Goal: Task Accomplishment & Management: Complete application form

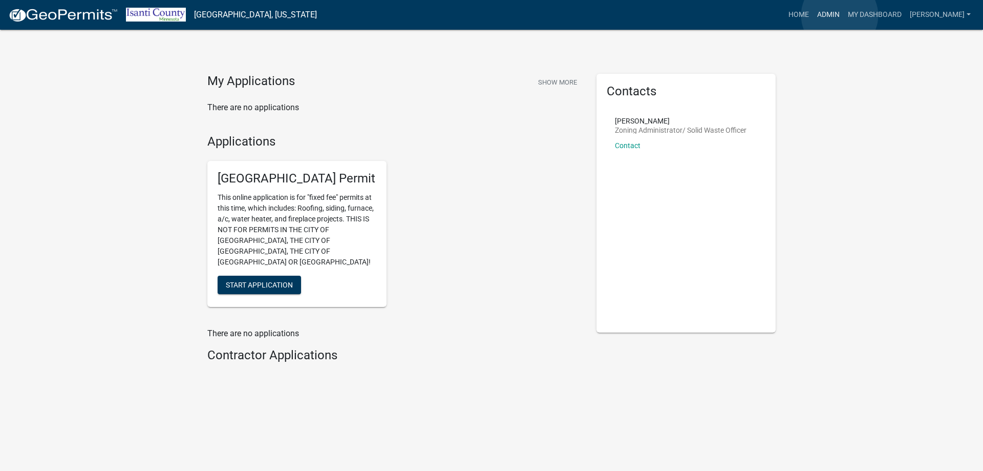
click at [840, 15] on link "Admin" at bounding box center [828, 14] width 31 height 19
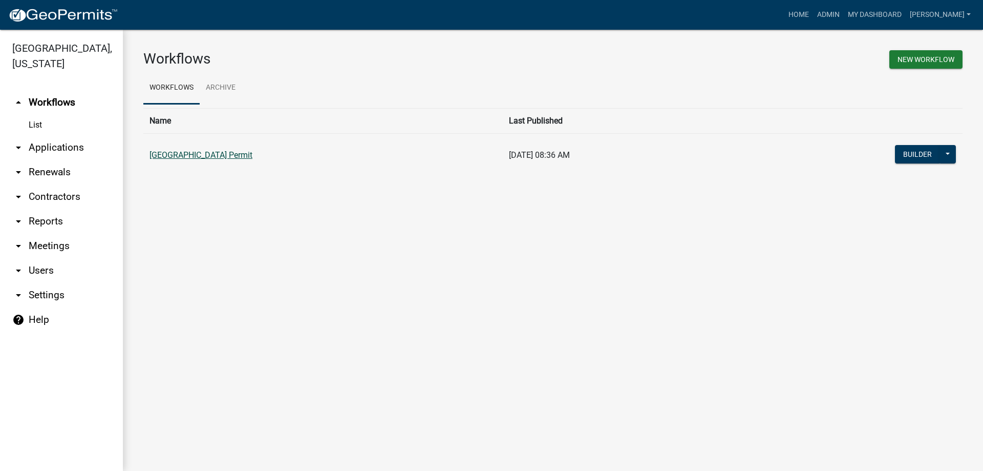
click at [185, 157] on link "[GEOGRAPHIC_DATA] Permit" at bounding box center [200, 155] width 103 height 10
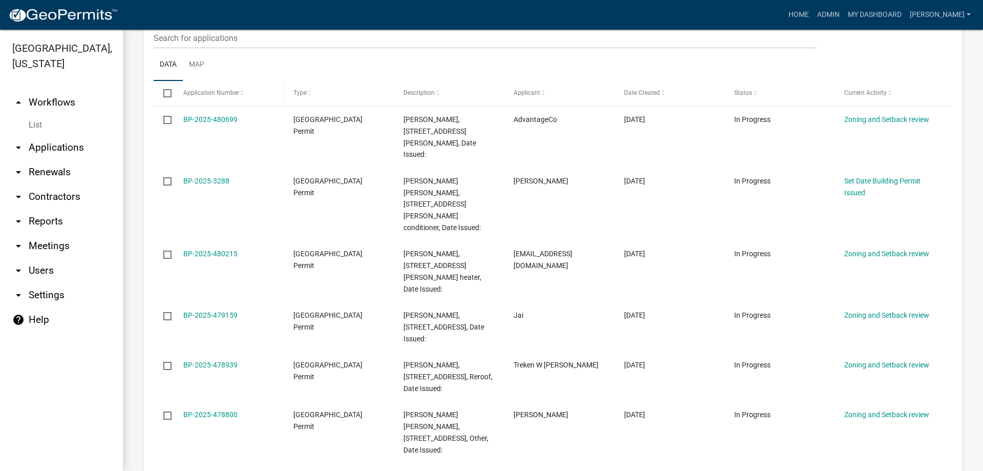
scroll to position [205, 0]
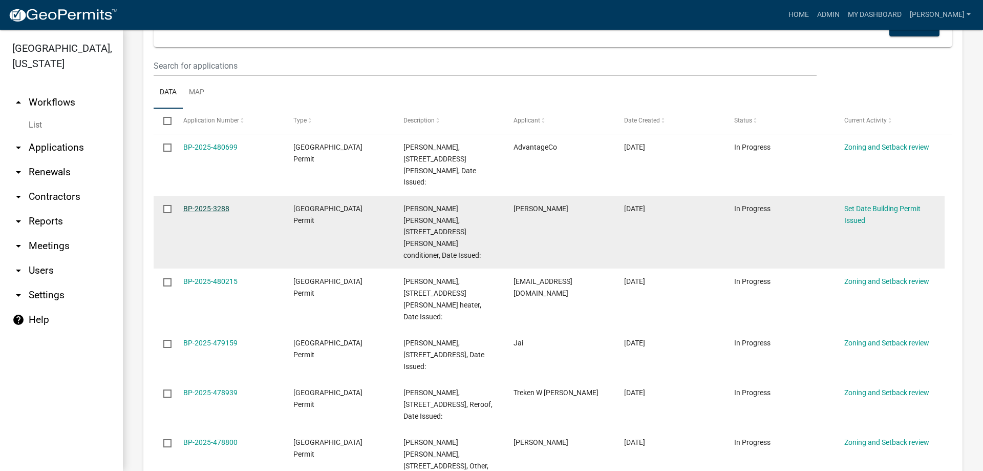
click at [202, 204] on link "BP-2025-3288" at bounding box center [206, 208] width 46 height 8
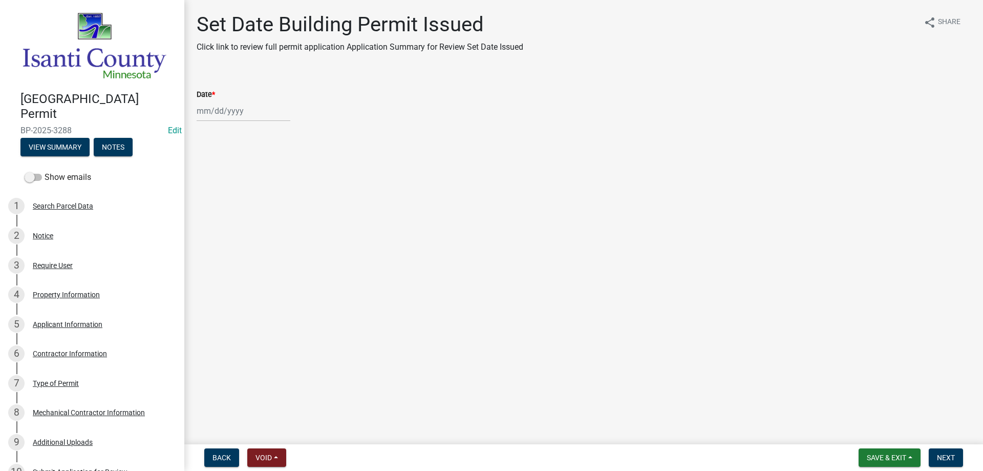
select select "9"
select select "2025"
click at [213, 111] on div "[PERSON_NAME] Feb Mar Apr [PERSON_NAME][DATE] Oct Nov [DATE] 1526 1527 1528 152…" at bounding box center [244, 110] width 94 height 21
click at [271, 196] on div "19" at bounding box center [272, 198] width 16 height 16
type input "[DATE]"
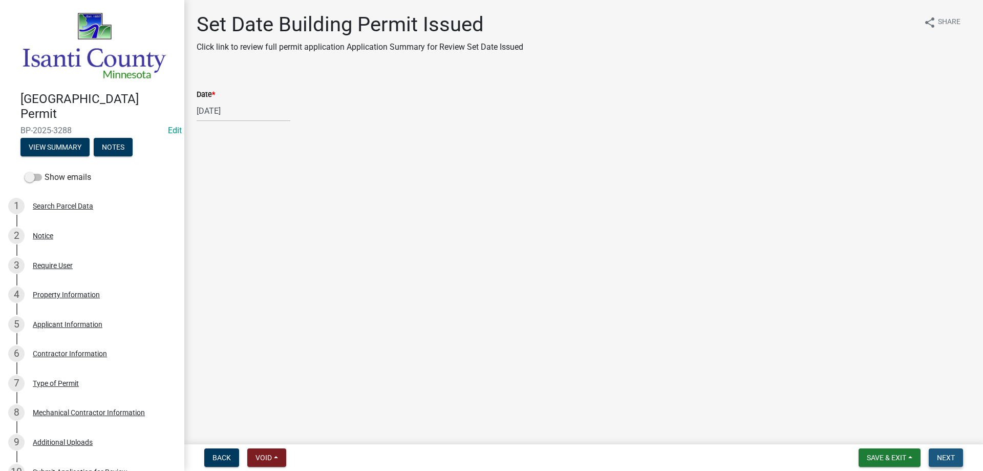
click at [941, 454] on span "Next" at bounding box center [946, 457] width 18 height 8
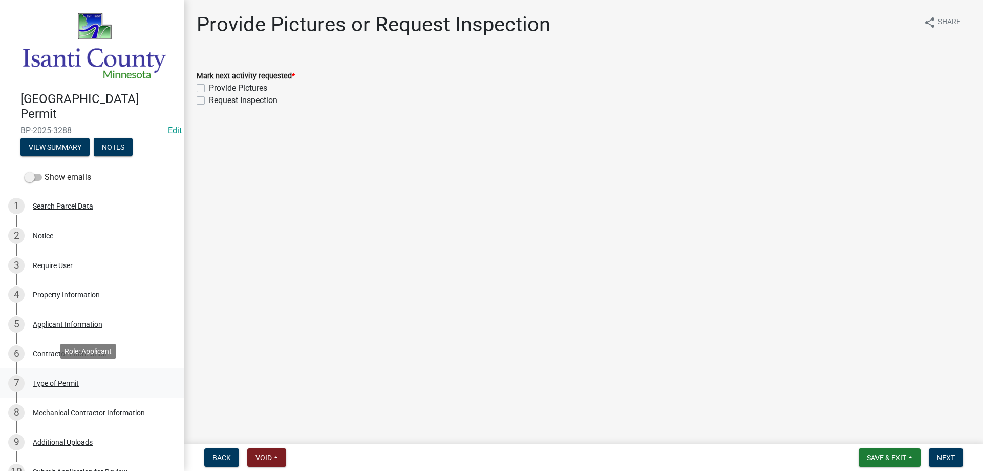
click at [62, 380] on div "Type of Permit" at bounding box center [56, 382] width 46 height 7
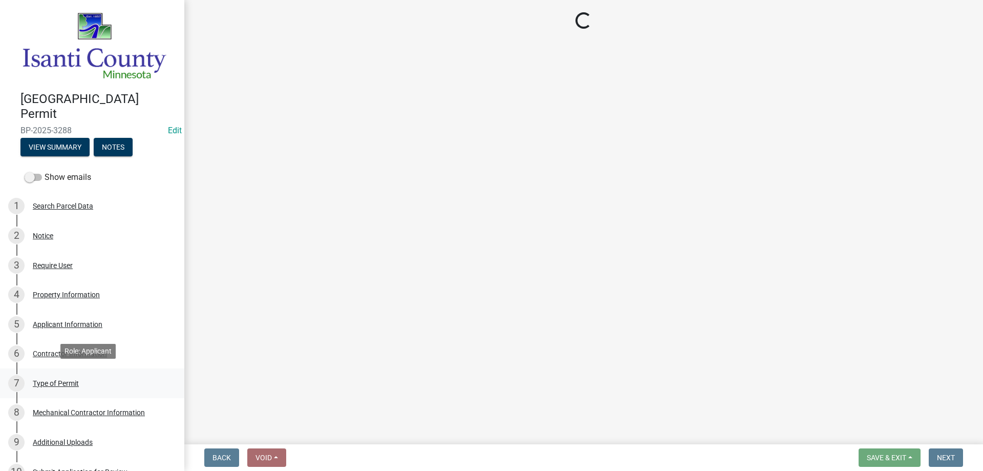
select select "eb4da8a3-282e-4d3e-a231-485219132635"
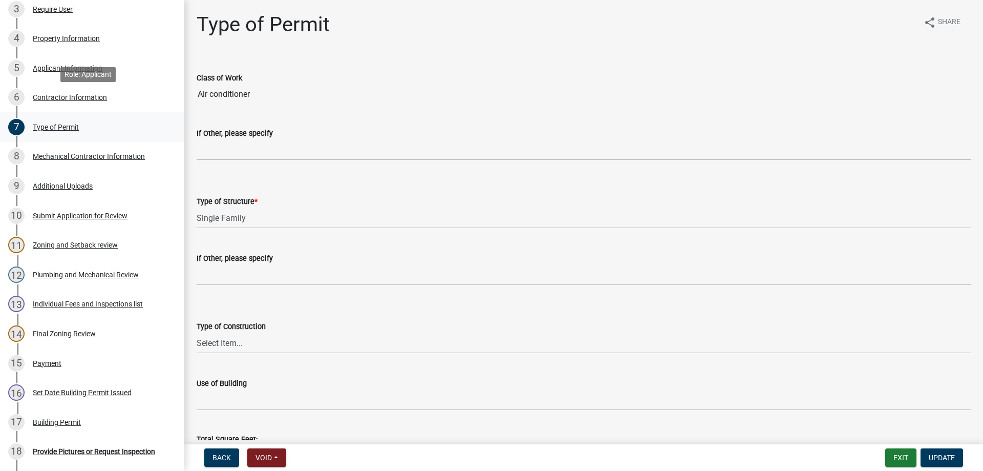
scroll to position [396, 0]
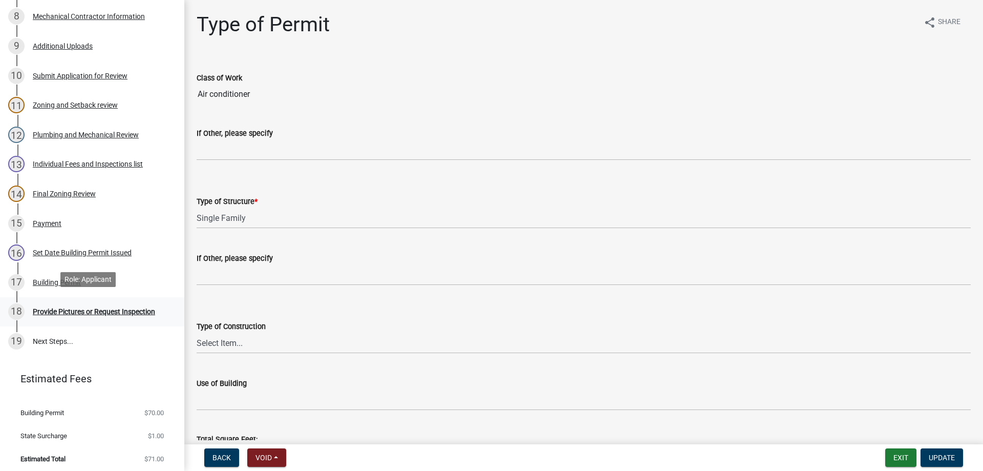
click at [60, 308] on div "Provide Pictures or Request Inspection" at bounding box center [94, 311] width 122 height 7
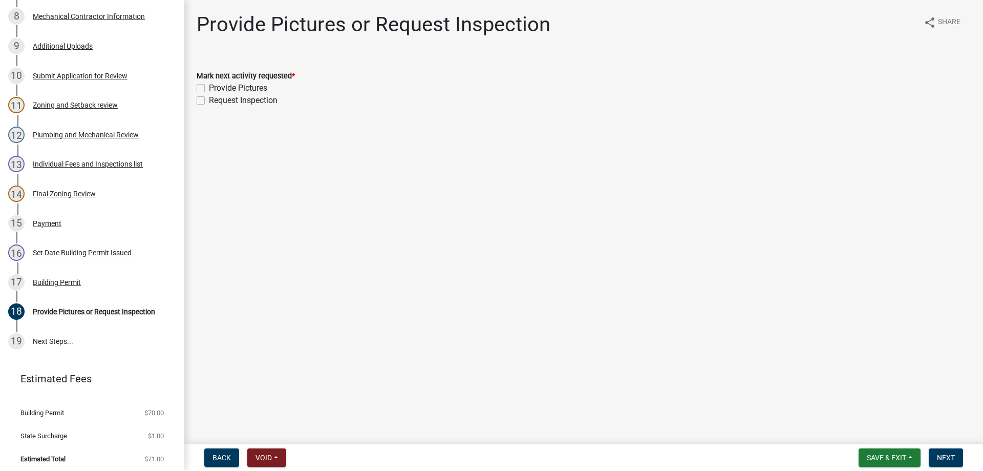
click at [209, 101] on label "Request Inspection" at bounding box center [243, 100] width 69 height 12
click at [209, 101] on input "Request Inspection" at bounding box center [212, 97] width 7 height 7
checkbox input "true"
checkbox input "false"
checkbox input "true"
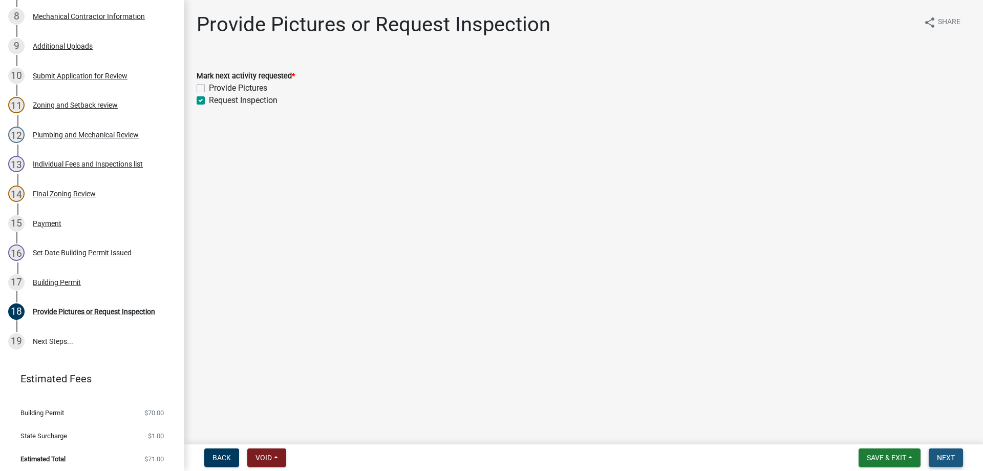
click at [945, 463] on button "Next" at bounding box center [946, 457] width 34 height 18
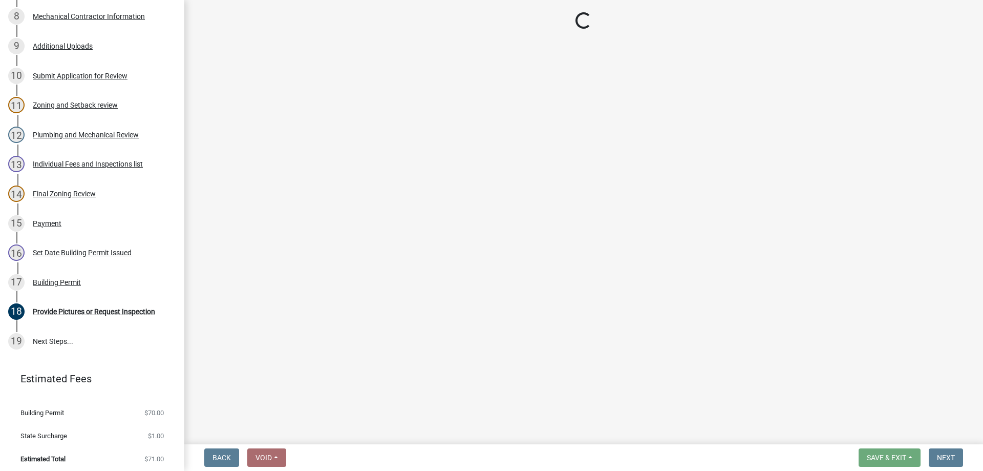
scroll to position [425, 0]
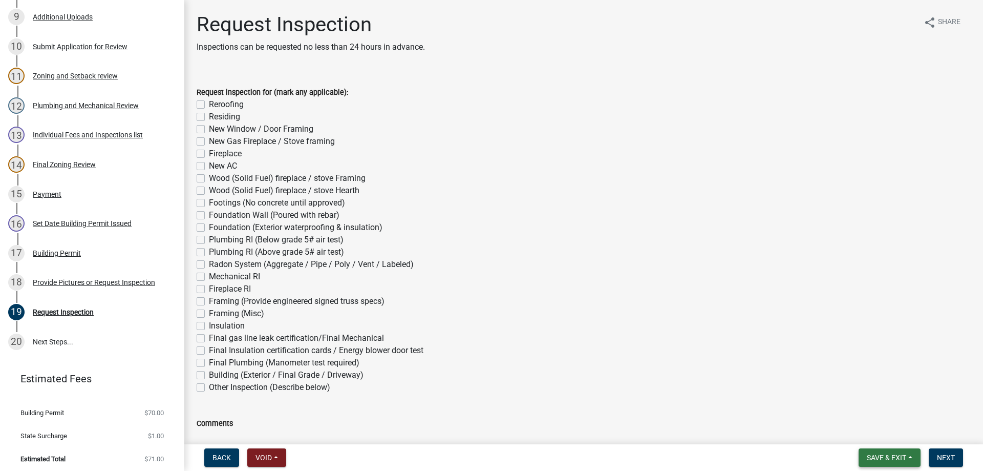
click at [907, 458] on button "Save & Exit" at bounding box center [890, 457] width 62 height 18
click at [862, 427] on button "Save & Exit" at bounding box center [880, 430] width 82 height 25
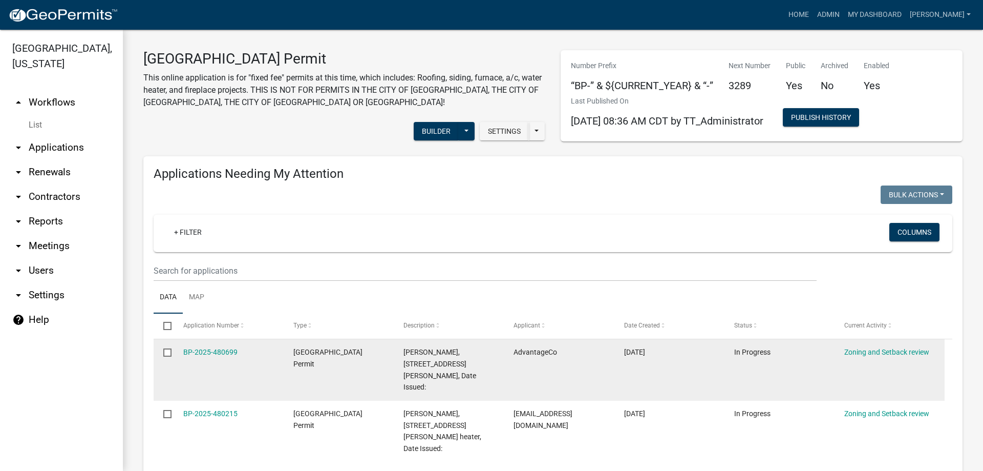
drag, startPoint x: 215, startPoint y: 349, endPoint x: 176, endPoint y: 349, distance: 39.4
click at [215, 349] on link "BP-2025-480699" at bounding box center [210, 352] width 54 height 8
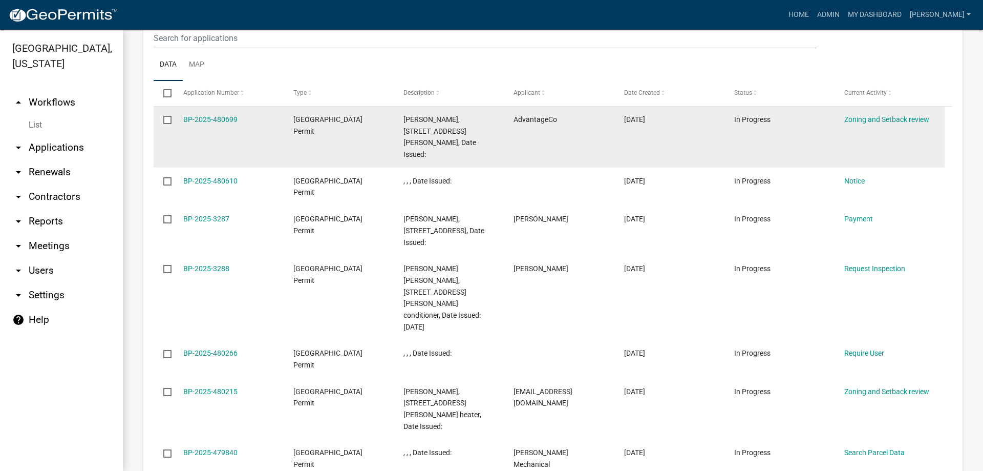
scroll to position [357, 0]
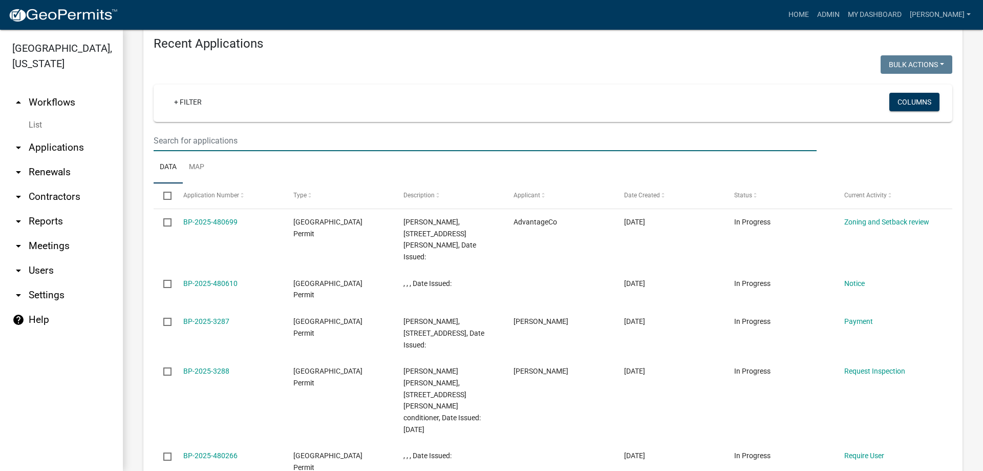
click at [190, 138] on input "text" at bounding box center [485, 140] width 663 height 21
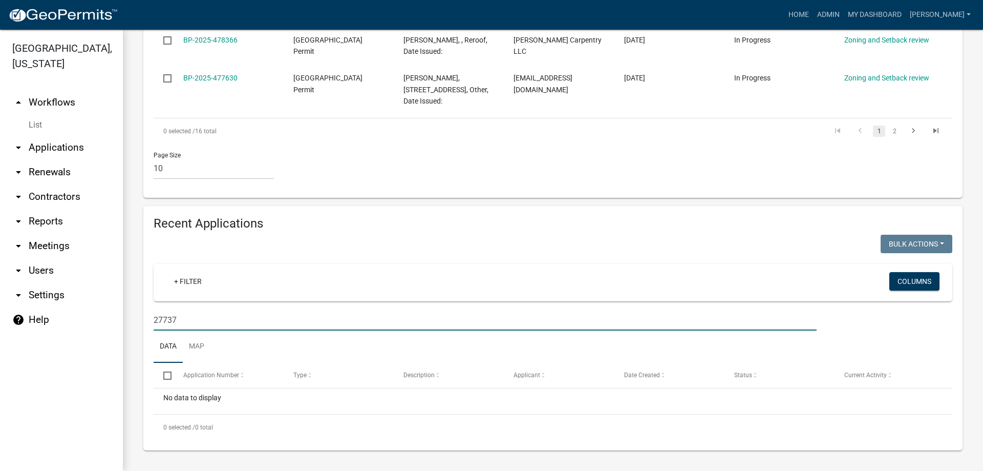
scroll to position [710, 0]
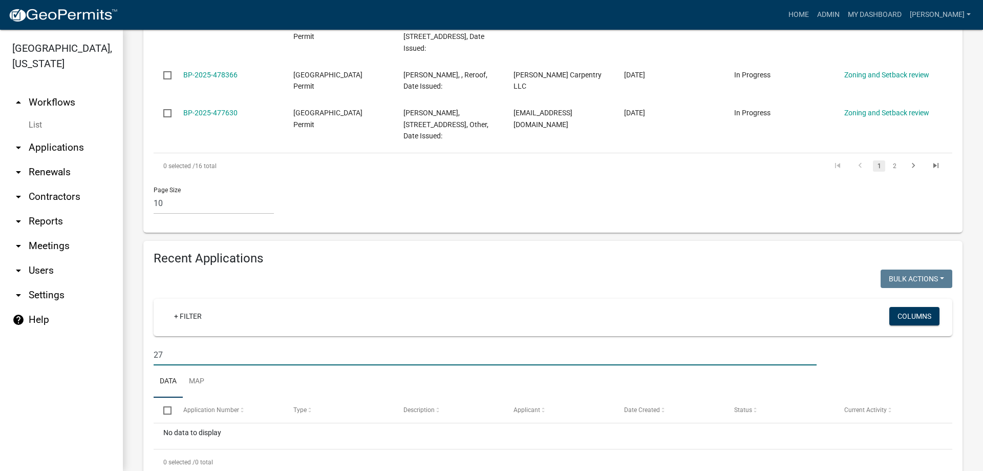
type input "2"
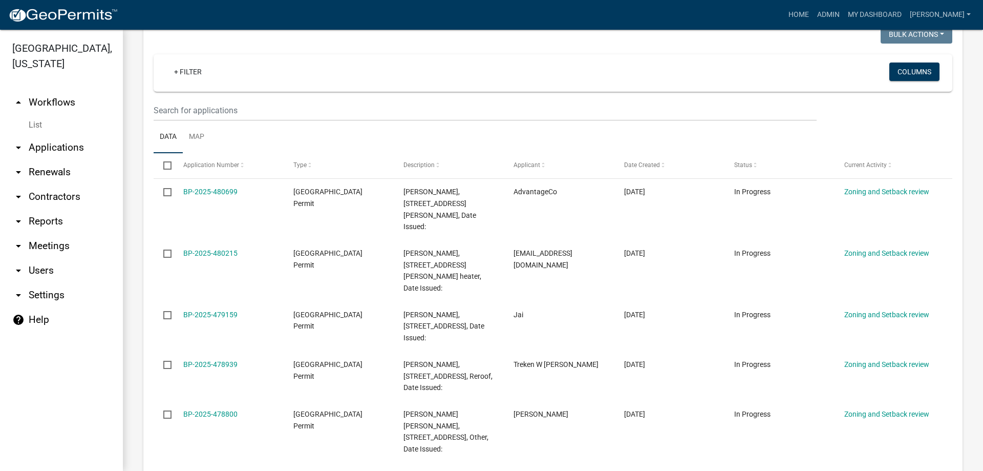
scroll to position [146, 0]
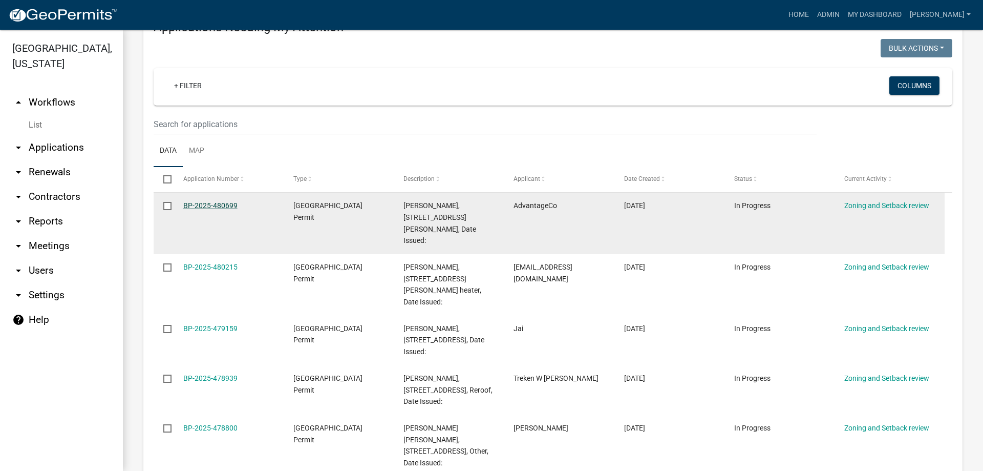
click at [219, 204] on link "BP-2025-480699" at bounding box center [210, 205] width 54 height 8
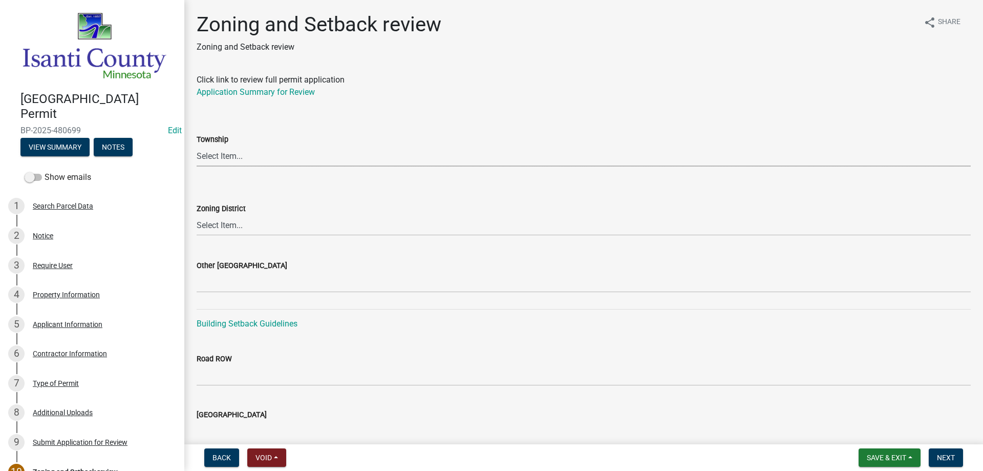
click at [216, 155] on select "Select Item... [PERSON_NAME] Cambridge [PERSON_NAME] Isanti [GEOGRAPHIC_DATA] […" at bounding box center [584, 155] width 774 height 21
click at [197, 145] on select "Select Item... [PERSON_NAME] Cambridge [PERSON_NAME] Isanti [GEOGRAPHIC_DATA] […" at bounding box center [584, 155] width 774 height 21
select select "f560308b-53fa-44b5-8e3f-cad33d7127c8"
click at [207, 230] on select "Select Item... Agricultural/Residential (A/R) Tier 1 General Business (B) Indus…" at bounding box center [584, 225] width 774 height 21
click at [197, 215] on select "Select Item... Agricultural/Residential (A/R) Tier 1 General Business (B) Indus…" at bounding box center [584, 225] width 774 height 21
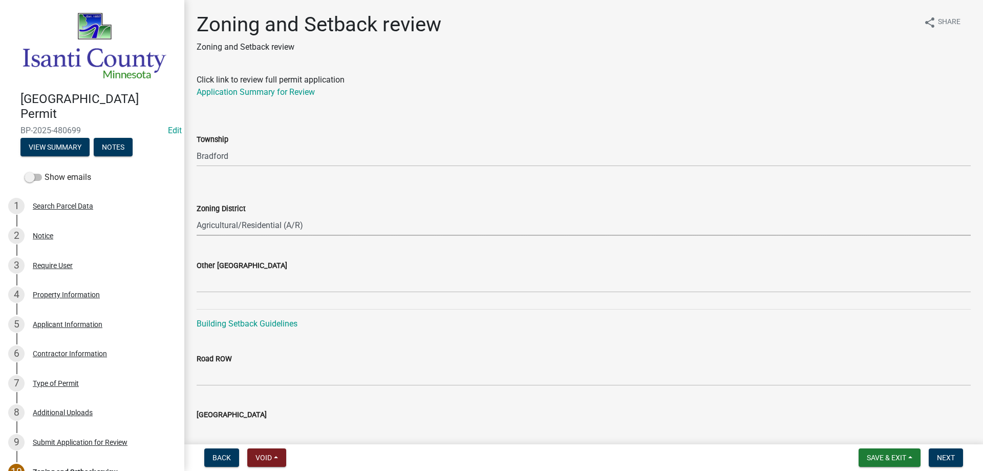
select select "55e8a5cf-285f-40b2-b696-56a64a6e31ef"
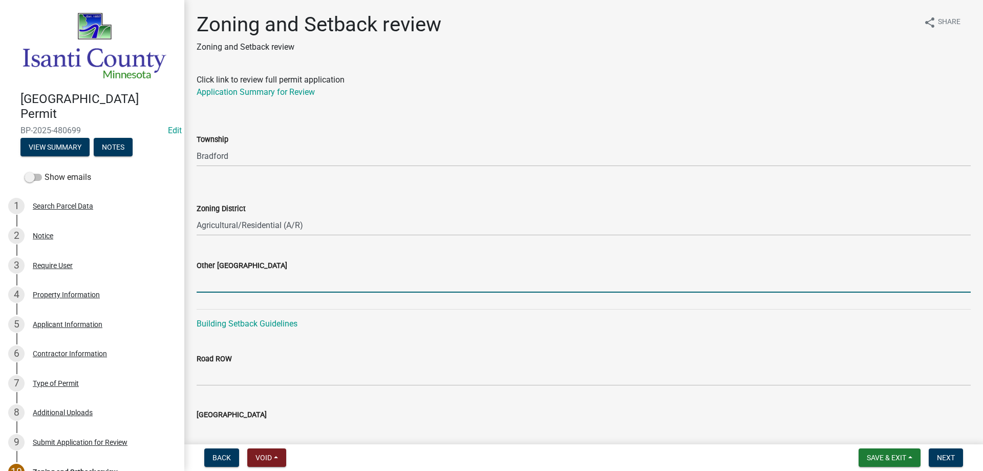
click at [212, 280] on input "Other [GEOGRAPHIC_DATA]" at bounding box center [584, 281] width 774 height 21
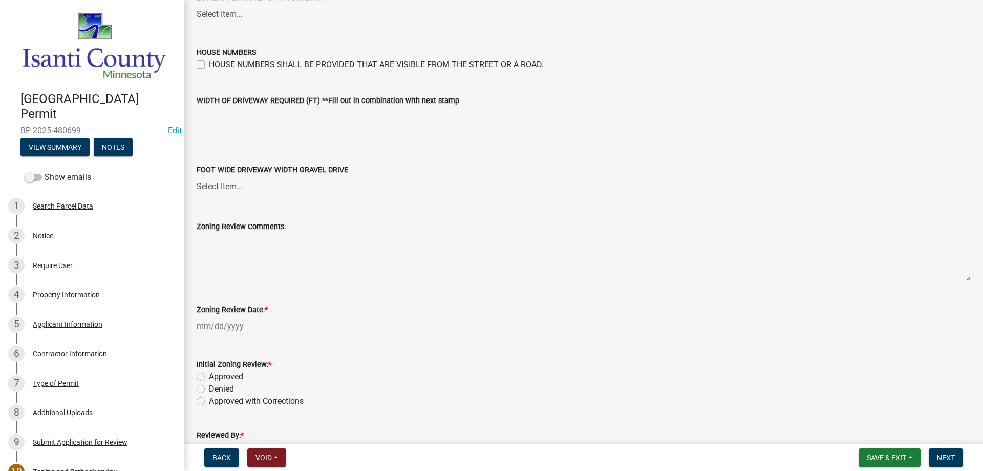
scroll to position [1738, 0]
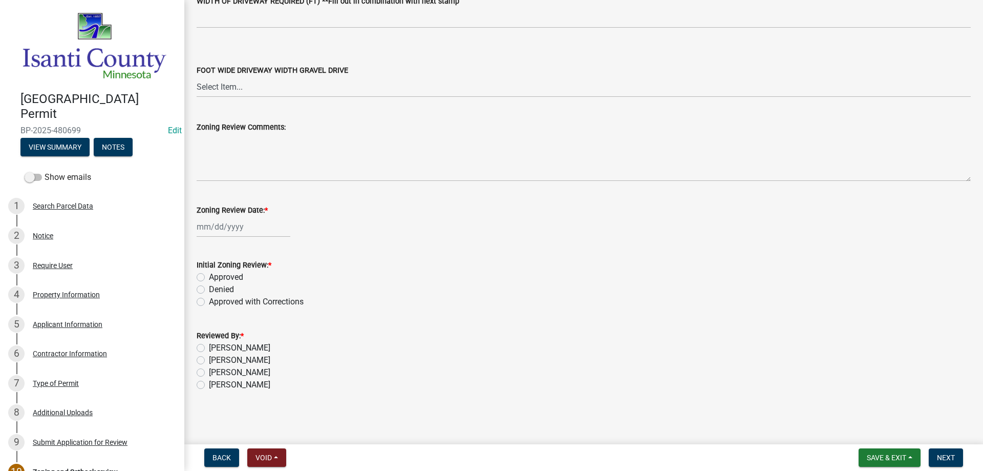
type input "16/35/24"
click at [236, 226] on div at bounding box center [244, 226] width 94 height 21
select select "9"
select select "2025"
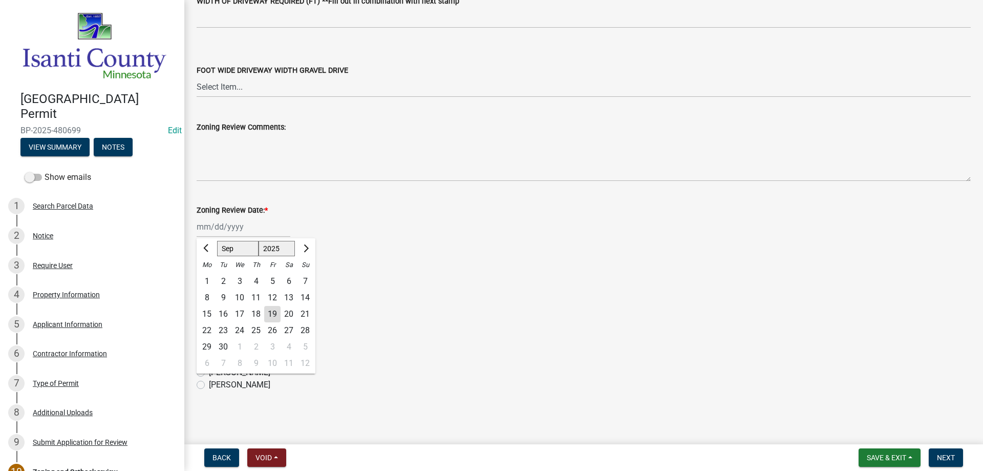
click at [272, 314] on div "19" at bounding box center [272, 314] width 16 height 16
type input "[DATE]"
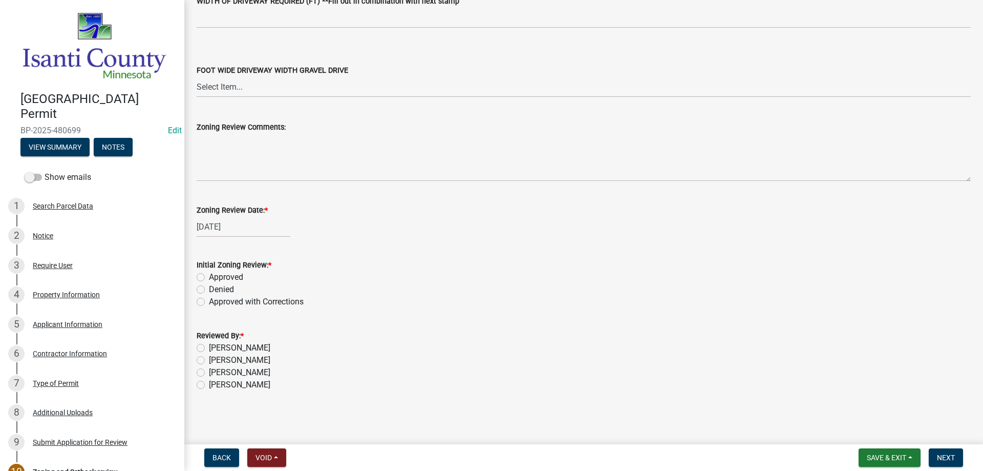
click at [209, 278] on label "Approved" at bounding box center [226, 277] width 34 height 12
click at [209, 277] on input "Approved" at bounding box center [212, 274] width 7 height 7
radio input "true"
click at [209, 384] on label "[PERSON_NAME]" at bounding box center [239, 384] width 61 height 12
click at [209, 384] on input "[PERSON_NAME]" at bounding box center [212, 381] width 7 height 7
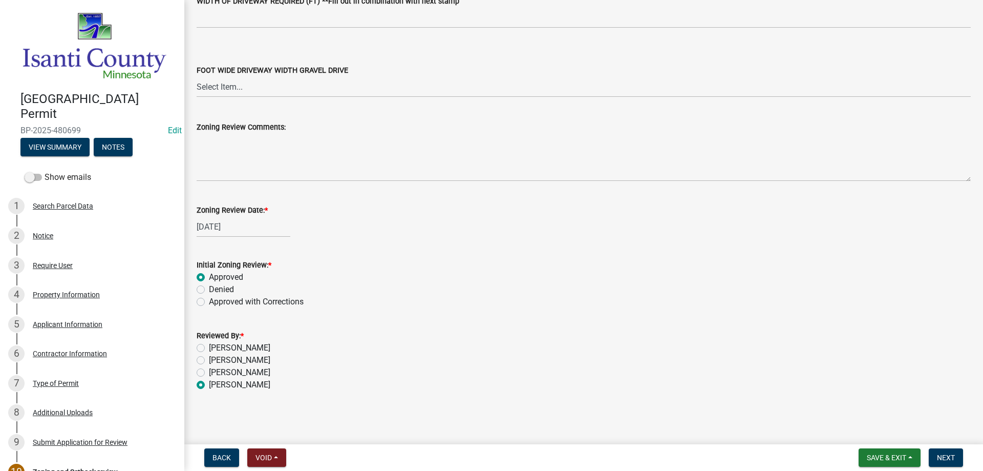
radio input "true"
click at [950, 454] on span "Next" at bounding box center [946, 457] width 18 height 8
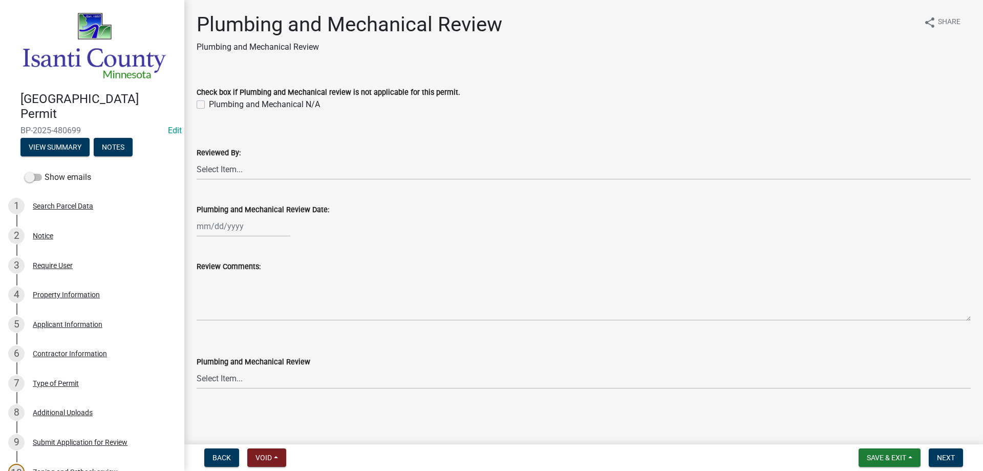
click at [209, 106] on label "Plumbing and Mechanical N/A" at bounding box center [264, 104] width 111 height 12
click at [209, 105] on input "Plumbing and Mechanical N/A" at bounding box center [212, 101] width 7 height 7
checkbox input "true"
click at [218, 174] on select "Select Item... [PERSON_NAME] [PERSON_NAME] [PERSON_NAME] [PERSON_NAME] [PERSON_…" at bounding box center [584, 169] width 774 height 21
click at [197, 159] on select "Select Item... [PERSON_NAME] [PERSON_NAME] [PERSON_NAME] [PERSON_NAME] [PERSON_…" at bounding box center [584, 169] width 774 height 21
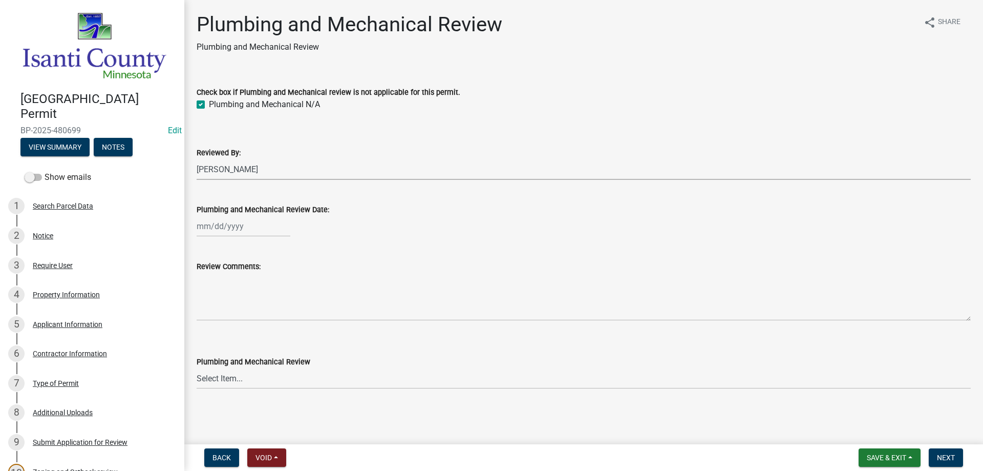
select select "81bc52f6-788d-4852-bfd8-0afa9d74c98d"
select select "9"
select select "2025"
click at [209, 221] on div "[PERSON_NAME] Feb Mar Apr [PERSON_NAME][DATE] Oct Nov [DATE] 1526 1527 1528 152…" at bounding box center [244, 226] width 94 height 21
click at [269, 314] on div "19" at bounding box center [272, 313] width 16 height 16
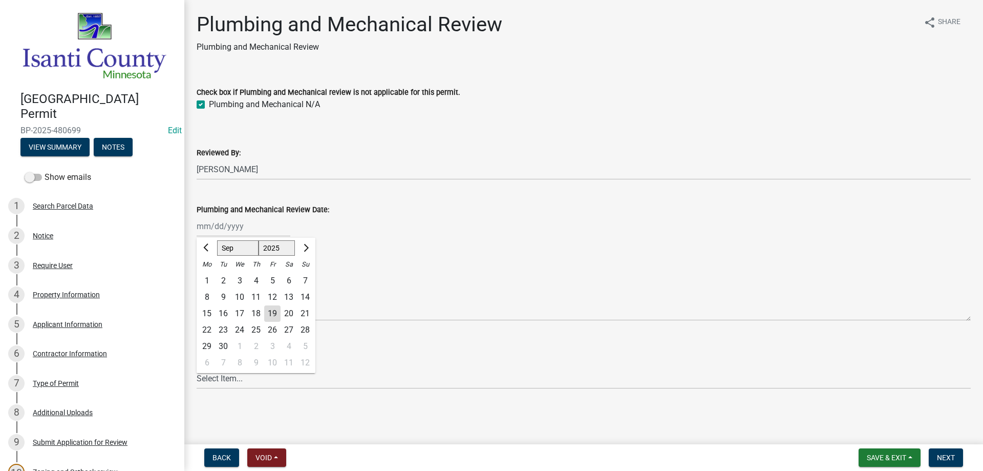
type input "[DATE]"
click at [205, 377] on select "Select Item... Approved Denied Approved with Corrections" at bounding box center [584, 378] width 774 height 21
click at [197, 368] on select "Select Item... Approved Denied Approved with Corrections" at bounding box center [584, 378] width 774 height 21
select select "060b00b2-ca65-431e-8b4a-bae5a2e790db"
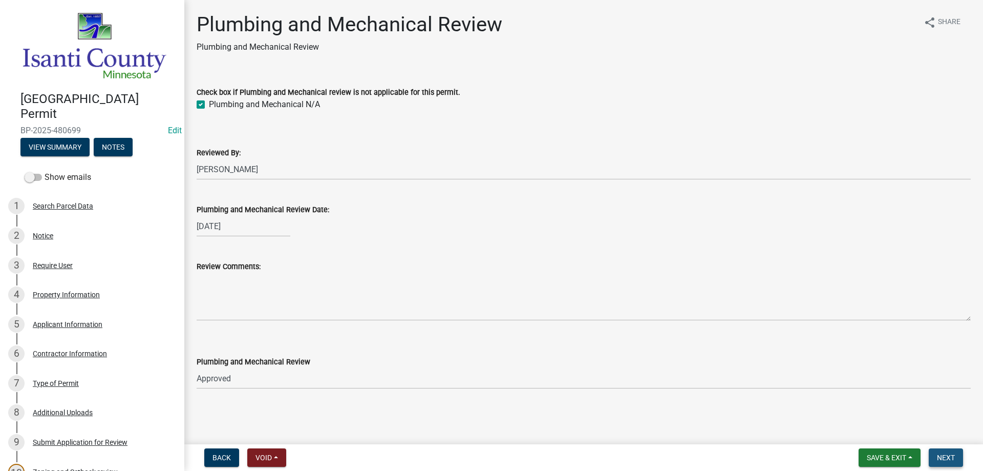
click at [936, 457] on button "Next" at bounding box center [946, 457] width 34 height 18
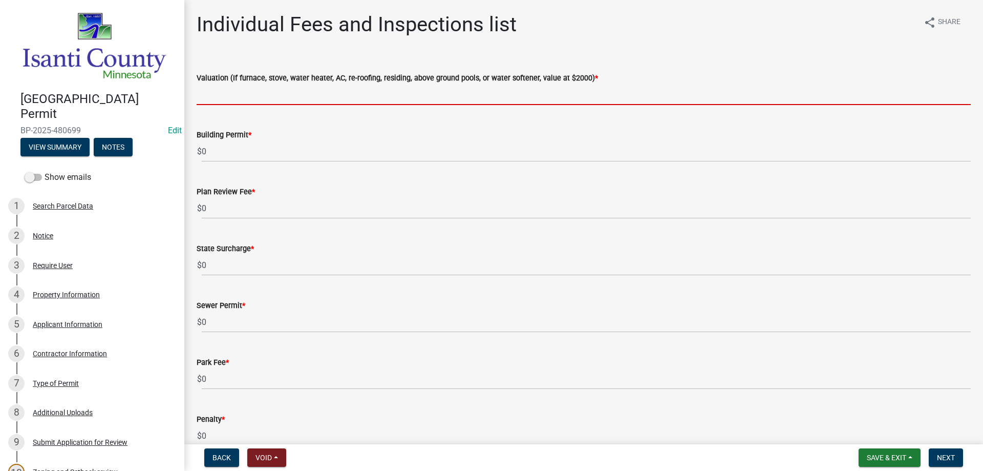
click at [220, 101] on input "text" at bounding box center [584, 94] width 774 height 21
type input "2000"
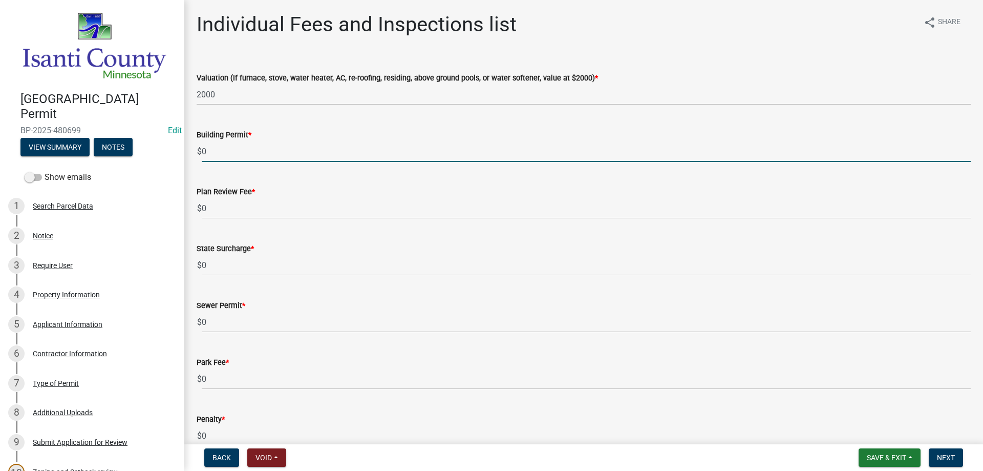
drag, startPoint x: 222, startPoint y: 147, endPoint x: 185, endPoint y: 147, distance: 36.9
type input "70"
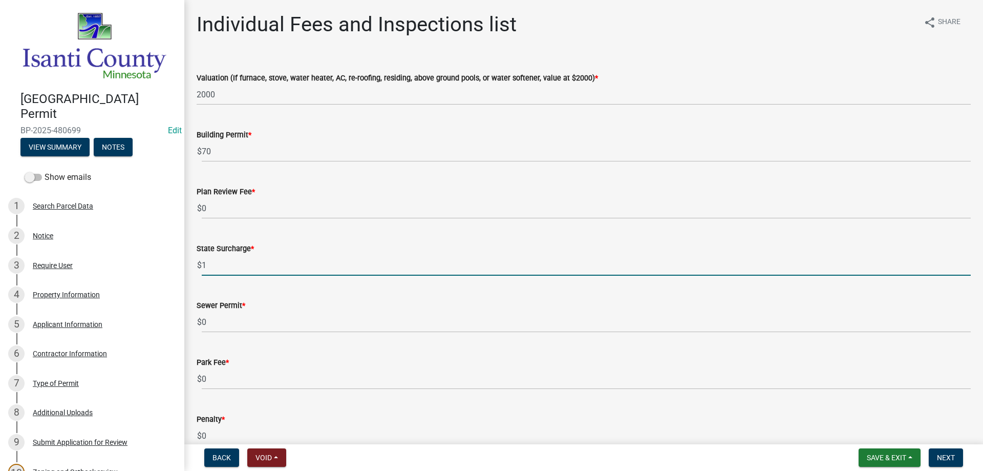
type input "1"
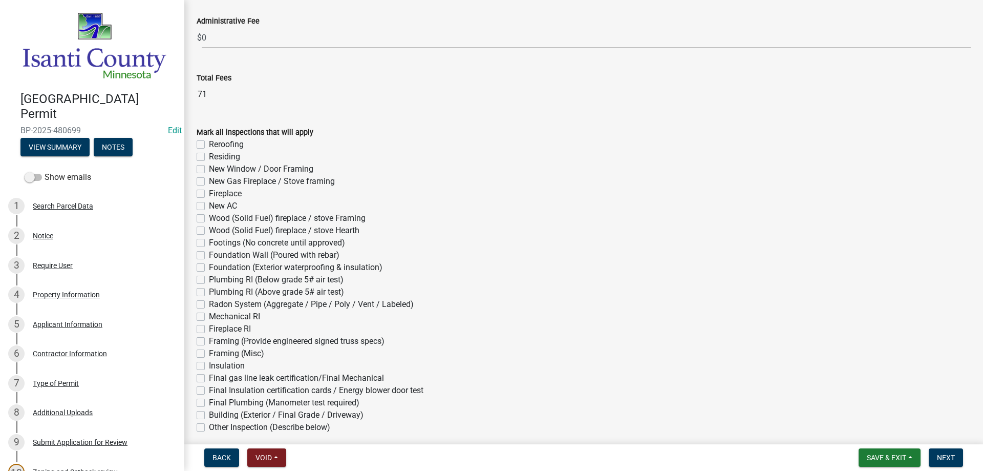
scroll to position [461, 0]
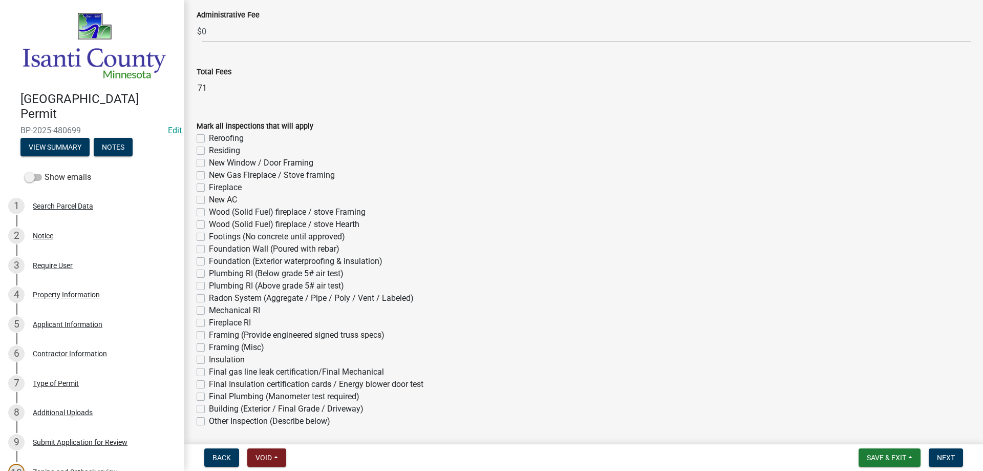
click at [209, 137] on label "Reroofing" at bounding box center [226, 138] width 35 height 12
click at [209, 137] on input "Reroofing" at bounding box center [212, 135] width 7 height 7
checkbox input "true"
checkbox input "false"
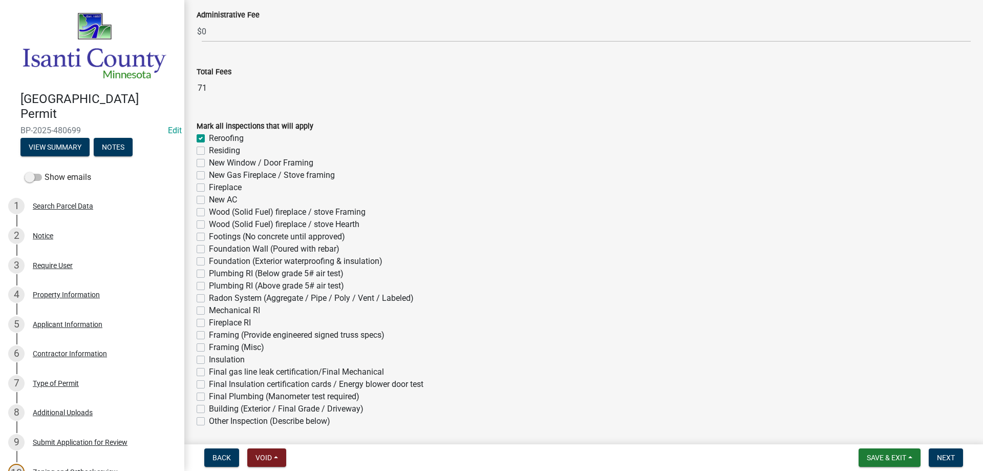
checkbox input "false"
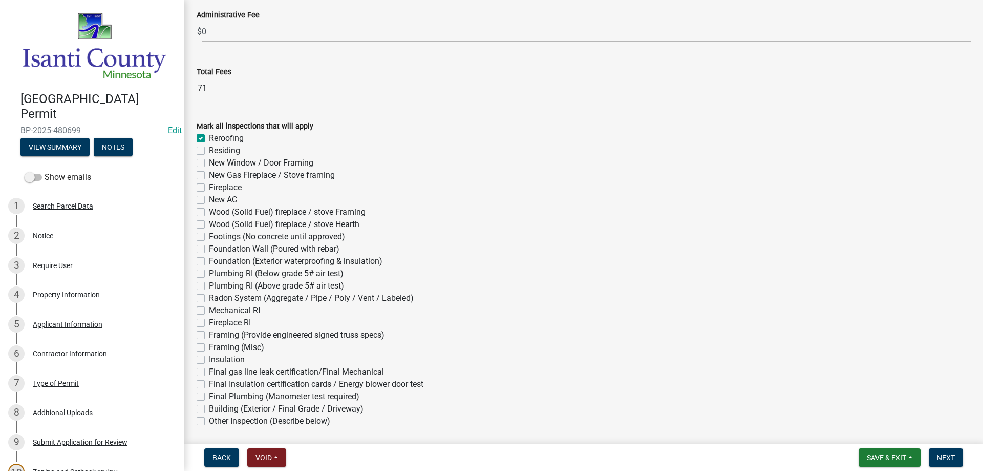
checkbox input "false"
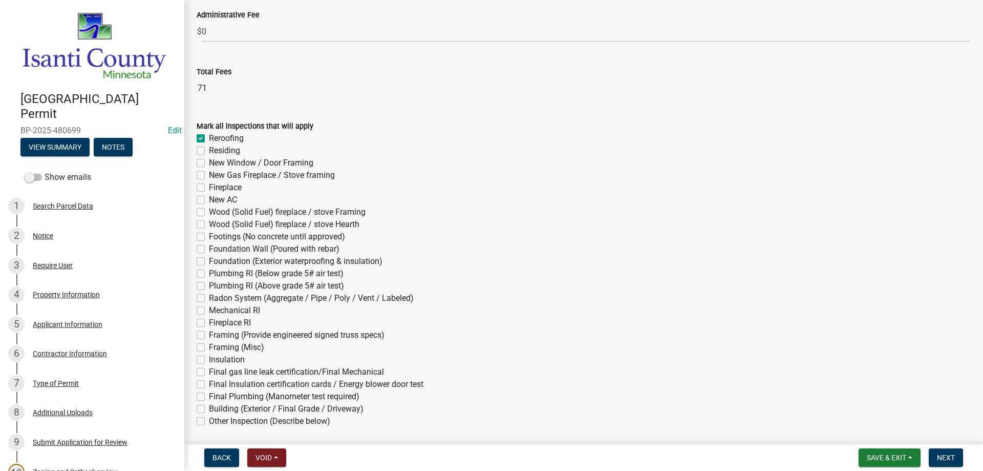
checkbox input "false"
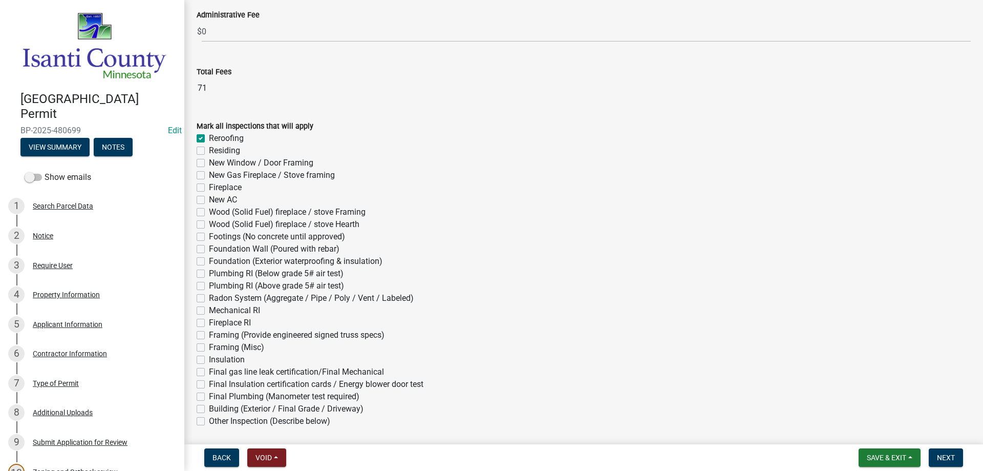
checkbox input "false"
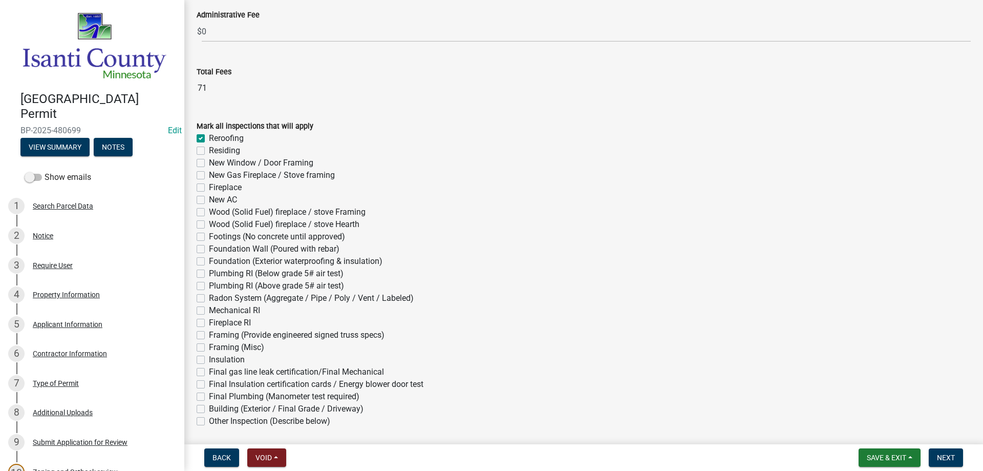
checkbox input "false"
click at [939, 459] on span "Next" at bounding box center [946, 457] width 18 height 8
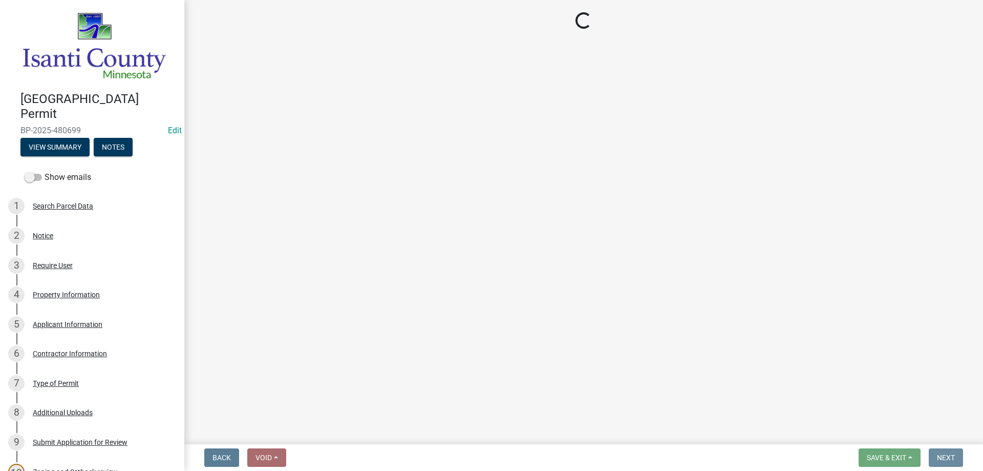
scroll to position [0, 0]
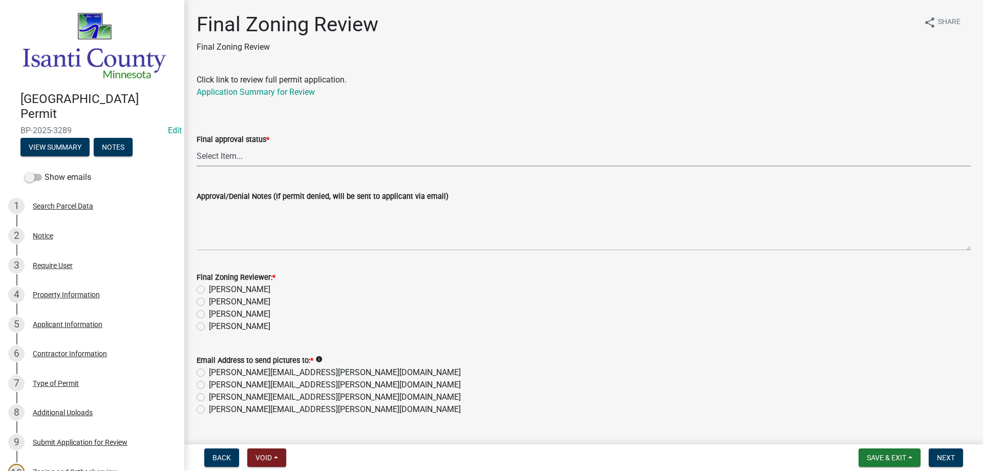
click at [209, 156] on select "Select Item... Approved Denied" at bounding box center [584, 155] width 774 height 21
click at [197, 145] on select "Select Item... Approved Denied" at bounding box center [584, 155] width 774 height 21
select select "ea18257a-8a04-42cc-b171-77fc38c97f37"
click at [209, 327] on label "[PERSON_NAME]" at bounding box center [239, 326] width 61 height 12
click at [209, 327] on input "[PERSON_NAME]" at bounding box center [212, 323] width 7 height 7
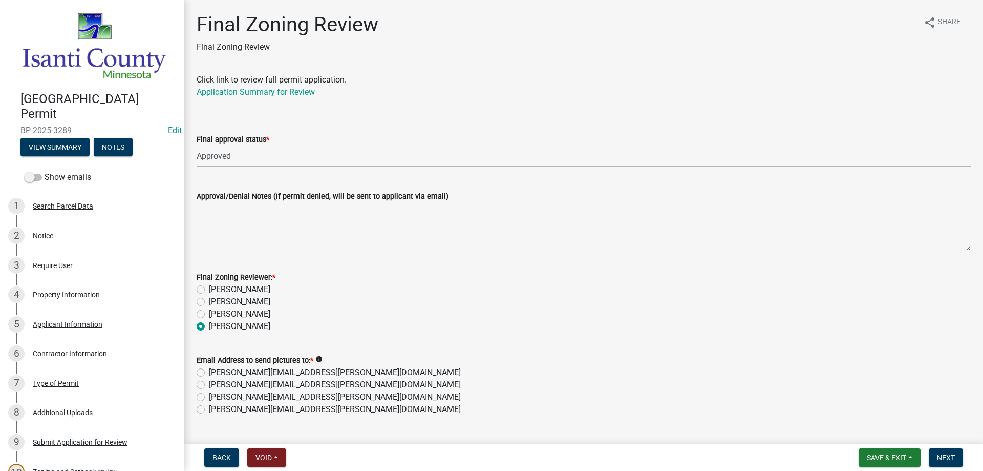
radio input "true"
click at [209, 410] on label "[PERSON_NAME][EMAIL_ADDRESS][PERSON_NAME][DOMAIN_NAME]" at bounding box center [335, 409] width 252 height 12
click at [209, 410] on input "[PERSON_NAME][EMAIL_ADDRESS][PERSON_NAME][DOMAIN_NAME]" at bounding box center [212, 406] width 7 height 7
radio input "true"
click at [940, 450] on button "Next" at bounding box center [946, 457] width 34 height 18
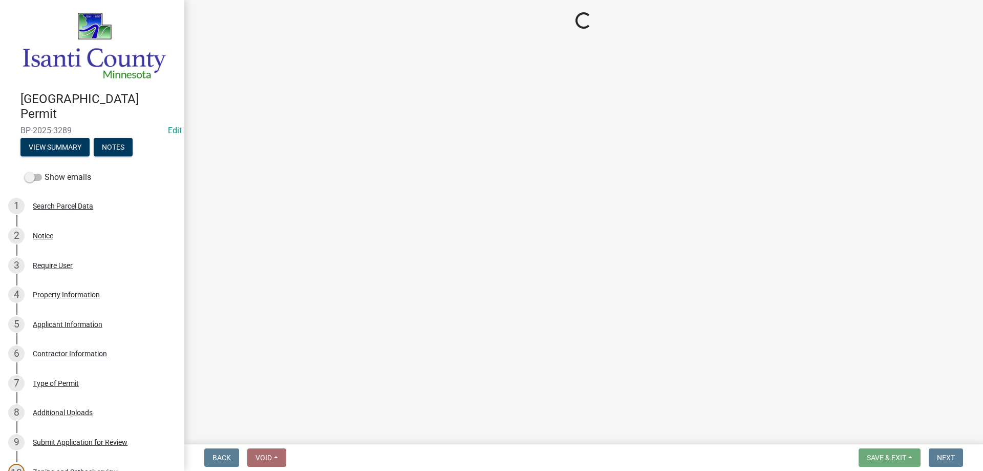
select select "3: 3"
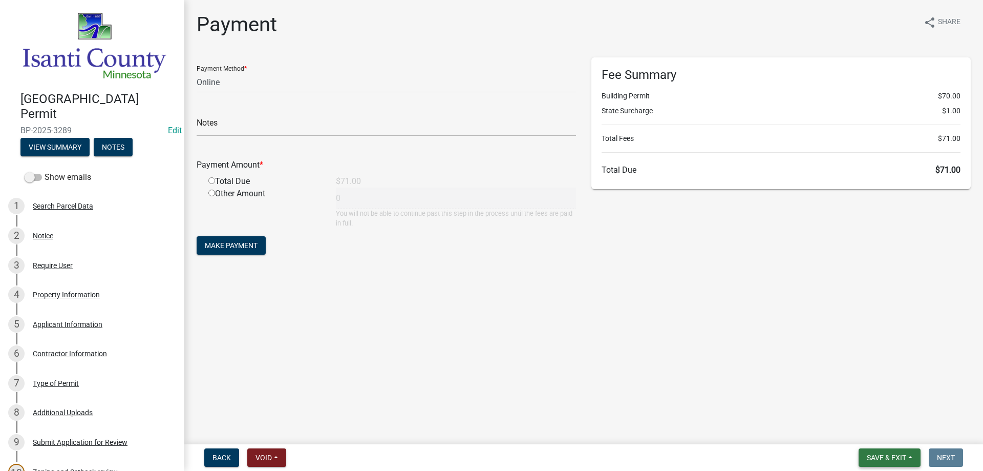
click at [868, 455] on span "Save & Exit" at bounding box center [886, 457] width 39 height 8
click at [872, 433] on button "Save & Exit" at bounding box center [880, 430] width 82 height 25
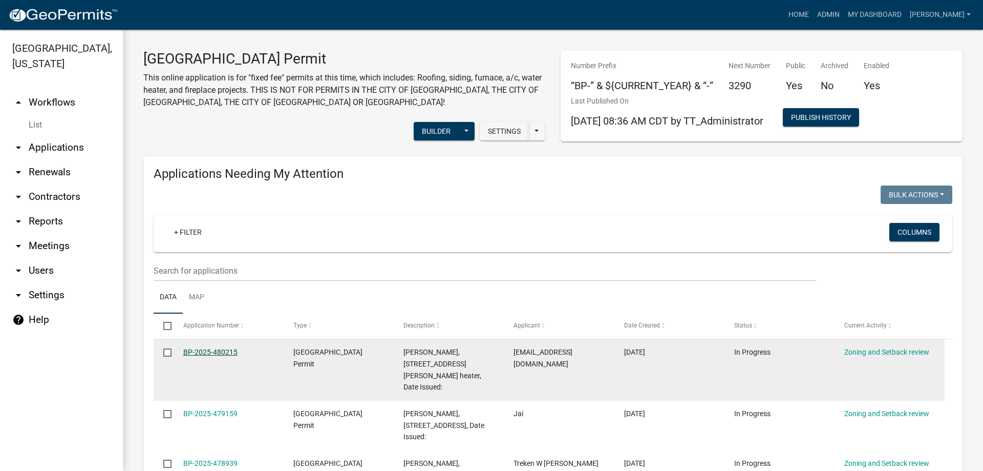
click at [212, 348] on link "BP-2025-480215" at bounding box center [210, 352] width 54 height 8
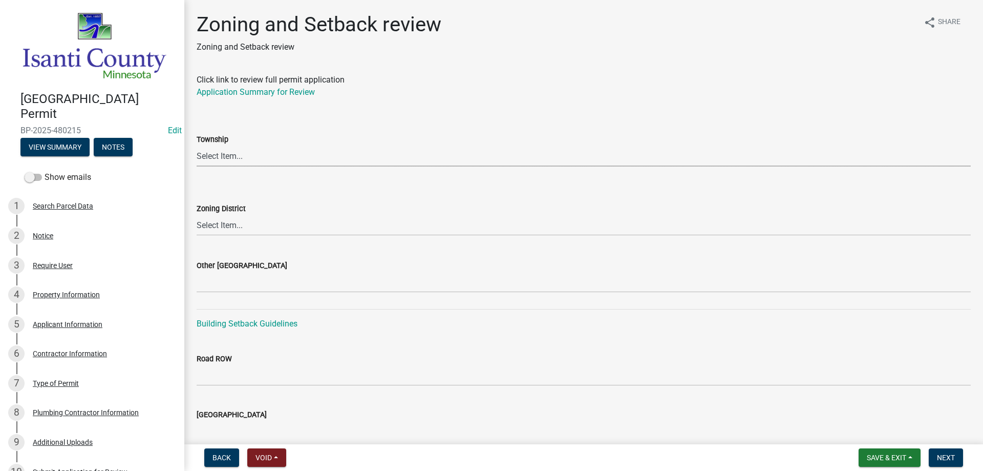
click at [208, 156] on select "Select Item... [PERSON_NAME] Cambridge [PERSON_NAME] Isanti [GEOGRAPHIC_DATA] […" at bounding box center [584, 155] width 774 height 21
click at [197, 145] on select "Select Item... [PERSON_NAME] Cambridge [PERSON_NAME] Isanti [GEOGRAPHIC_DATA] […" at bounding box center [584, 155] width 774 height 21
select select "e1e14cc4-3920-438e-8b63-96acd8b2dae6"
click at [217, 227] on select "Select Item... Agricultural/Residential (A/R) Tier 1 General Business (B) Indus…" at bounding box center [584, 225] width 774 height 21
click at [197, 215] on select "Select Item... Agricultural/Residential (A/R) Tier 1 General Business (B) Indus…" at bounding box center [584, 225] width 774 height 21
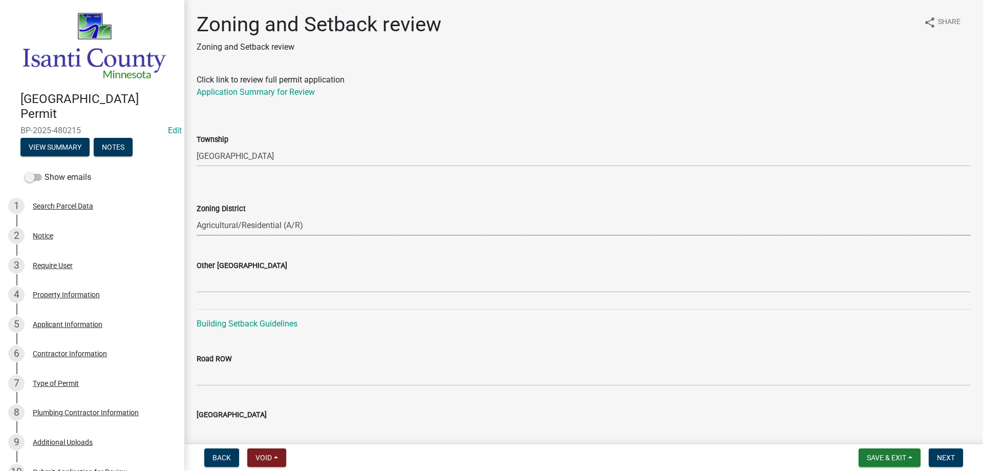
select select "55e8a5cf-285f-40b2-b696-56a64a6e31ef"
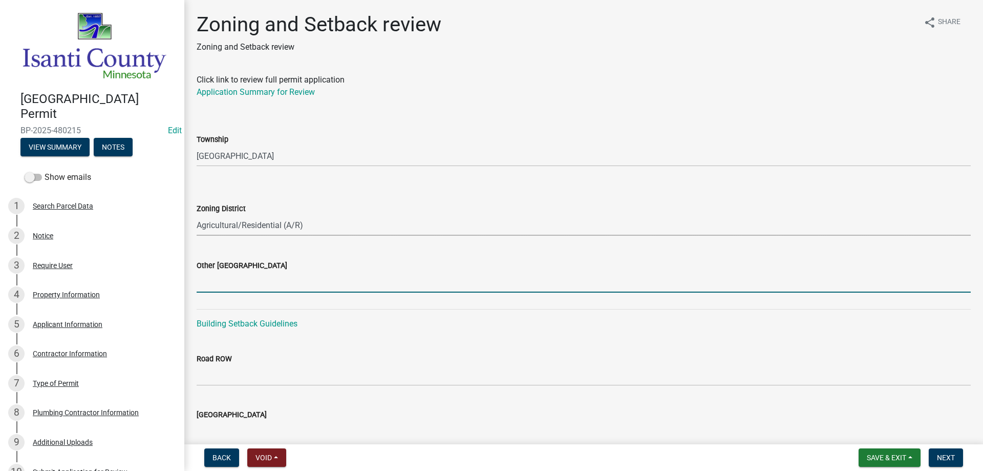
click at [240, 283] on input "Other [GEOGRAPHIC_DATA]" at bounding box center [584, 281] width 774 height 21
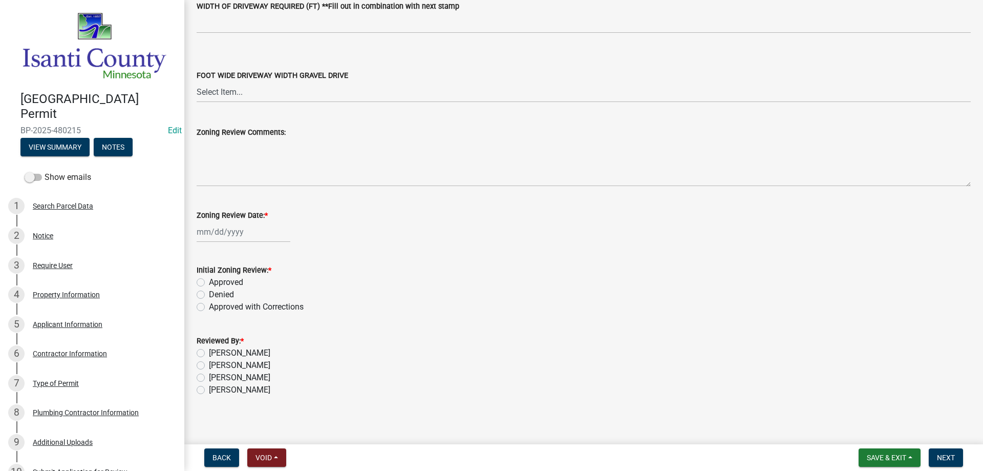
scroll to position [1738, 0]
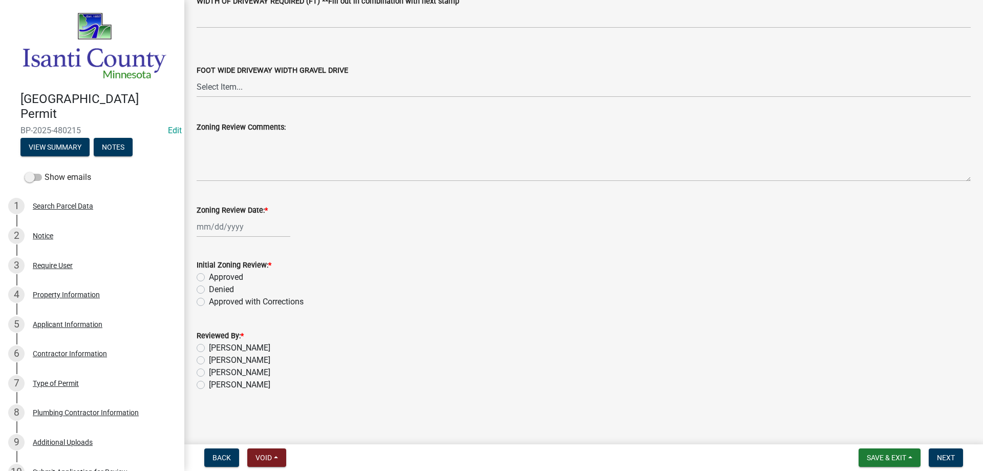
type input "24/37/24"
select select "9"
select select "2025"
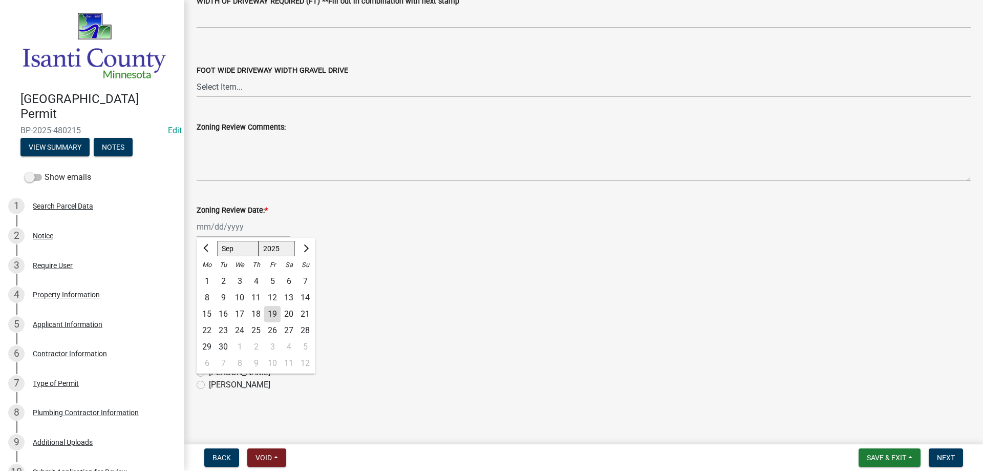
click at [220, 231] on div "[PERSON_NAME] Feb Mar Apr [PERSON_NAME][DATE] Oct Nov [DATE] 1526 1527 1528 152…" at bounding box center [244, 226] width 94 height 21
click at [268, 316] on div "19" at bounding box center [272, 314] width 16 height 16
type input "[DATE]"
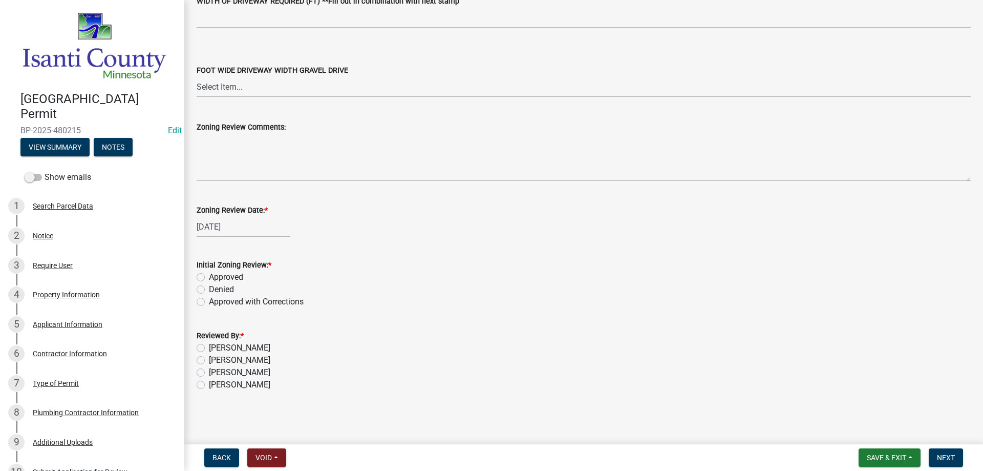
click at [209, 274] on label "Approved" at bounding box center [226, 277] width 34 height 12
click at [209, 274] on input "Approved" at bounding box center [212, 274] width 7 height 7
radio input "true"
click at [209, 384] on label "[PERSON_NAME]" at bounding box center [239, 384] width 61 height 12
click at [209, 384] on input "[PERSON_NAME]" at bounding box center [212, 381] width 7 height 7
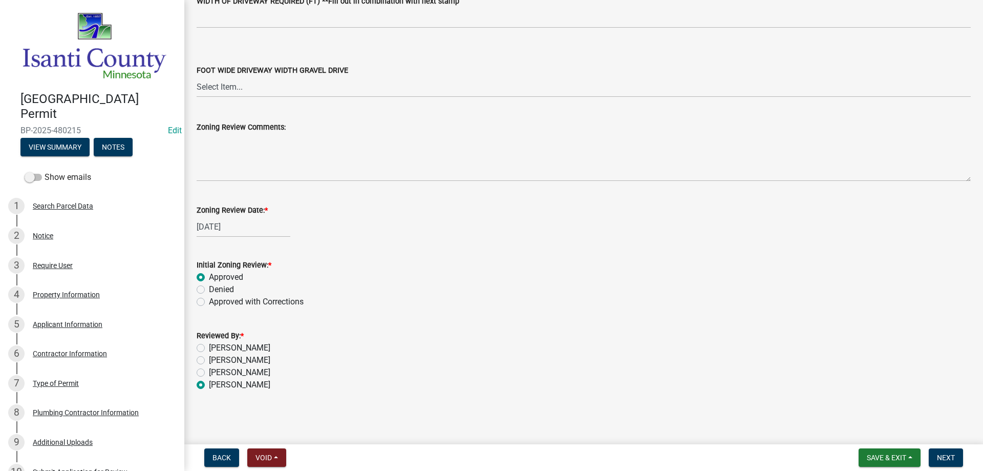
radio input "true"
click at [945, 456] on span "Next" at bounding box center [946, 457] width 18 height 8
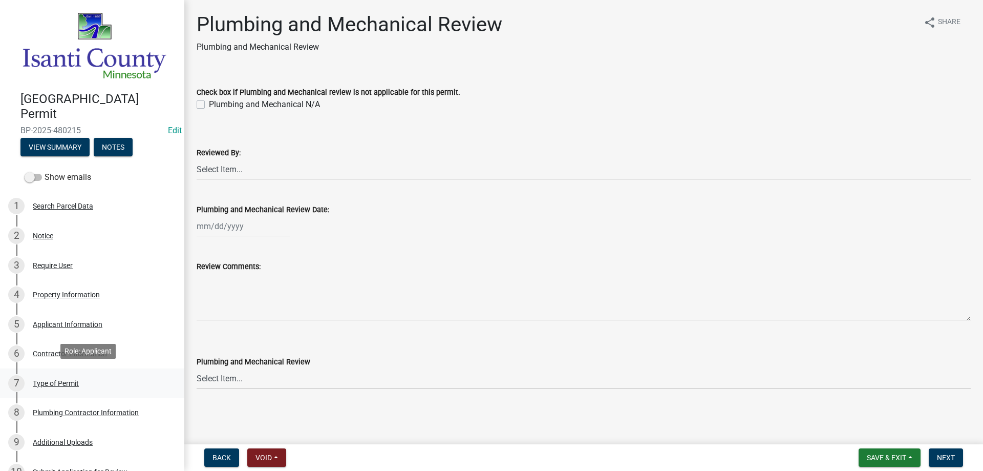
click at [70, 379] on div "Type of Permit" at bounding box center [56, 382] width 46 height 7
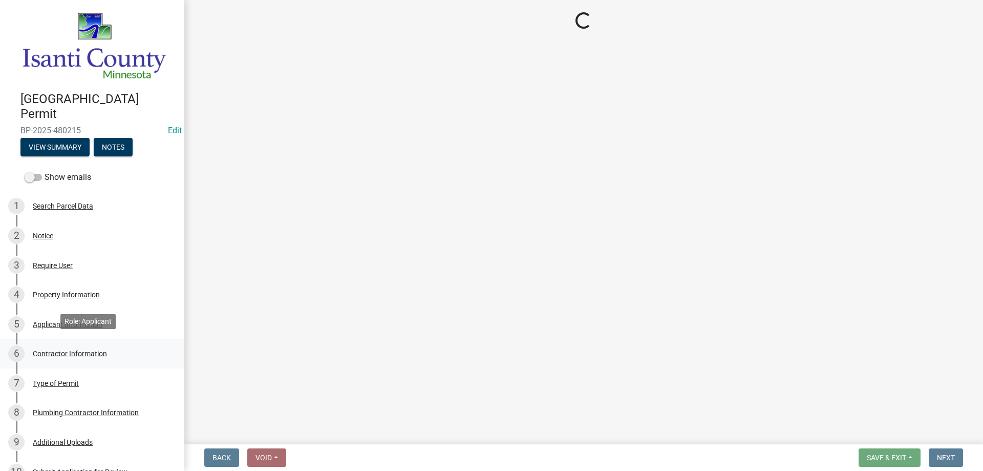
select select "eb4da8a3-282e-4d3e-a231-485219132635"
select select "a691f4d9-d792-4a81-9aa8-4e485302aa27"
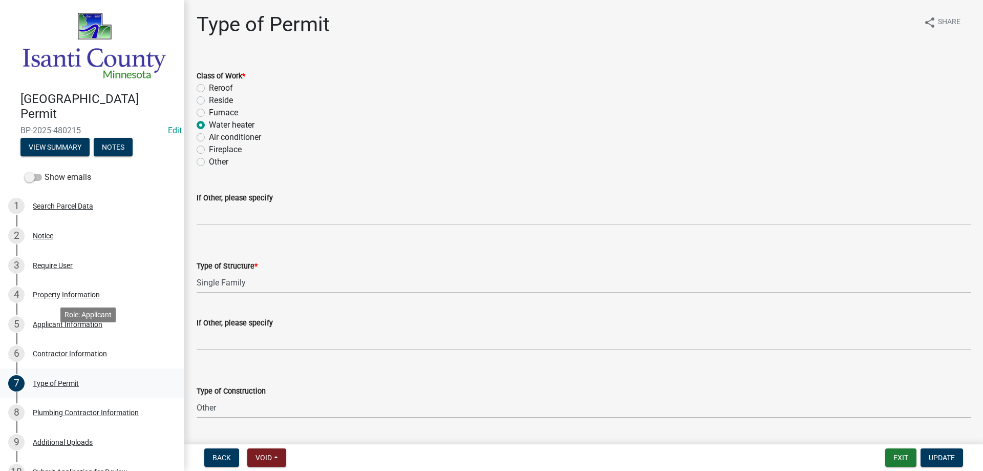
scroll to position [231, 0]
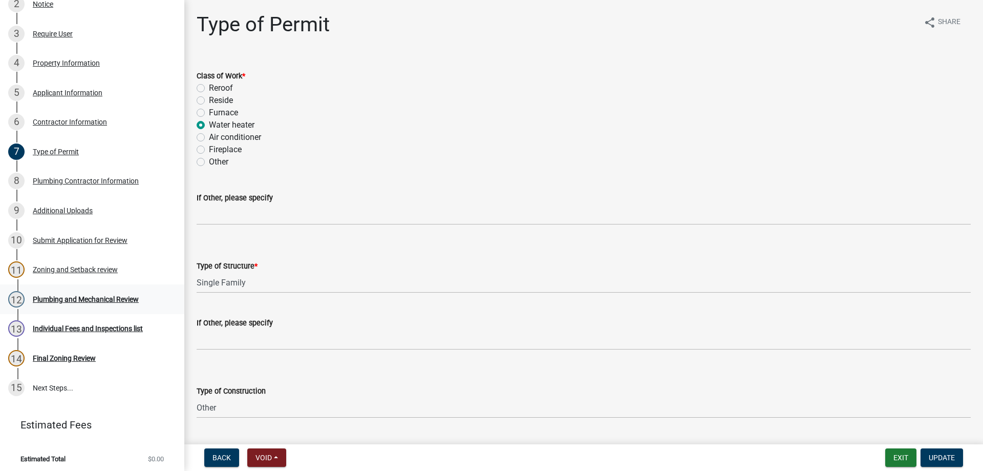
click at [80, 295] on div "Plumbing and Mechanical Review" at bounding box center [86, 298] width 106 height 7
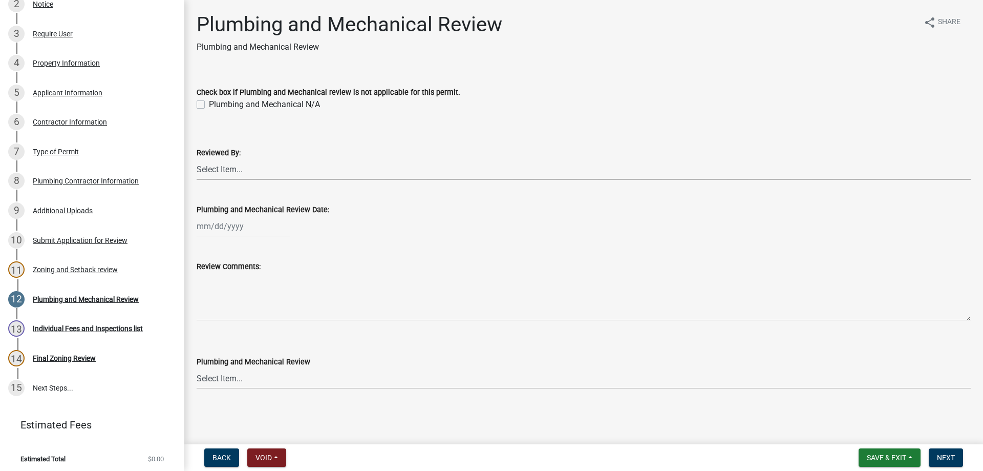
click at [222, 167] on select "Select Item... [PERSON_NAME] [PERSON_NAME] [PERSON_NAME] [PERSON_NAME] [PERSON_…" at bounding box center [584, 169] width 774 height 21
click at [197, 159] on select "Select Item... [PERSON_NAME] [PERSON_NAME] [PERSON_NAME] [PERSON_NAME] [PERSON_…" at bounding box center [584, 169] width 774 height 21
select select "81bc52f6-788d-4852-bfd8-0afa9d74c98d"
click at [222, 231] on div at bounding box center [244, 226] width 94 height 21
select select "9"
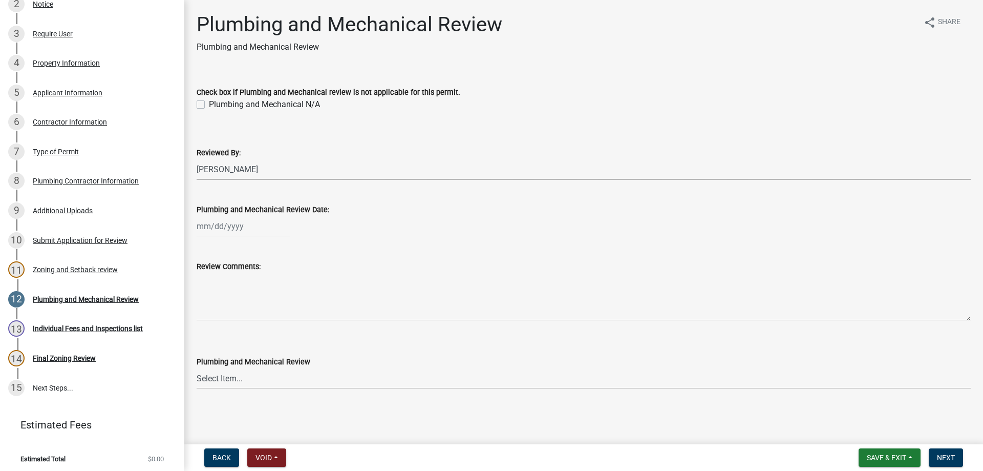
select select "2025"
click at [272, 312] on div "19" at bounding box center [272, 313] width 16 height 16
type input "[DATE]"
click at [209, 381] on select "Select Item... Approved Denied Approved with Corrections" at bounding box center [584, 378] width 774 height 21
click at [197, 368] on select "Select Item... Approved Denied Approved with Corrections" at bounding box center [584, 378] width 774 height 21
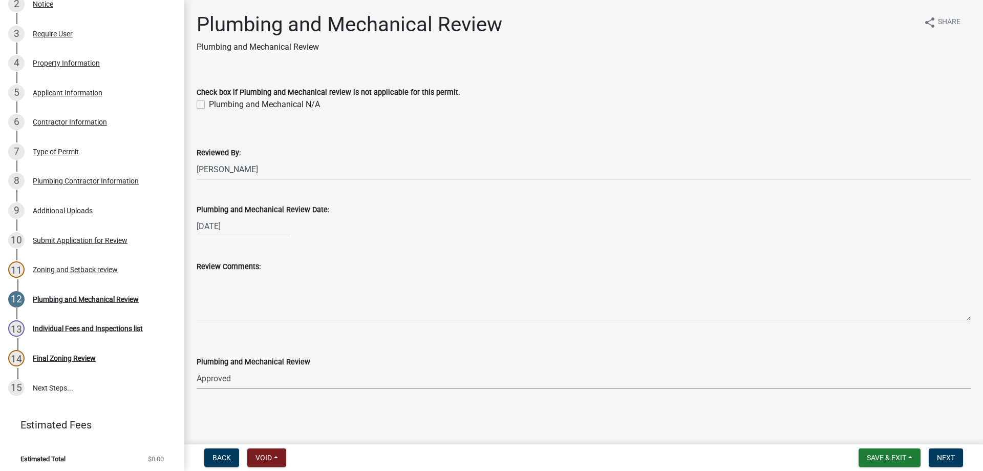
select select "060b00b2-ca65-431e-8b4a-bae5a2e790db"
click at [945, 463] on button "Next" at bounding box center [946, 457] width 34 height 18
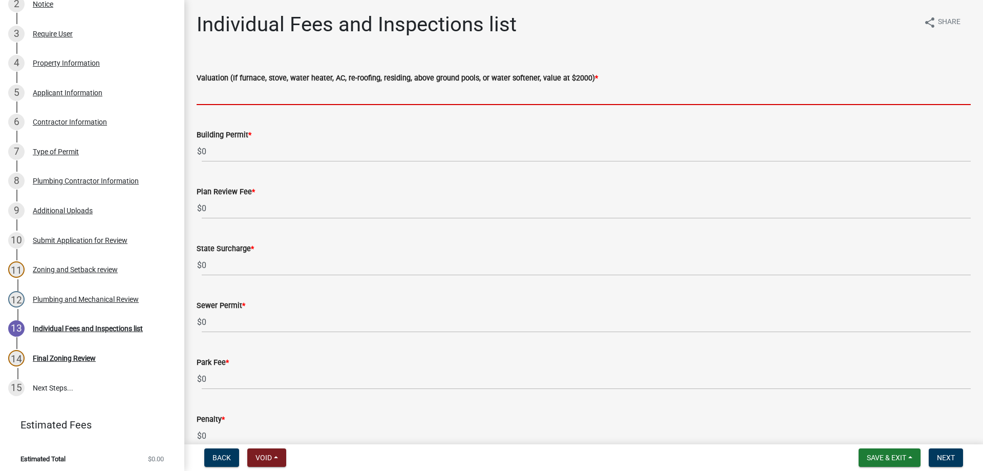
click at [211, 97] on input "text" at bounding box center [584, 94] width 774 height 21
type input "2000"
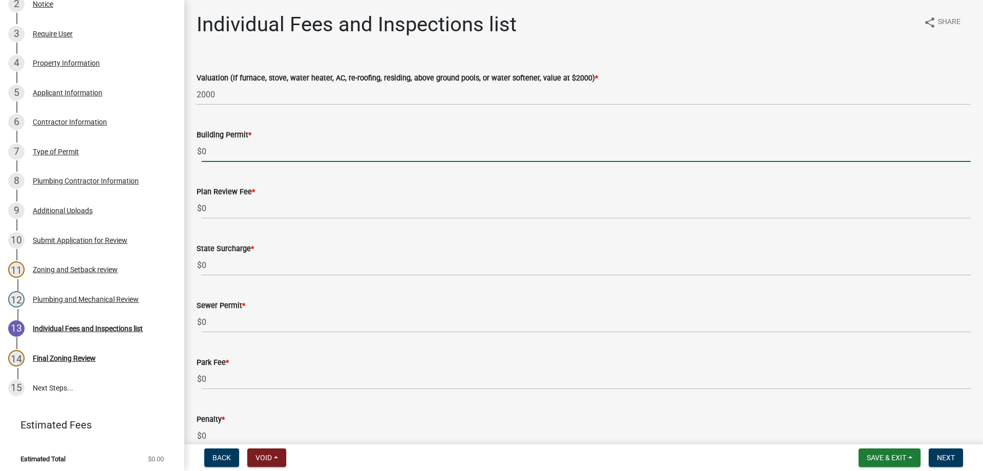
drag, startPoint x: 211, startPoint y: 154, endPoint x: 187, endPoint y: 154, distance: 24.1
type input "70"
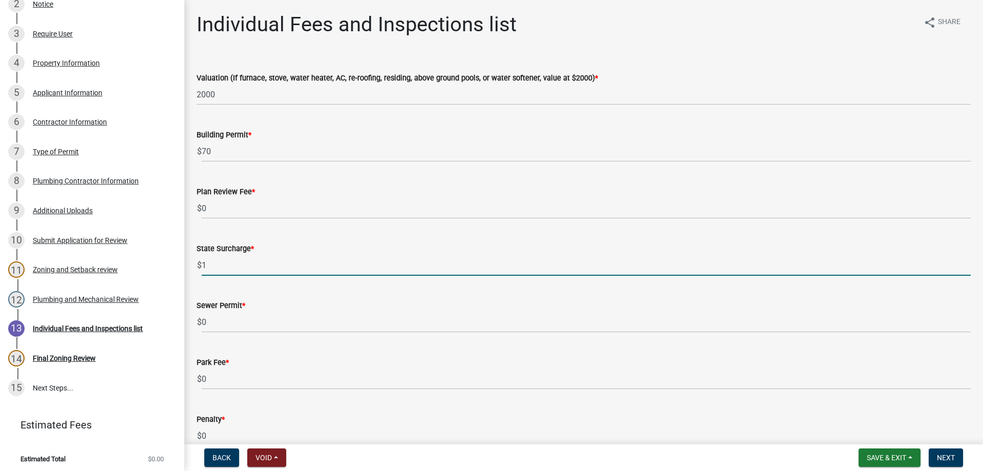
type input "1"
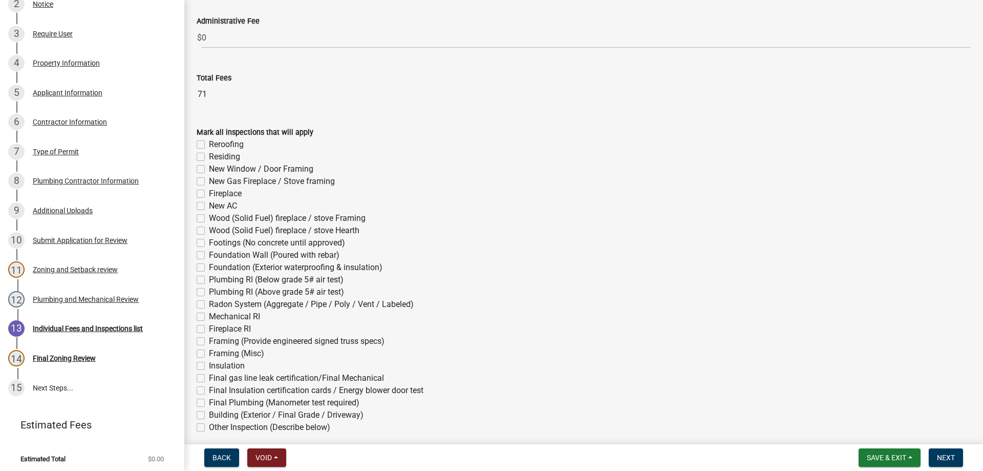
scroll to position [461, 0]
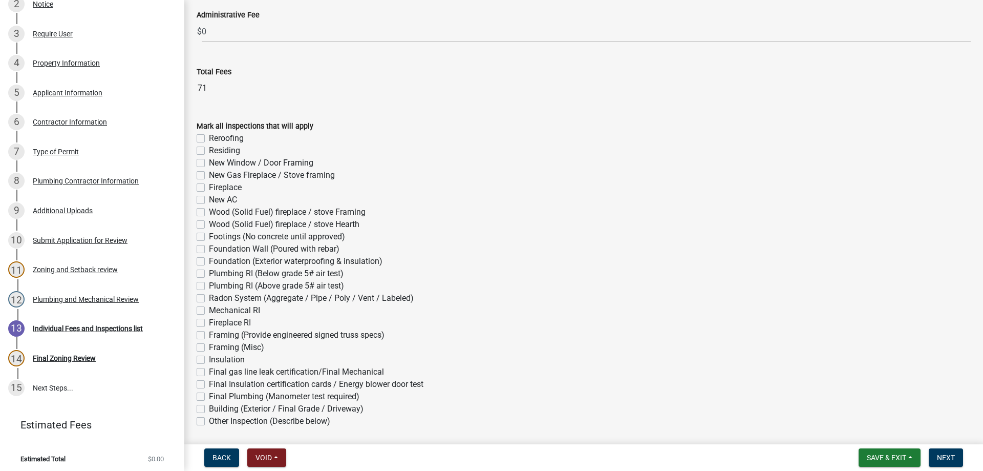
click at [209, 311] on label "Mechanical RI" at bounding box center [234, 310] width 51 height 12
click at [209, 311] on input "Mechanical RI" at bounding box center [212, 307] width 7 height 7
checkbox input "true"
checkbox input "false"
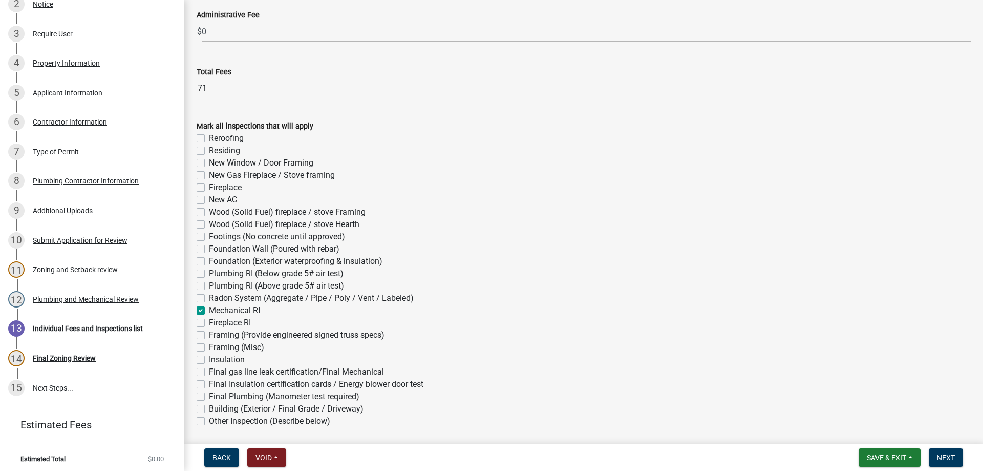
checkbox input "false"
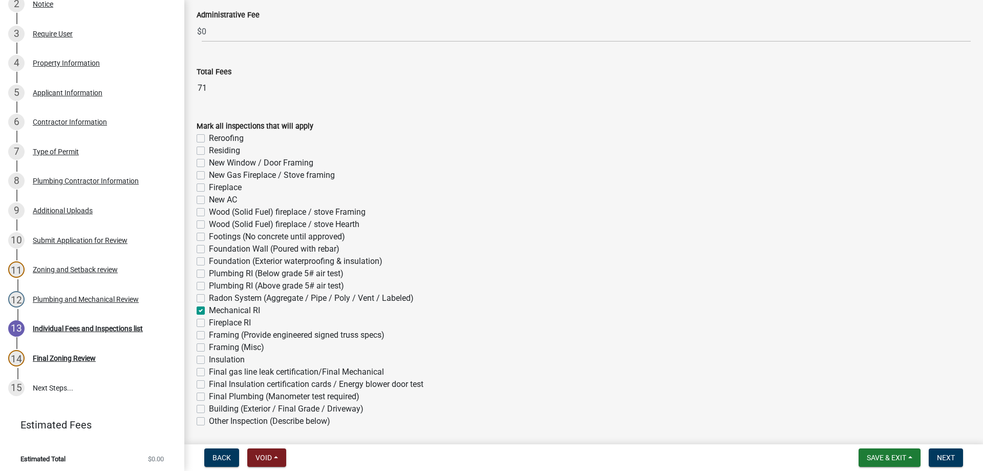
checkbox input "false"
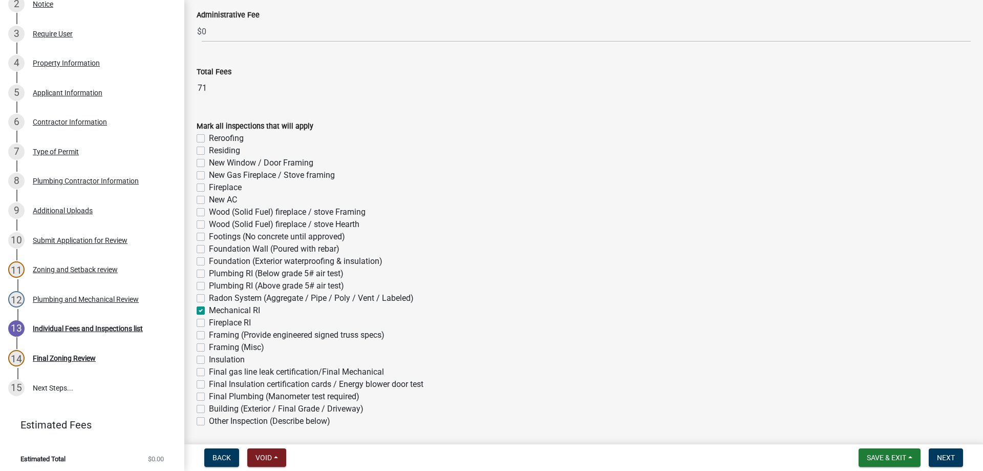
checkbox input "false"
checkbox input "true"
checkbox input "false"
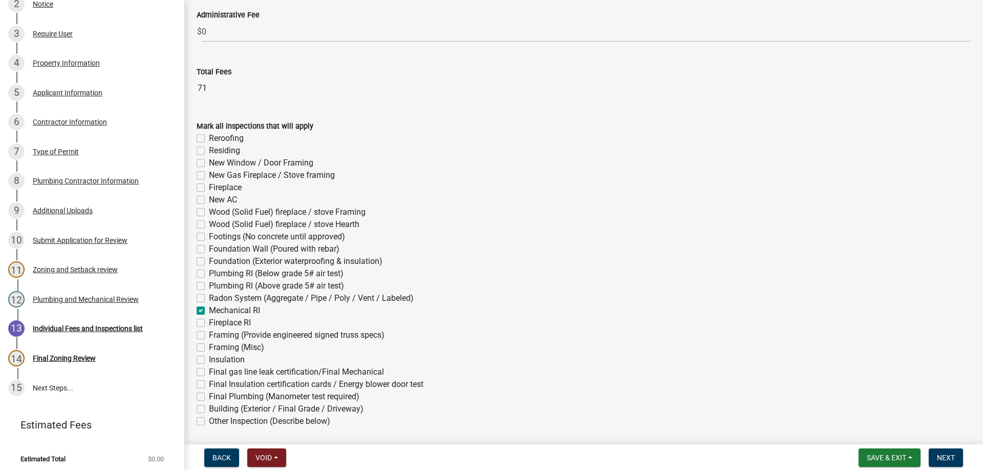
checkbox input "false"
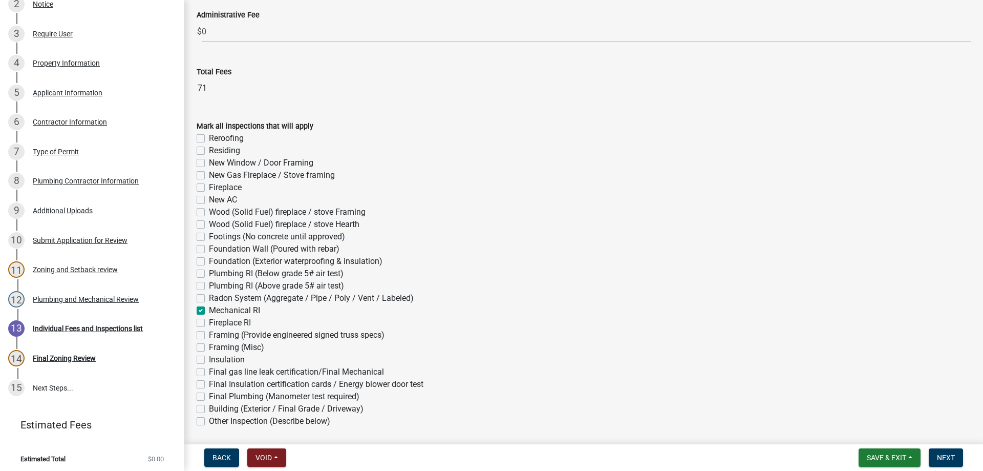
checkbox input "false"
click at [209, 374] on label "Final gas line leak certification/Final Mechanical" at bounding box center [296, 372] width 175 height 12
click at [209, 372] on input "Final gas line leak certification/Final Mechanical" at bounding box center [212, 369] width 7 height 7
checkbox input "true"
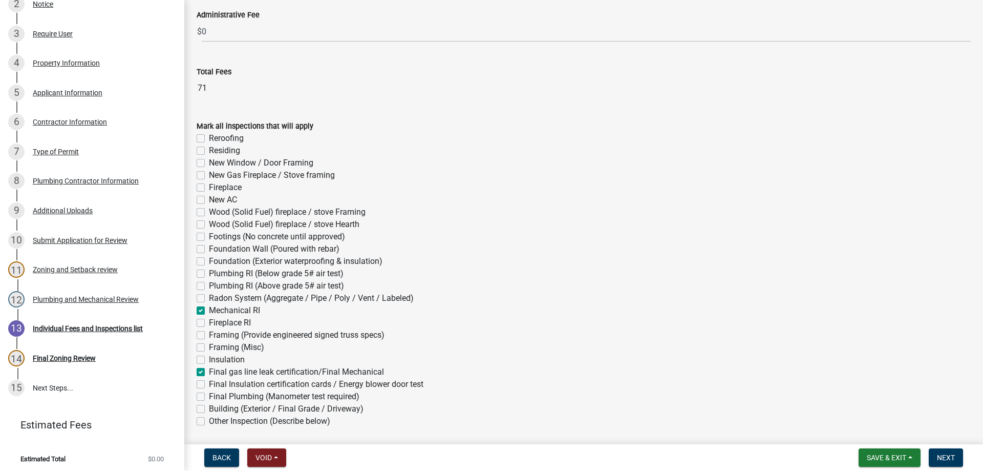
checkbox input "false"
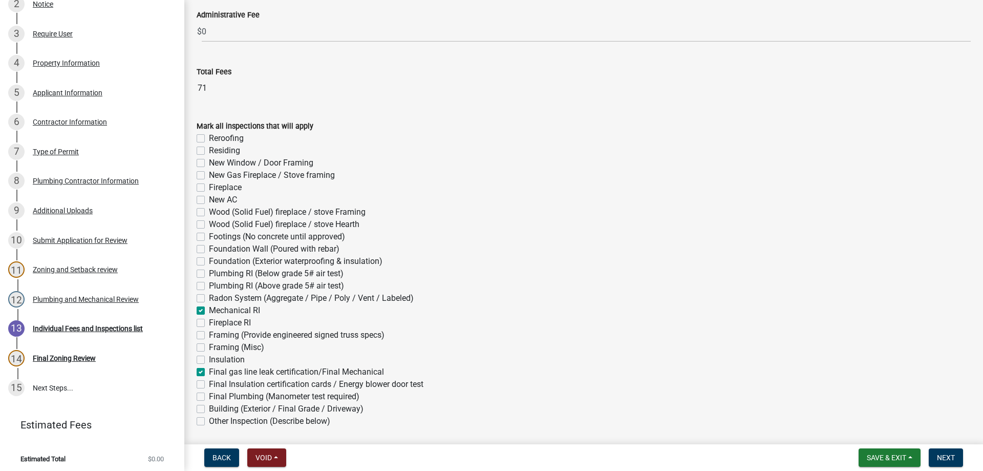
checkbox input "false"
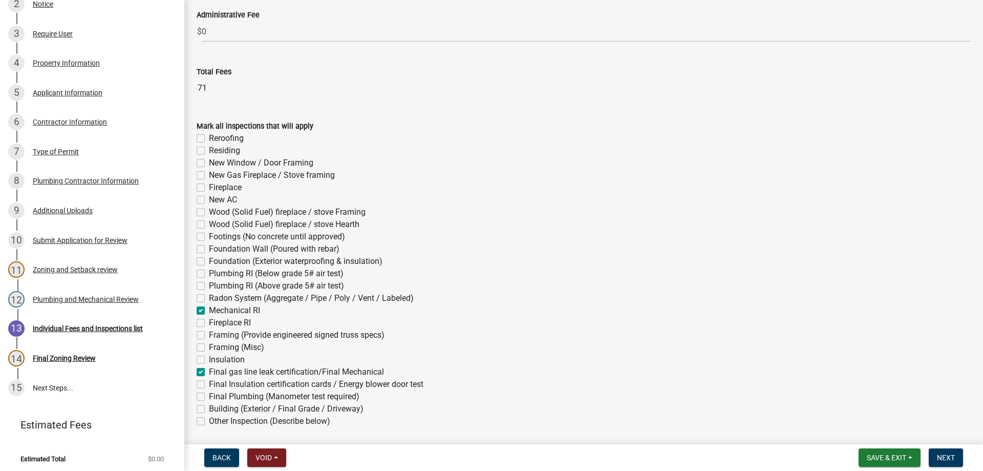
checkbox input "false"
checkbox input "true"
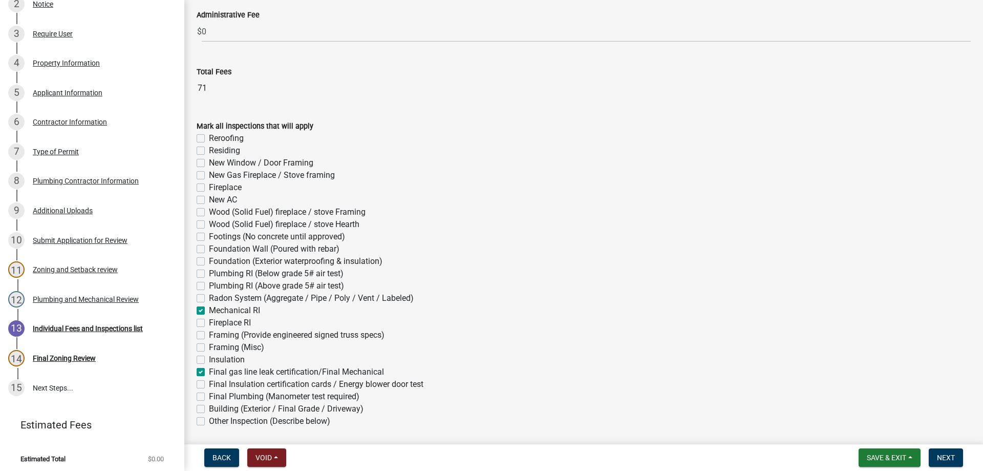
checkbox input "false"
checkbox input "true"
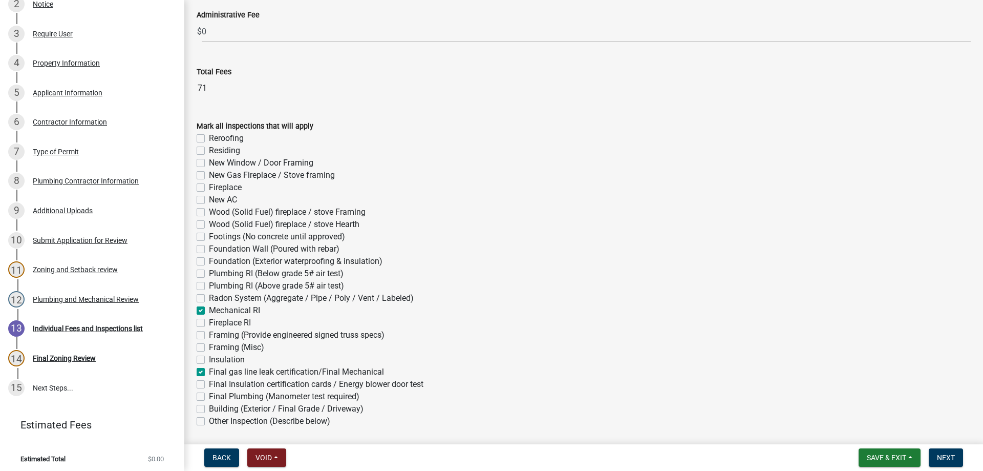
checkbox input "false"
click at [938, 458] on span "Next" at bounding box center [946, 457] width 18 height 8
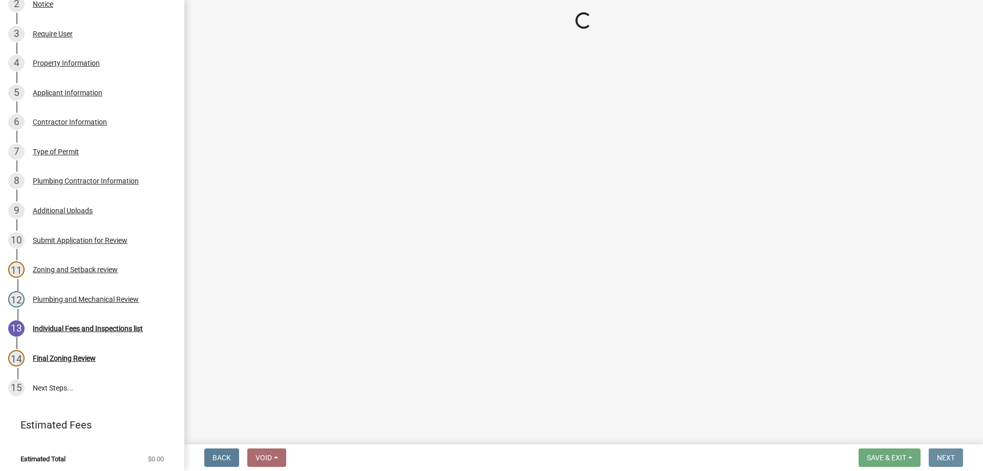
scroll to position [0, 0]
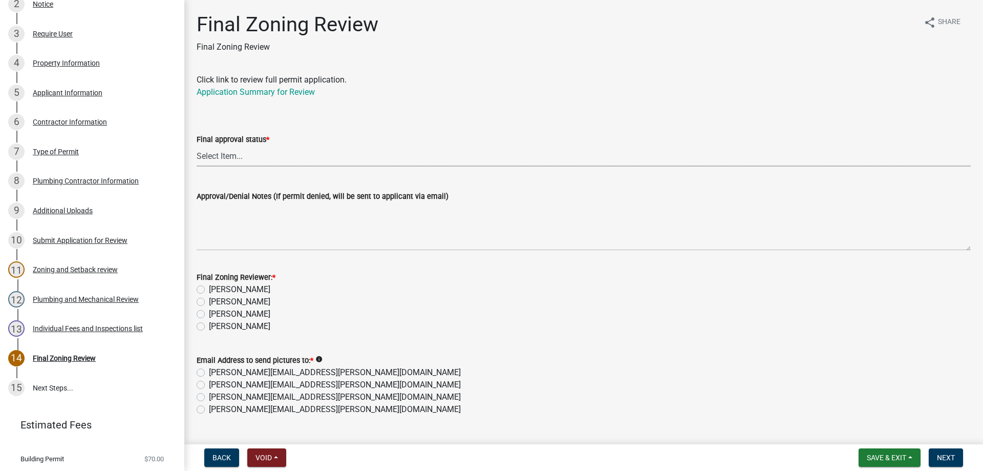
click at [230, 159] on select "Select Item... Approved Denied" at bounding box center [584, 155] width 774 height 21
click at [197, 145] on select "Select Item... Approved Denied" at bounding box center [584, 155] width 774 height 21
select select "ea18257a-8a04-42cc-b171-77fc38c97f37"
click at [209, 328] on label "[PERSON_NAME]" at bounding box center [239, 326] width 61 height 12
click at [209, 327] on input "[PERSON_NAME]" at bounding box center [212, 323] width 7 height 7
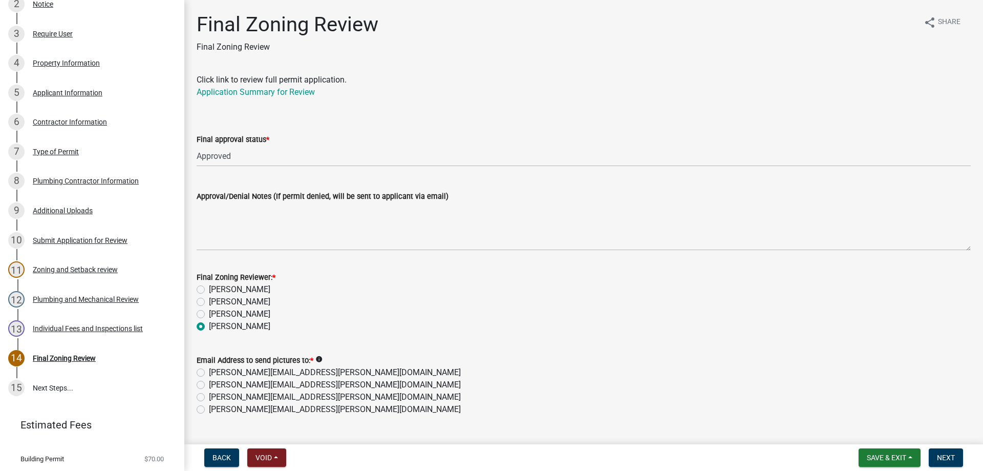
radio input "true"
click at [209, 411] on label "[PERSON_NAME][EMAIL_ADDRESS][PERSON_NAME][DOMAIN_NAME]" at bounding box center [335, 409] width 252 height 12
click at [209, 410] on input "[PERSON_NAME][EMAIL_ADDRESS][PERSON_NAME][DOMAIN_NAME]" at bounding box center [212, 406] width 7 height 7
radio input "true"
click at [947, 460] on span "Next" at bounding box center [946, 457] width 18 height 8
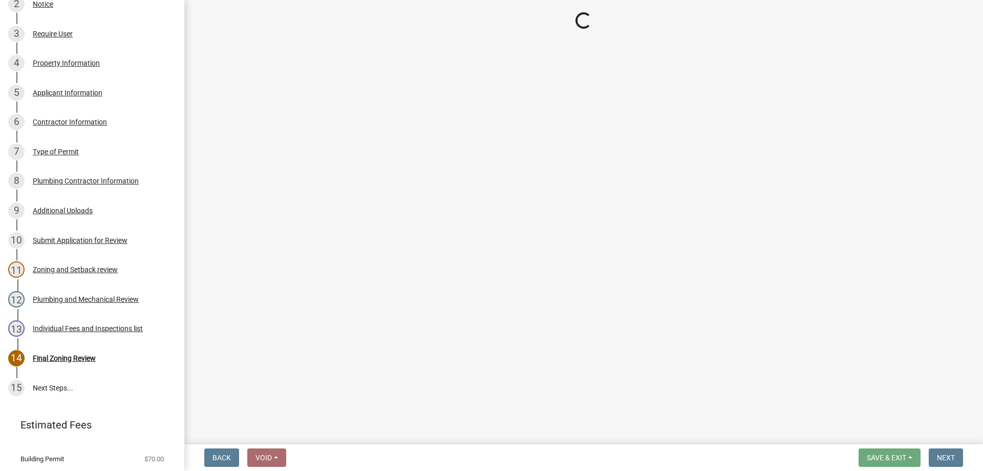
select select "3: 3"
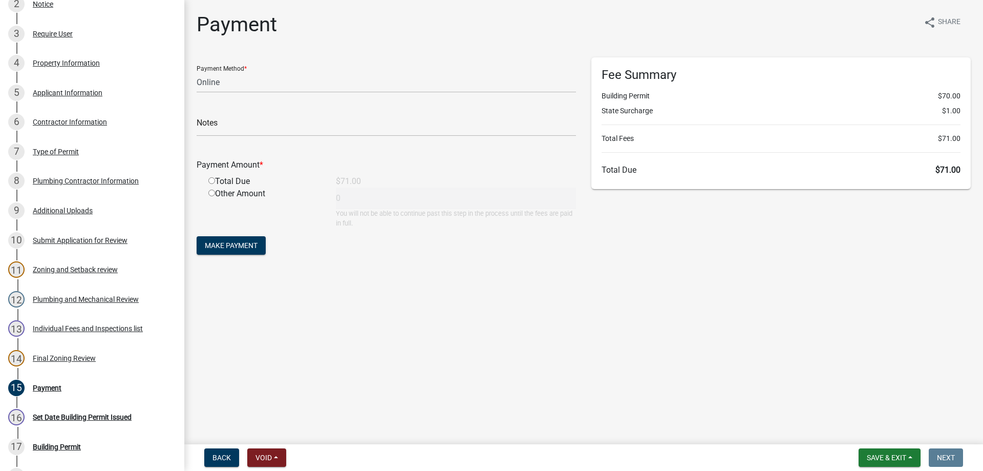
scroll to position [349, 0]
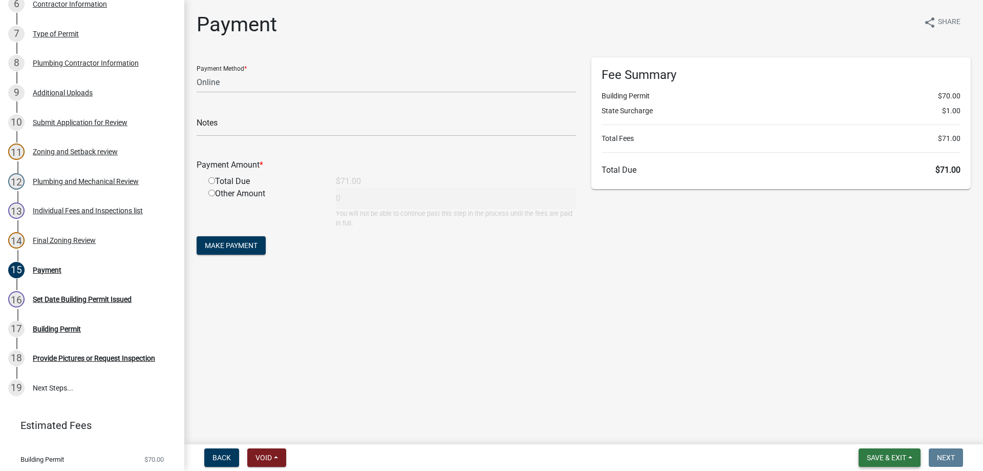
click at [882, 457] on span "Save & Exit" at bounding box center [886, 457] width 39 height 8
click at [856, 432] on button "Save & Exit" at bounding box center [880, 430] width 82 height 25
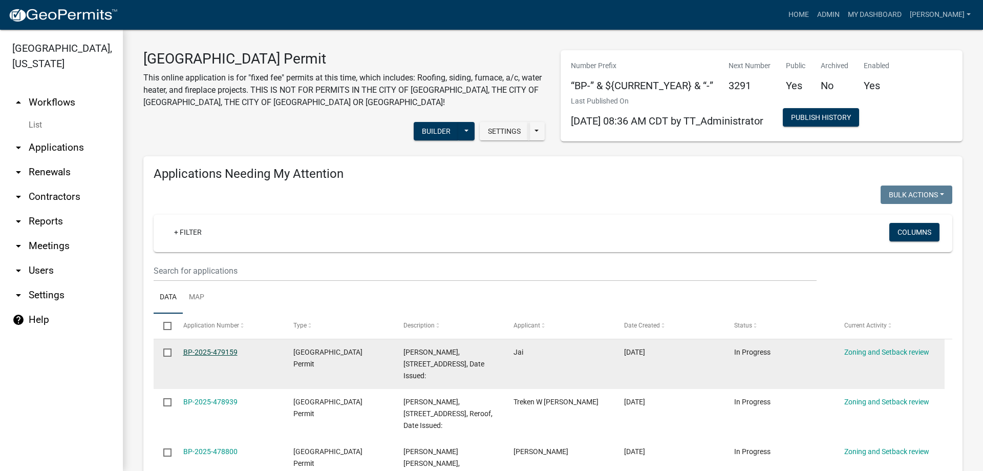
click at [222, 350] on link "BP-2025-479159" at bounding box center [210, 352] width 54 height 8
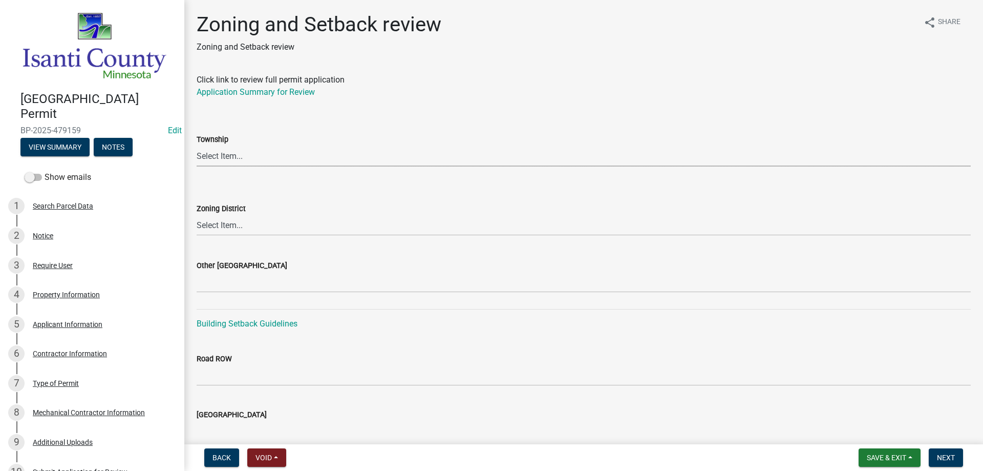
click at [209, 160] on select "Select Item... [PERSON_NAME] Cambridge [PERSON_NAME] Isanti [GEOGRAPHIC_DATA] […" at bounding box center [584, 155] width 774 height 21
click at [197, 145] on select "Select Item... [PERSON_NAME] Cambridge [PERSON_NAME] Isanti [GEOGRAPHIC_DATA] […" at bounding box center [584, 155] width 774 height 21
select select "46a76780-a98b-4152-81cb-70c527d32d6a"
click at [232, 224] on select "Select Item... Agricultural/Residential (A/R) Tier 1 General Business (B) Indus…" at bounding box center [584, 225] width 774 height 21
click at [197, 215] on select "Select Item... Agricultural/Residential (A/R) Tier 1 General Business (B) Indus…" at bounding box center [584, 225] width 774 height 21
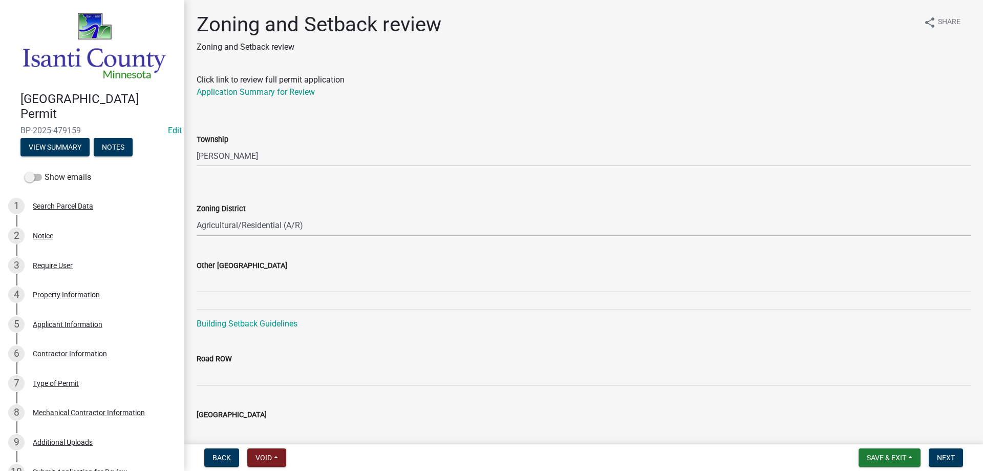
select select "55e8a5cf-285f-40b2-b696-56a64a6e31ef"
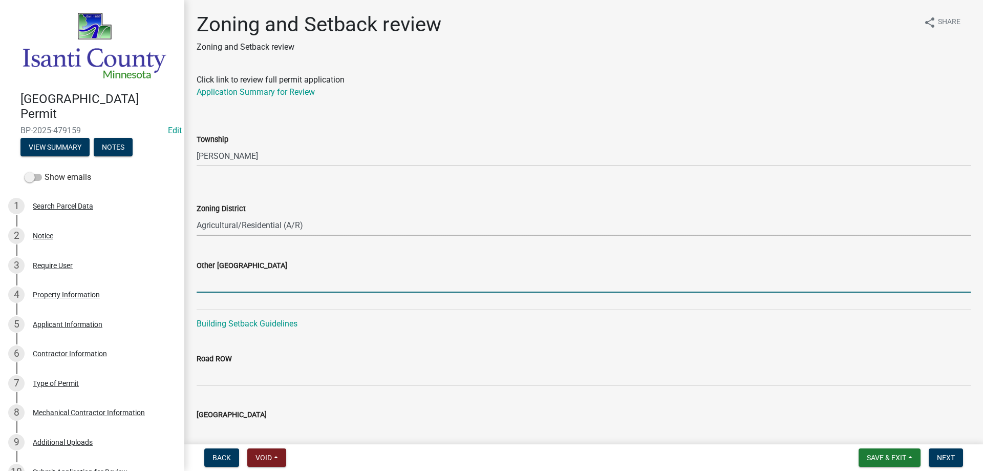
click at [222, 282] on input "Other [GEOGRAPHIC_DATA]" at bounding box center [584, 281] width 774 height 21
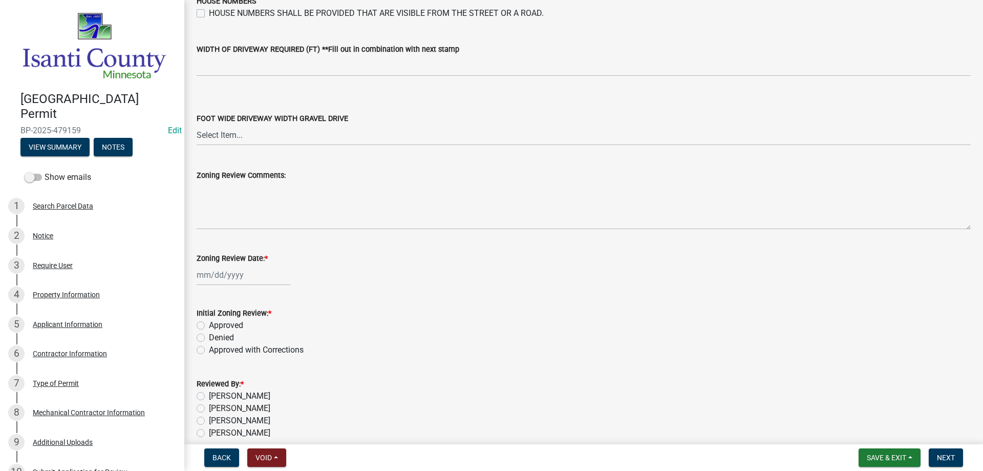
scroll to position [1738, 0]
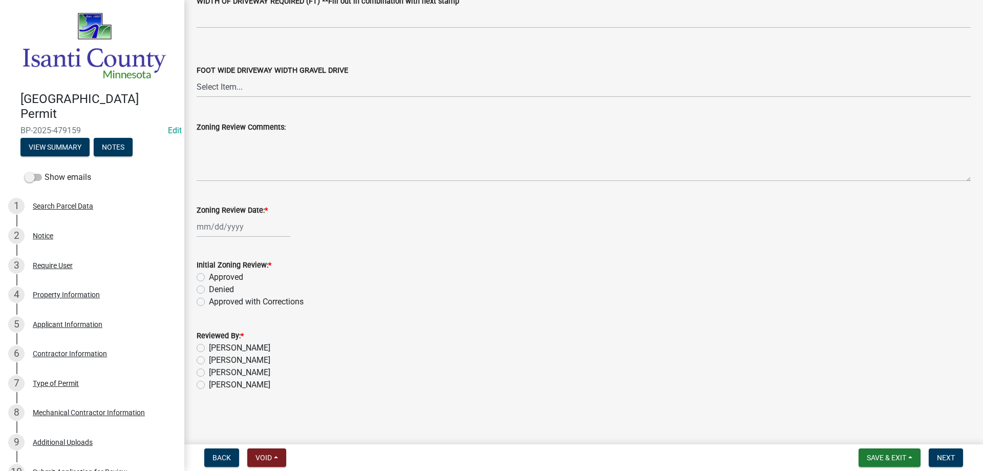
type input "1/35/25"
click at [243, 226] on div at bounding box center [244, 226] width 94 height 21
select select "9"
select select "2025"
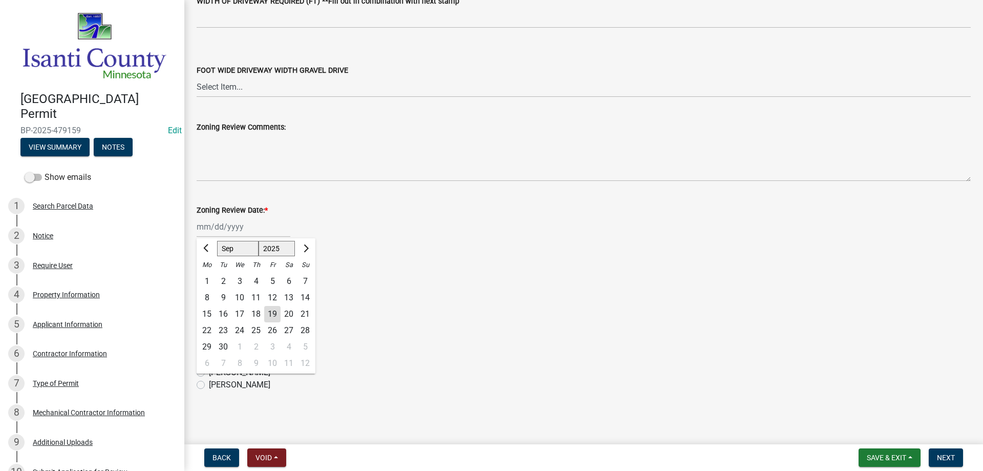
click at [269, 312] on div "19" at bounding box center [272, 314] width 16 height 16
type input "[DATE]"
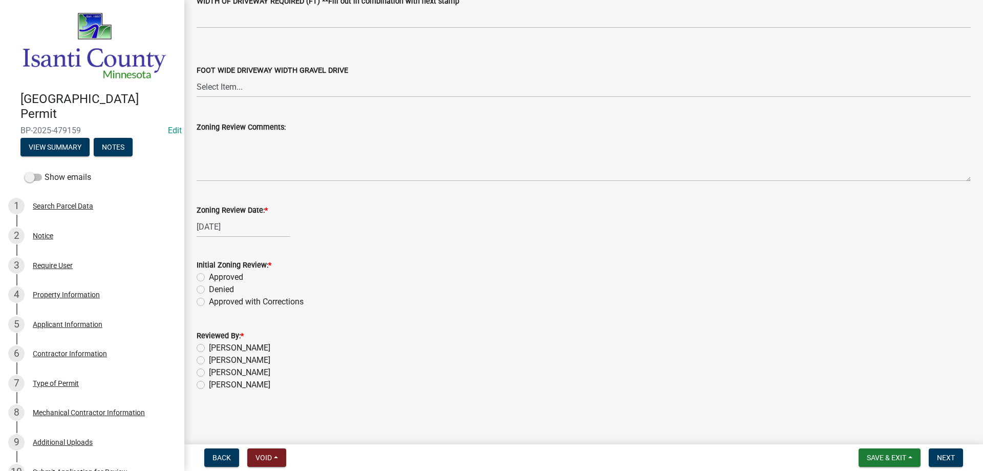
click at [209, 278] on label "Approved" at bounding box center [226, 277] width 34 height 12
click at [209, 277] on input "Approved" at bounding box center [212, 274] width 7 height 7
radio input "true"
click at [209, 385] on label "[PERSON_NAME]" at bounding box center [239, 384] width 61 height 12
click at [209, 385] on input "[PERSON_NAME]" at bounding box center [212, 381] width 7 height 7
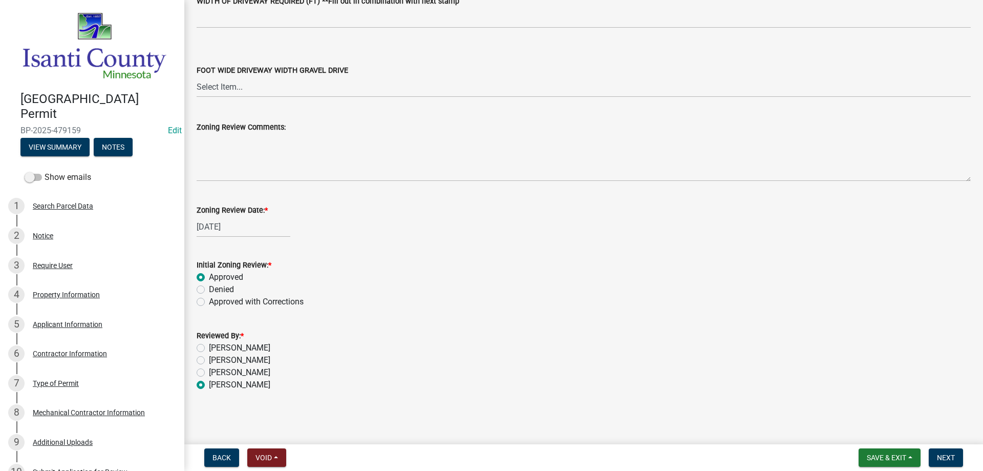
radio input "true"
click at [951, 453] on span "Next" at bounding box center [946, 457] width 18 height 8
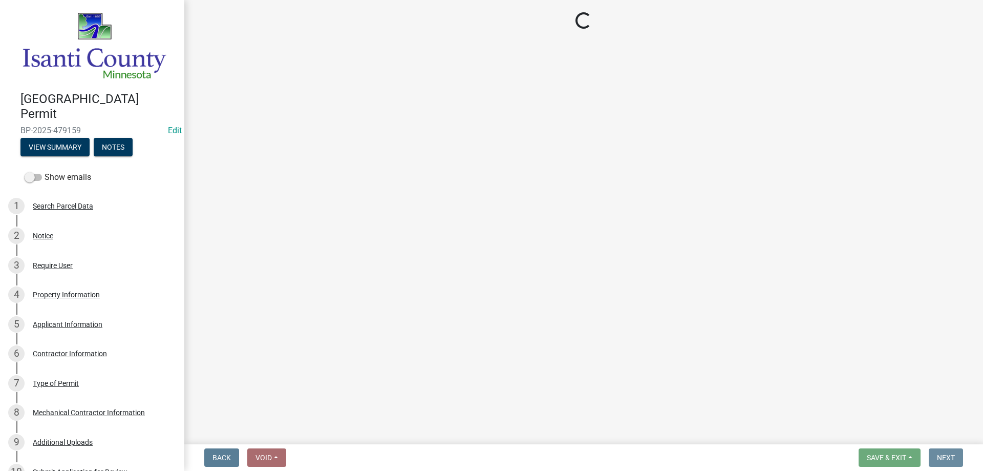
scroll to position [0, 0]
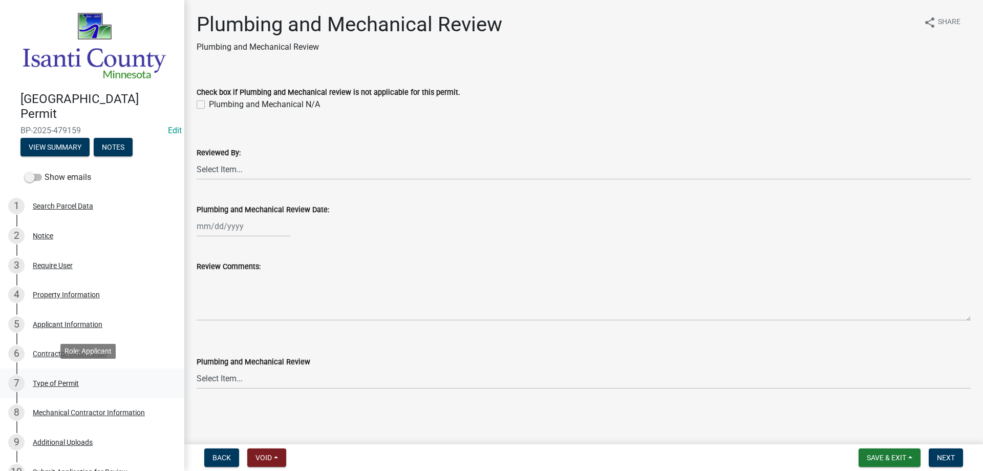
click at [70, 381] on div "Type of Permit" at bounding box center [56, 382] width 46 height 7
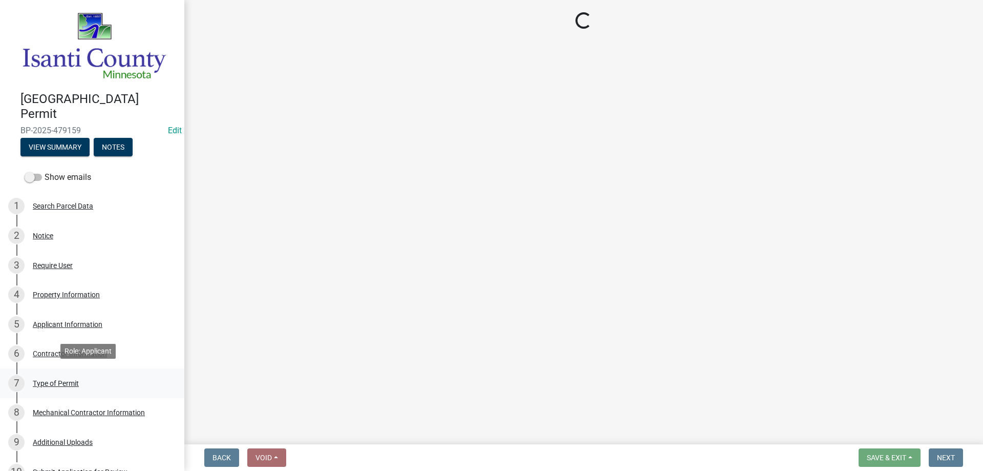
select select "eb4da8a3-282e-4d3e-a231-485219132635"
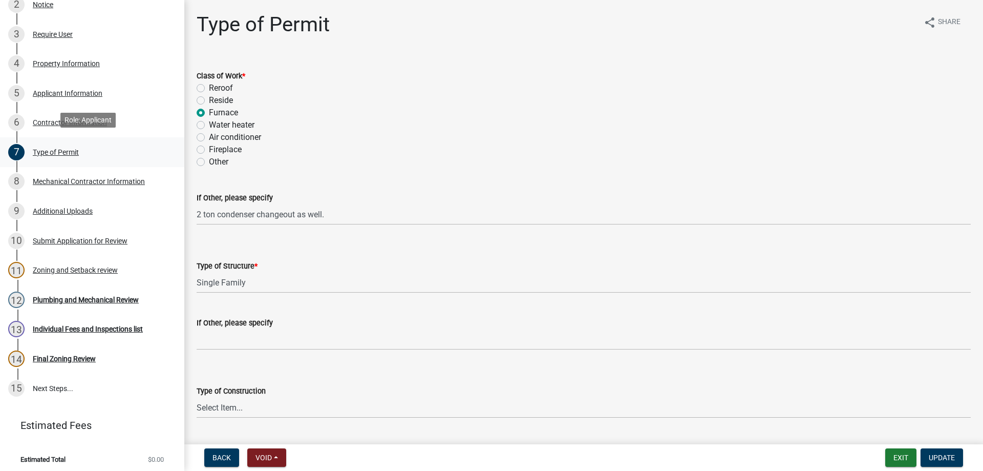
scroll to position [231, 0]
click at [64, 295] on div "Plumbing and Mechanical Review" at bounding box center [86, 298] width 106 height 7
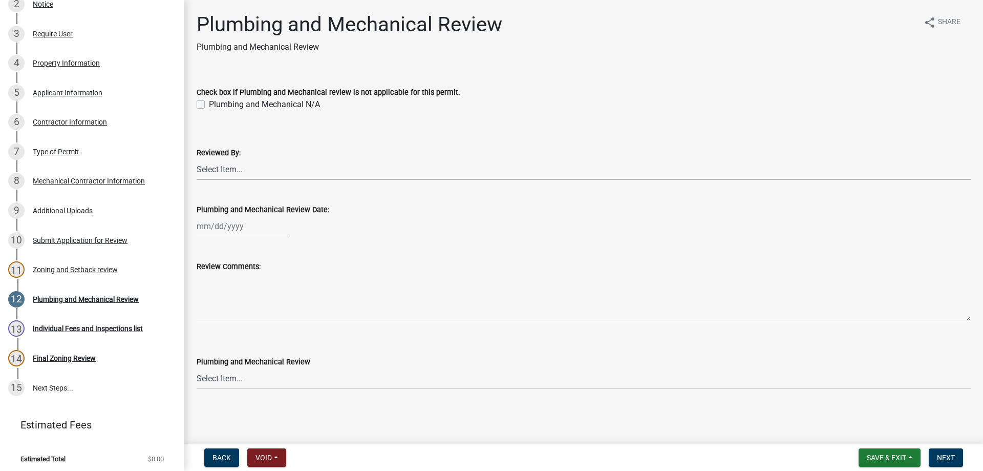
click at [211, 165] on select "Select Item... [PERSON_NAME] [PERSON_NAME] [PERSON_NAME] [PERSON_NAME] [PERSON_…" at bounding box center [584, 169] width 774 height 21
click at [197, 159] on select "Select Item... [PERSON_NAME] [PERSON_NAME] [PERSON_NAME] [PERSON_NAME] [PERSON_…" at bounding box center [584, 169] width 774 height 21
select select "81bc52f6-788d-4852-bfd8-0afa9d74c98d"
click at [225, 224] on div at bounding box center [244, 226] width 94 height 21
select select "9"
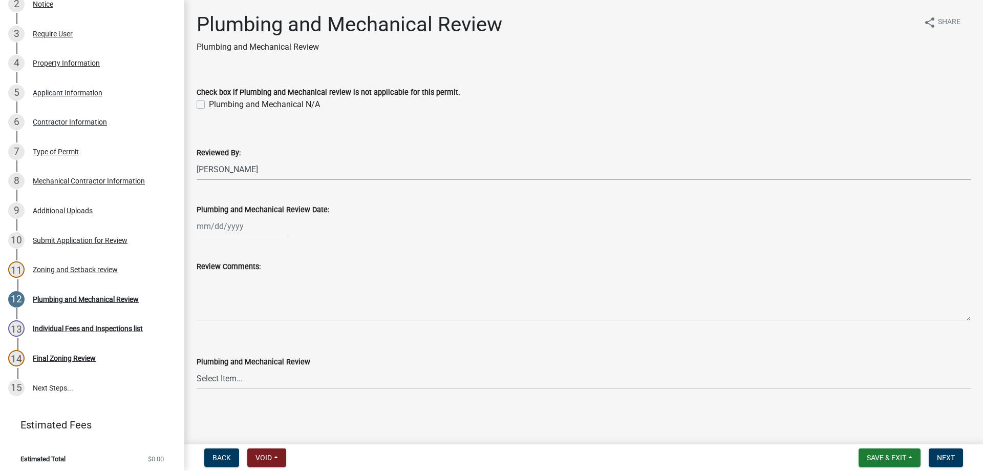
select select "2025"
click at [271, 318] on div "19" at bounding box center [272, 313] width 16 height 16
type input "[DATE]"
click at [218, 382] on select "Select Item... Approved Denied Approved with Corrections" at bounding box center [584, 378] width 774 height 21
click at [197, 368] on select "Select Item... Approved Denied Approved with Corrections" at bounding box center [584, 378] width 774 height 21
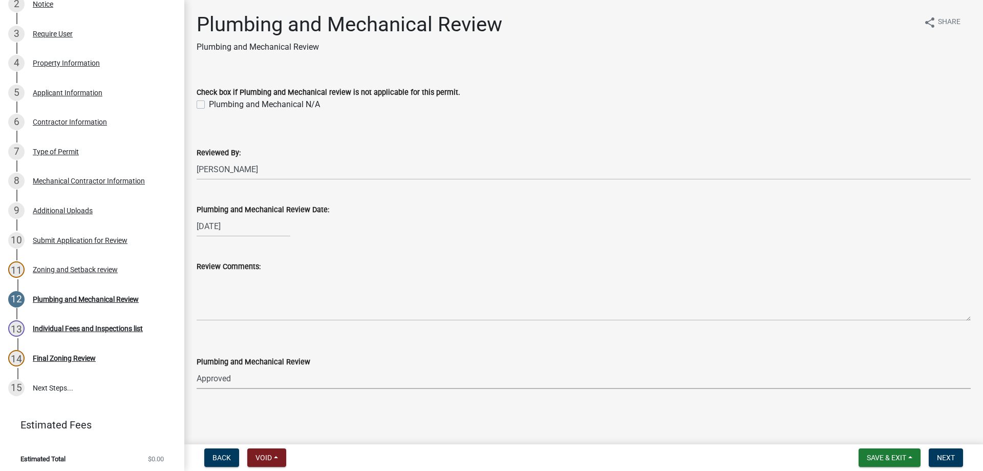
select select "060b00b2-ca65-431e-8b4a-bae5a2e790db"
click at [947, 453] on span "Next" at bounding box center [946, 457] width 18 height 8
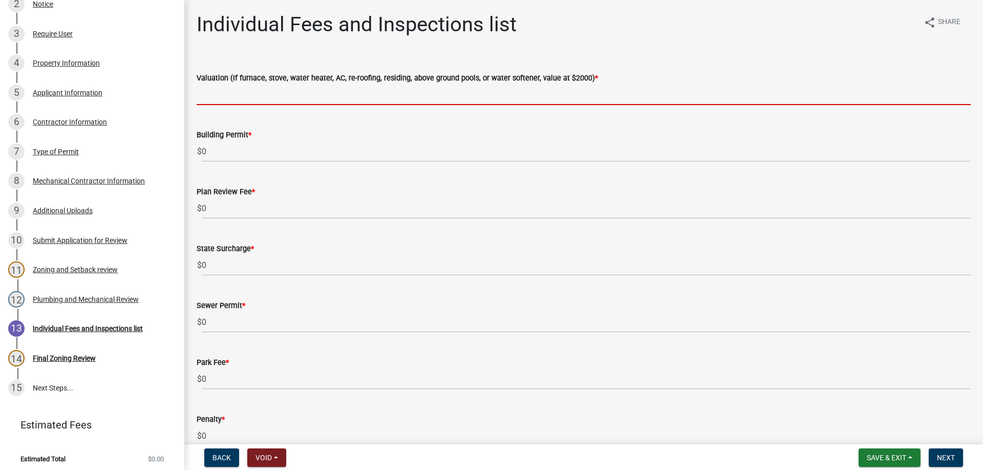
click at [223, 94] on input "text" at bounding box center [584, 94] width 774 height 21
type input "2000"
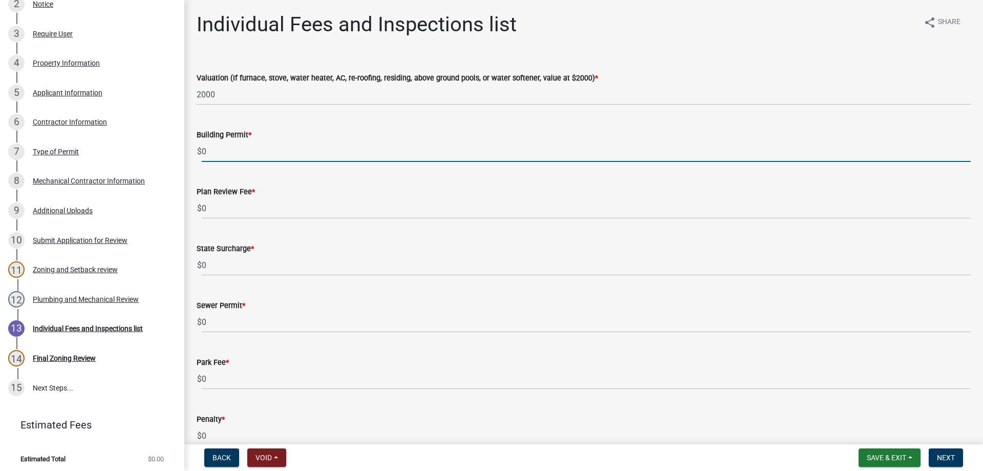
drag, startPoint x: 212, startPoint y: 151, endPoint x: 187, endPoint y: 151, distance: 25.1
type input "70"
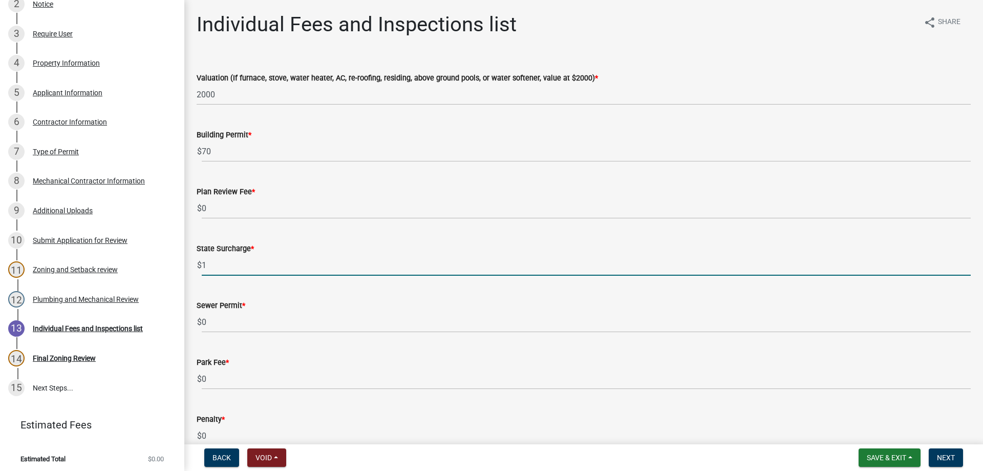
type input "1"
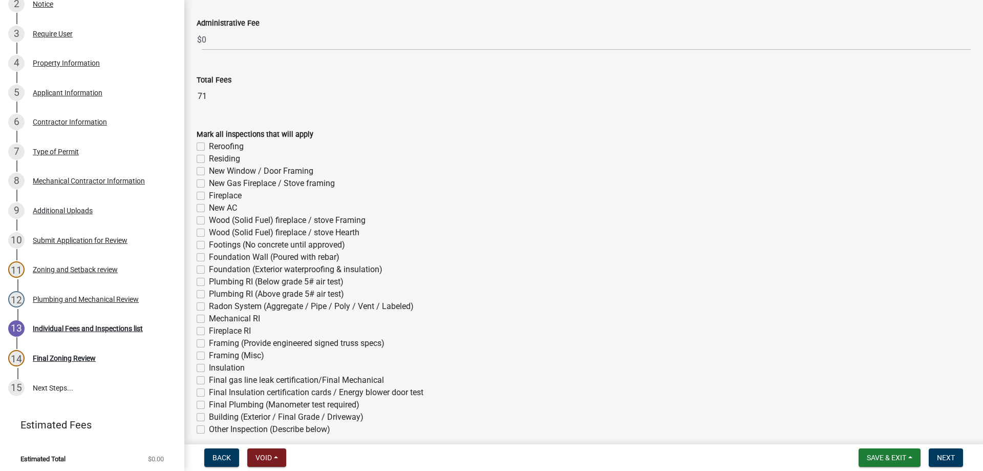
scroll to position [512, 0]
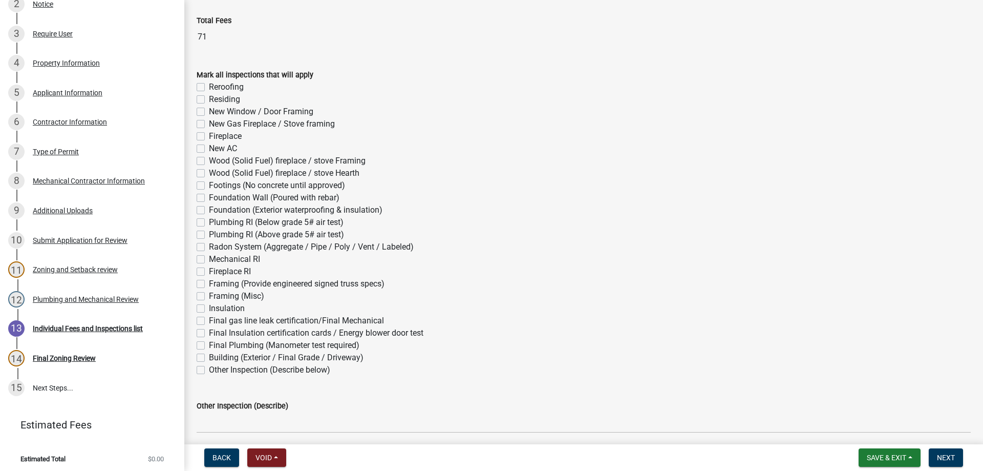
click at [209, 261] on label "Mechanical RI" at bounding box center [234, 259] width 51 height 12
click at [209, 260] on input "Mechanical RI" at bounding box center [212, 256] width 7 height 7
checkbox input "true"
checkbox input "false"
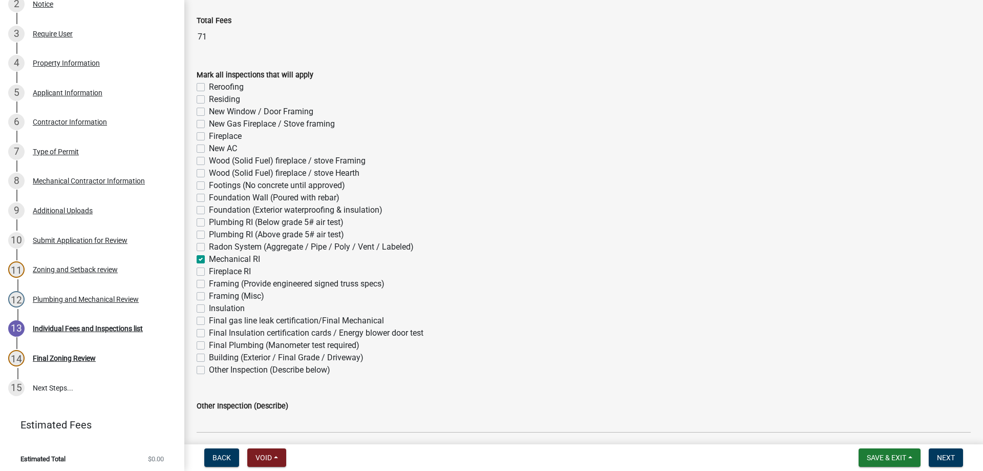
checkbox input "false"
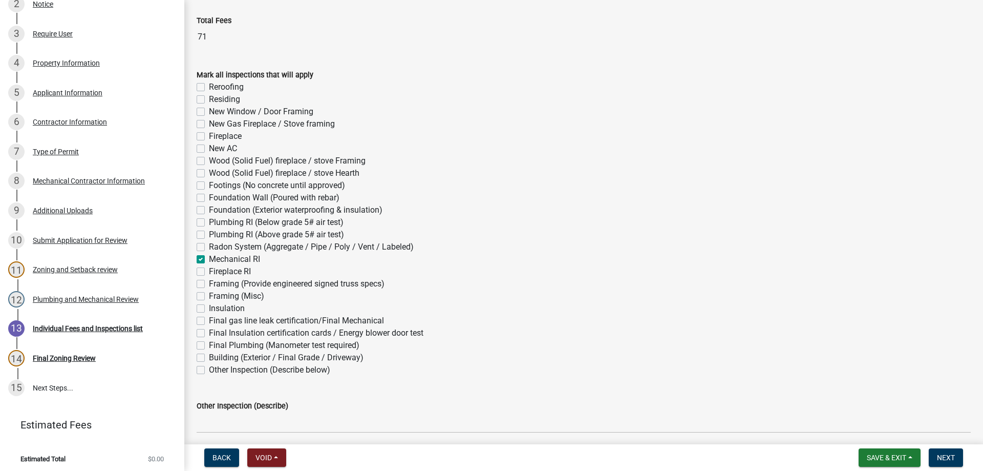
checkbox input "false"
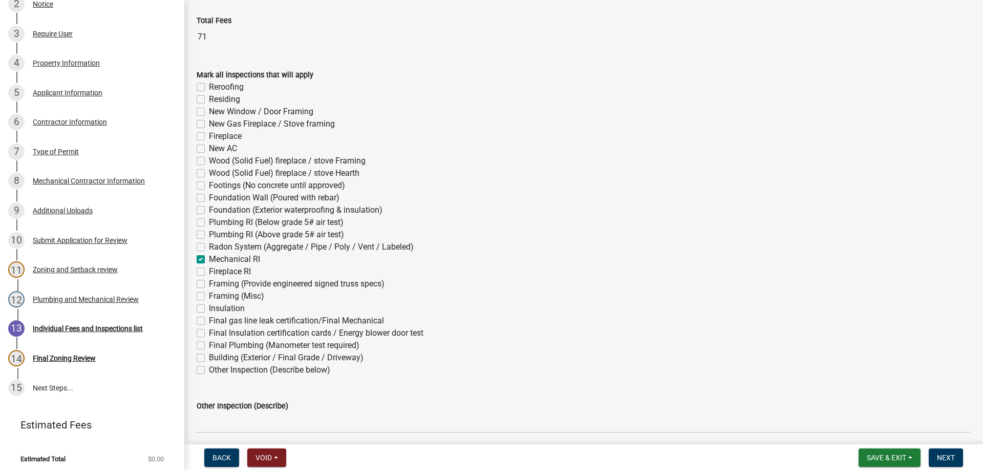
checkbox input "false"
checkbox input "true"
checkbox input "false"
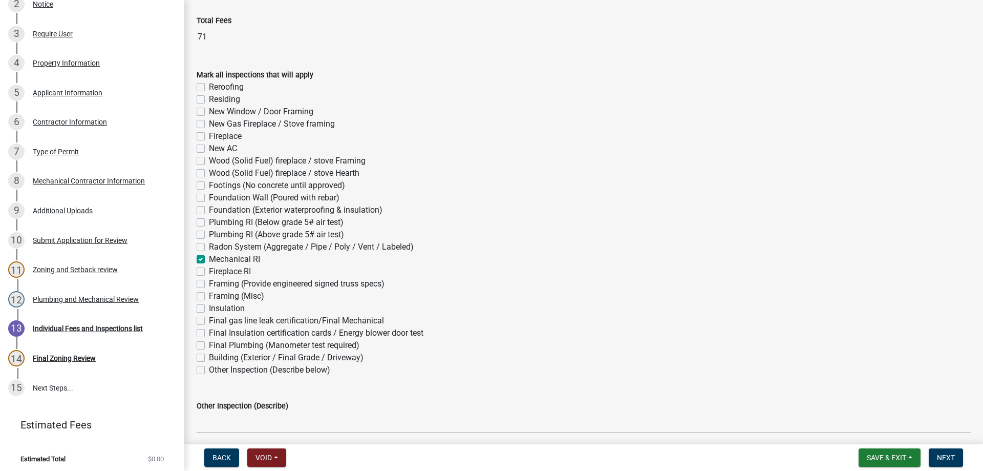
checkbox input "false"
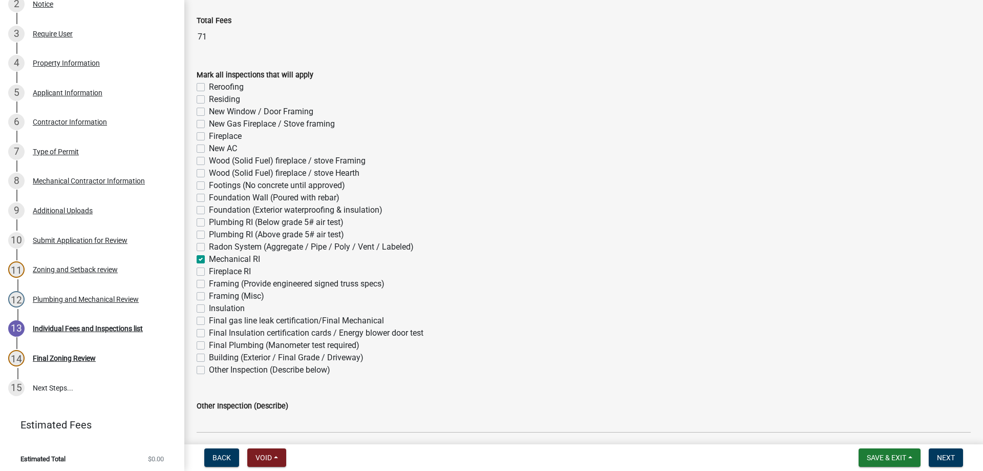
checkbox input "false"
click at [209, 320] on label "Final gas line leak certification/Final Mechanical" at bounding box center [296, 320] width 175 height 12
click at [209, 320] on input "Final gas line leak certification/Final Mechanical" at bounding box center [212, 317] width 7 height 7
checkbox input "true"
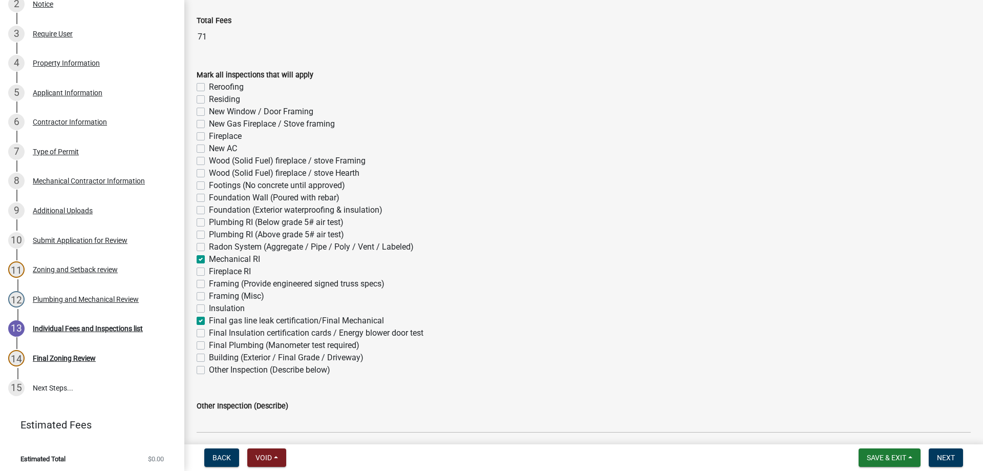
checkbox input "false"
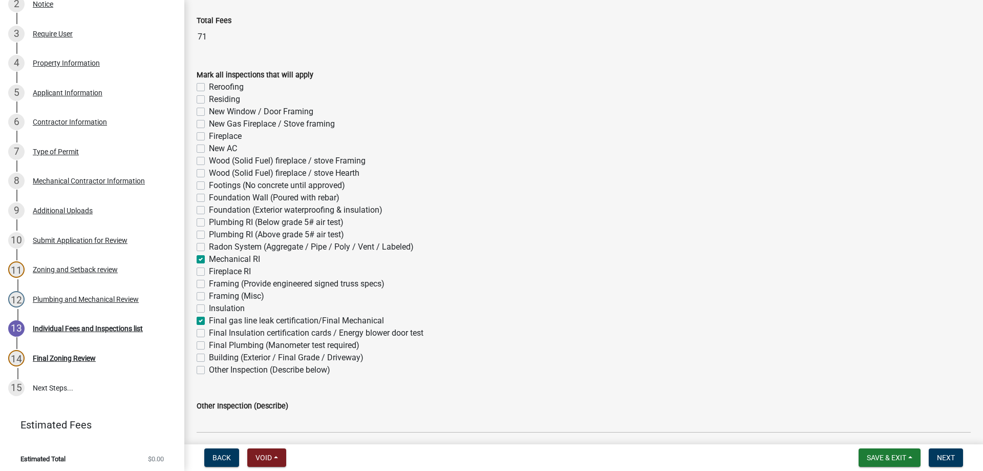
checkbox input "false"
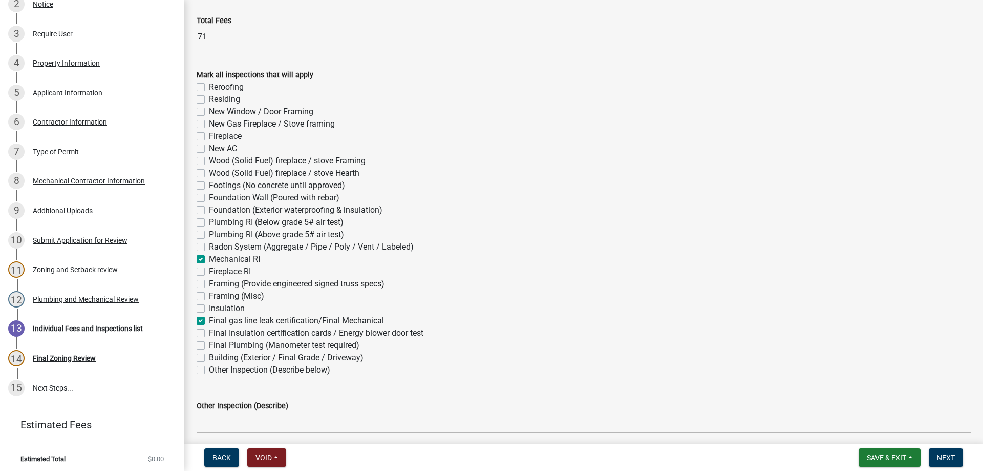
checkbox input "false"
checkbox input "true"
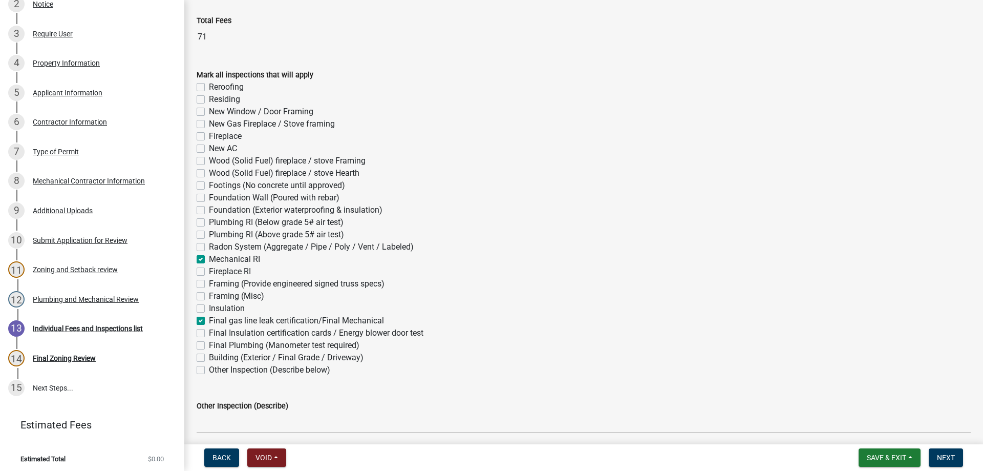
checkbox input "false"
checkbox input "true"
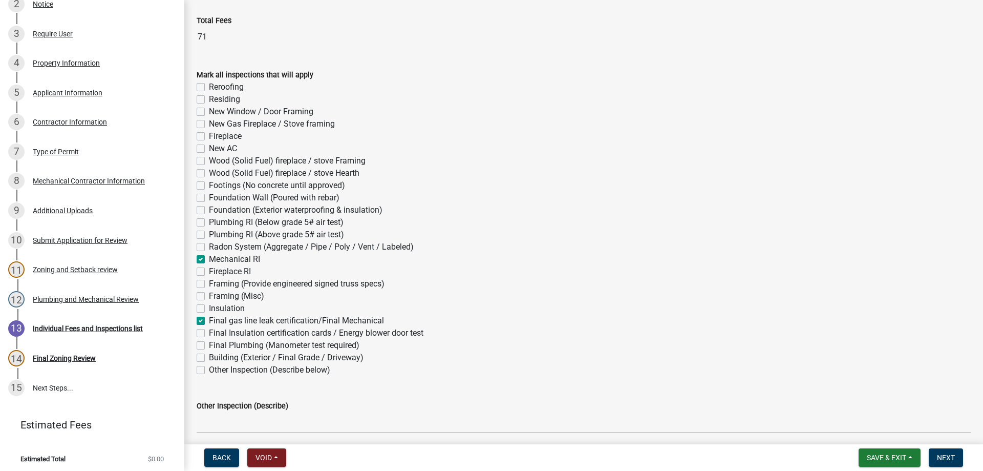
checkbox input "false"
click at [936, 456] on button "Next" at bounding box center [946, 457] width 34 height 18
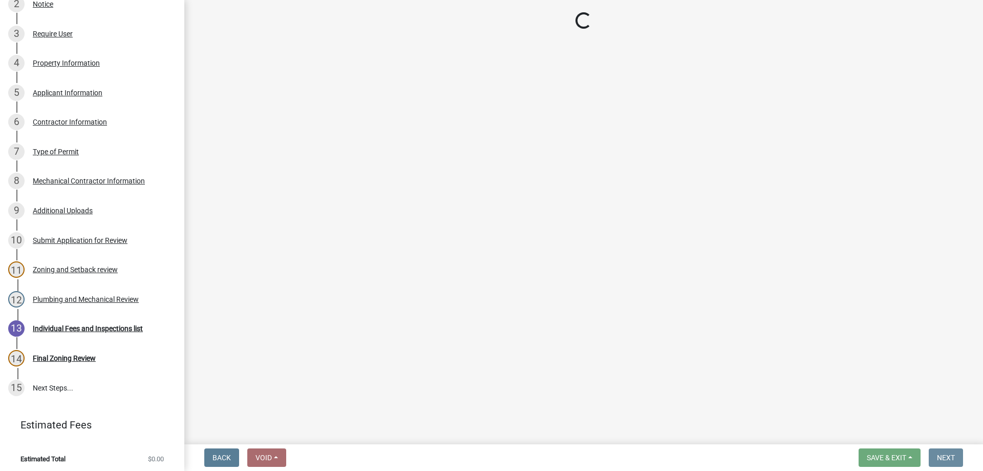
scroll to position [0, 0]
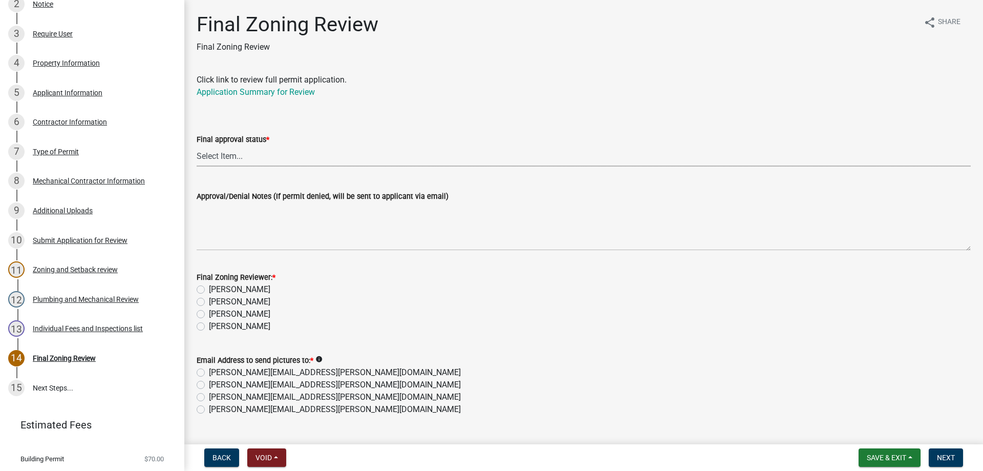
click at [229, 155] on select "Select Item... Approved Denied" at bounding box center [584, 155] width 774 height 21
click at [197, 145] on select "Select Item... Approved Denied" at bounding box center [584, 155] width 774 height 21
select select "ea18257a-8a04-42cc-b171-77fc38c97f37"
click at [209, 325] on label "[PERSON_NAME]" at bounding box center [239, 326] width 61 height 12
click at [209, 325] on input "[PERSON_NAME]" at bounding box center [212, 323] width 7 height 7
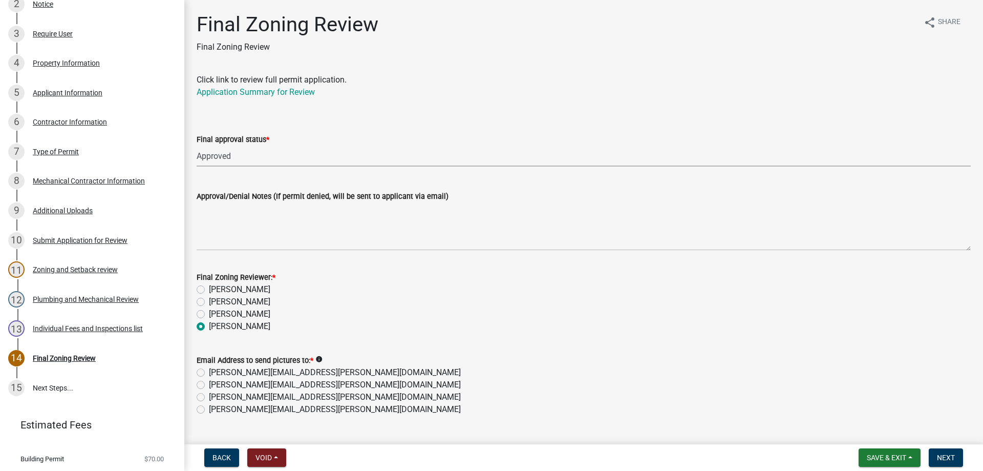
radio input "true"
click at [196, 411] on div "Email Address to send pictures to: * info trina.bergloff@co.isanti.mn.us holly.…" at bounding box center [583, 378] width 789 height 74
click at [209, 411] on label "[PERSON_NAME][EMAIL_ADDRESS][PERSON_NAME][DOMAIN_NAME]" at bounding box center [335, 409] width 252 height 12
click at [209, 410] on input "[PERSON_NAME][EMAIL_ADDRESS][PERSON_NAME][DOMAIN_NAME]" at bounding box center [212, 406] width 7 height 7
radio input "true"
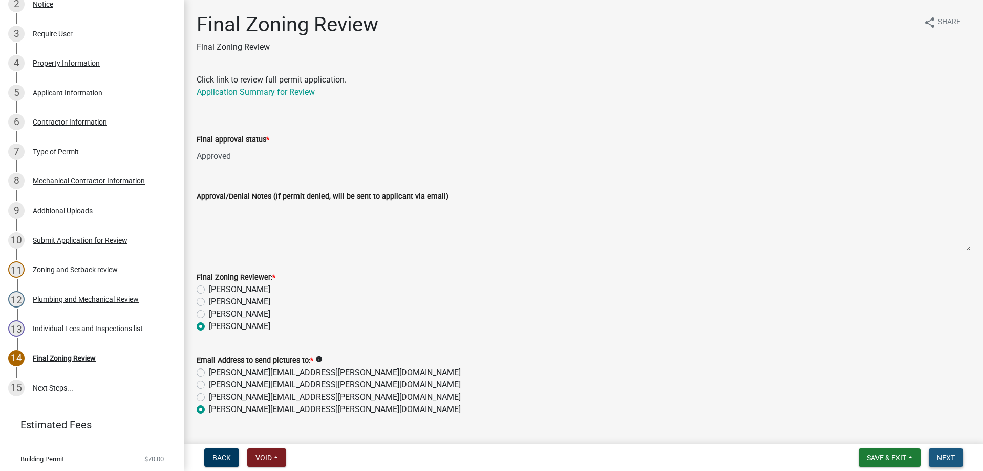
click at [947, 459] on span "Next" at bounding box center [946, 457] width 18 height 8
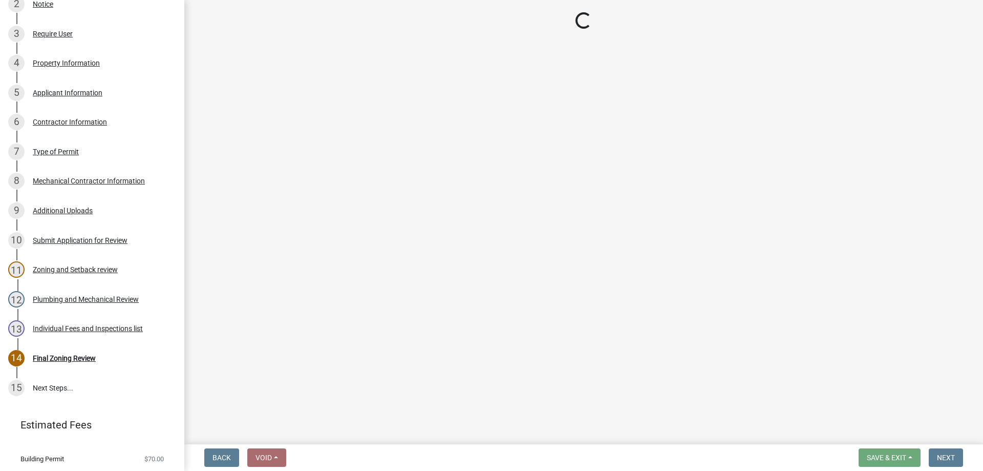
scroll to position [349, 0]
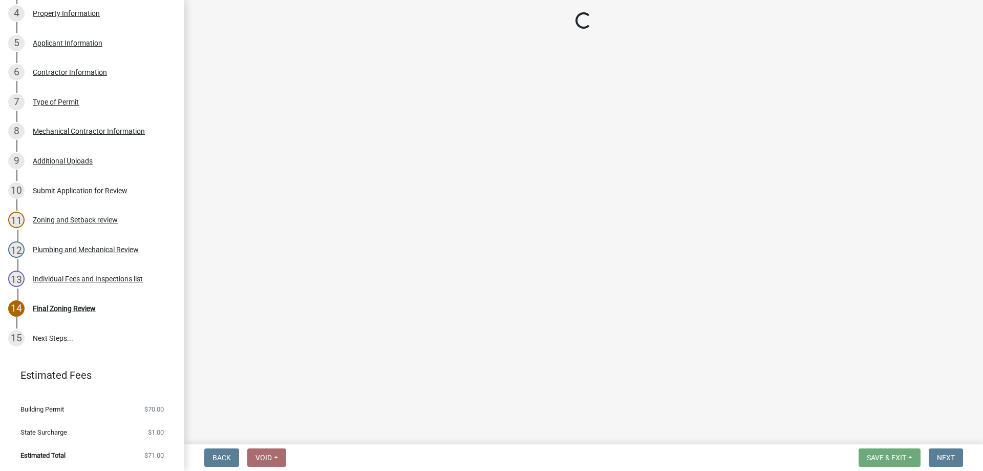
select select "3: 3"
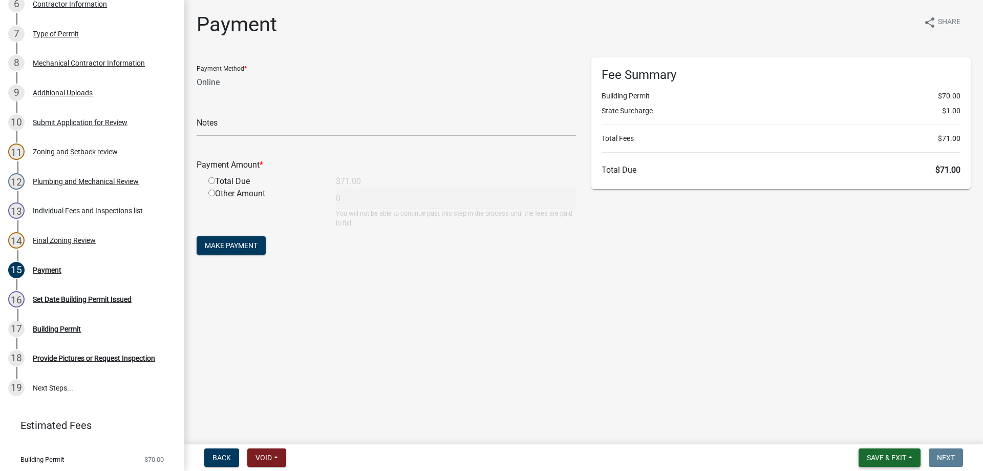
click at [889, 454] on span "Save & Exit" at bounding box center [886, 457] width 39 height 8
click at [878, 430] on button "Save & Exit" at bounding box center [880, 430] width 82 height 25
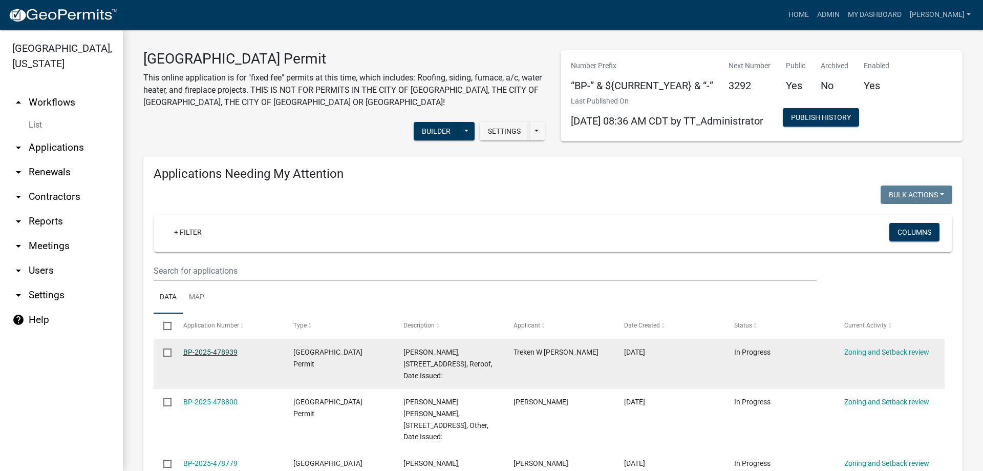
click at [205, 349] on link "BP-2025-478939" at bounding box center [210, 352] width 54 height 8
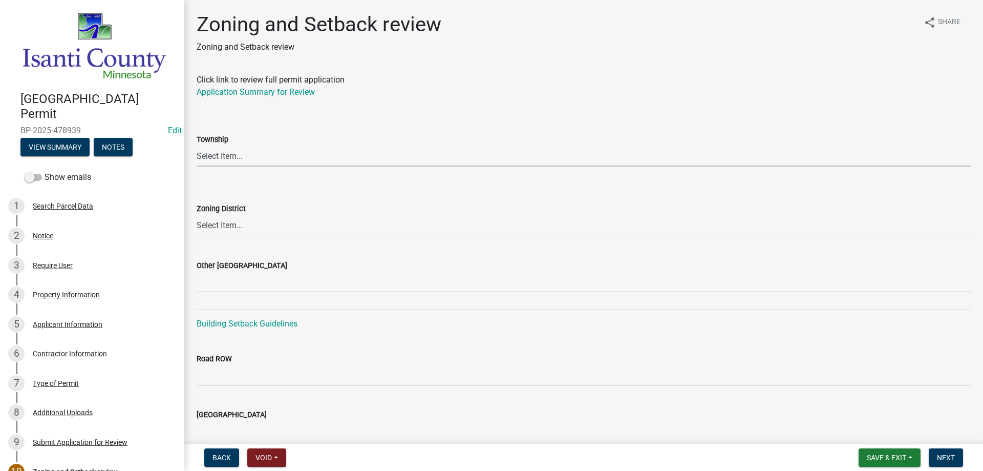
click at [226, 156] on select "Select Item... [PERSON_NAME] Cambridge [PERSON_NAME] Isanti [GEOGRAPHIC_DATA] […" at bounding box center [584, 155] width 774 height 21
click at [197, 145] on select "Select Item... [PERSON_NAME] Cambridge [PERSON_NAME] Isanti [GEOGRAPHIC_DATA] […" at bounding box center [584, 155] width 774 height 21
select select "b3f40229-9fd0-4dd5-b6b2-7268e7d7bfa1"
click at [230, 227] on select "Select Item... Agricultural/Residential (A/R) Tier 1 General Business (B) Indus…" at bounding box center [584, 225] width 774 height 21
click at [197, 215] on select "Select Item... Agricultural/Residential (A/R) Tier 1 General Business (B) Indus…" at bounding box center [584, 225] width 774 height 21
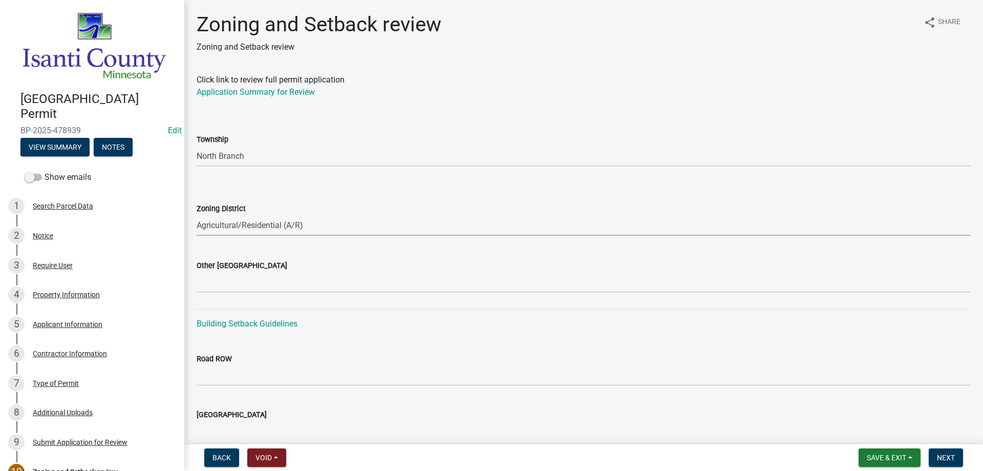
select select "55e8a5cf-285f-40b2-b696-56a64a6e31ef"
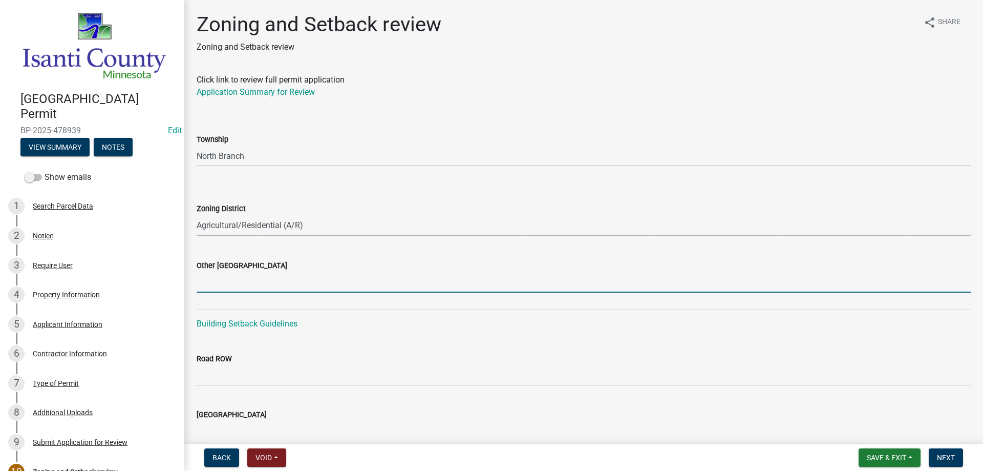
click at [225, 283] on input "Other [GEOGRAPHIC_DATA]" at bounding box center [584, 281] width 774 height 21
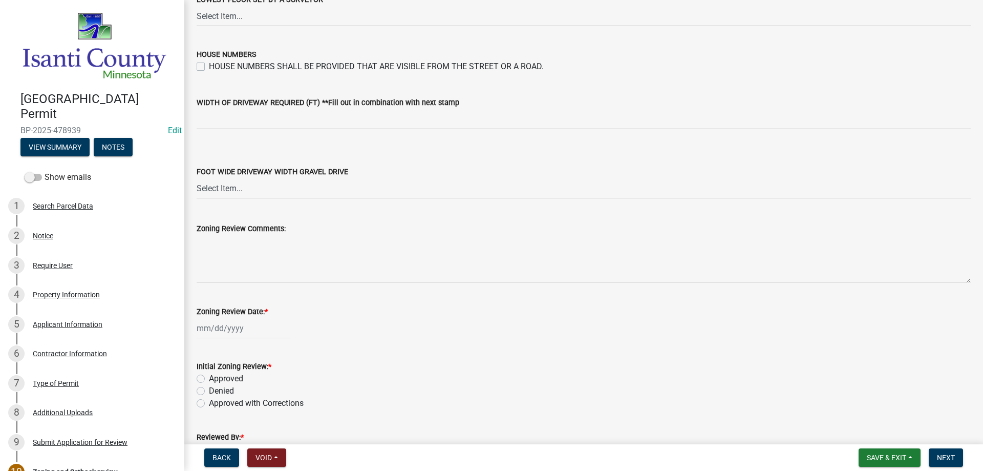
scroll to position [1638, 0]
type input "12/35/22"
click at [223, 327] on div at bounding box center [244, 325] width 94 height 21
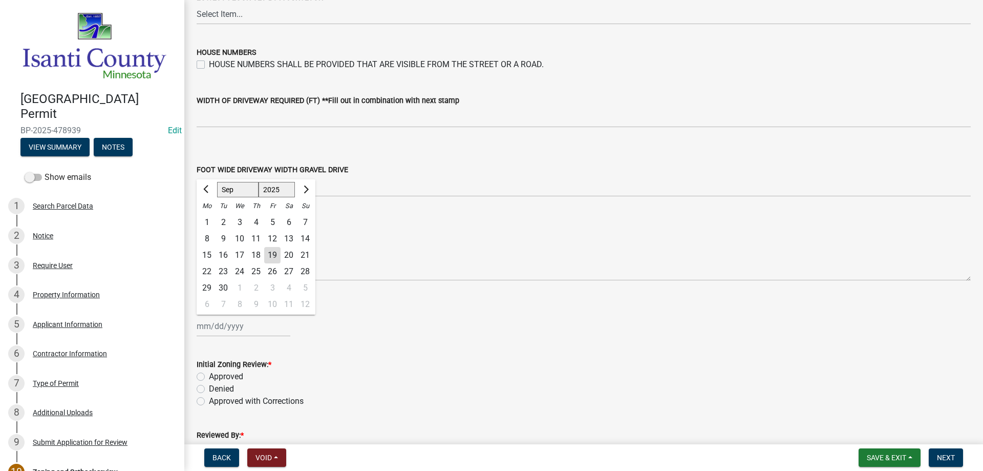
click at [277, 255] on div "19" at bounding box center [272, 255] width 16 height 16
click at [209, 376] on label "Approved" at bounding box center [226, 376] width 34 height 12
click at [209, 376] on input "Approved" at bounding box center [212, 373] width 7 height 7
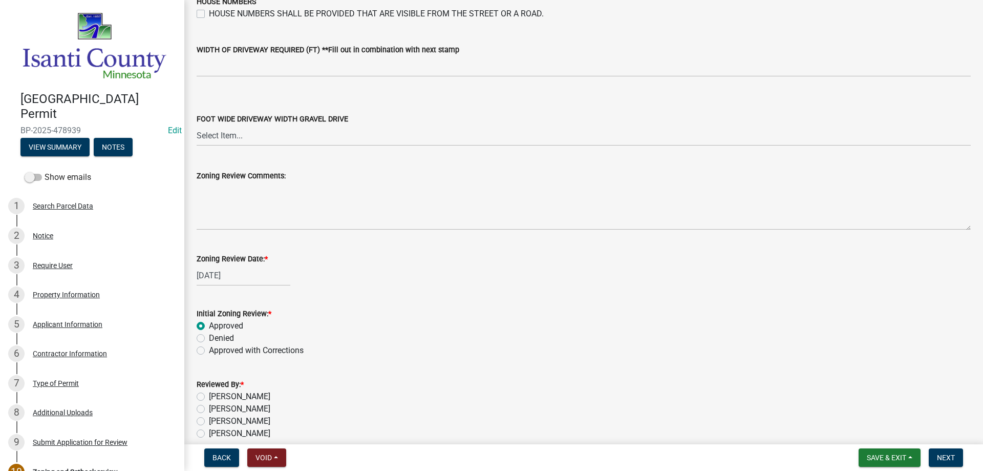
scroll to position [1738, 0]
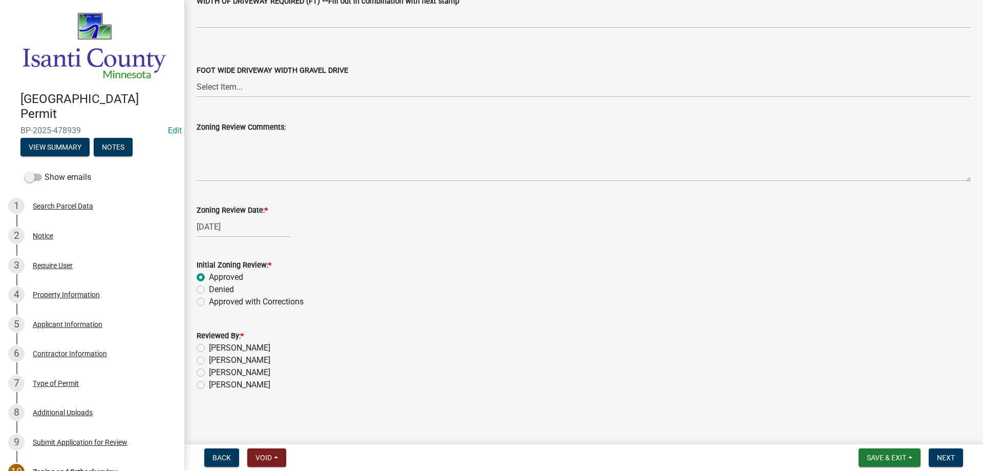
click at [209, 383] on label "[PERSON_NAME]" at bounding box center [239, 384] width 61 height 12
click at [209, 383] on input "[PERSON_NAME]" at bounding box center [212, 381] width 7 height 7
click at [953, 459] on span "Next" at bounding box center [946, 457] width 18 height 8
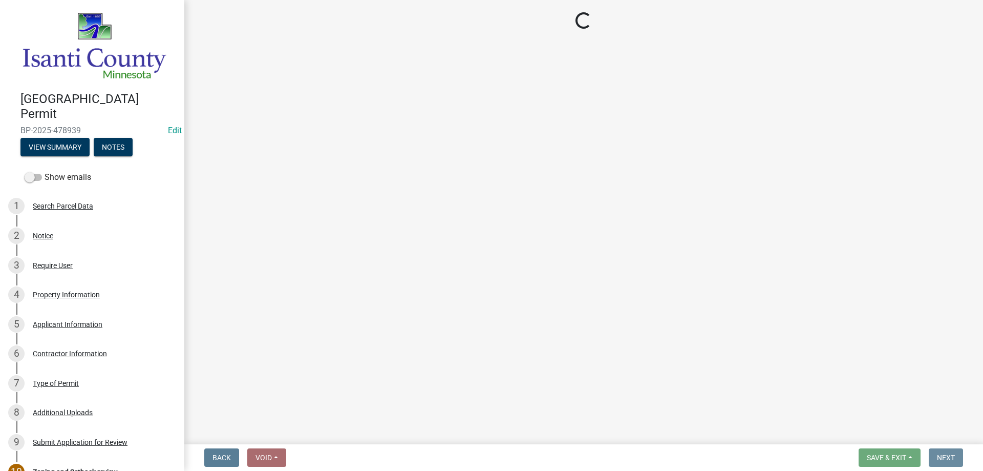
scroll to position [0, 0]
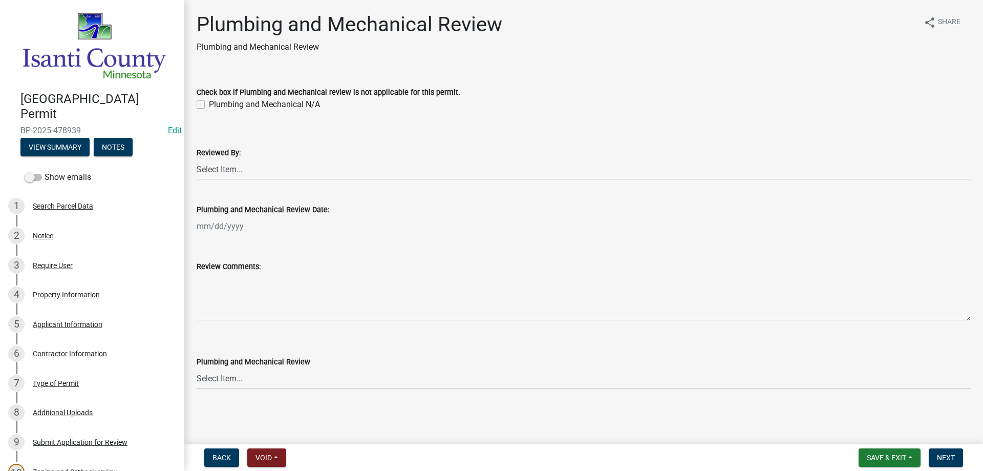
click at [209, 100] on label "Plumbing and Mechanical N/A" at bounding box center [264, 104] width 111 height 12
click at [209, 100] on input "Plumbing and Mechanical N/A" at bounding box center [212, 101] width 7 height 7
click at [220, 174] on select "Select Item... [PERSON_NAME] [PERSON_NAME] [PERSON_NAME] [PERSON_NAME] [PERSON_…" at bounding box center [584, 169] width 774 height 21
click at [197, 159] on select "Select Item... [PERSON_NAME] [PERSON_NAME] [PERSON_NAME] [PERSON_NAME] [PERSON_…" at bounding box center [584, 169] width 774 height 21
click at [226, 224] on div "[PERSON_NAME] Feb Mar Apr [PERSON_NAME][DATE] Oct Nov [DATE] 1526 1527 1528 152…" at bounding box center [244, 226] width 94 height 21
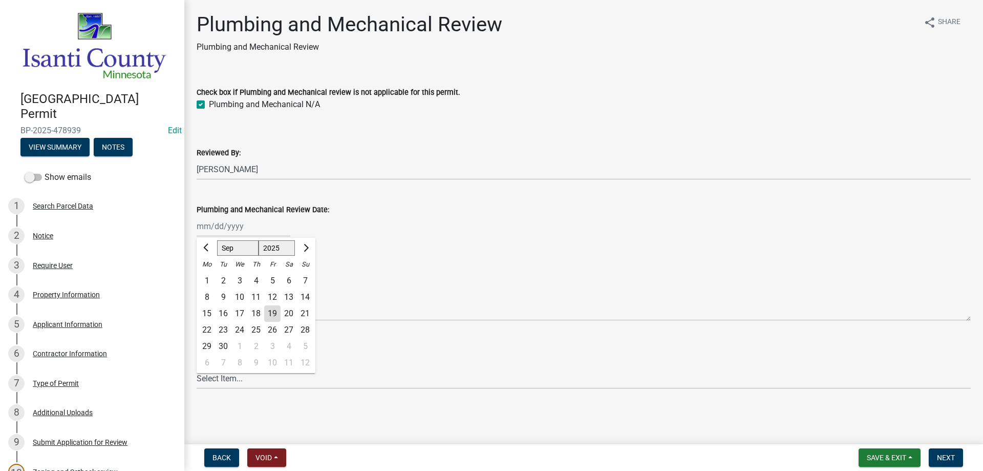
click at [270, 317] on div "19" at bounding box center [272, 313] width 16 height 16
click at [222, 377] on select "Select Item... Approved Denied Approved with Corrections" at bounding box center [584, 378] width 774 height 21
click at [197, 368] on select "Select Item... Approved Denied Approved with Corrections" at bounding box center [584, 378] width 774 height 21
click at [942, 462] on button "Next" at bounding box center [946, 457] width 34 height 18
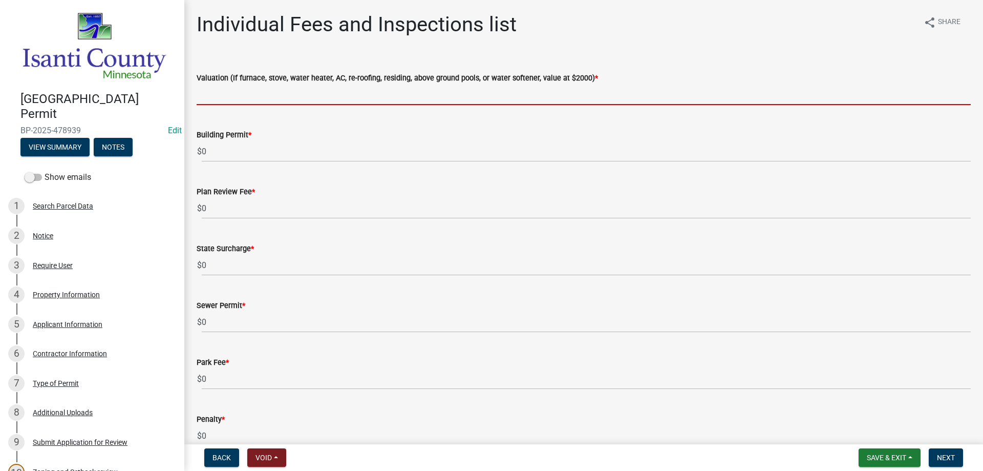
click at [219, 100] on input "text" at bounding box center [584, 94] width 774 height 21
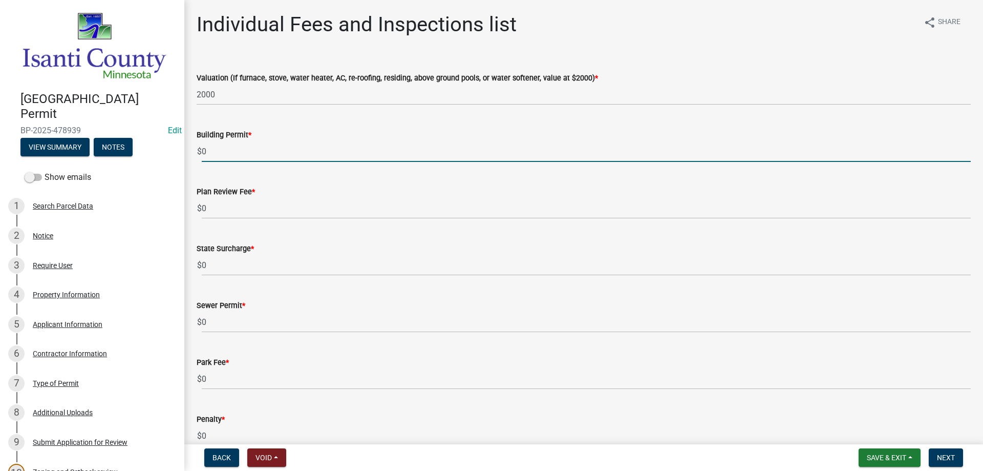
drag, startPoint x: 196, startPoint y: 148, endPoint x: 169, endPoint y: 148, distance: 26.1
click at [169, 148] on div "Isanti County Building Permit BP-2025-478939 Edit View Summary Notes Show email…" at bounding box center [491, 235] width 983 height 471
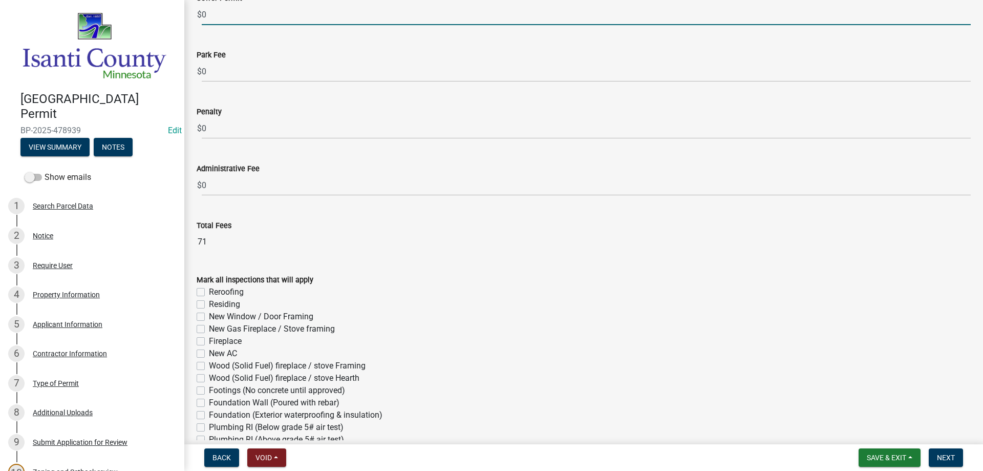
scroll to position [553, 0]
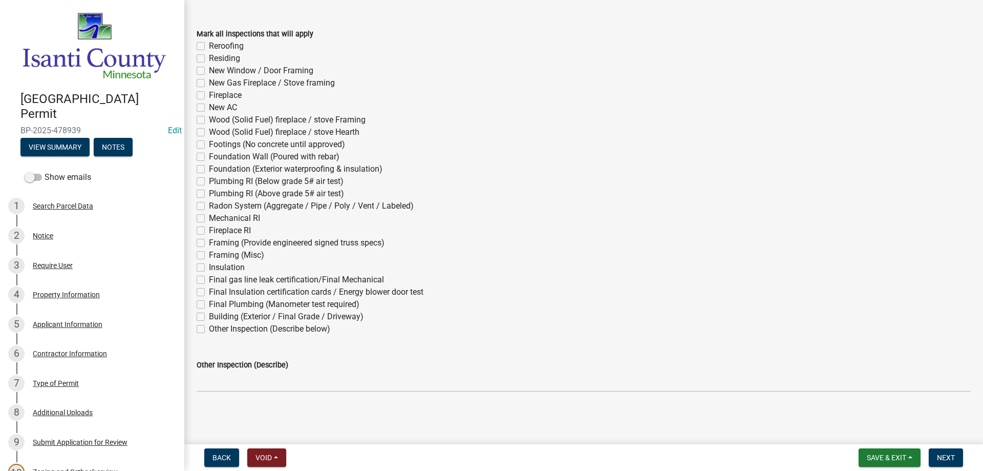
click at [209, 46] on label "Reroofing" at bounding box center [226, 46] width 35 height 12
click at [209, 46] on input "Reroofing" at bounding box center [212, 43] width 7 height 7
click at [951, 454] on span "Next" at bounding box center [946, 457] width 18 height 8
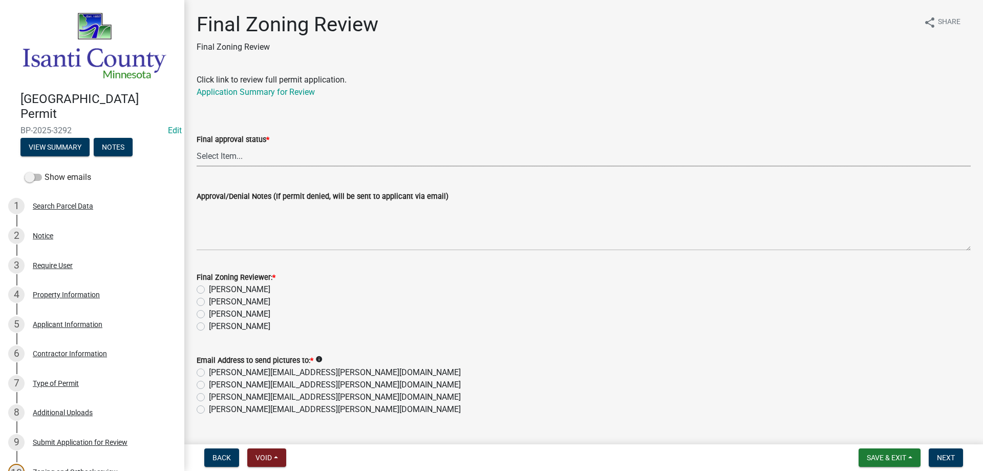
click at [222, 154] on select "Select Item... Approved Denied" at bounding box center [584, 155] width 774 height 21
click at [197, 145] on select "Select Item... Approved Denied" at bounding box center [584, 155] width 774 height 21
click at [209, 325] on label "[PERSON_NAME]" at bounding box center [239, 326] width 61 height 12
click at [209, 325] on input "[PERSON_NAME]" at bounding box center [212, 323] width 7 height 7
click at [209, 408] on label "[PERSON_NAME][EMAIL_ADDRESS][PERSON_NAME][DOMAIN_NAME]" at bounding box center [335, 409] width 252 height 12
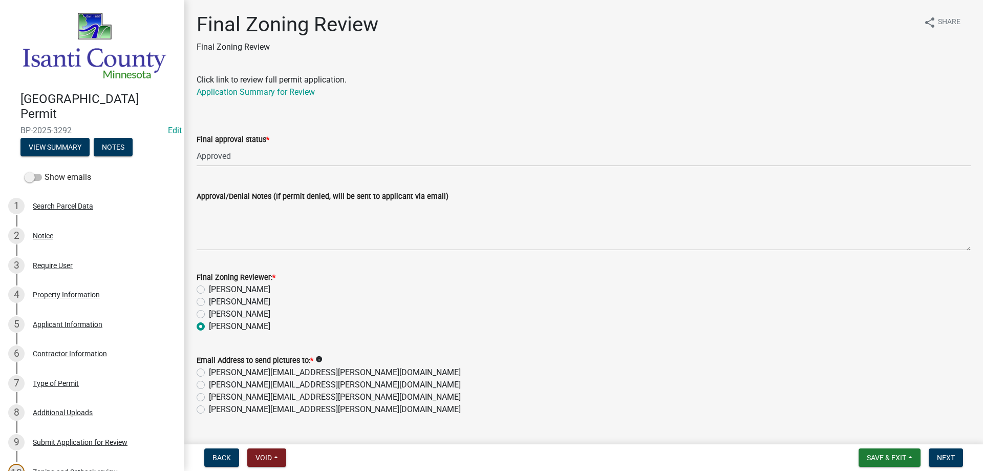
click at [209, 408] on input "[PERSON_NAME][EMAIL_ADDRESS][PERSON_NAME][DOMAIN_NAME]" at bounding box center [212, 406] width 7 height 7
click at [951, 458] on span "Next" at bounding box center [946, 457] width 18 height 8
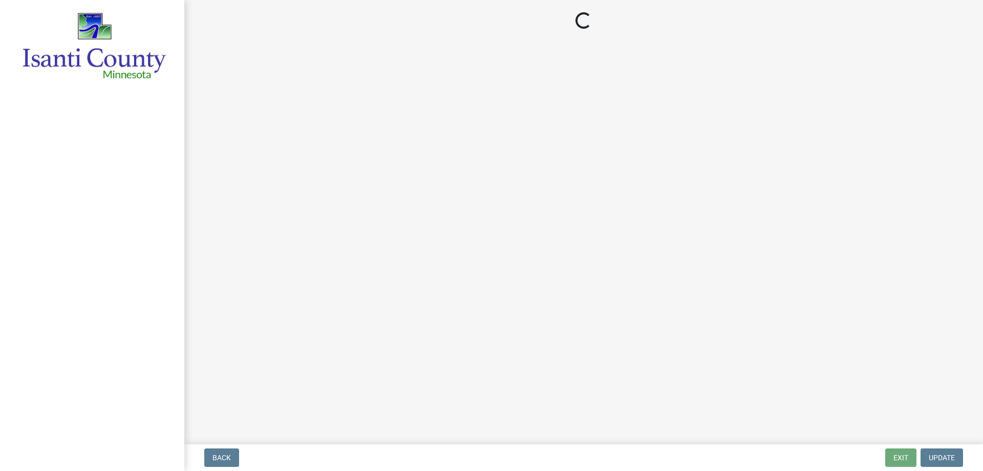
select select "3: 3"
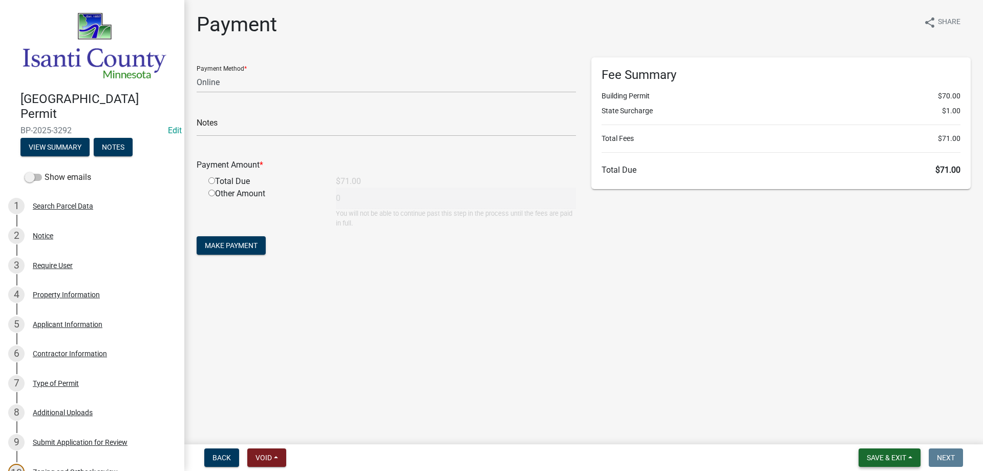
click at [865, 452] on button "Save & Exit" at bounding box center [890, 457] width 62 height 18
click at [861, 434] on button "Save & Exit" at bounding box center [880, 430] width 82 height 25
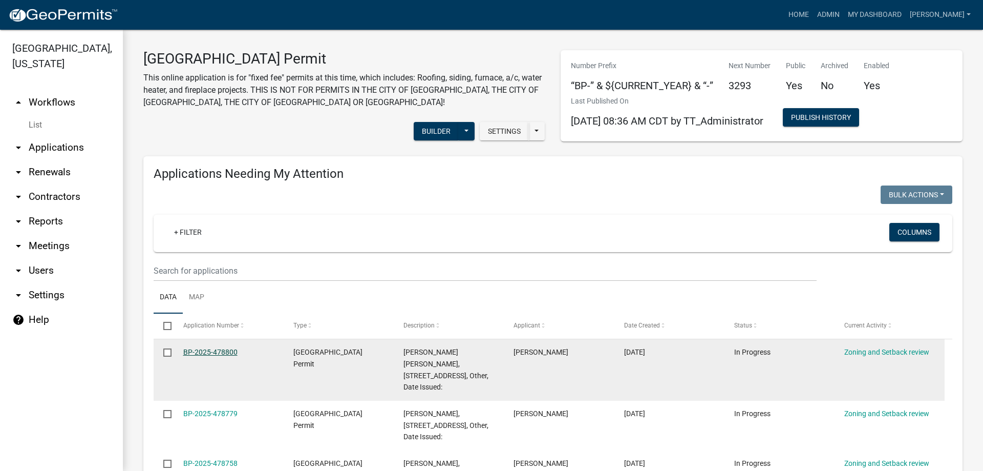
click at [197, 351] on link "BP-2025-478800" at bounding box center [210, 352] width 54 height 8
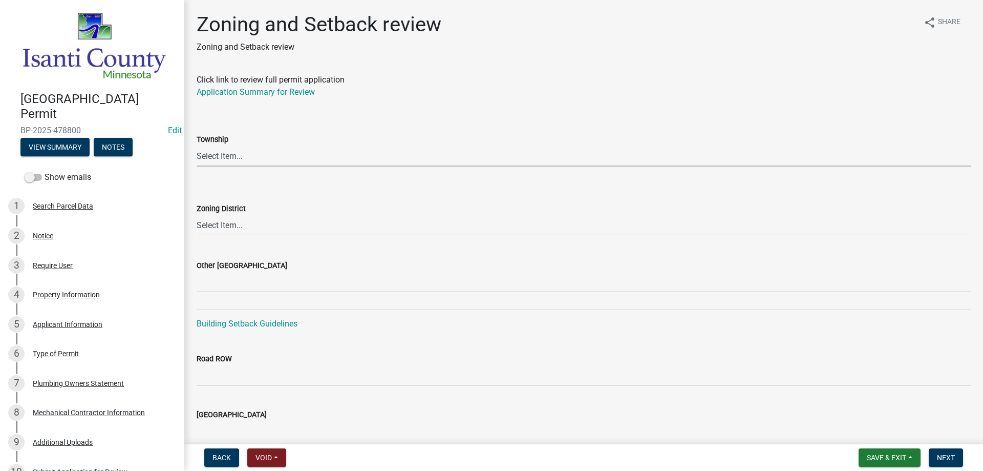
click at [215, 156] on select "Select Item... [PERSON_NAME] Cambridge [PERSON_NAME] Isanti [GEOGRAPHIC_DATA] […" at bounding box center [584, 155] width 774 height 21
click at [197, 145] on select "Select Item... [PERSON_NAME] Cambridge [PERSON_NAME] Isanti [GEOGRAPHIC_DATA] […" at bounding box center [584, 155] width 774 height 21
select select "b3f40229-9fd0-4dd5-b6b2-7268e7d7bfa1"
click at [224, 228] on select "Select Item... Agricultural/Residential (A/R) Tier 1 General Business (B) Indus…" at bounding box center [584, 225] width 774 height 21
click at [197, 215] on select "Select Item... Agricultural/Residential (A/R) Tier 1 General Business (B) Indus…" at bounding box center [584, 225] width 774 height 21
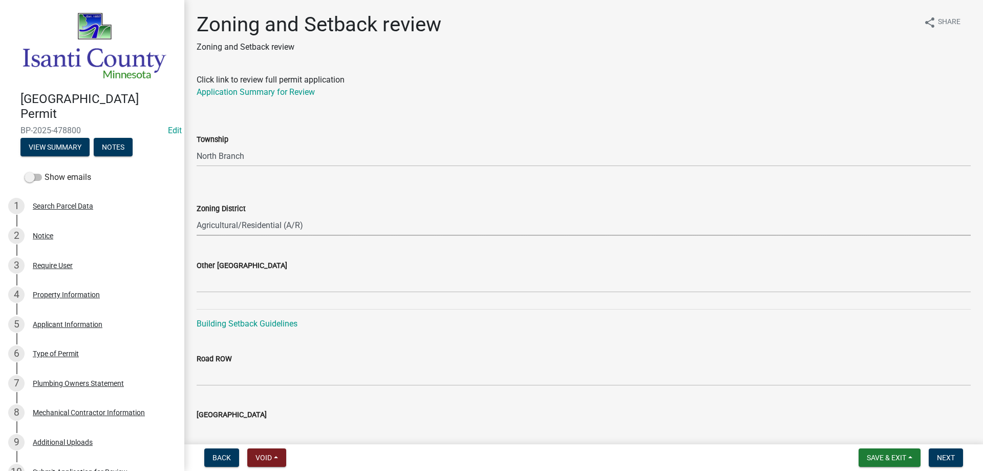
select select "55e8a5cf-285f-40b2-b696-56a64a6e31ef"
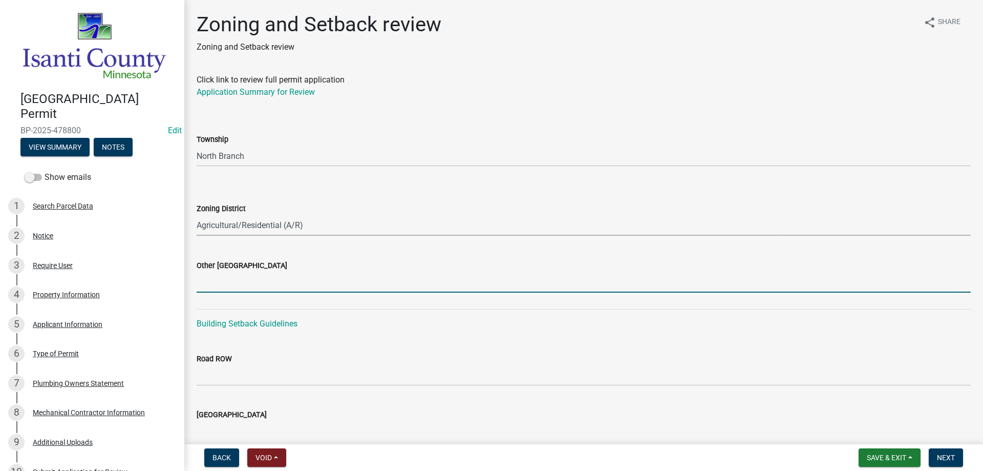
click at [203, 286] on input "Other [GEOGRAPHIC_DATA]" at bounding box center [584, 281] width 774 height 21
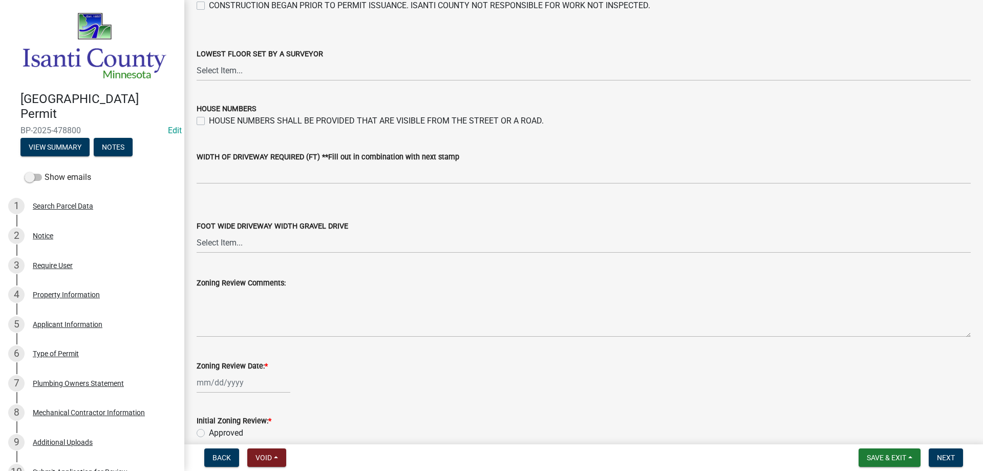
scroll to position [1690, 0]
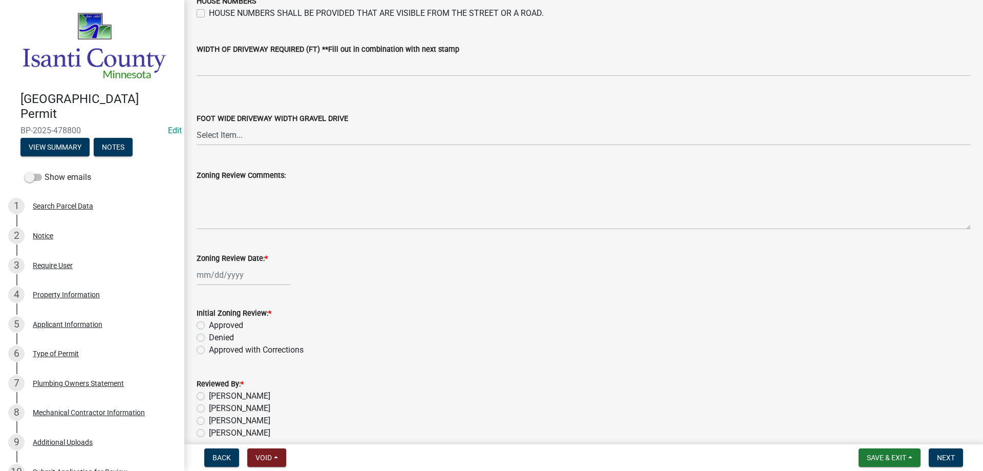
type input "6/35/22"
click at [218, 273] on div at bounding box center [244, 274] width 94 height 21
select select "9"
select select "2025"
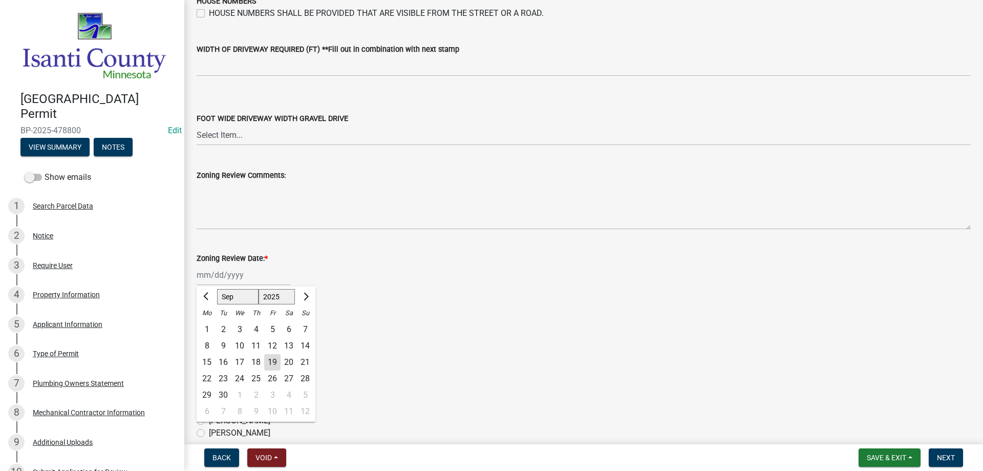
click at [272, 364] on div "19" at bounding box center [272, 362] width 16 height 16
type input "[DATE]"
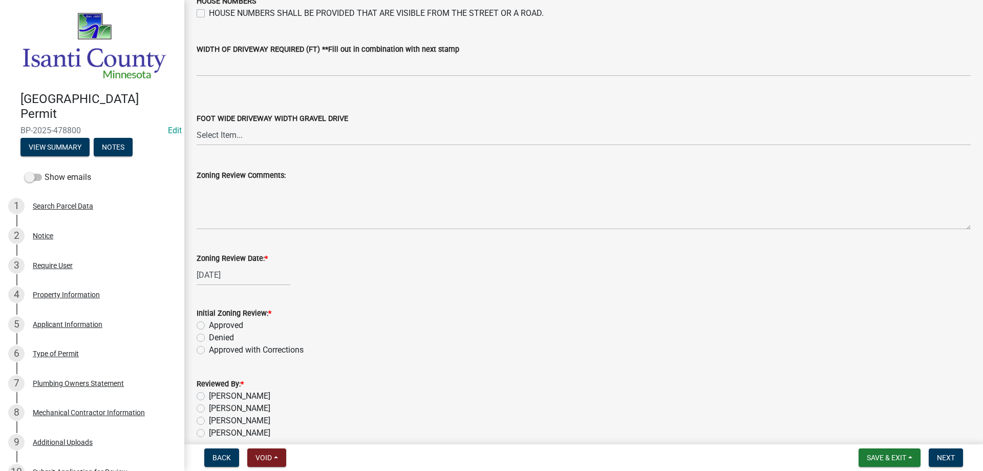
click at [209, 324] on label "Approved" at bounding box center [226, 325] width 34 height 12
click at [209, 324] on input "Approved" at bounding box center [212, 322] width 7 height 7
radio input "true"
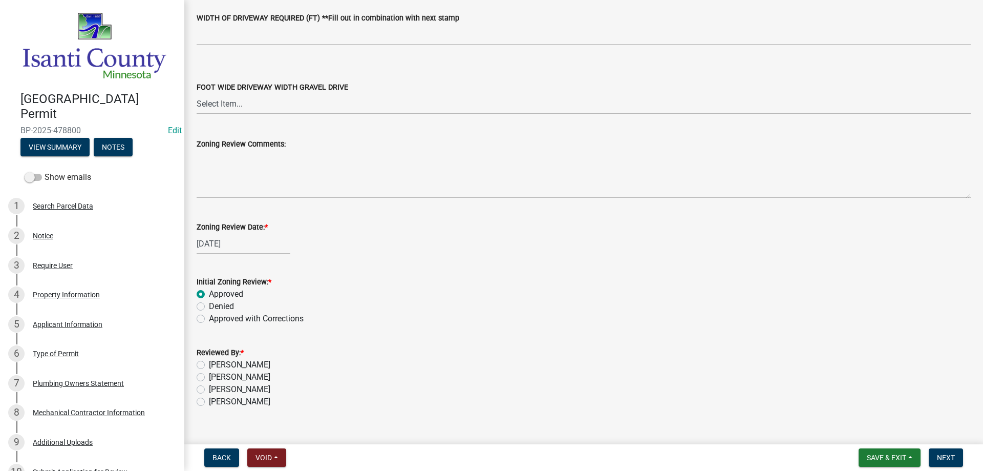
scroll to position [1738, 0]
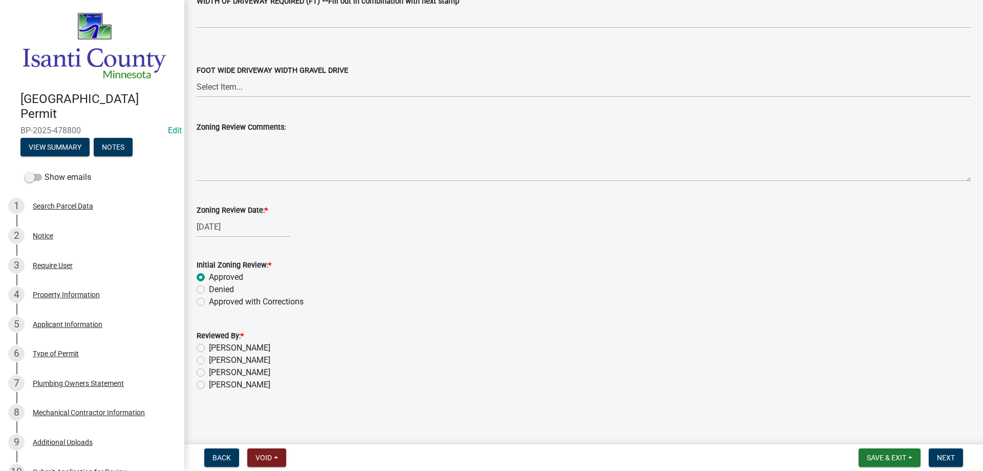
click at [209, 386] on label "[PERSON_NAME]" at bounding box center [239, 384] width 61 height 12
click at [209, 385] on input "[PERSON_NAME]" at bounding box center [212, 381] width 7 height 7
radio input "true"
click at [949, 460] on span "Next" at bounding box center [946, 457] width 18 height 8
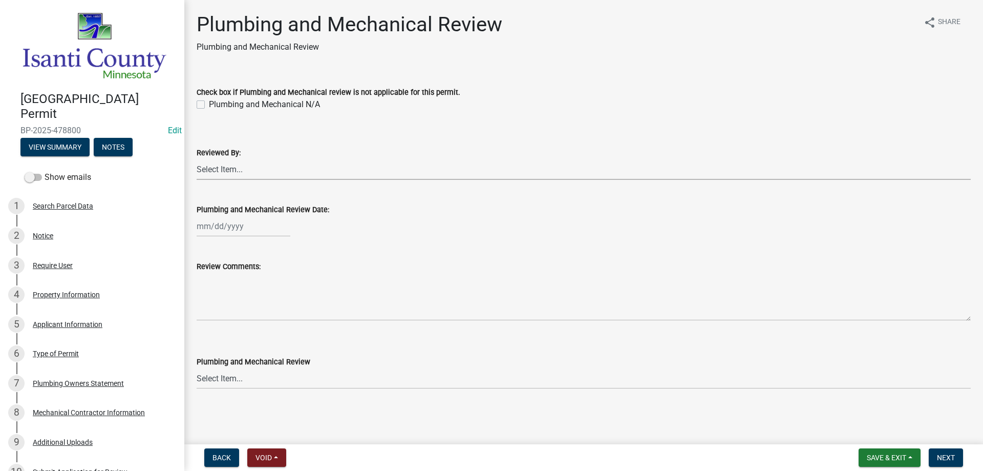
click at [217, 168] on select "Select Item... [PERSON_NAME] [PERSON_NAME] [PERSON_NAME] [PERSON_NAME] [PERSON_…" at bounding box center [584, 169] width 774 height 21
click at [197, 159] on select "Select Item... [PERSON_NAME] [PERSON_NAME] [PERSON_NAME] [PERSON_NAME] [PERSON_…" at bounding box center [584, 169] width 774 height 21
select select "81bc52f6-788d-4852-bfd8-0afa9d74c98d"
click at [209, 227] on div at bounding box center [244, 226] width 94 height 21
select select "9"
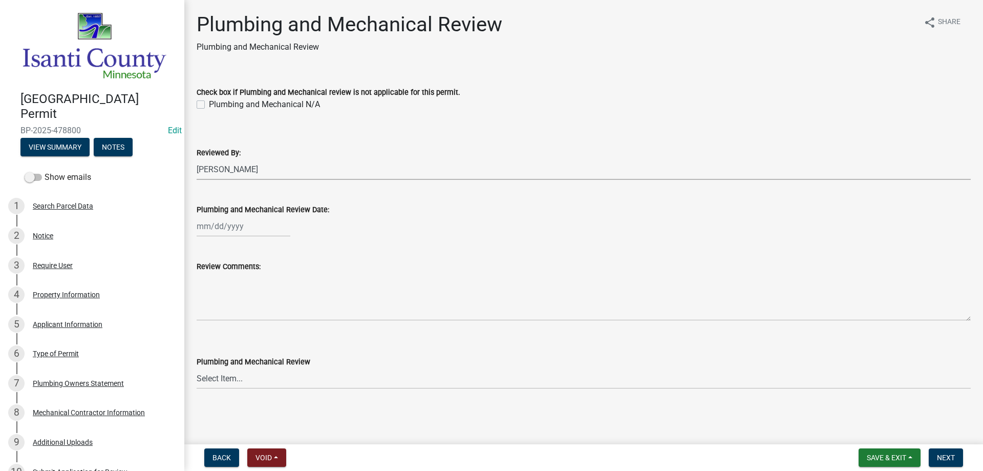
select select "2025"
click at [274, 314] on div "19" at bounding box center [272, 313] width 16 height 16
type input "[DATE]"
click at [225, 380] on select "Select Item... Approved Denied Approved with Corrections" at bounding box center [584, 378] width 774 height 21
click at [197, 368] on select "Select Item... Approved Denied Approved with Corrections" at bounding box center [584, 378] width 774 height 21
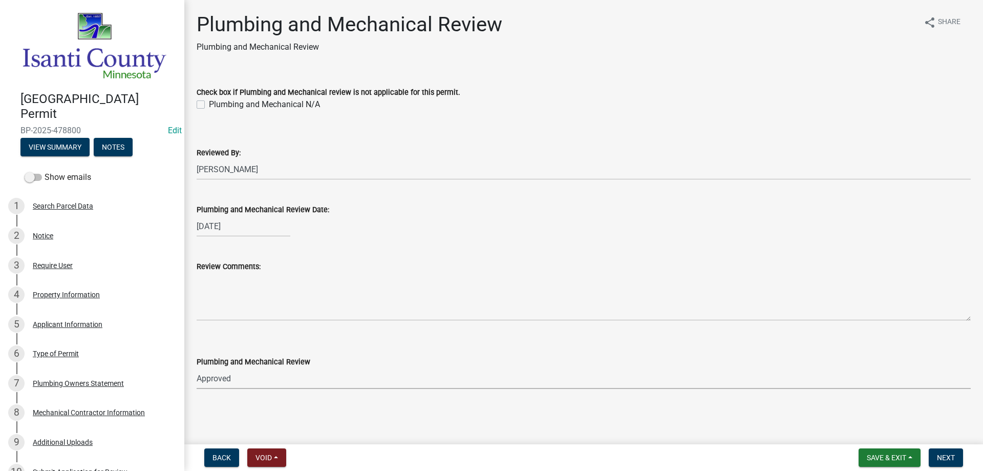
select select "060b00b2-ca65-431e-8b4a-bae5a2e790db"
click at [945, 450] on button "Next" at bounding box center [946, 457] width 34 height 18
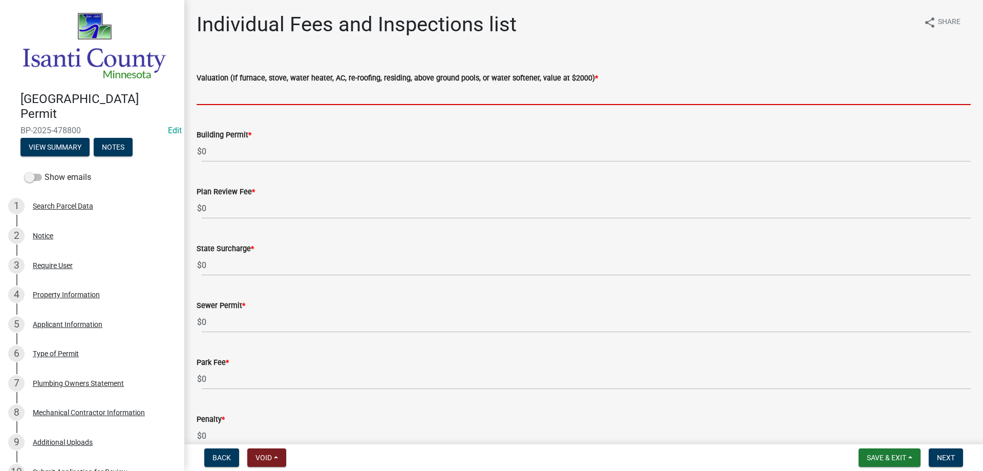
click at [216, 93] on input "text" at bounding box center [584, 94] width 774 height 21
type input "2000"
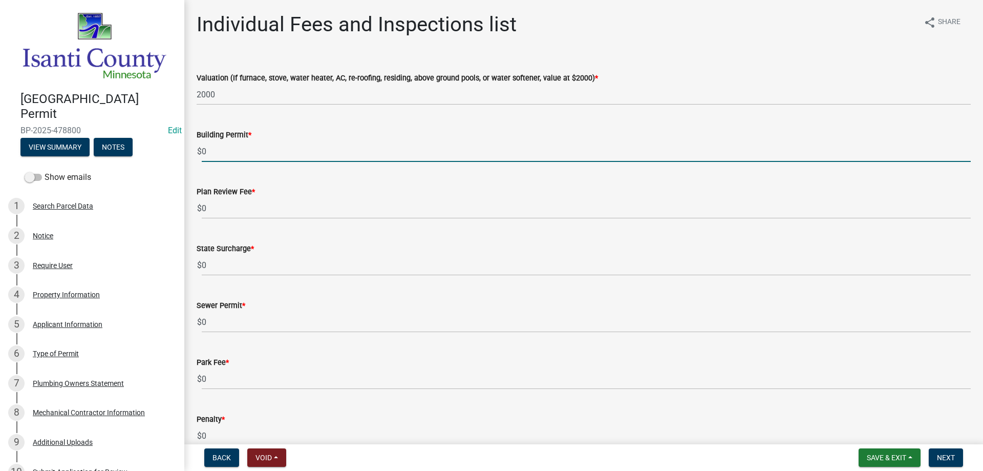
drag, startPoint x: 233, startPoint y: 153, endPoint x: 185, endPoint y: 151, distance: 47.7
type input "70"
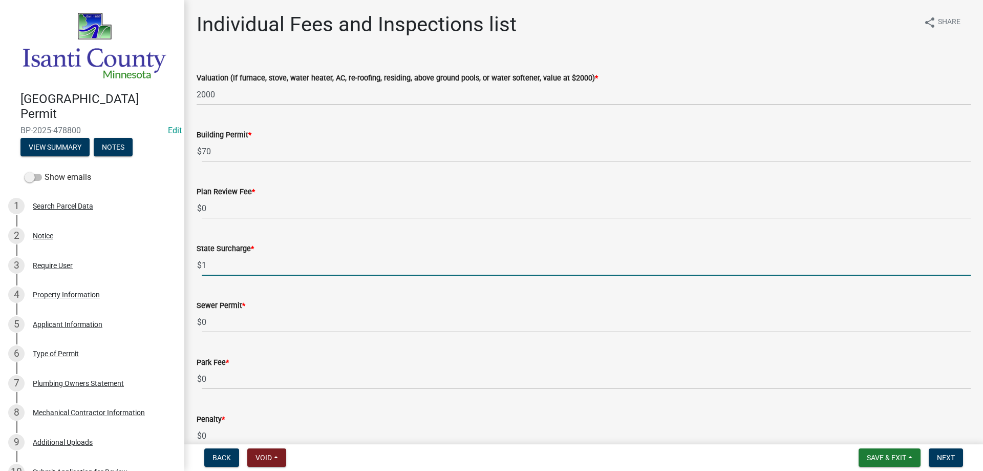
type input "1"
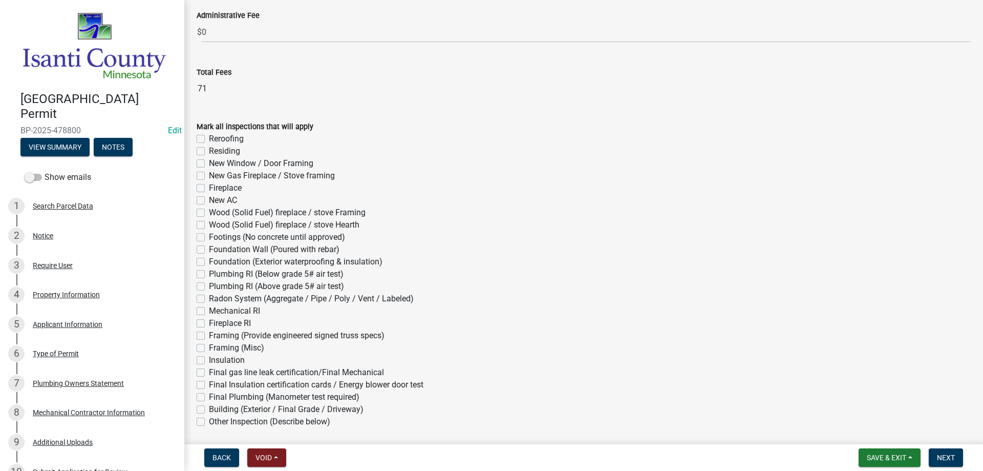
scroll to position [461, 0]
click at [68, 351] on div "Type of Permit" at bounding box center [56, 353] width 46 height 7
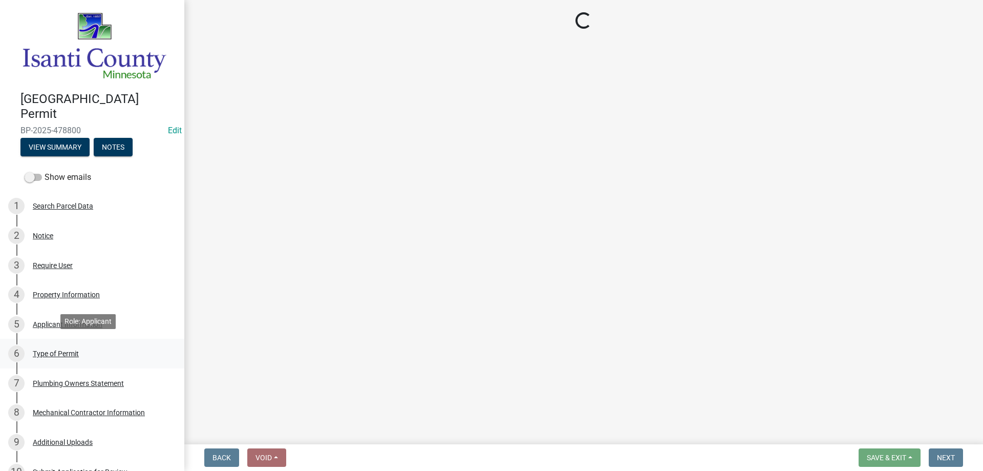
scroll to position [0, 0]
select select "eb4da8a3-282e-4d3e-a231-485219132635"
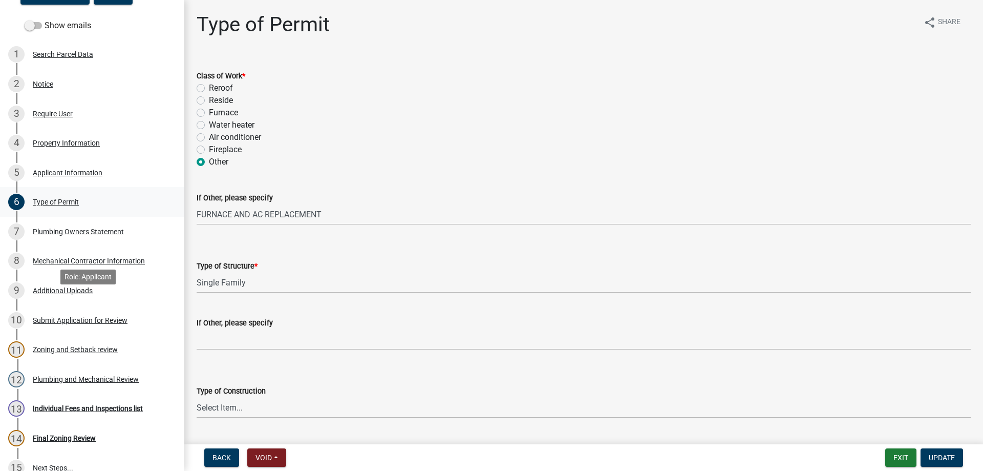
scroll to position [154, 0]
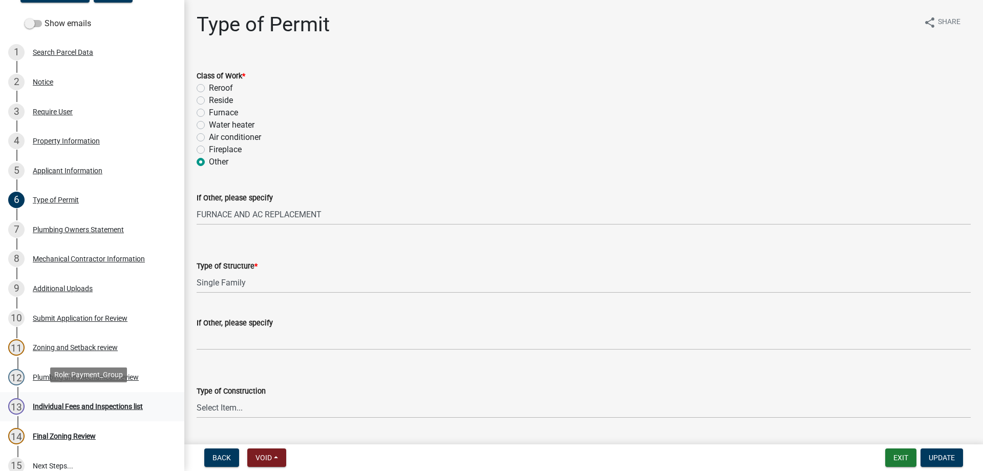
click at [56, 402] on div "Individual Fees and Inspections list" at bounding box center [88, 405] width 110 height 7
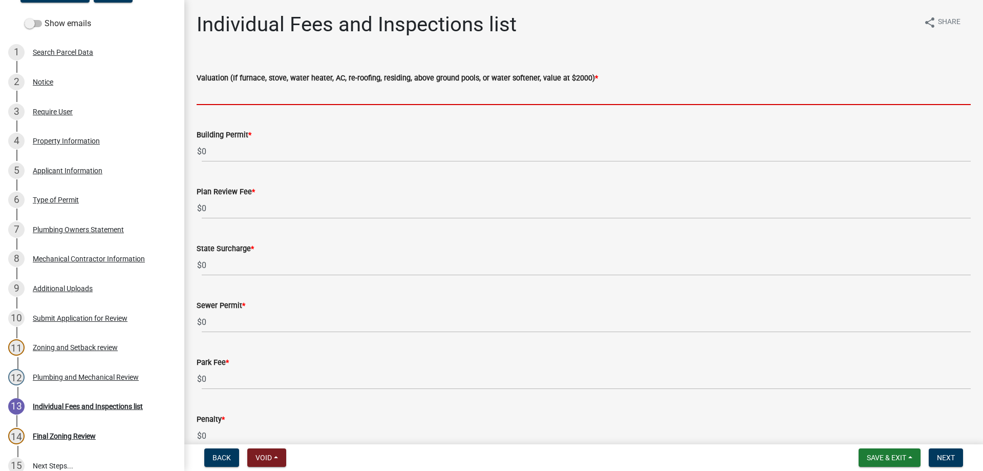
click at [218, 93] on input "text" at bounding box center [584, 94] width 774 height 21
type input "2000"
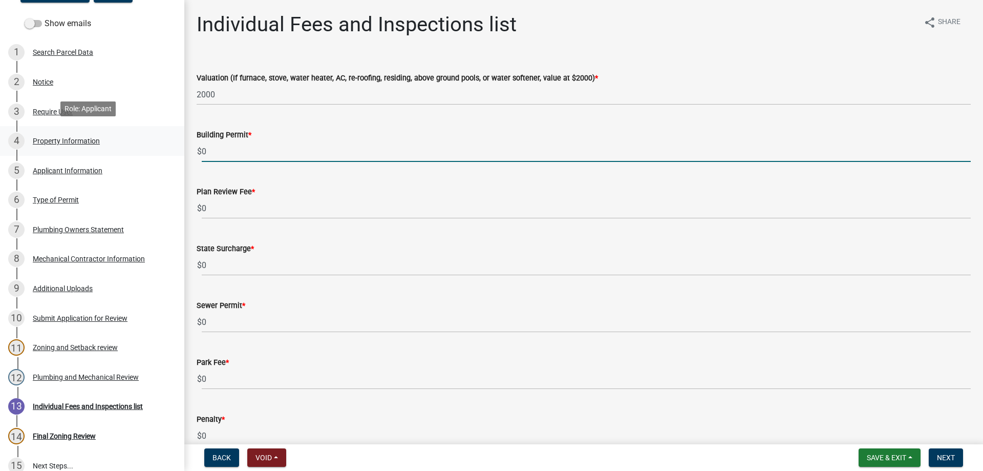
drag, startPoint x: 185, startPoint y: 148, endPoint x: 171, endPoint y: 148, distance: 14.3
click at [171, 148] on div "[GEOGRAPHIC_DATA] Permit BP-2025-478800 Edit View Summary Notes Show emails 1 S…" at bounding box center [491, 235] width 983 height 471
type input "70"
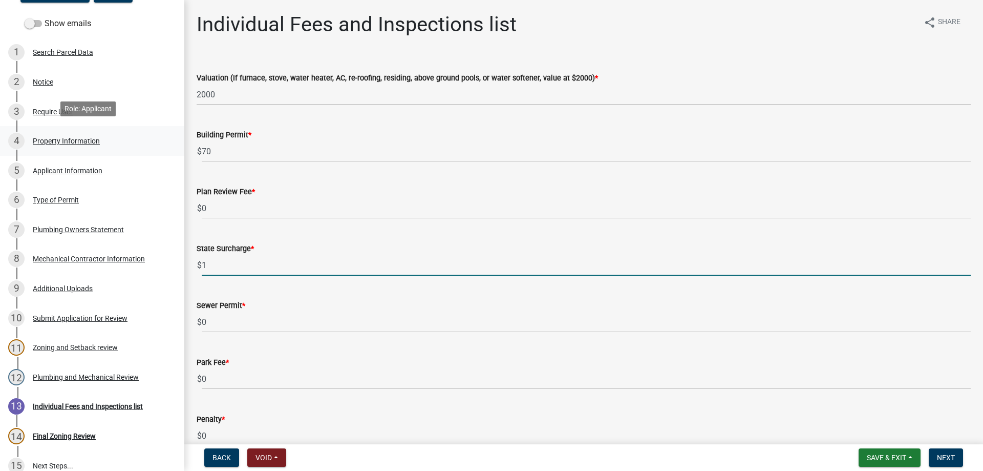
type input "1"
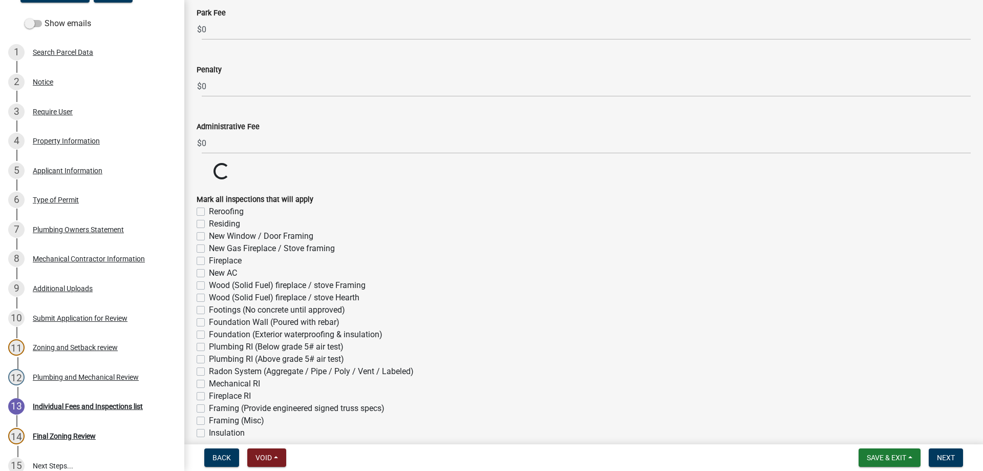
scroll to position [512, 0]
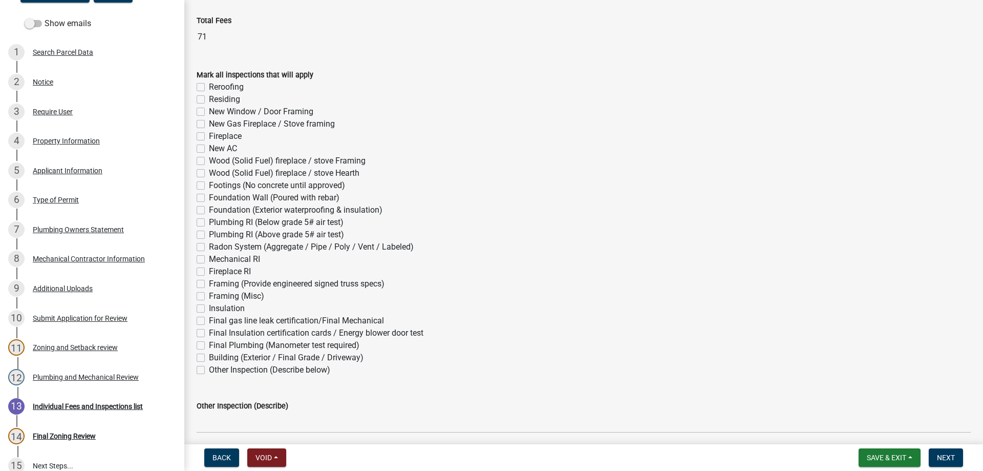
click at [209, 261] on label "Mechanical RI" at bounding box center [234, 259] width 51 height 12
click at [209, 260] on input "Mechanical RI" at bounding box center [212, 256] width 7 height 7
checkbox input "true"
checkbox input "false"
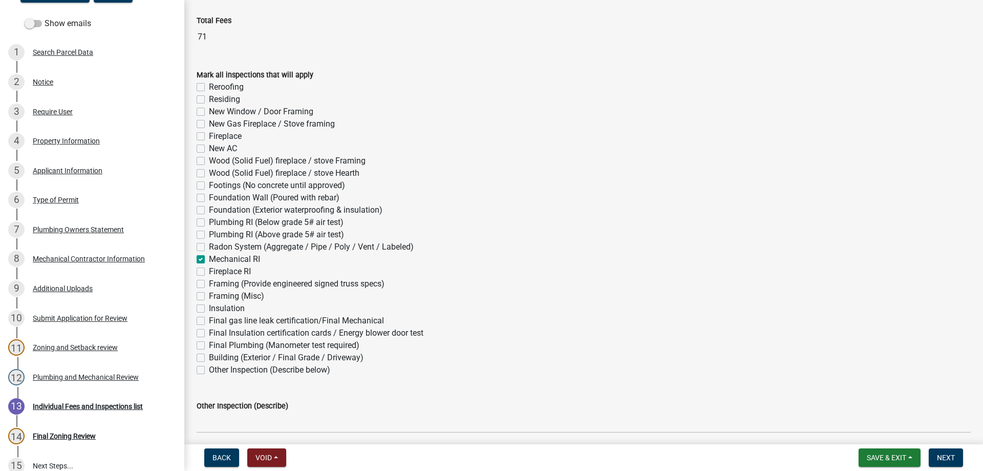
checkbox input "false"
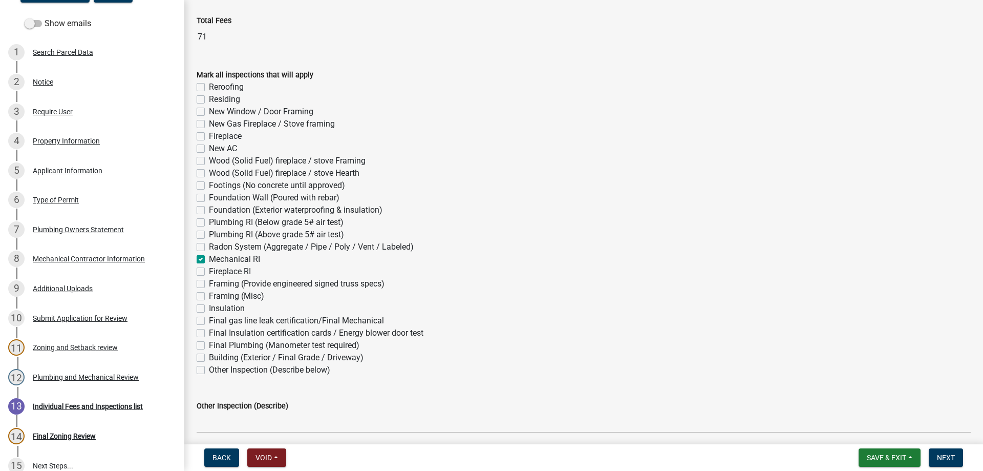
checkbox input "false"
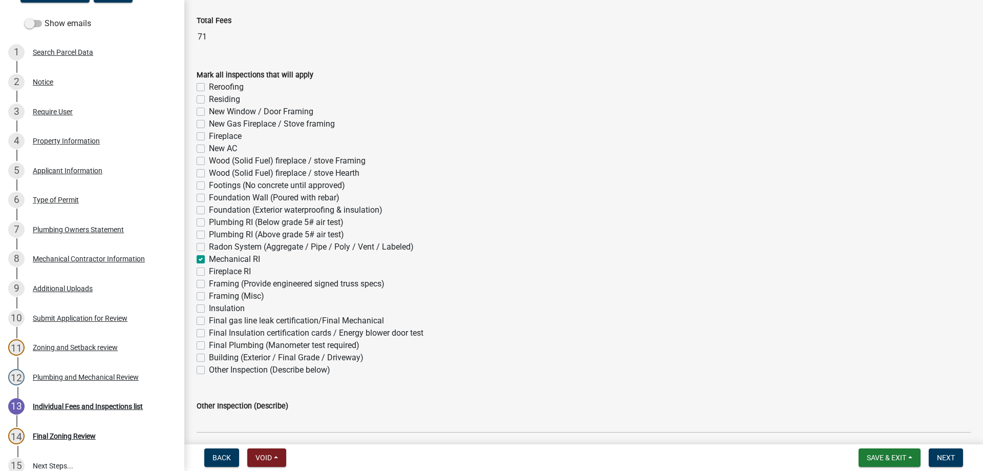
checkbox input "false"
checkbox input "true"
checkbox input "false"
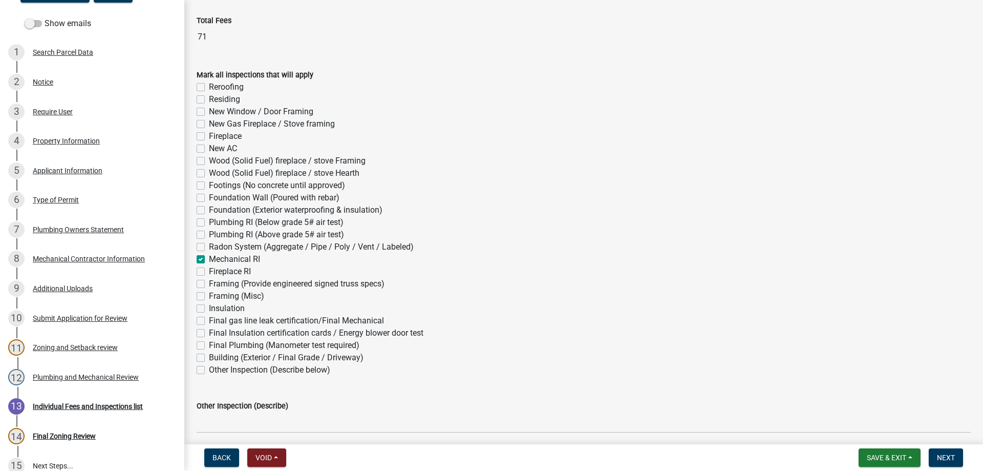
checkbox input "false"
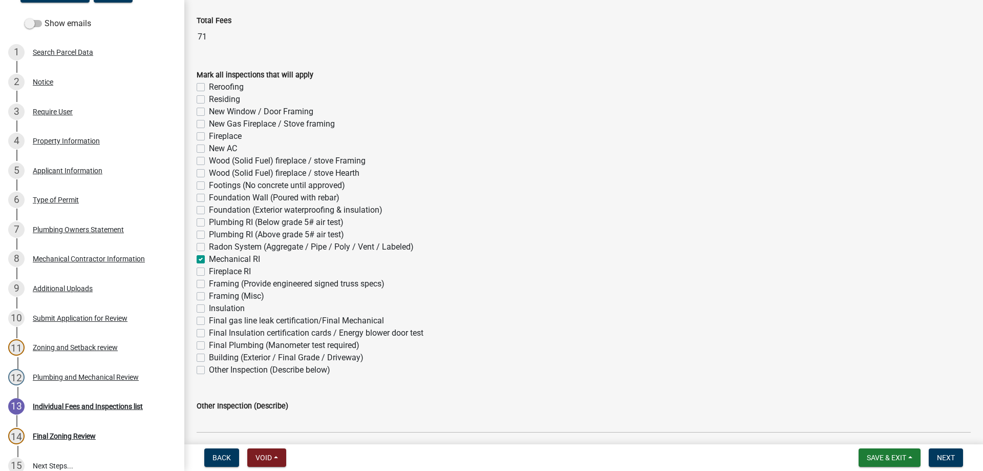
checkbox input "false"
click at [209, 324] on label "Final gas line leak certification/Final Mechanical" at bounding box center [296, 320] width 175 height 12
click at [209, 321] on input "Final gas line leak certification/Final Mechanical" at bounding box center [212, 317] width 7 height 7
checkbox input "true"
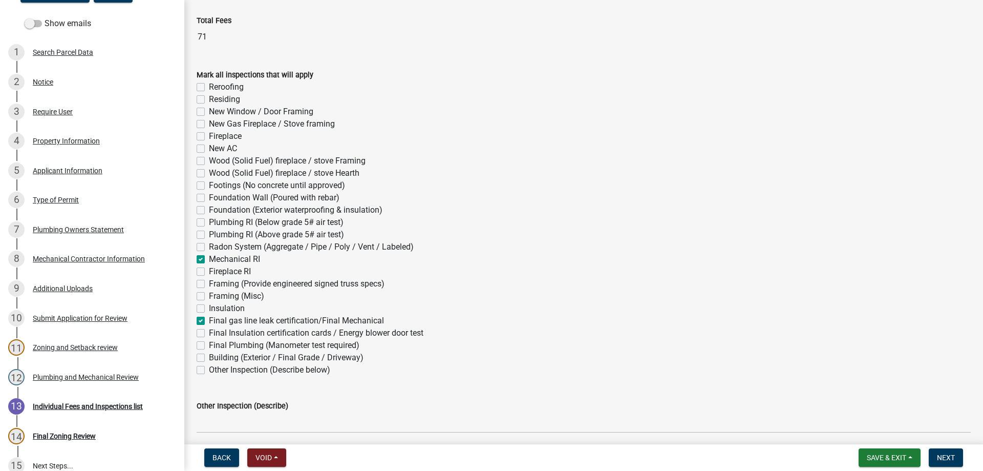
checkbox input "false"
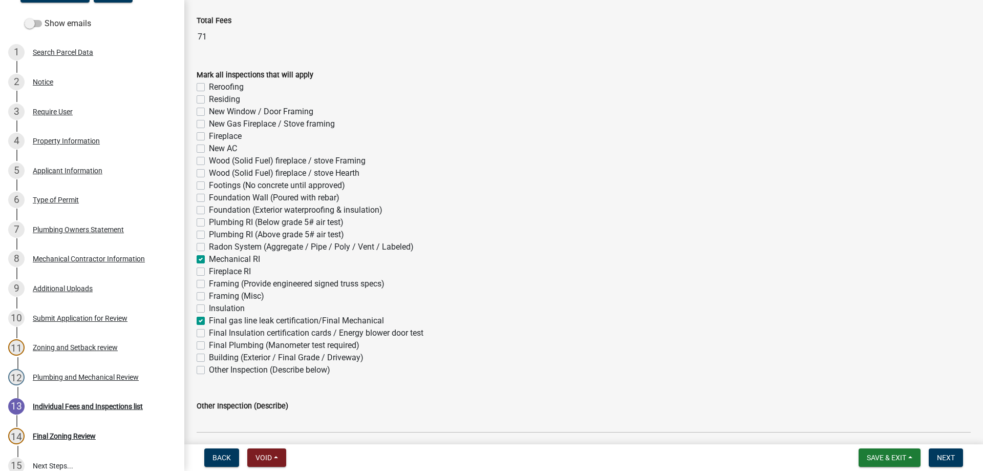
checkbox input "false"
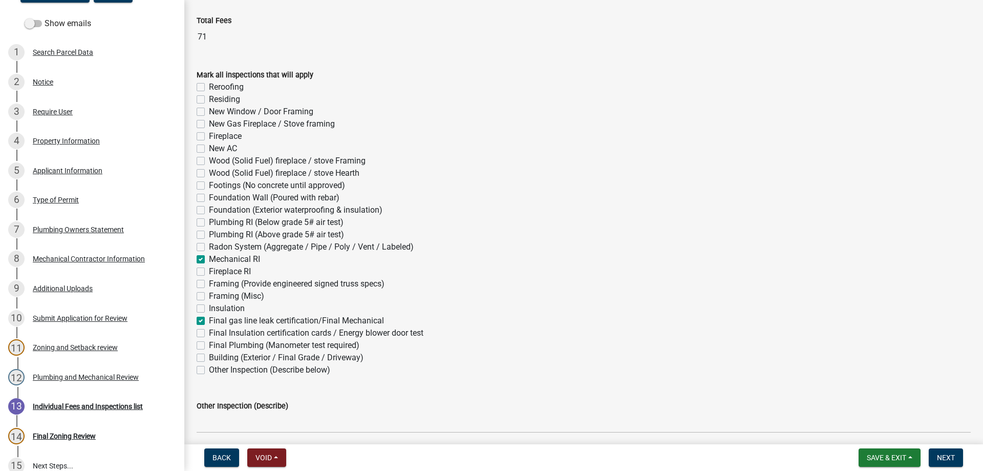
checkbox input "false"
checkbox input "true"
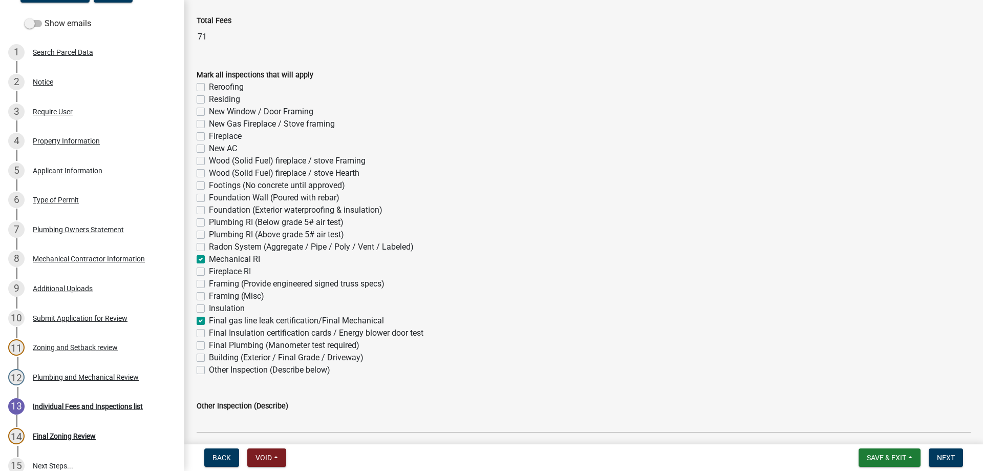
checkbox input "false"
checkbox input "true"
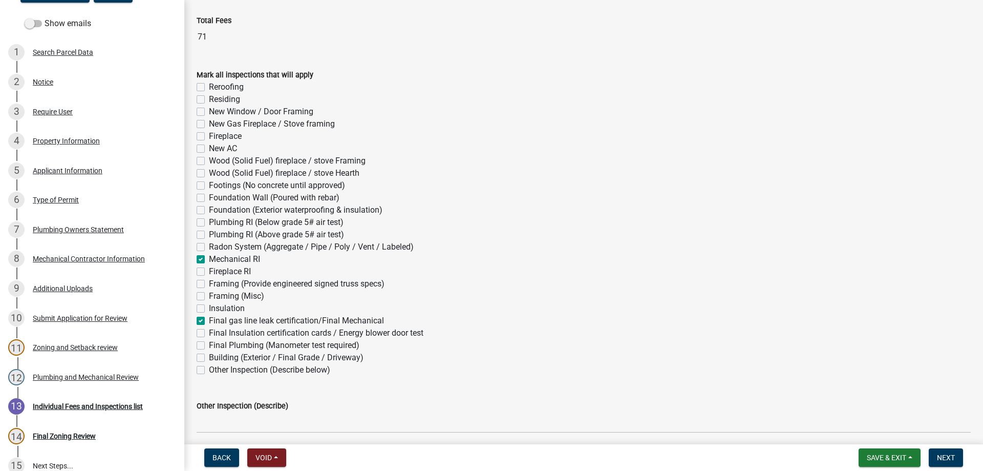
checkbox input "false"
click at [951, 461] on span "Next" at bounding box center [946, 457] width 18 height 8
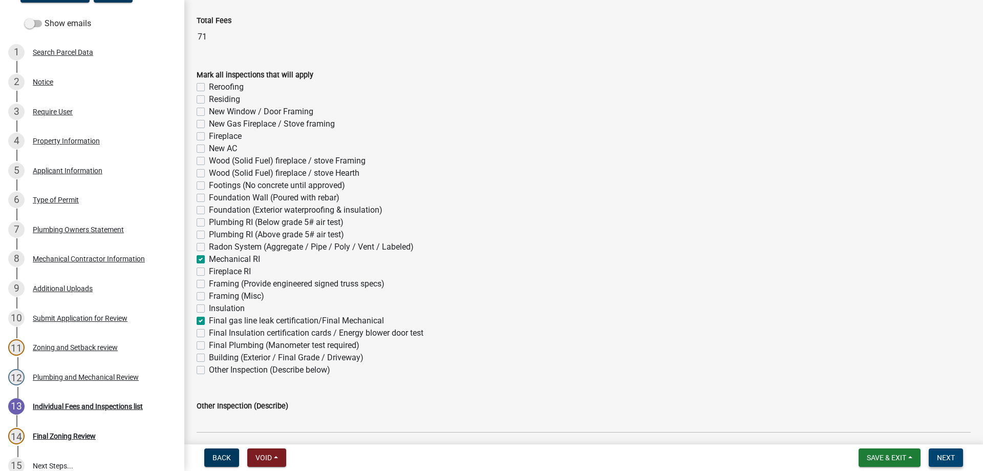
scroll to position [0, 0]
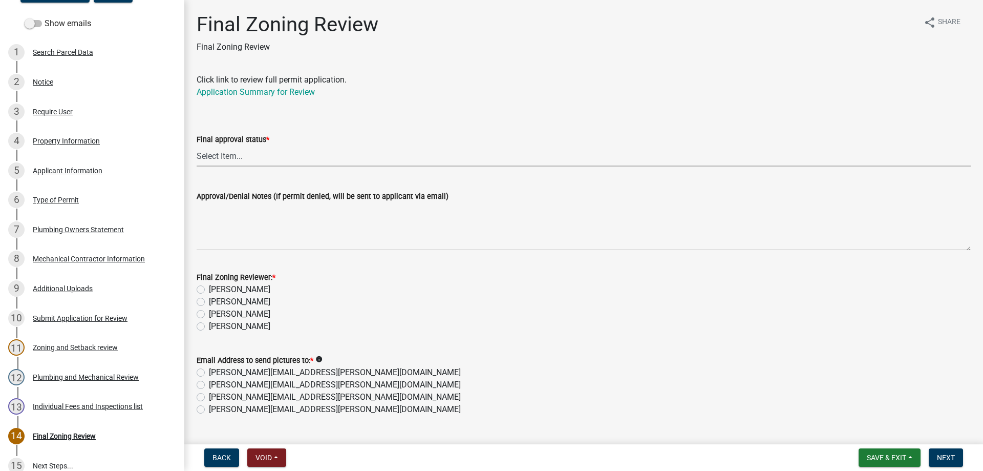
click at [238, 153] on select "Select Item... Approved Denied" at bounding box center [584, 155] width 774 height 21
click at [197, 145] on select "Select Item... Approved Denied" at bounding box center [584, 155] width 774 height 21
select select "ea18257a-8a04-42cc-b171-77fc38c97f37"
click at [200, 321] on div "[PERSON_NAME]" at bounding box center [584, 326] width 774 height 12
click at [209, 327] on label "[PERSON_NAME]" at bounding box center [239, 326] width 61 height 12
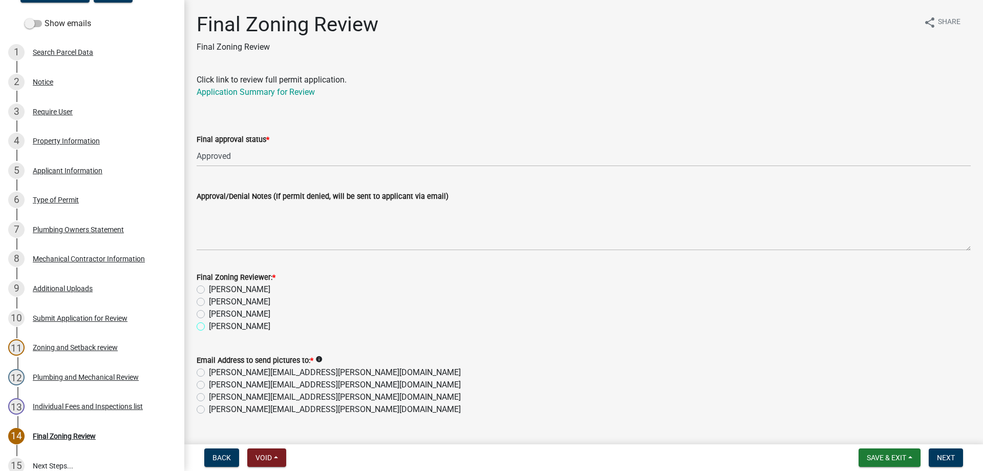
click at [209, 327] on input "[PERSON_NAME]" at bounding box center [212, 323] width 7 height 7
radio input "true"
click at [209, 411] on label "[PERSON_NAME][EMAIL_ADDRESS][PERSON_NAME][DOMAIN_NAME]" at bounding box center [335, 409] width 252 height 12
click at [209, 410] on input "[PERSON_NAME][EMAIL_ADDRESS][PERSON_NAME][DOMAIN_NAME]" at bounding box center [212, 406] width 7 height 7
radio input "true"
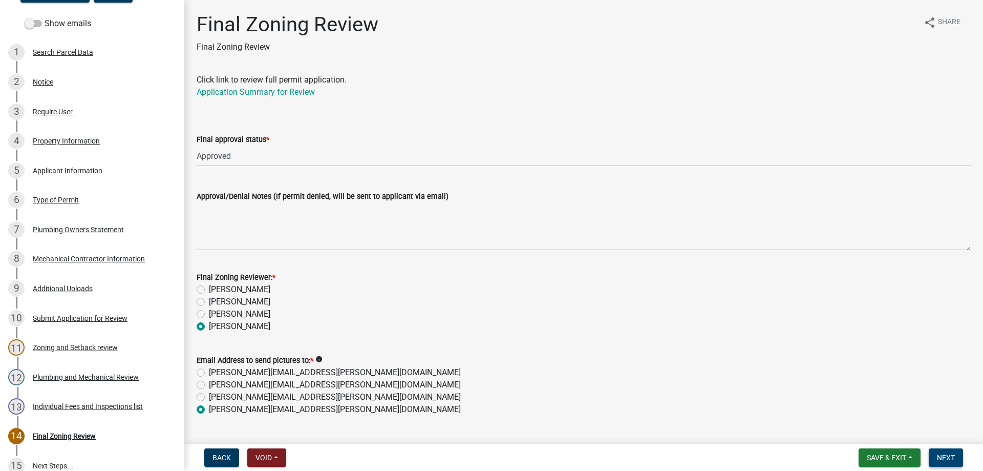
click at [951, 454] on span "Next" at bounding box center [946, 457] width 18 height 8
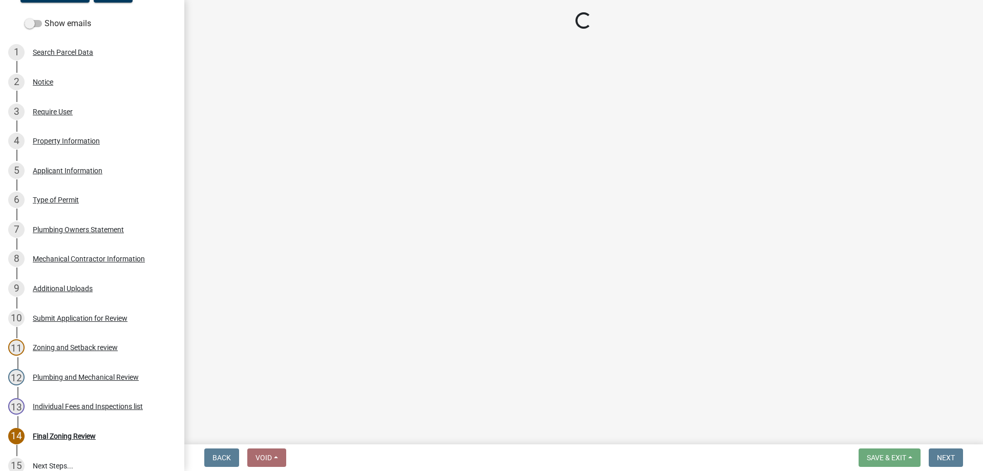
select select "3: 3"
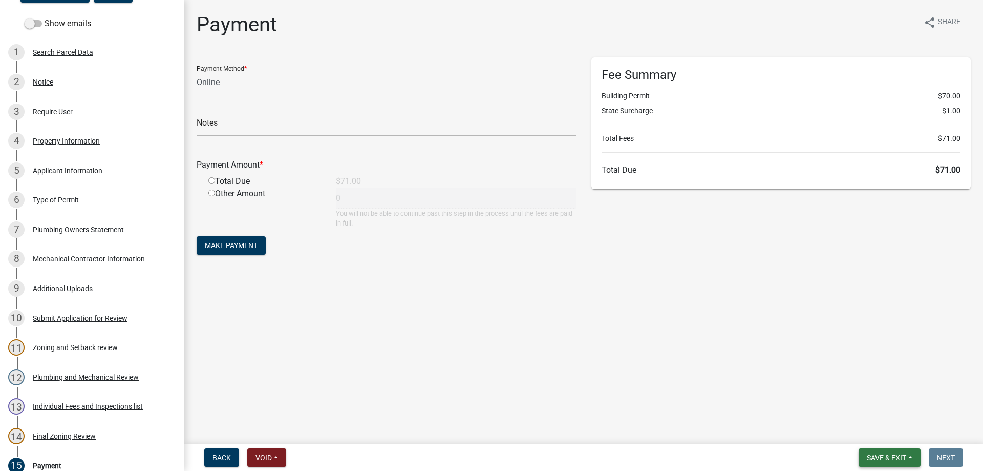
click at [886, 458] on span "Save & Exit" at bounding box center [886, 457] width 39 height 8
click at [876, 432] on button "Save & Exit" at bounding box center [880, 430] width 82 height 25
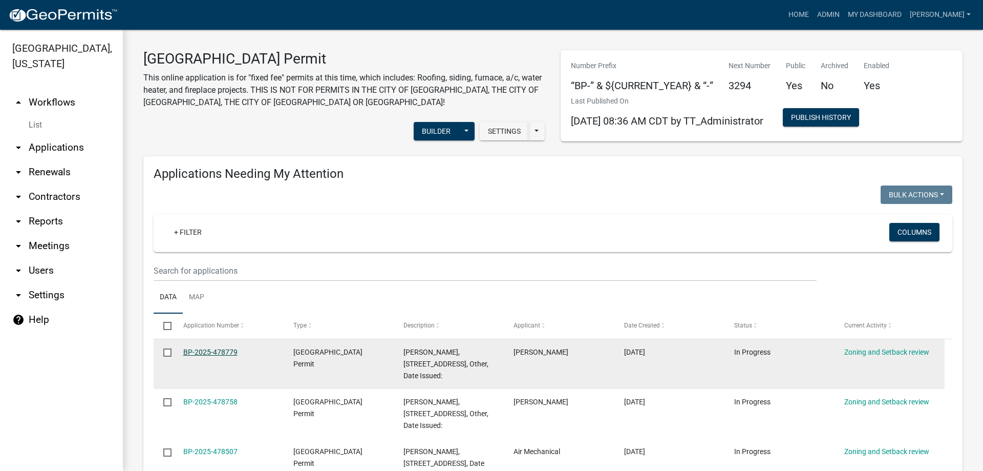
click at [206, 350] on link "BP-2025-478779" at bounding box center [210, 352] width 54 height 8
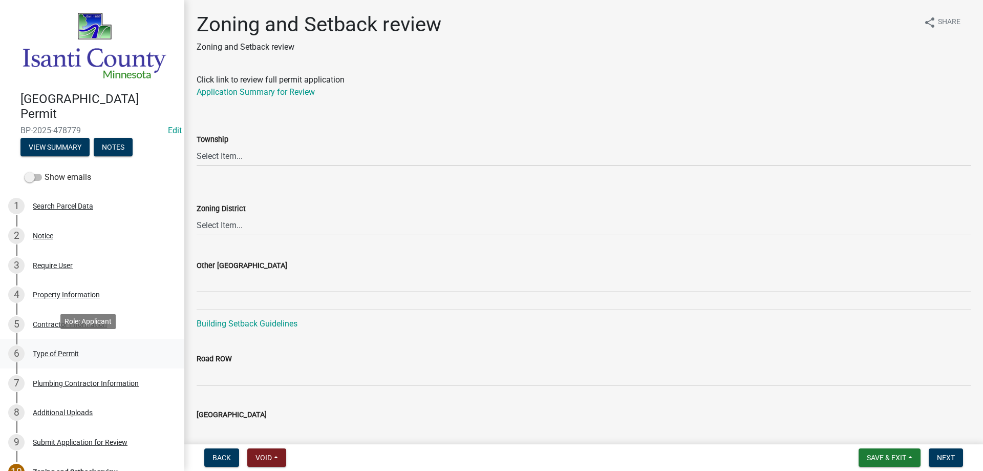
click at [53, 350] on div "Type of Permit" at bounding box center [56, 353] width 46 height 7
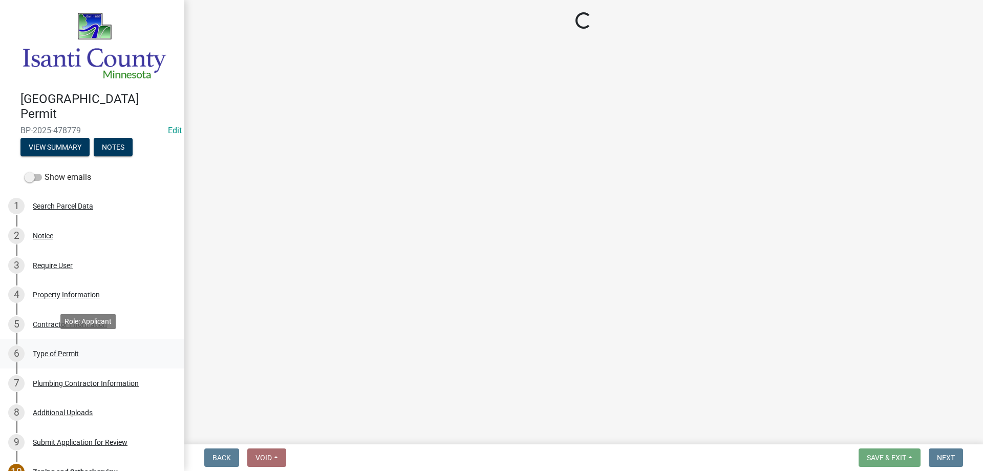
select select "eb4da8a3-282e-4d3e-a231-485219132635"
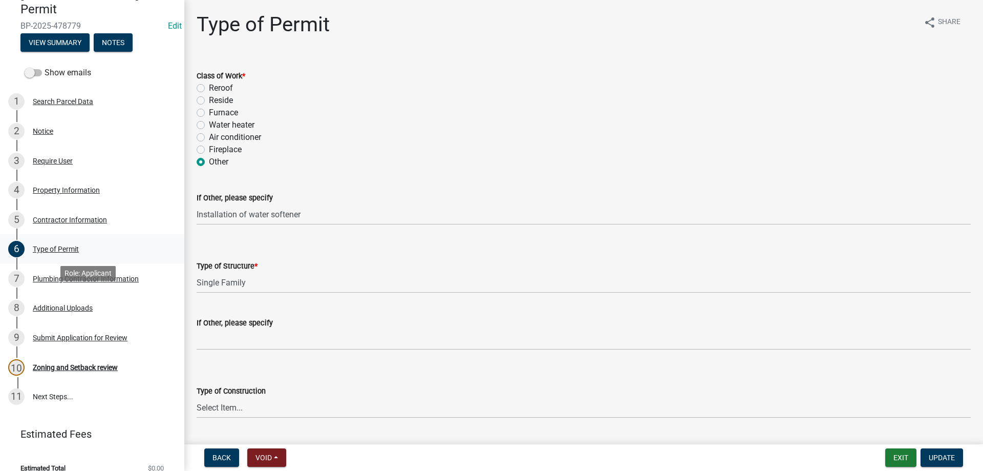
scroll to position [114, 0]
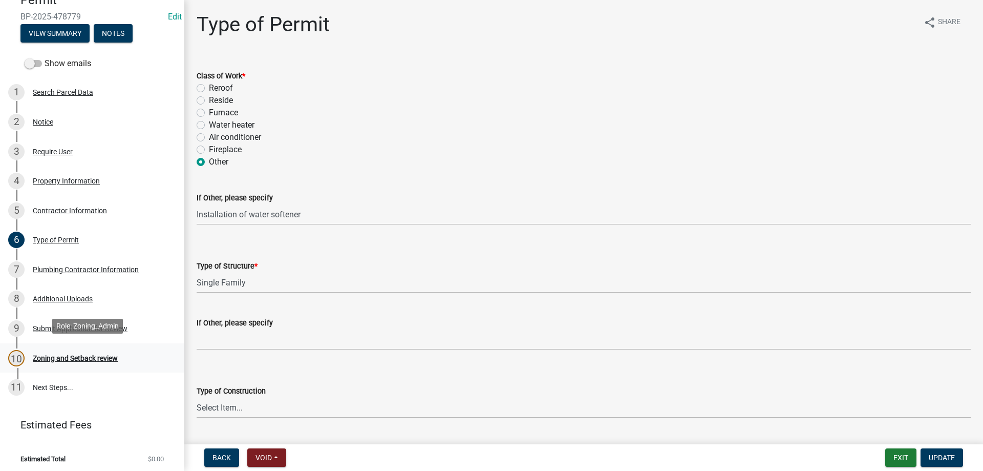
click at [65, 354] on div "Zoning and Setback review" at bounding box center [75, 357] width 85 height 7
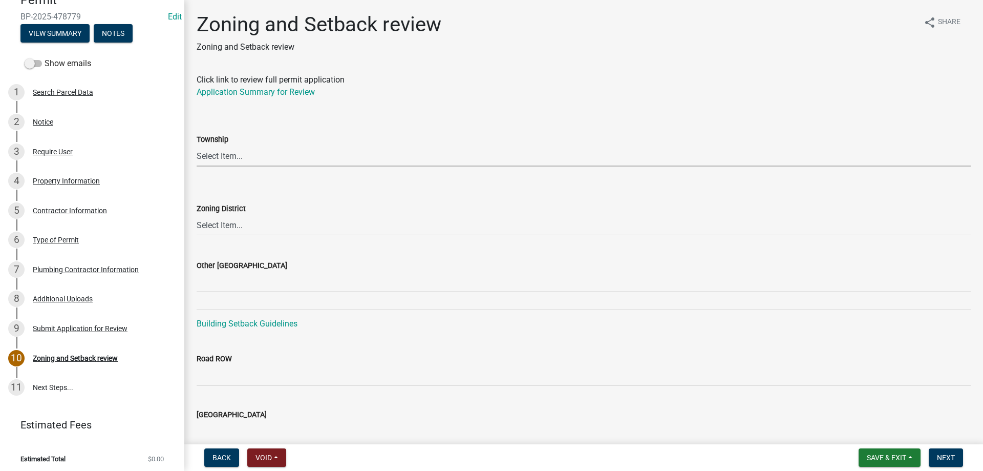
click at [214, 155] on select "Select Item... [PERSON_NAME] Cambridge [PERSON_NAME] Isanti [GEOGRAPHIC_DATA] […" at bounding box center [584, 155] width 774 height 21
click at [197, 145] on select "Select Item... [PERSON_NAME] Cambridge [PERSON_NAME] Isanti [GEOGRAPHIC_DATA] […" at bounding box center [584, 155] width 774 height 21
select select "70130ca6-f641-427e-b271-937a995a399a"
click at [220, 227] on select "Select Item... Agricultural/Residential (A/R) Tier 1 General Business (B) Indus…" at bounding box center [584, 225] width 774 height 21
click at [197, 215] on select "Select Item... Agricultural/Residential (A/R) Tier 1 General Business (B) Indus…" at bounding box center [584, 225] width 774 height 21
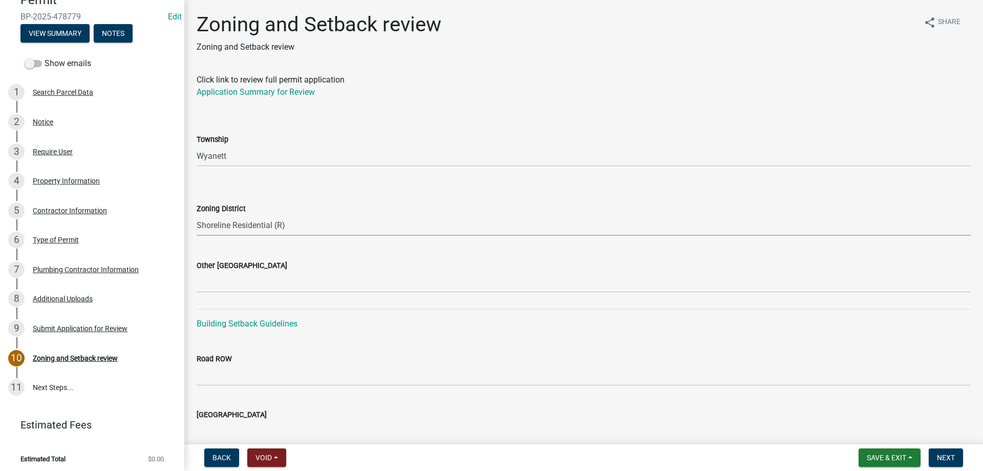
select select "6c86e4e5-5130-45ac-b049-ae6ebcfdc88c"
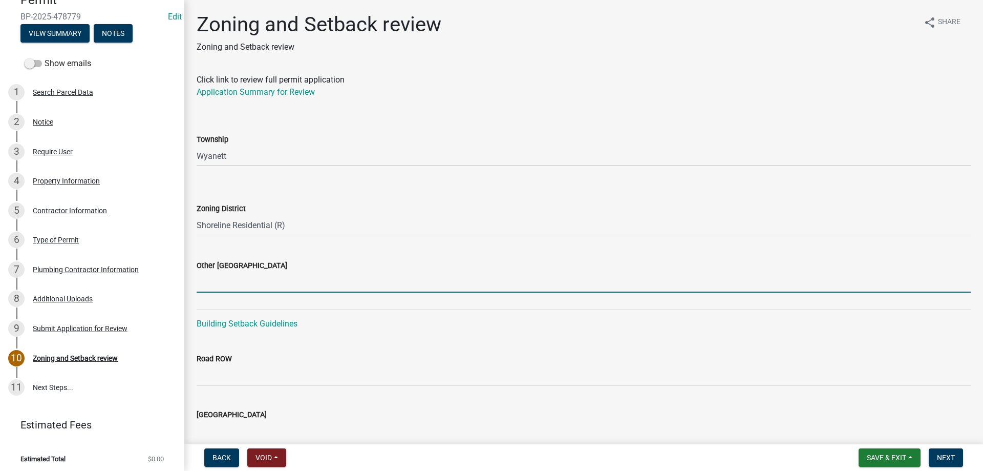
click at [202, 279] on input "Other [GEOGRAPHIC_DATA]" at bounding box center [584, 281] width 774 height 21
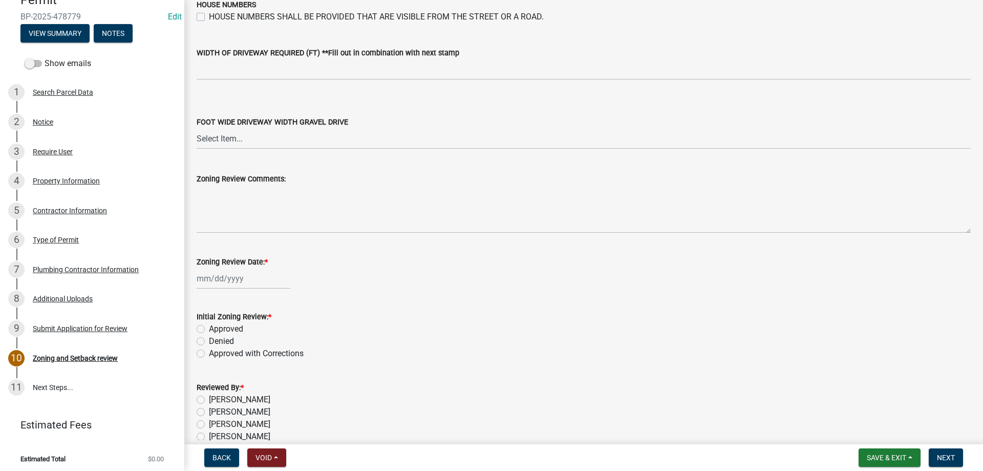
scroll to position [1738, 0]
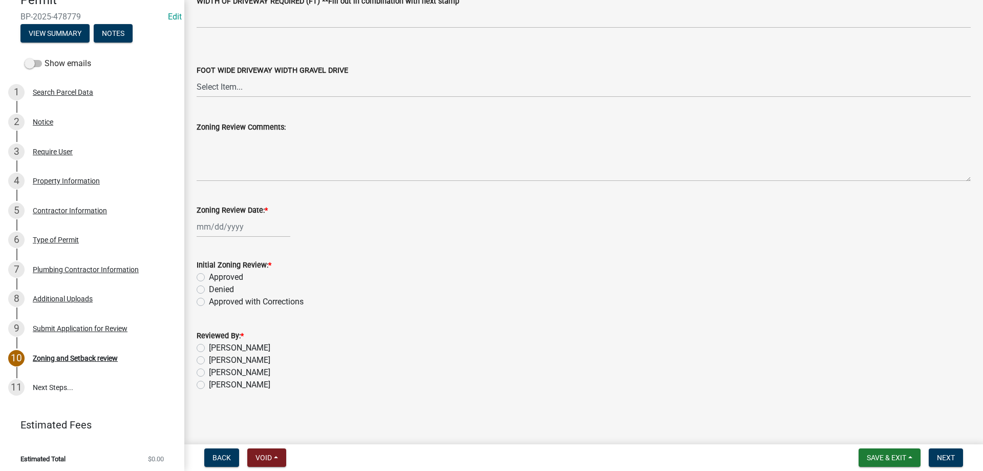
type input "25/36/25"
click at [227, 227] on div at bounding box center [244, 226] width 94 height 21
select select "9"
select select "2025"
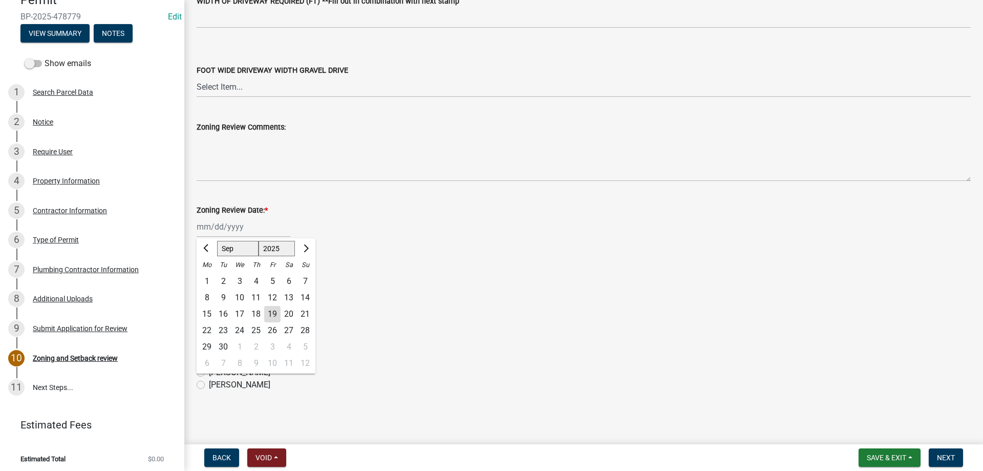
click at [267, 312] on div "19" at bounding box center [272, 314] width 16 height 16
type input "[DATE]"
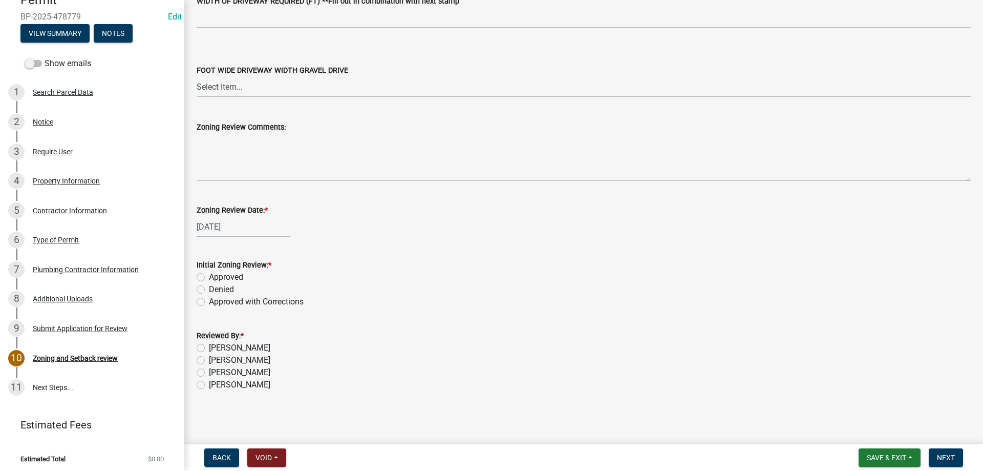
click at [209, 277] on label "Approved" at bounding box center [226, 277] width 34 height 12
click at [209, 277] on input "Approved" at bounding box center [212, 274] width 7 height 7
radio input "true"
click at [209, 383] on label "[PERSON_NAME]" at bounding box center [239, 384] width 61 height 12
click at [209, 383] on input "[PERSON_NAME]" at bounding box center [212, 381] width 7 height 7
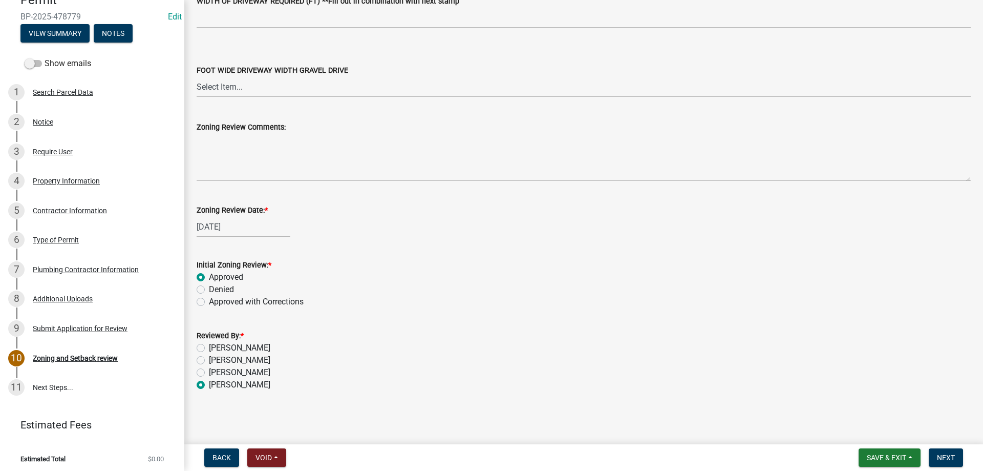
radio input "true"
click at [937, 456] on span "Next" at bounding box center [946, 457] width 18 height 8
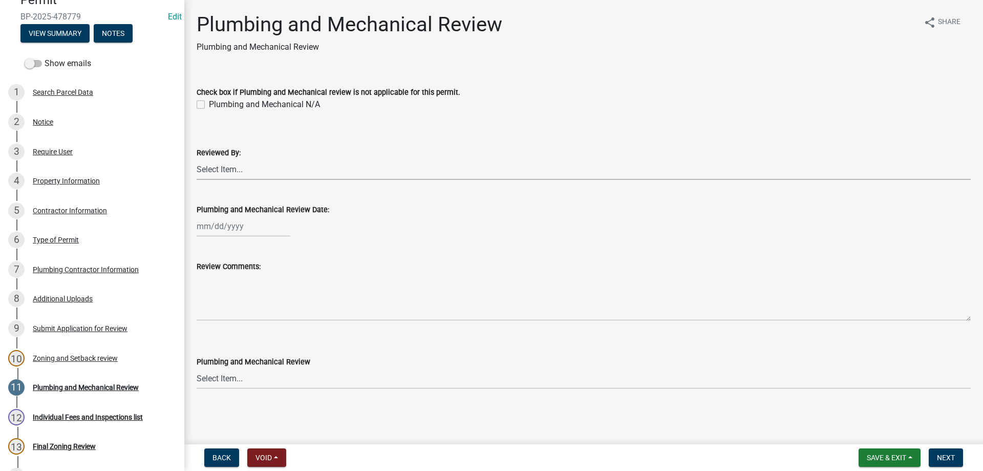
click at [211, 168] on select "Select Item... [PERSON_NAME] [PERSON_NAME] [PERSON_NAME] [PERSON_NAME] [PERSON_…" at bounding box center [584, 169] width 774 height 21
click at [197, 159] on select "Select Item... [PERSON_NAME] [PERSON_NAME] [PERSON_NAME] [PERSON_NAME] [PERSON_…" at bounding box center [584, 169] width 774 height 21
select select "81bc52f6-788d-4852-bfd8-0afa9d74c98d"
click at [219, 225] on div at bounding box center [244, 226] width 94 height 21
select select "9"
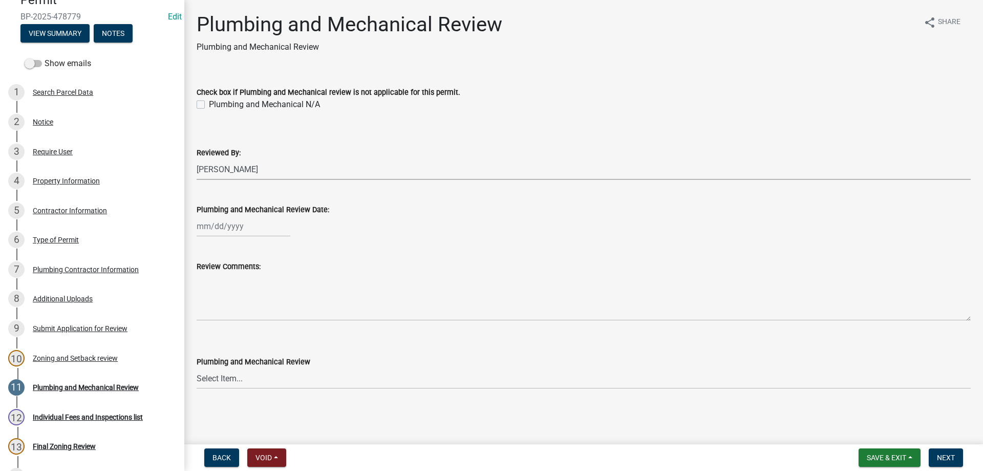
select select "2025"
click at [269, 312] on div "19" at bounding box center [272, 313] width 16 height 16
type input "[DATE]"
click at [224, 382] on select "Select Item... Approved Denied Approved with Corrections" at bounding box center [584, 378] width 774 height 21
click at [197, 368] on select "Select Item... Approved Denied Approved with Corrections" at bounding box center [584, 378] width 774 height 21
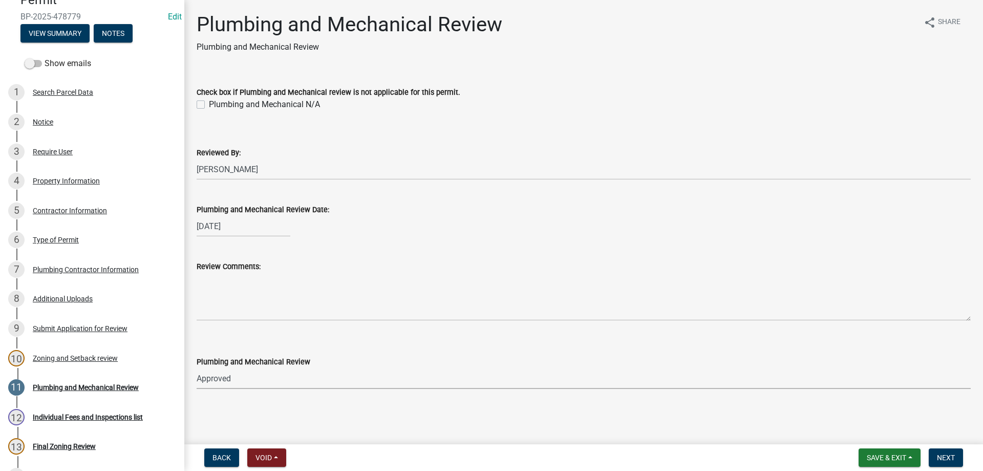
select select "060b00b2-ca65-431e-8b4a-bae5a2e790db"
click at [943, 460] on span "Next" at bounding box center [946, 457] width 18 height 8
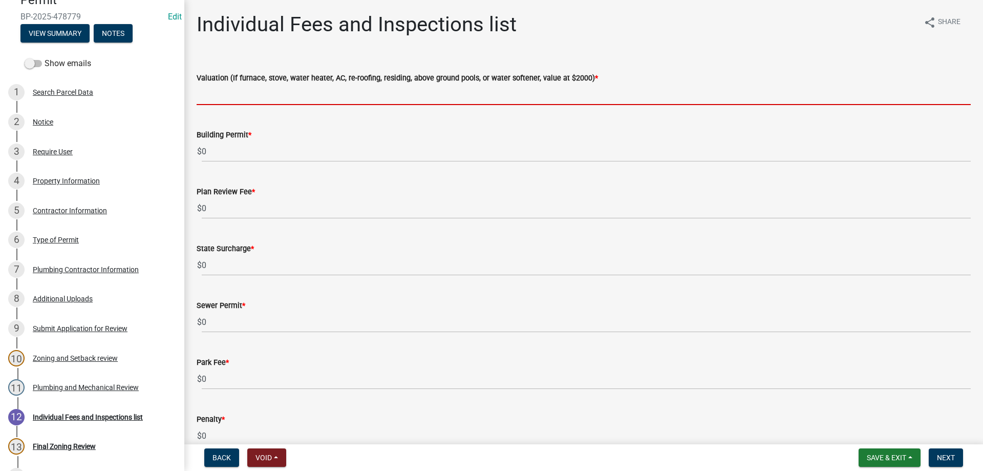
click at [221, 100] on input "text" at bounding box center [584, 94] width 774 height 21
type input "2000"
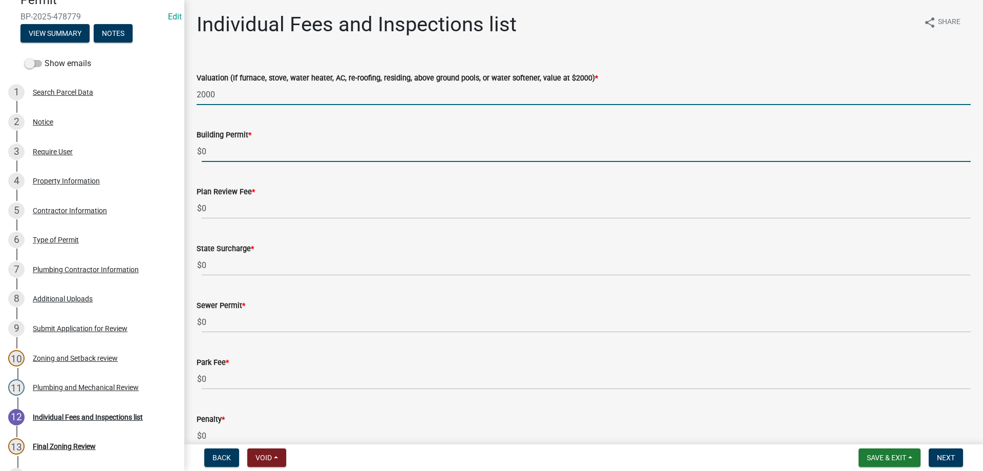
drag, startPoint x: 194, startPoint y: 152, endPoint x: 181, endPoint y: 153, distance: 13.4
click at [181, 153] on div "[GEOGRAPHIC_DATA] Permit BP-2025-478779 Edit View Summary Notes Show emails 1 S…" at bounding box center [491, 235] width 983 height 471
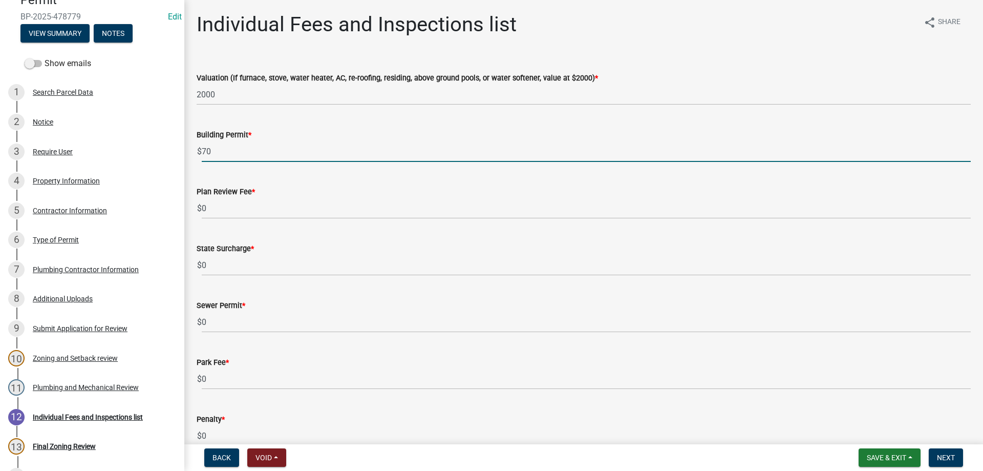
type input "70"
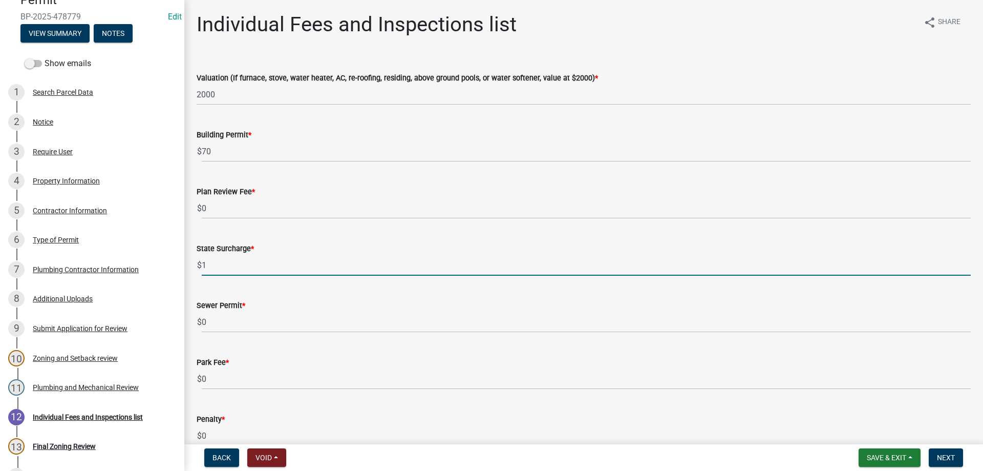
type input "1"
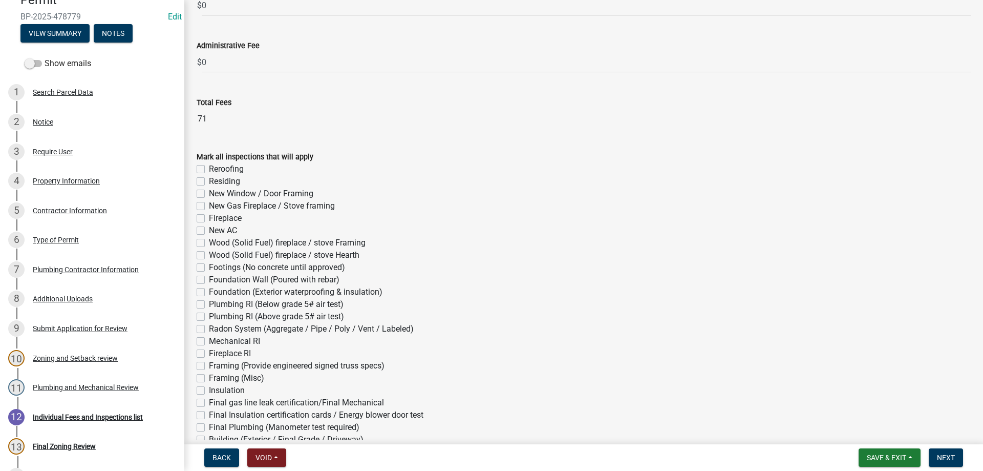
scroll to position [512, 0]
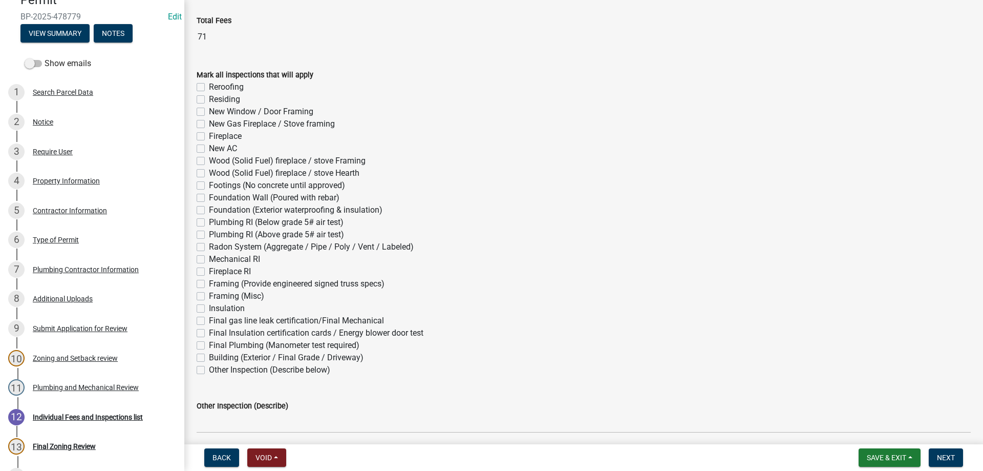
click at [209, 258] on label "Mechanical RI" at bounding box center [234, 259] width 51 height 12
click at [209, 258] on input "Mechanical RI" at bounding box center [212, 256] width 7 height 7
checkbox input "true"
checkbox input "false"
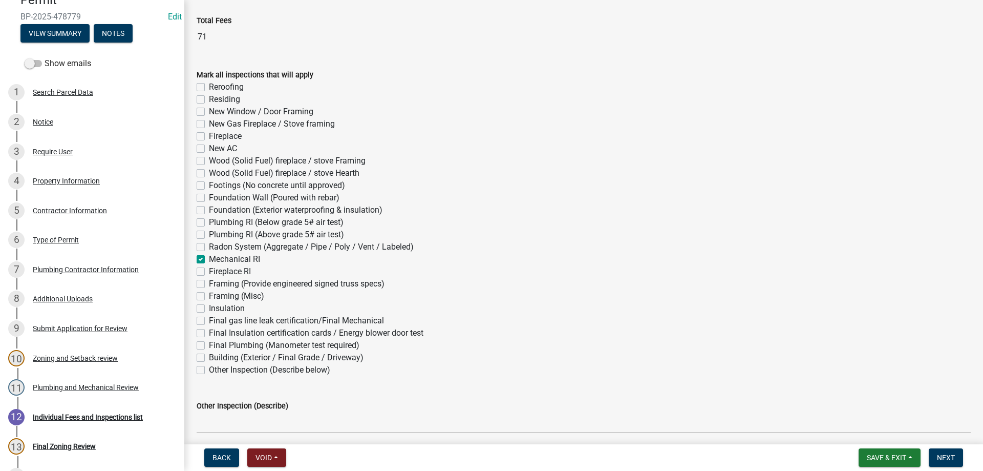
checkbox input "false"
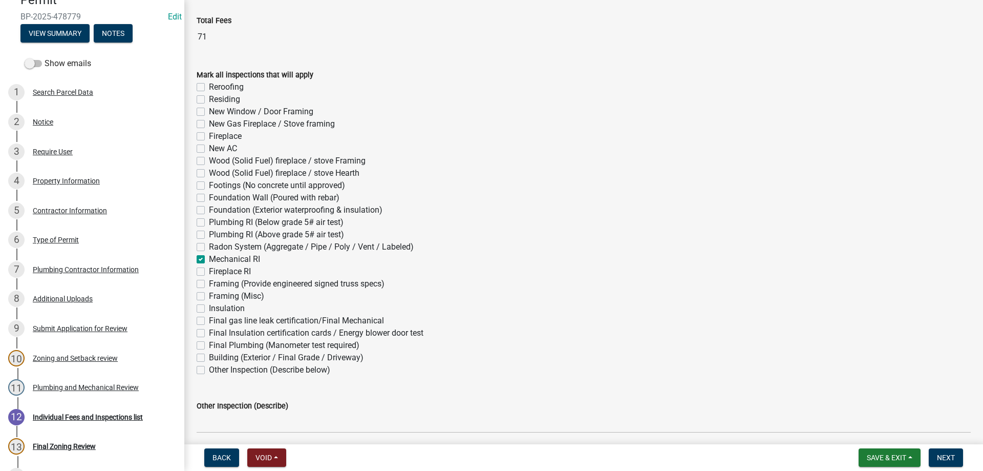
checkbox input "false"
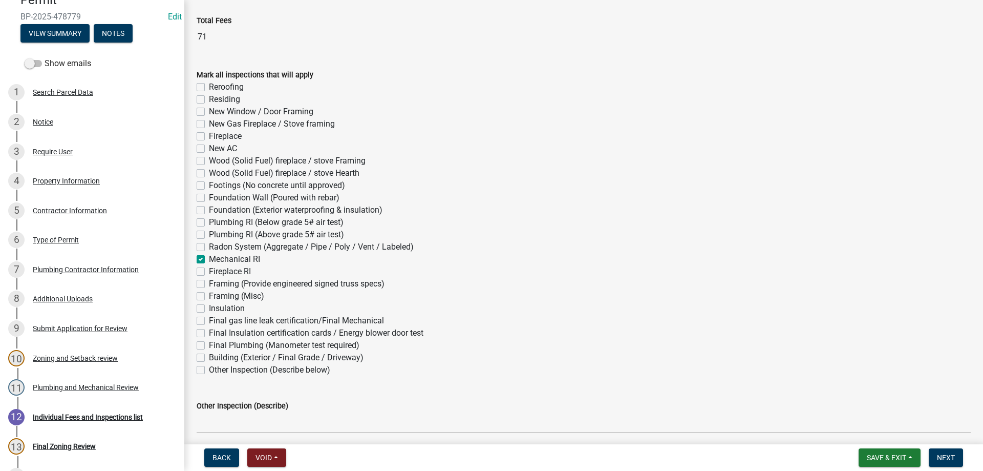
checkbox input "false"
checkbox input "true"
checkbox input "false"
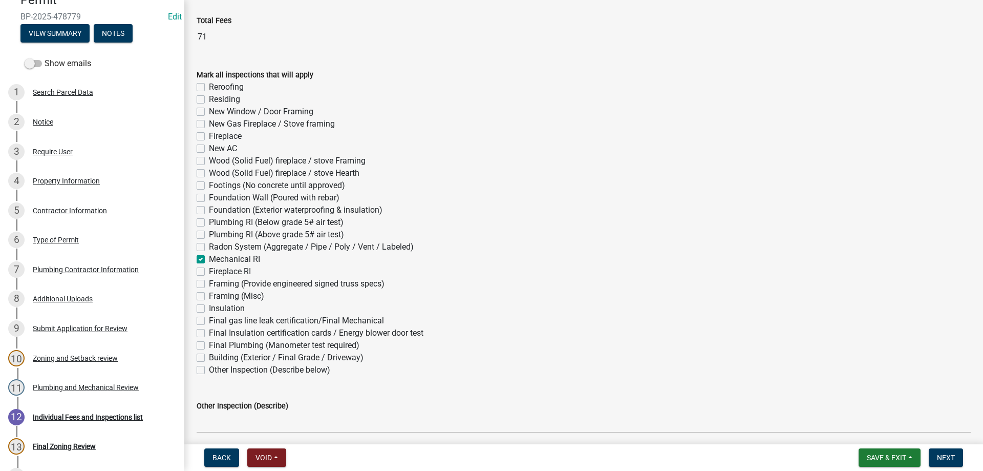
checkbox input "false"
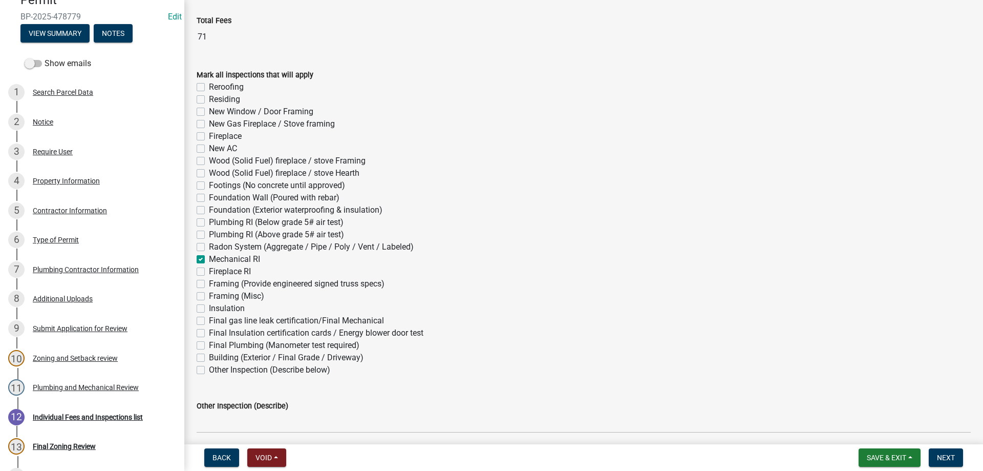
checkbox input "false"
click at [209, 319] on label "Final gas line leak certification/Final Mechanical" at bounding box center [296, 320] width 175 height 12
click at [209, 319] on input "Final gas line leak certification/Final Mechanical" at bounding box center [212, 317] width 7 height 7
checkbox input "true"
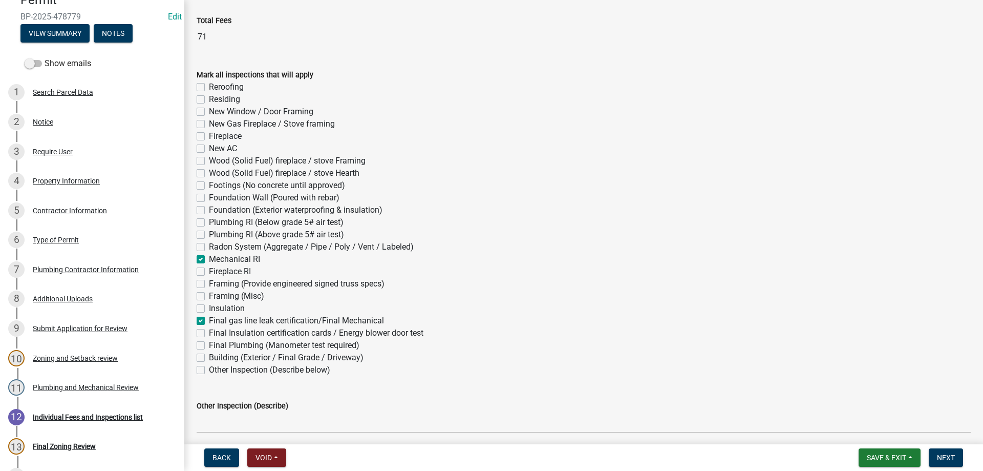
checkbox input "false"
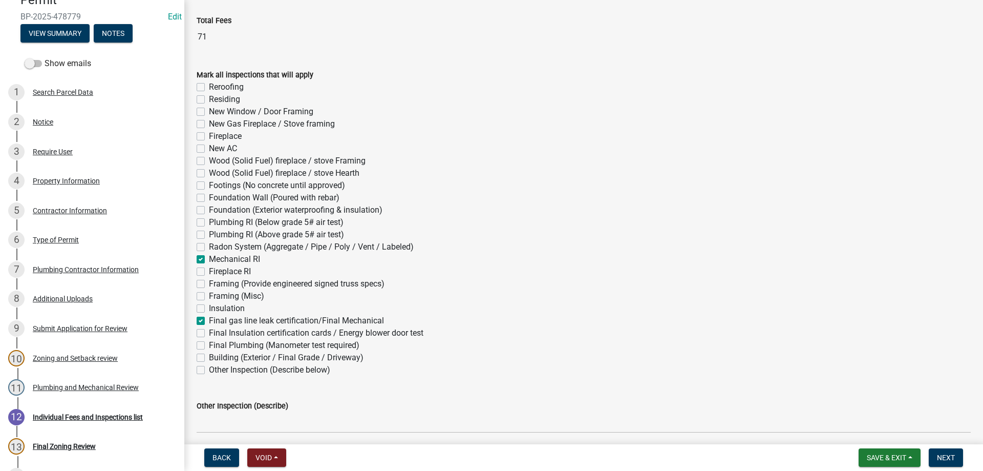
checkbox input "false"
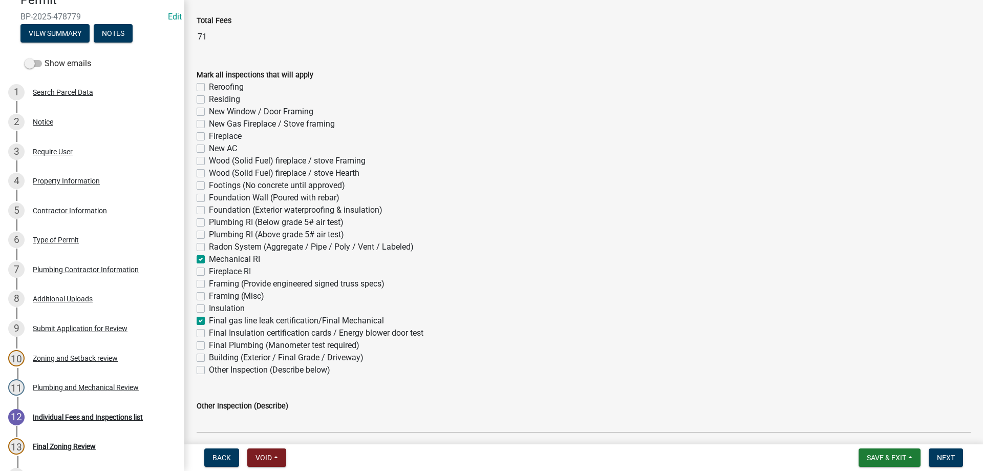
checkbox input "false"
checkbox input "true"
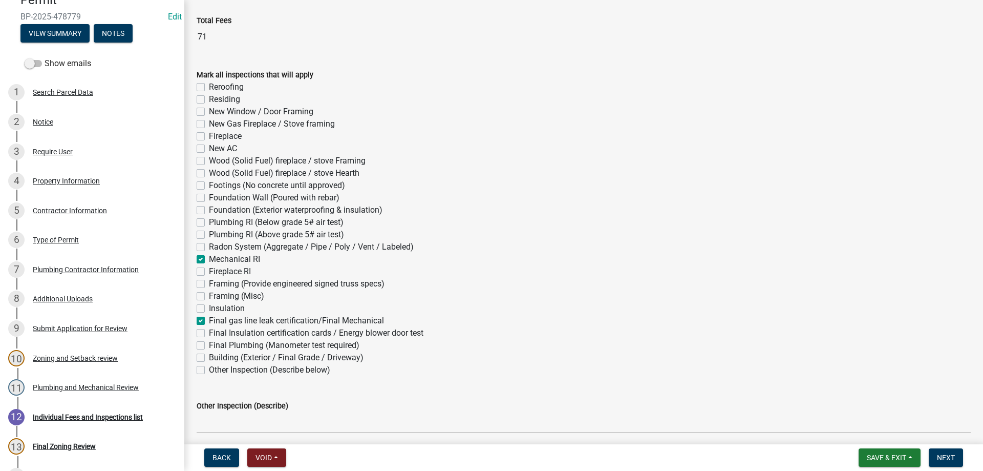
checkbox input "false"
checkbox input "true"
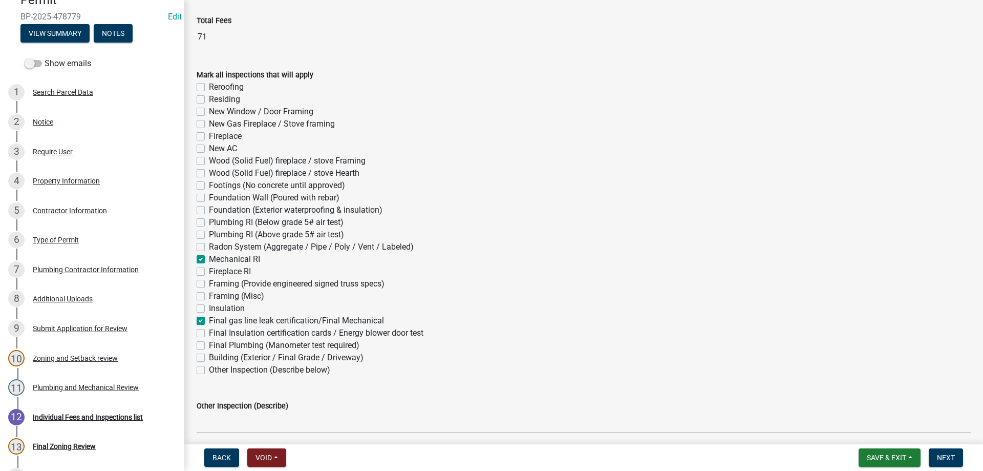
checkbox input "false"
click at [944, 458] on span "Next" at bounding box center [946, 457] width 18 height 8
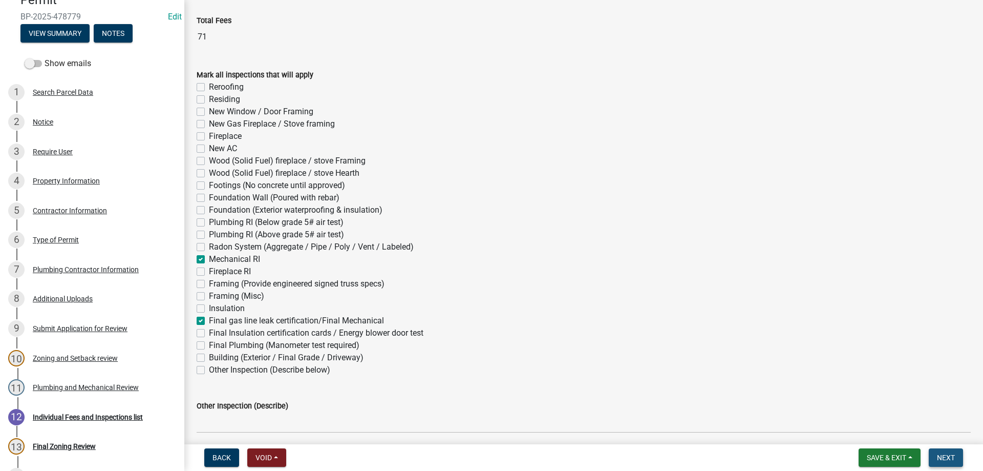
scroll to position [0, 0]
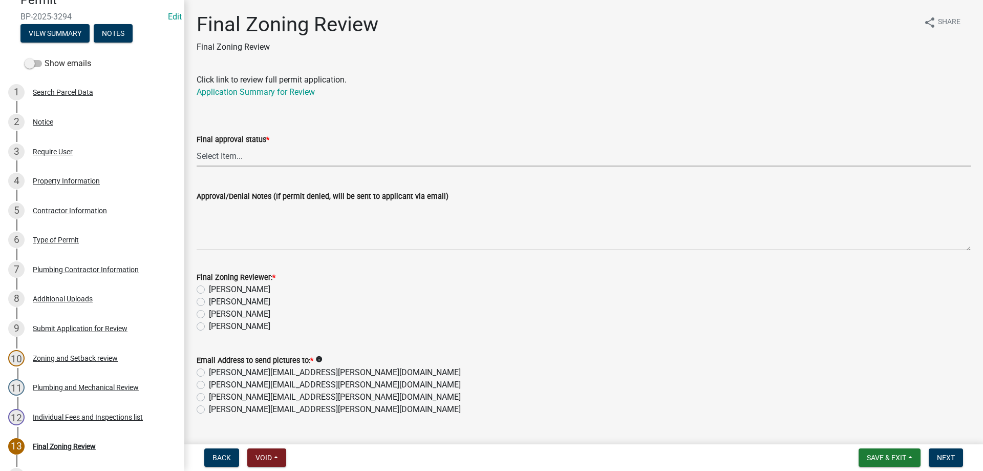
click at [209, 157] on select "Select Item... Approved Denied" at bounding box center [584, 155] width 774 height 21
click at [197, 145] on select "Select Item... Approved Denied" at bounding box center [584, 155] width 774 height 21
select select "ea18257a-8a04-42cc-b171-77fc38c97f37"
click at [209, 326] on label "[PERSON_NAME]" at bounding box center [239, 326] width 61 height 12
click at [209, 326] on input "[PERSON_NAME]" at bounding box center [212, 323] width 7 height 7
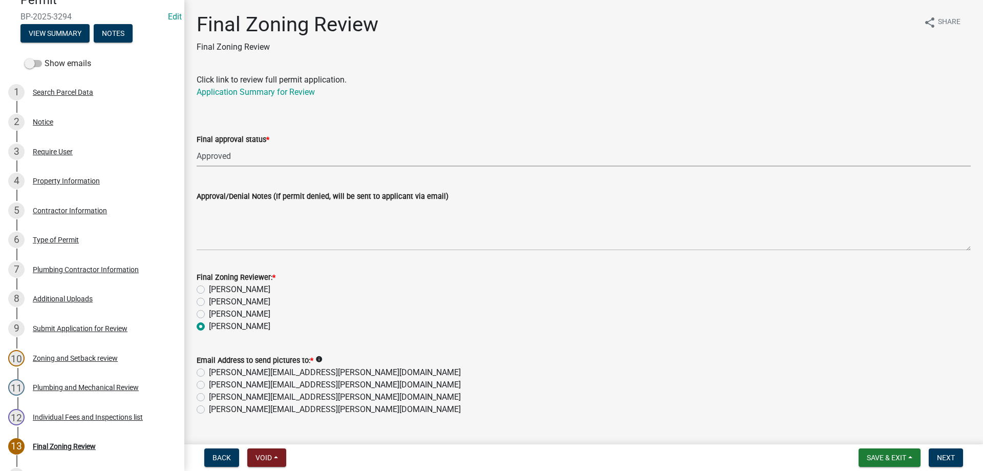
radio input "true"
click at [209, 408] on label "[PERSON_NAME][EMAIL_ADDRESS][PERSON_NAME][DOMAIN_NAME]" at bounding box center [335, 409] width 252 height 12
click at [209, 408] on input "[PERSON_NAME][EMAIL_ADDRESS][PERSON_NAME][DOMAIN_NAME]" at bounding box center [212, 406] width 7 height 7
radio input "true"
click at [948, 460] on span "Next" at bounding box center [946, 457] width 18 height 8
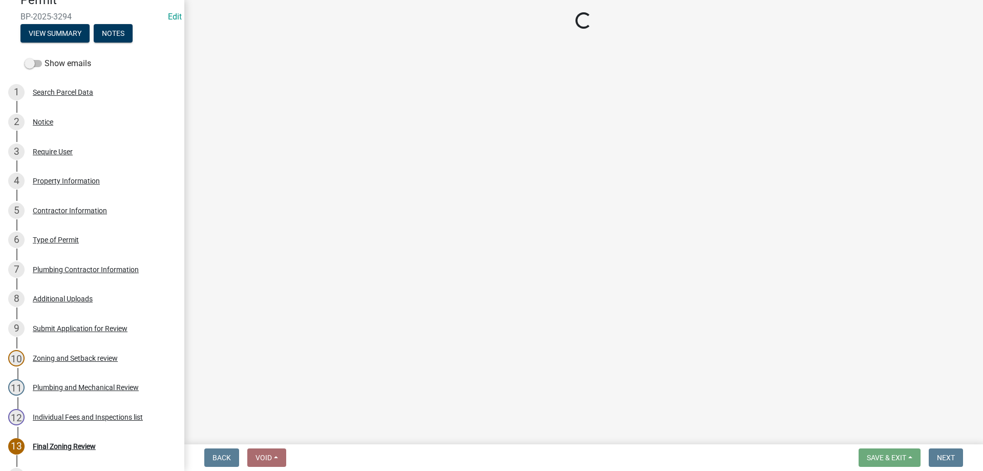
select select "3: 3"
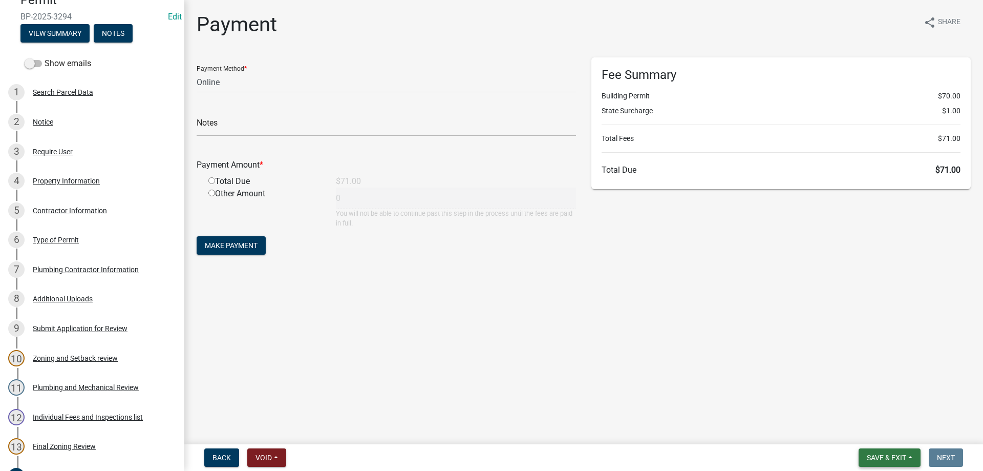
click at [900, 461] on span "Save & Exit" at bounding box center [886, 457] width 39 height 8
click at [877, 432] on button "Save & Exit" at bounding box center [880, 430] width 82 height 25
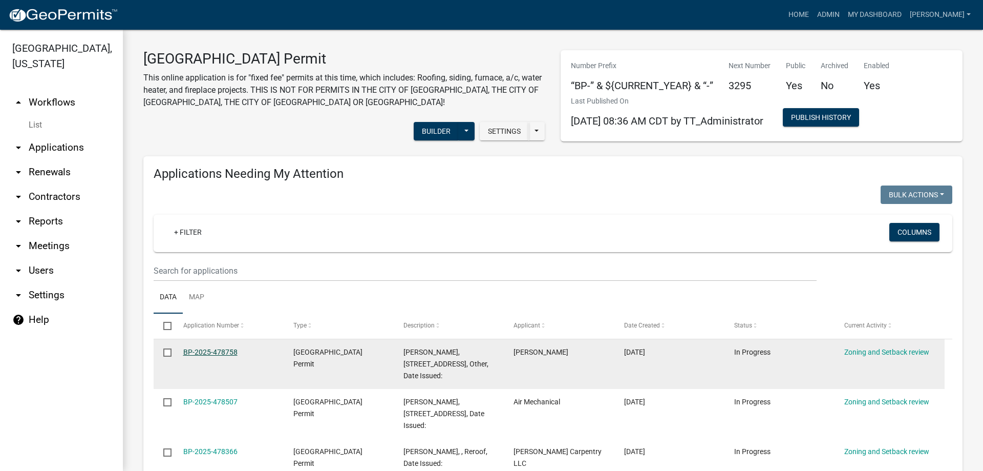
click at [197, 352] on link "BP-2025-478758" at bounding box center [210, 352] width 54 height 8
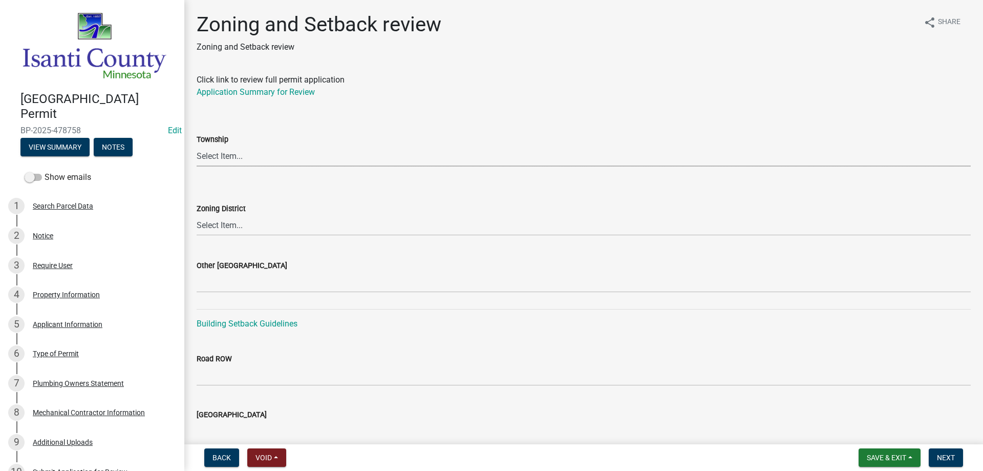
click at [221, 155] on select "Select Item... [PERSON_NAME] Cambridge [PERSON_NAME] Isanti [GEOGRAPHIC_DATA] […" at bounding box center [584, 155] width 774 height 21
click at [197, 145] on select "Select Item... [PERSON_NAME] Cambridge [PERSON_NAME] Isanti [GEOGRAPHIC_DATA] […" at bounding box center [584, 155] width 774 height 21
select select "f560308b-53fa-44b5-8e3f-cad33d7127c8"
click at [220, 226] on select "Select Item... Agricultural/Residential (A/R) Tier 1 General Business (B) Indus…" at bounding box center [584, 225] width 774 height 21
click at [197, 215] on select "Select Item... Agricultural/Residential (A/R) Tier 1 General Business (B) Indus…" at bounding box center [584, 225] width 774 height 21
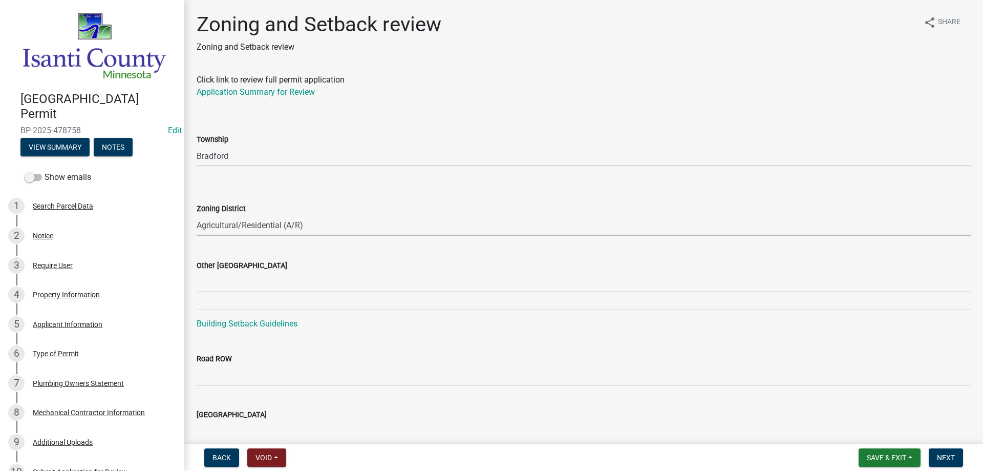
select select "55e8a5cf-285f-40b2-b696-56a64a6e31ef"
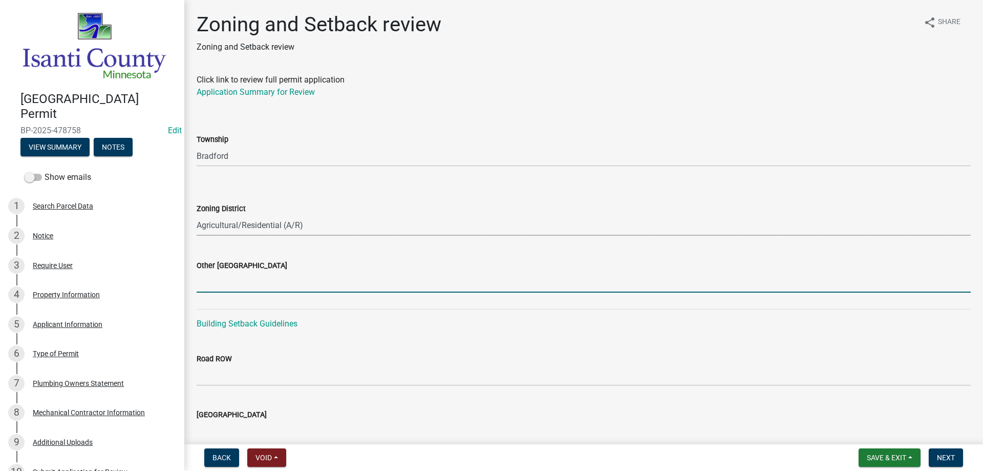
click at [224, 282] on input "Other [GEOGRAPHIC_DATA]" at bounding box center [584, 281] width 774 height 21
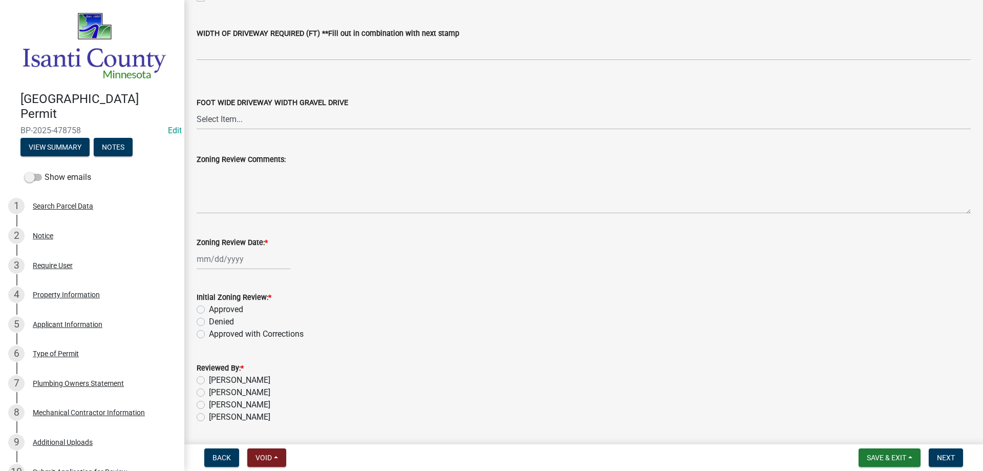
scroll to position [1738, 0]
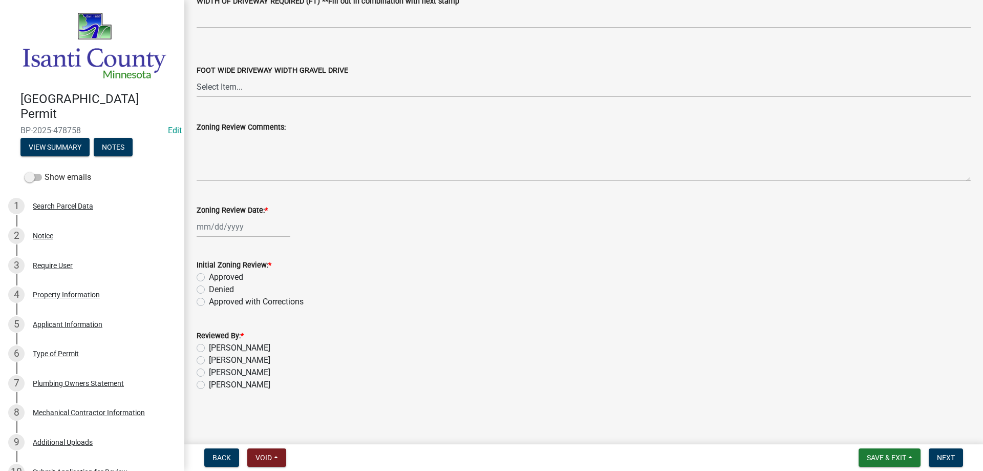
type input "26/35/24"
click at [231, 226] on div at bounding box center [244, 226] width 94 height 21
select select "9"
select select "2025"
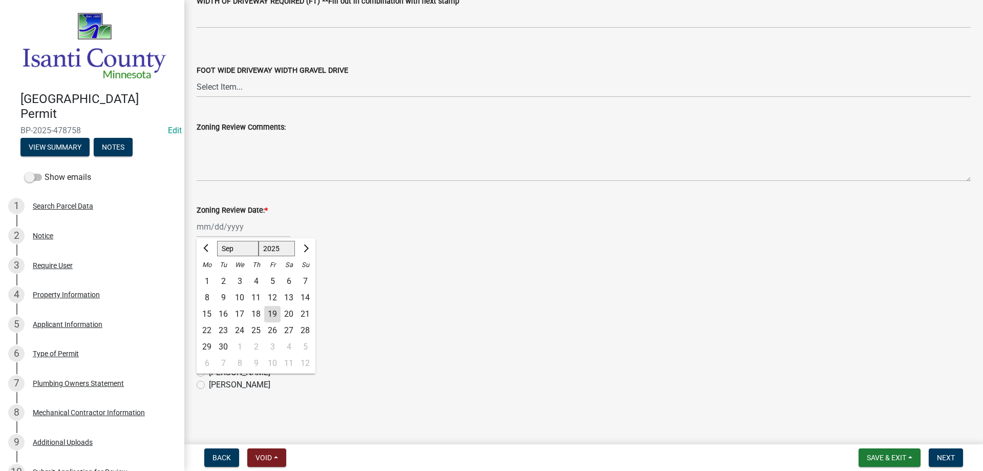
click at [269, 308] on div "19" at bounding box center [272, 314] width 16 height 16
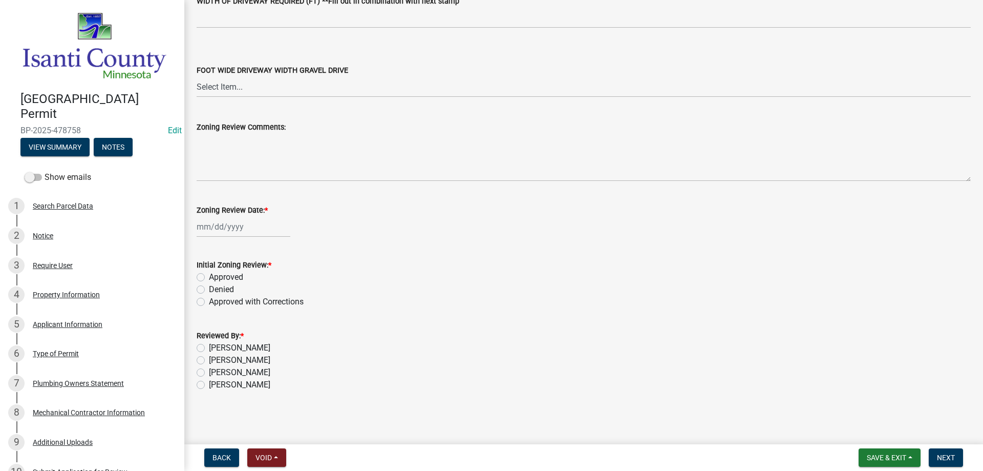
type input "[DATE]"
click at [209, 277] on label "Approved" at bounding box center [226, 277] width 34 height 12
click at [209, 277] on input "Approved" at bounding box center [212, 274] width 7 height 7
radio input "true"
click at [209, 382] on label "[PERSON_NAME]" at bounding box center [239, 384] width 61 height 12
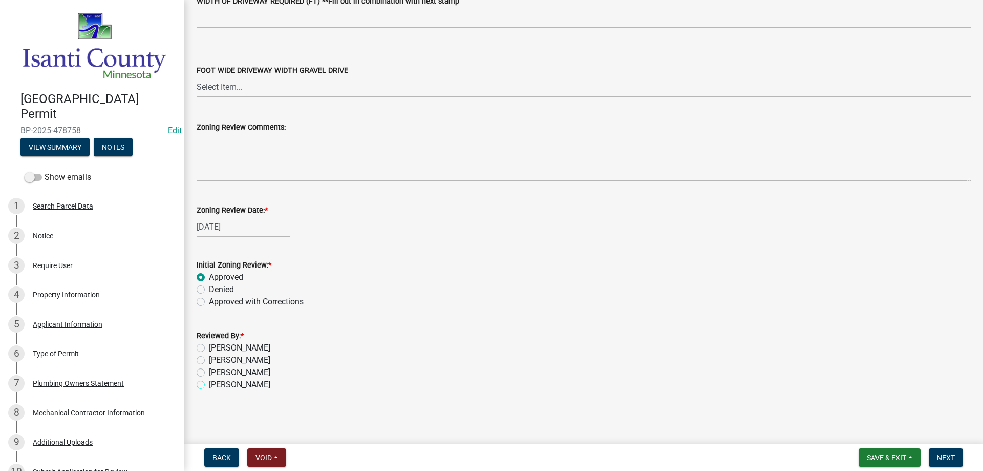
click at [209, 382] on input "[PERSON_NAME]" at bounding box center [212, 381] width 7 height 7
radio input "true"
click at [948, 457] on span "Next" at bounding box center [946, 457] width 18 height 8
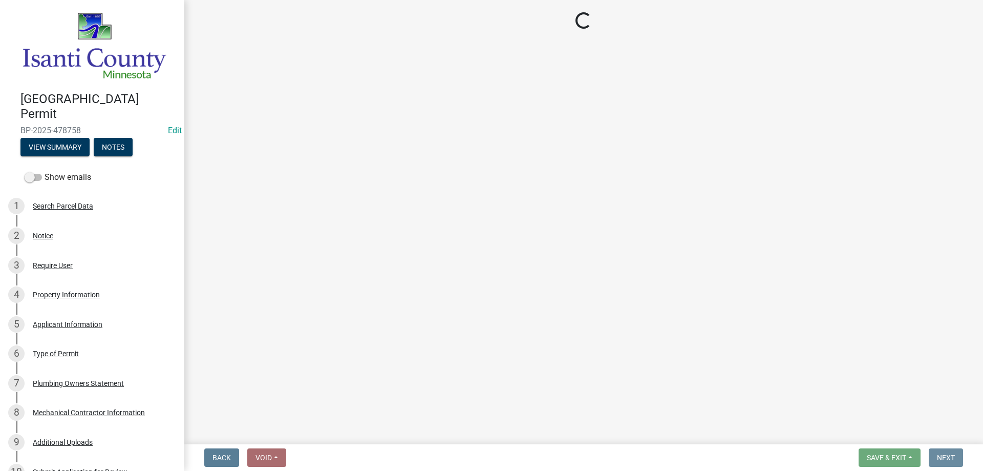
scroll to position [0, 0]
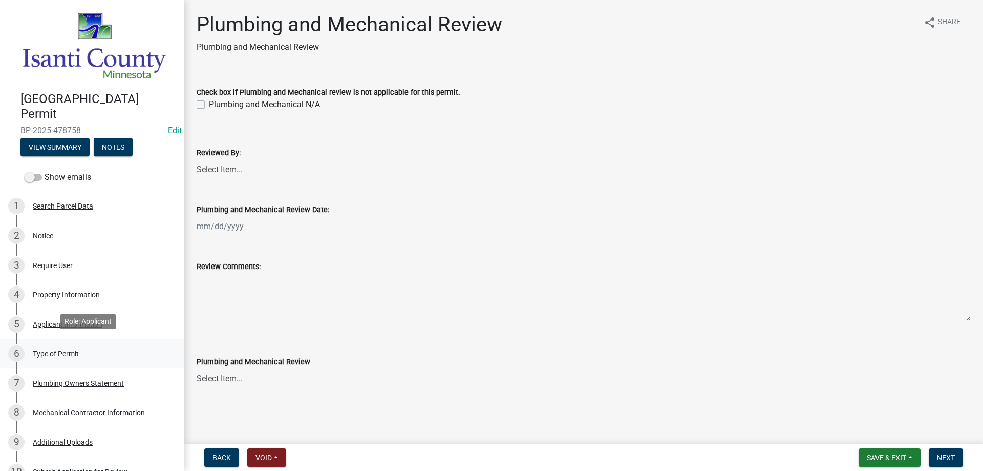
click at [68, 350] on div "Type of Permit" at bounding box center [56, 353] width 46 height 7
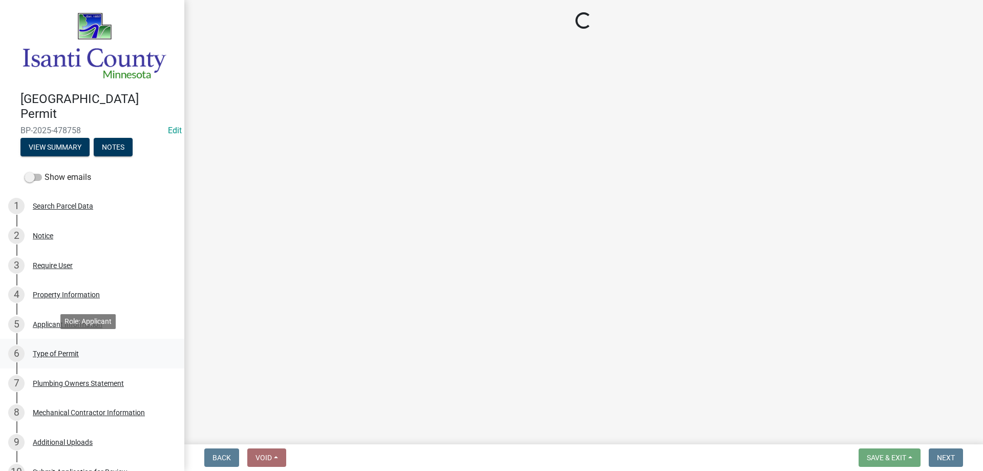
select select "eb4da8a3-282e-4d3e-a231-485219132635"
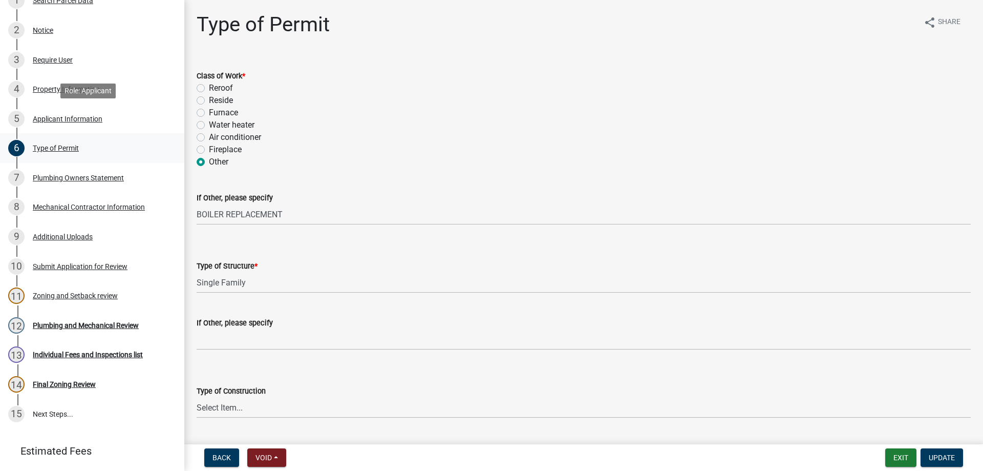
scroll to position [231, 0]
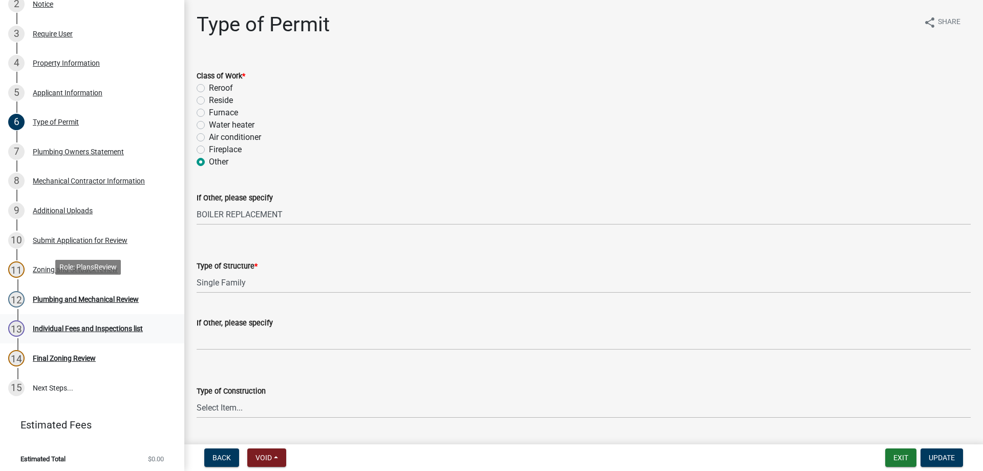
click at [85, 297] on div "Plumbing and Mechanical Review" at bounding box center [86, 298] width 106 height 7
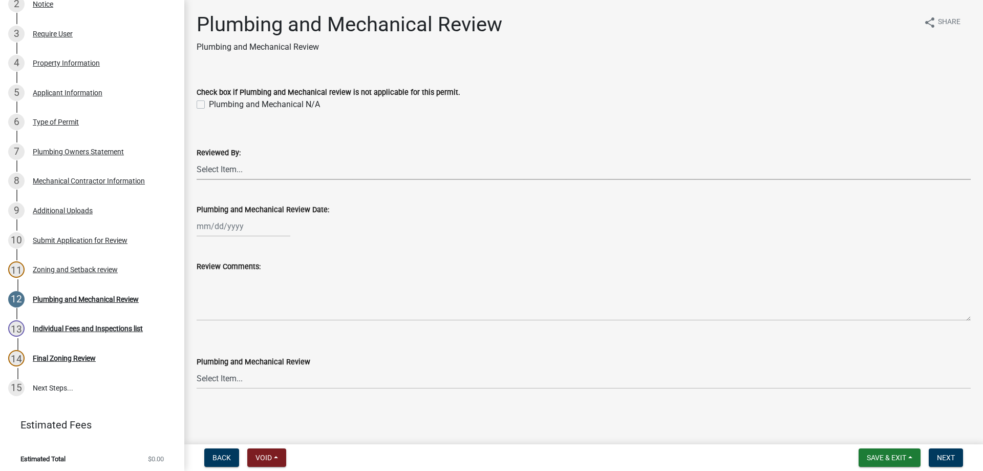
click at [211, 178] on select "Select Item... [PERSON_NAME] [PERSON_NAME] [PERSON_NAME] [PERSON_NAME] [PERSON_…" at bounding box center [584, 169] width 774 height 21
click at [197, 159] on select "Select Item... [PERSON_NAME] [PERSON_NAME] [PERSON_NAME] [PERSON_NAME] [PERSON_…" at bounding box center [584, 169] width 774 height 21
select select "81bc52f6-788d-4852-bfd8-0afa9d74c98d"
click at [234, 227] on div at bounding box center [244, 226] width 94 height 21
select select "9"
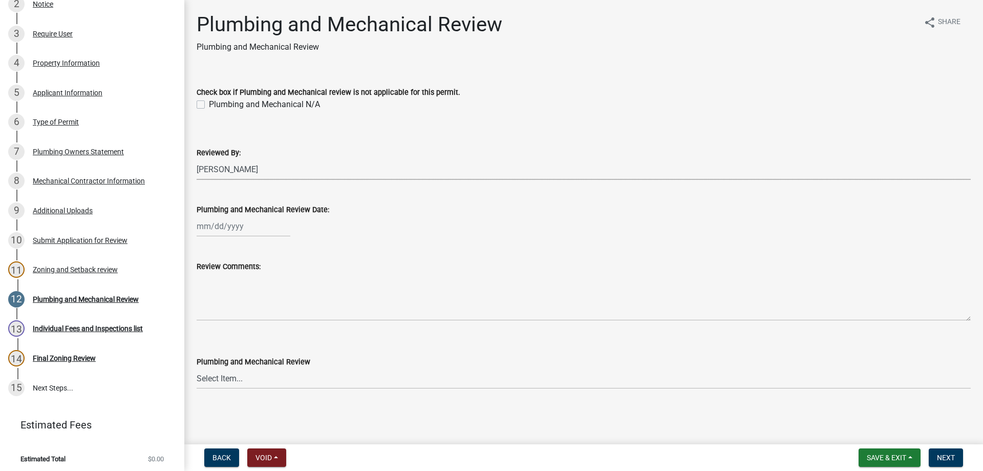
select select "2025"
click at [269, 313] on div "19" at bounding box center [272, 313] width 16 height 16
type input "[DATE]"
click at [213, 383] on select "Select Item... Approved Denied Approved with Corrections" at bounding box center [584, 378] width 774 height 21
click at [197, 368] on select "Select Item... Approved Denied Approved with Corrections" at bounding box center [584, 378] width 774 height 21
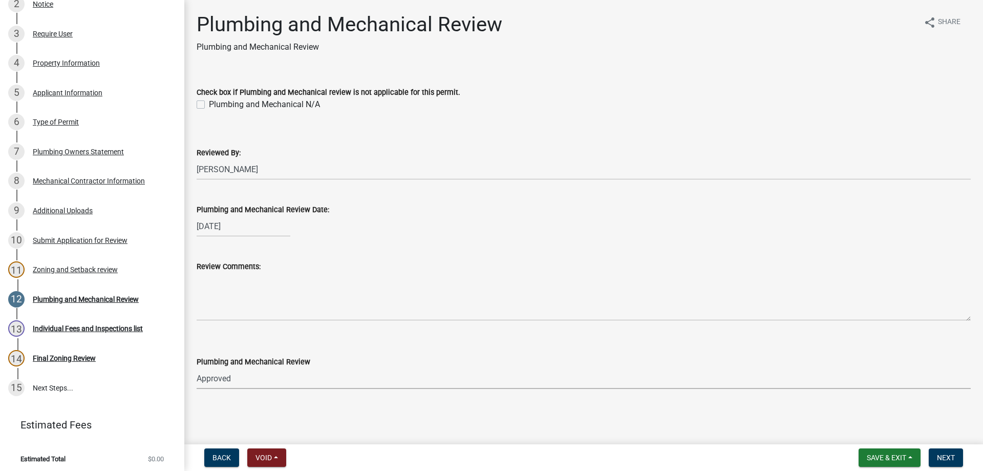
select select "060b00b2-ca65-431e-8b4a-bae5a2e790db"
click at [939, 454] on span "Next" at bounding box center [946, 457] width 18 height 8
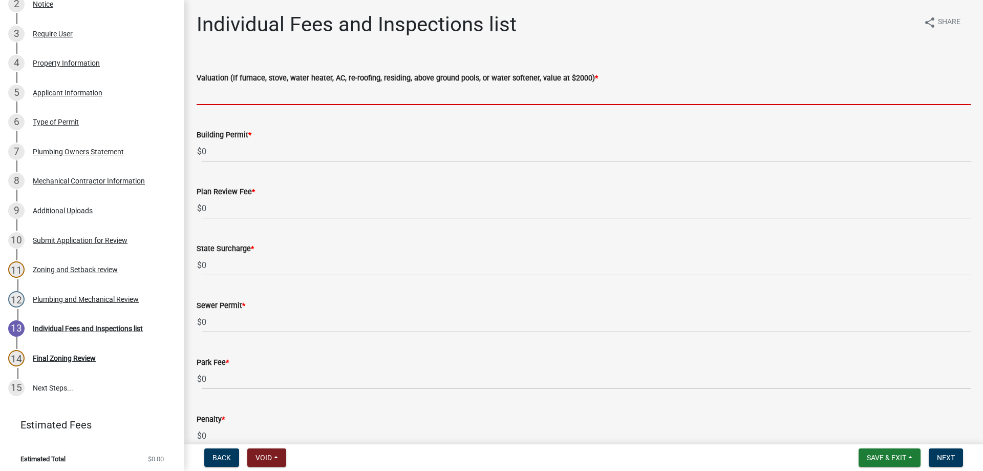
click at [221, 94] on input "text" at bounding box center [584, 94] width 774 height 21
type input "2000"
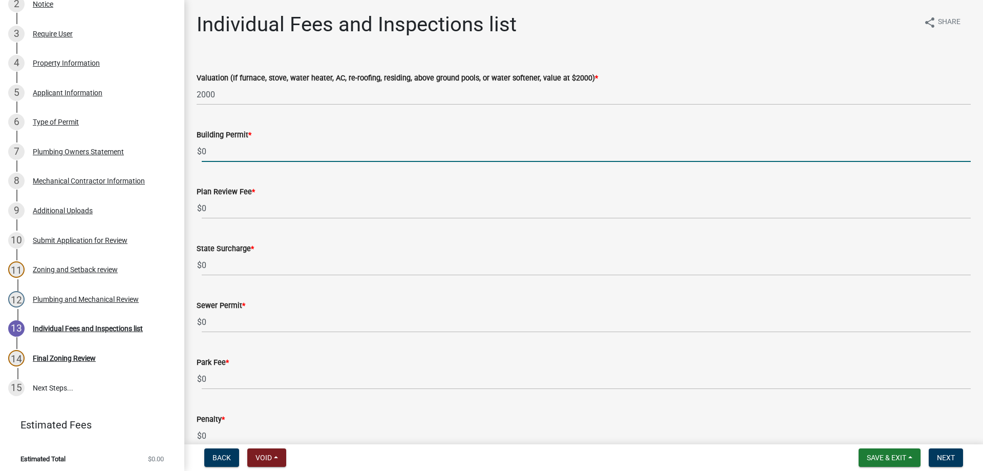
drag, startPoint x: 217, startPoint y: 151, endPoint x: 190, endPoint y: 153, distance: 26.7
click at [190, 153] on div "Building Permit * $ 0" at bounding box center [583, 138] width 789 height 48
type input "70"
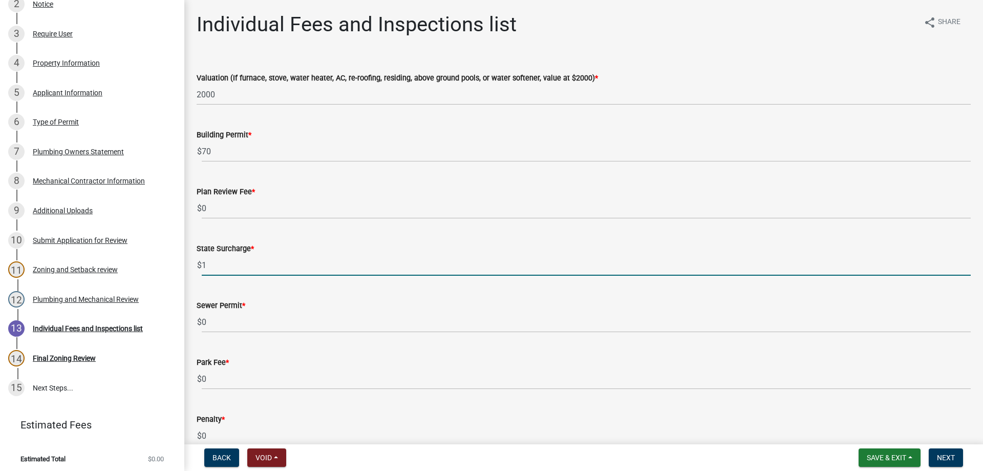
type input "1"
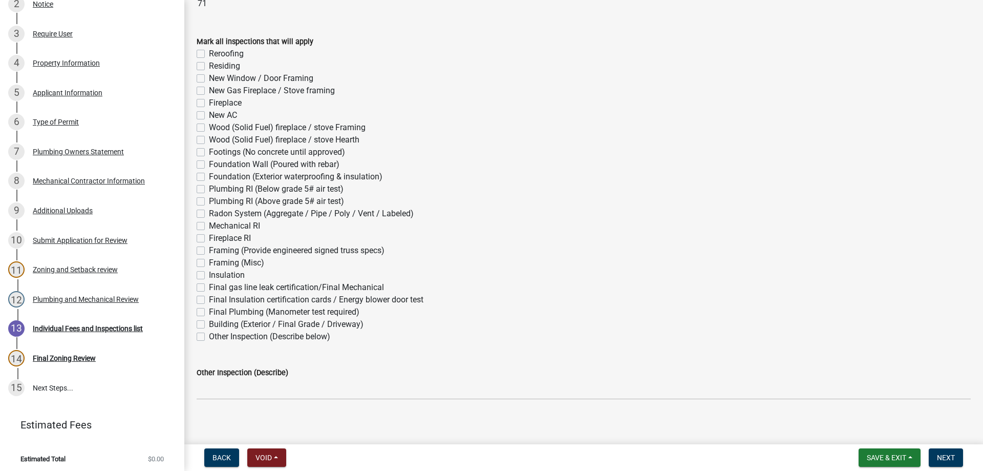
scroll to position [553, 0]
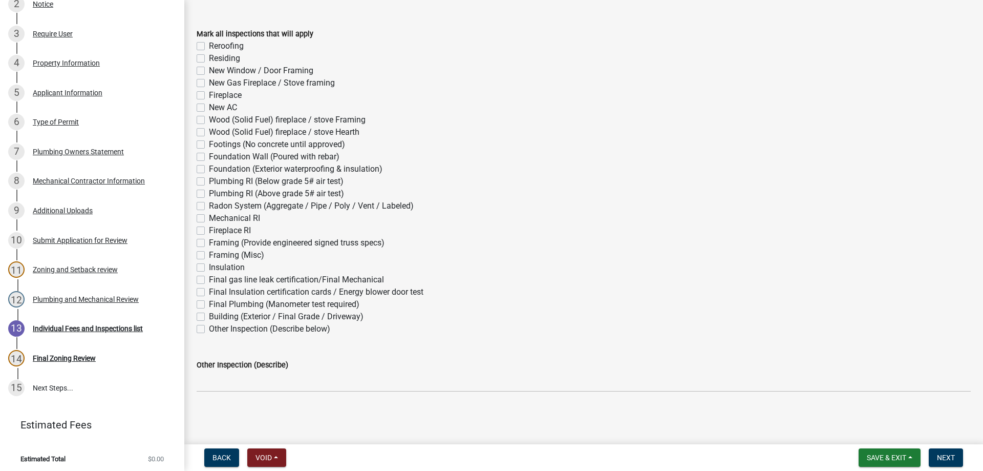
click at [209, 219] on label "Mechanical RI" at bounding box center [234, 218] width 51 height 12
click at [209, 219] on input "Mechanical RI" at bounding box center [212, 215] width 7 height 7
checkbox input "true"
checkbox input "false"
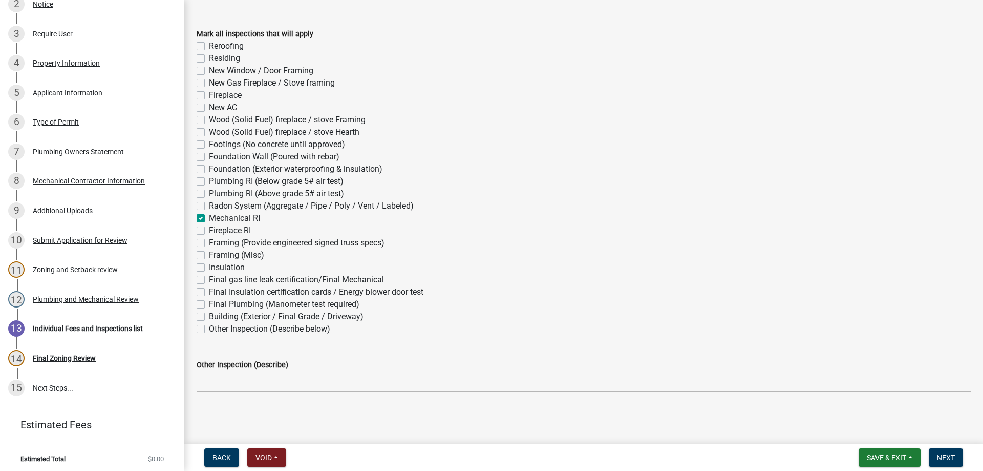
checkbox input "false"
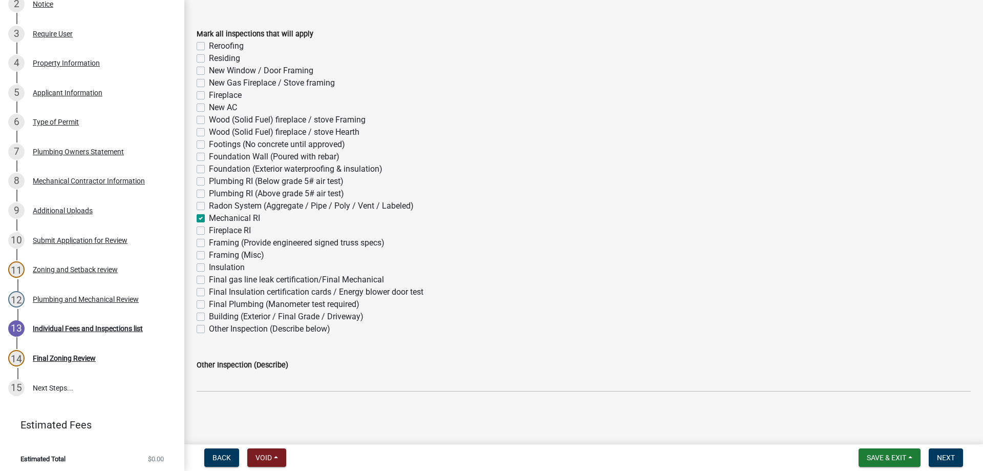
checkbox input "false"
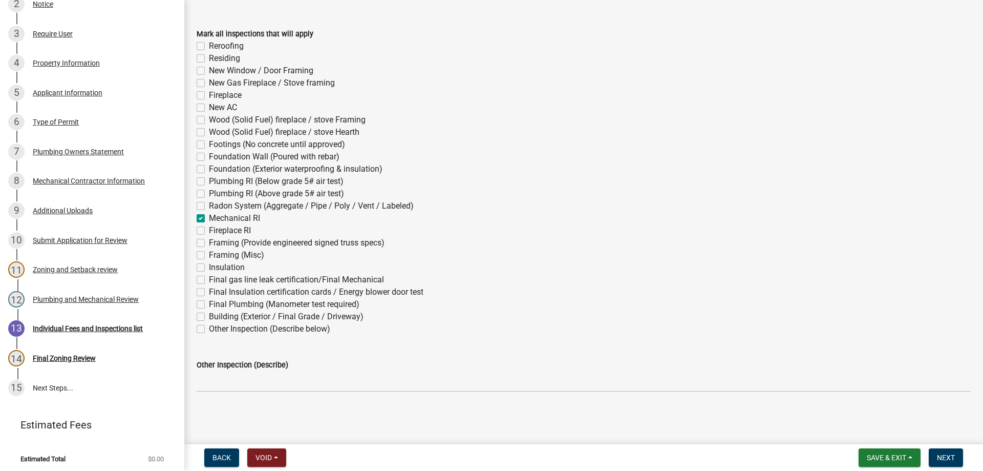
checkbox input "false"
checkbox input "true"
checkbox input "false"
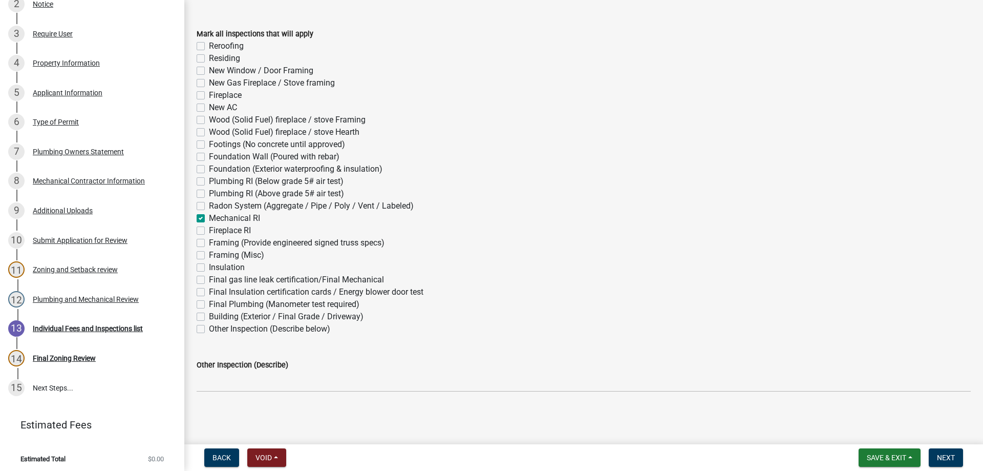
checkbox input "false"
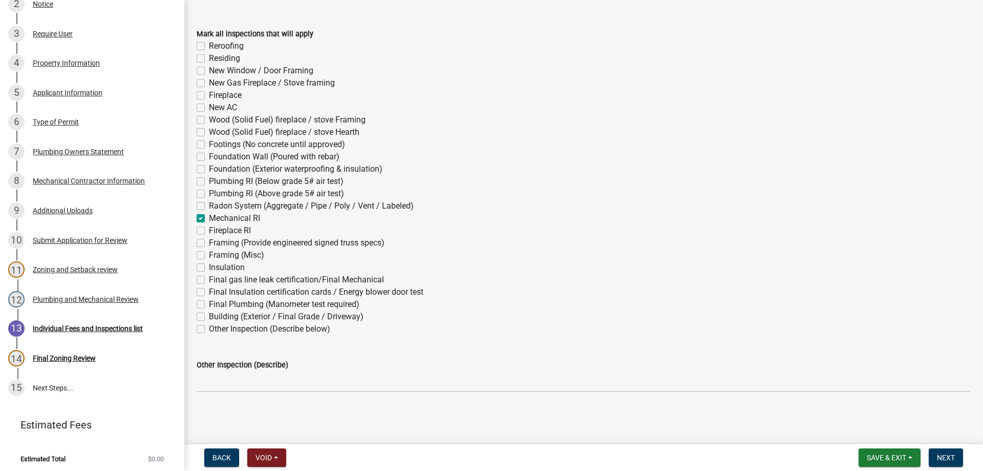
checkbox input "false"
click at [209, 279] on label "Final gas line leak certification/Final Mechanical" at bounding box center [296, 279] width 175 height 12
click at [209, 279] on input "Final gas line leak certification/Final Mechanical" at bounding box center [212, 276] width 7 height 7
checkbox input "true"
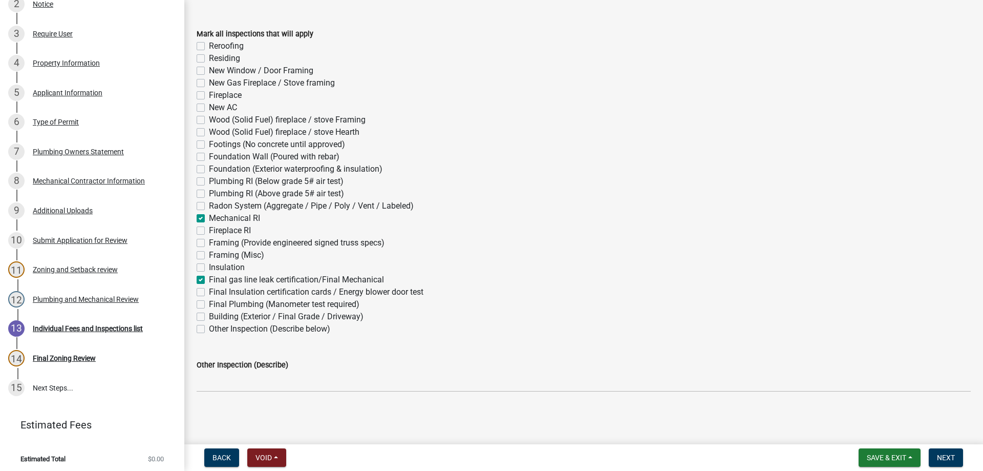
checkbox input "false"
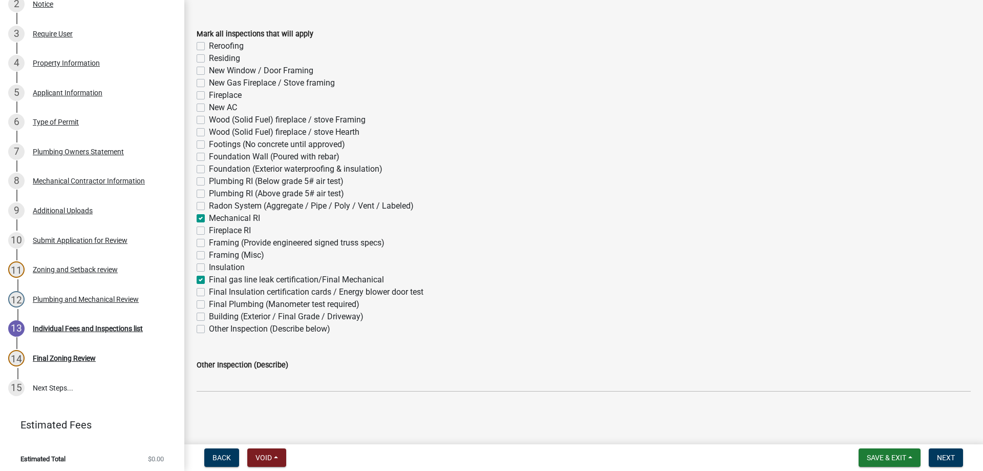
checkbox input "false"
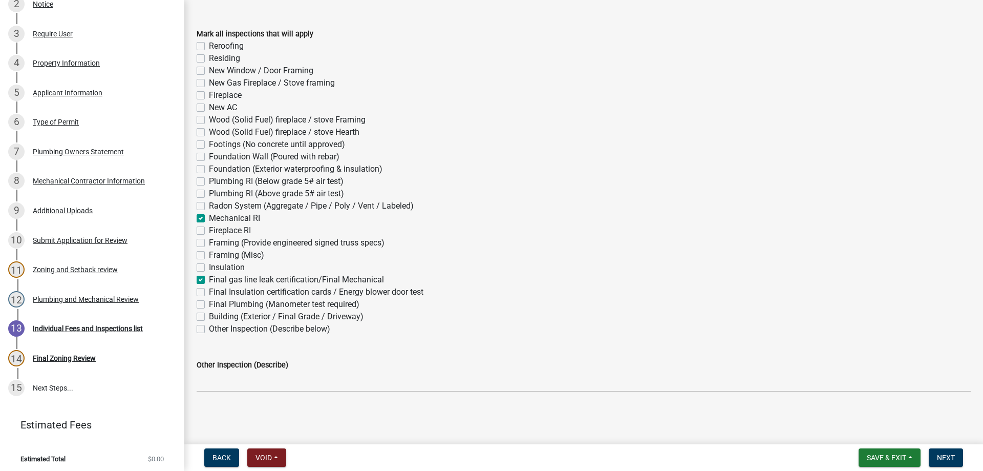
checkbox input "false"
click at [955, 460] on span "Next" at bounding box center [946, 457] width 18 height 8
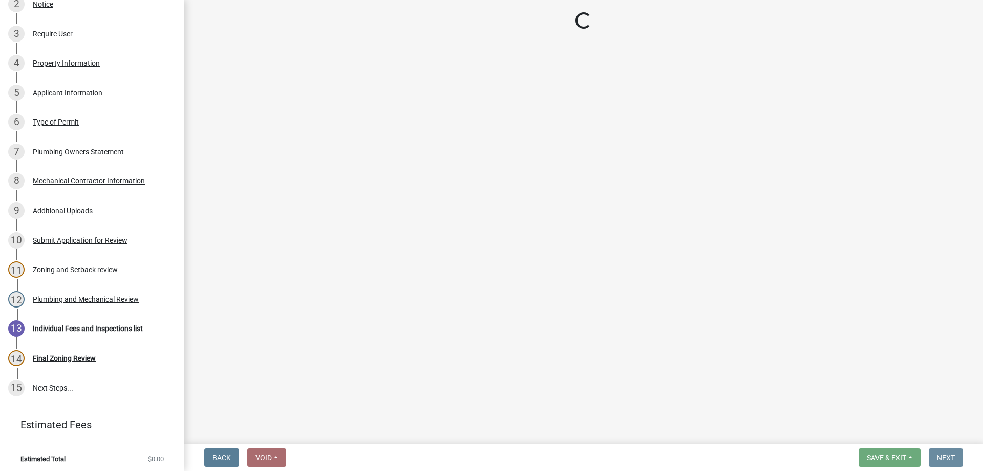
scroll to position [0, 0]
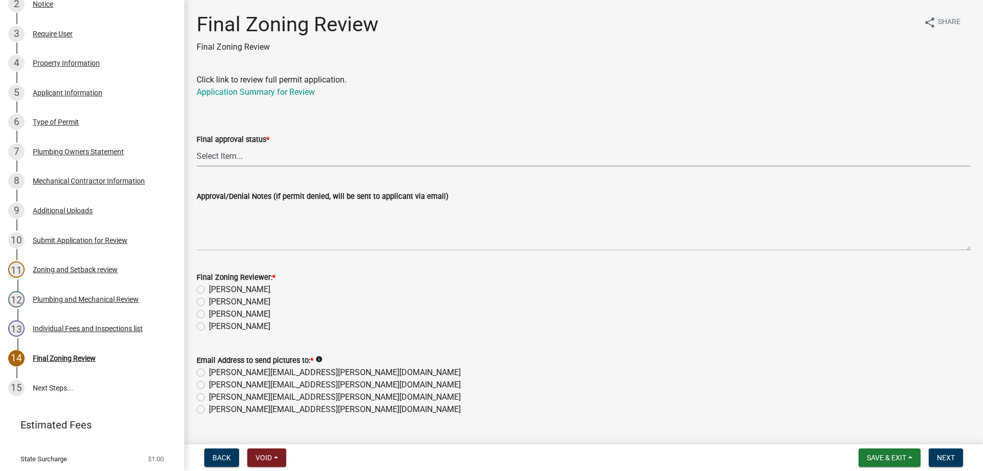
click at [211, 159] on select "Select Item... Approved Denied" at bounding box center [584, 155] width 774 height 21
click at [197, 145] on select "Select Item... Approved Denied" at bounding box center [584, 155] width 774 height 21
drag, startPoint x: 202, startPoint y: 326, endPoint x: 202, endPoint y: 337, distance: 11.3
click at [209, 327] on label "[PERSON_NAME]" at bounding box center [239, 326] width 61 height 12
click at [209, 327] on input "[PERSON_NAME]" at bounding box center [212, 323] width 7 height 7
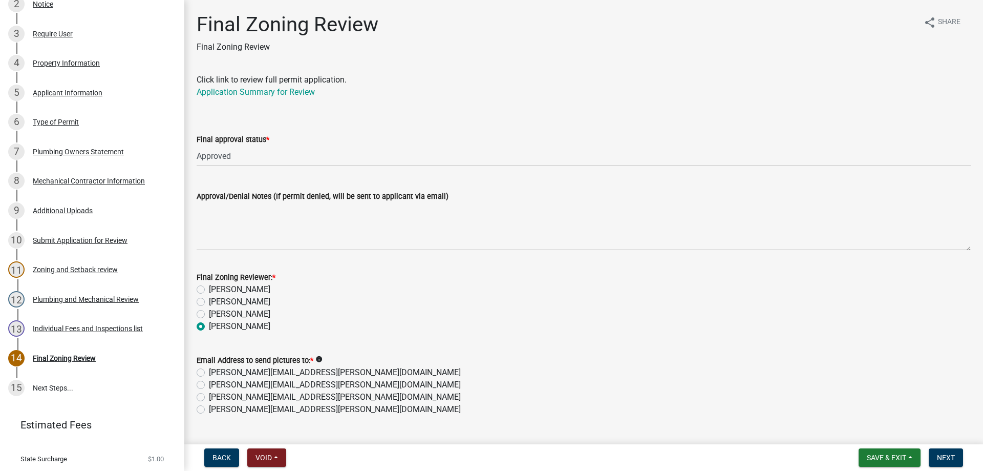
click at [209, 410] on label "[PERSON_NAME][EMAIL_ADDRESS][PERSON_NAME][DOMAIN_NAME]" at bounding box center [335, 409] width 252 height 12
click at [209, 410] on input "[PERSON_NAME][EMAIL_ADDRESS][PERSON_NAME][DOMAIN_NAME]" at bounding box center [212, 406] width 7 height 7
click at [949, 454] on span "Next" at bounding box center [946, 457] width 18 height 8
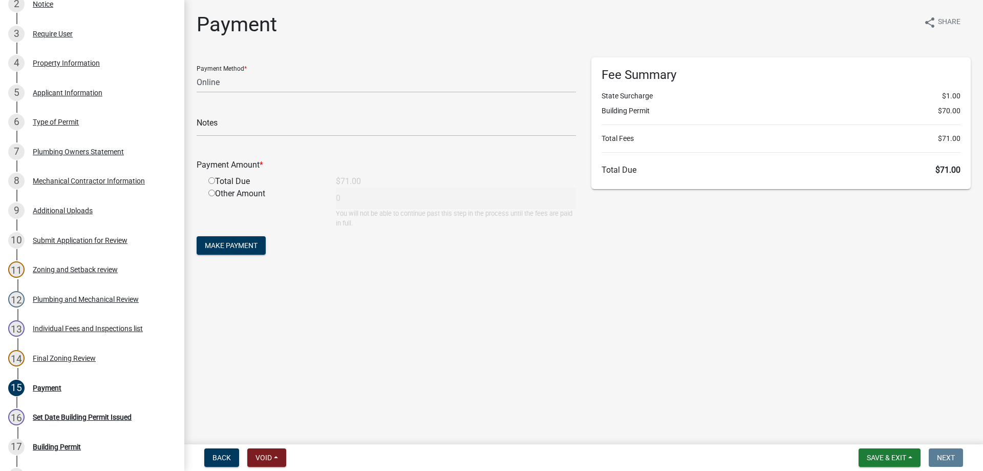
scroll to position [349, 0]
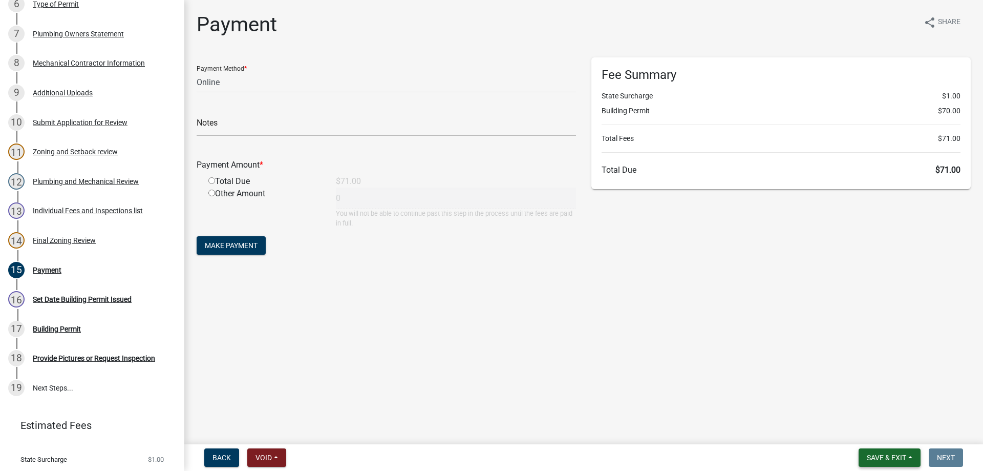
click at [866, 462] on button "Save & Exit" at bounding box center [890, 457] width 62 height 18
click at [871, 432] on button "Save & Exit" at bounding box center [880, 430] width 82 height 25
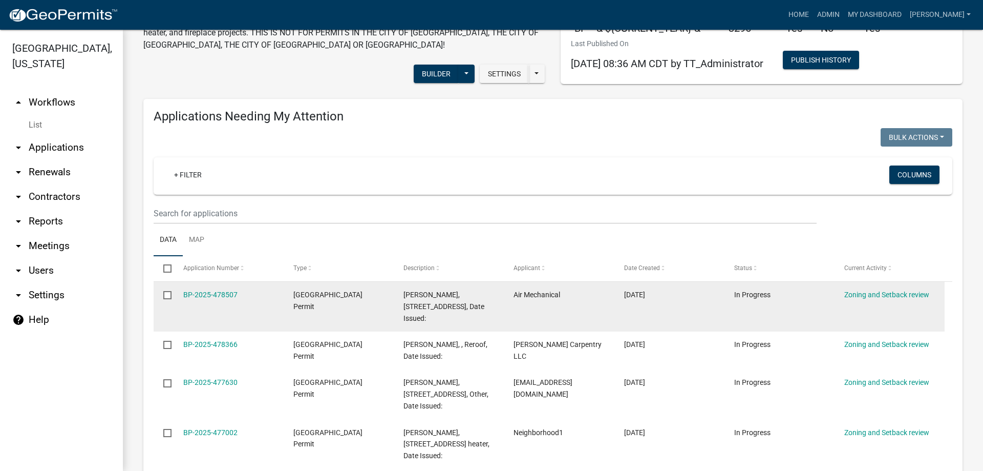
scroll to position [102, 0]
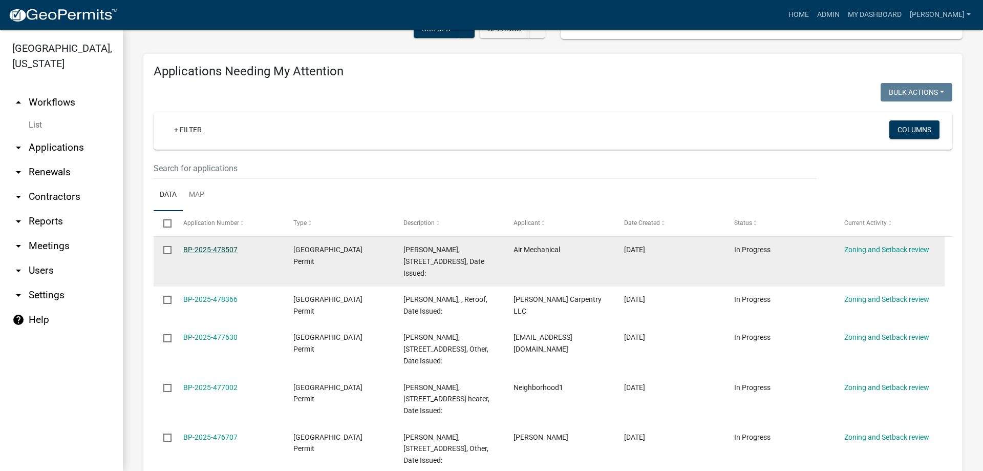
click at [207, 249] on link "BP-2025-478507" at bounding box center [210, 249] width 54 height 8
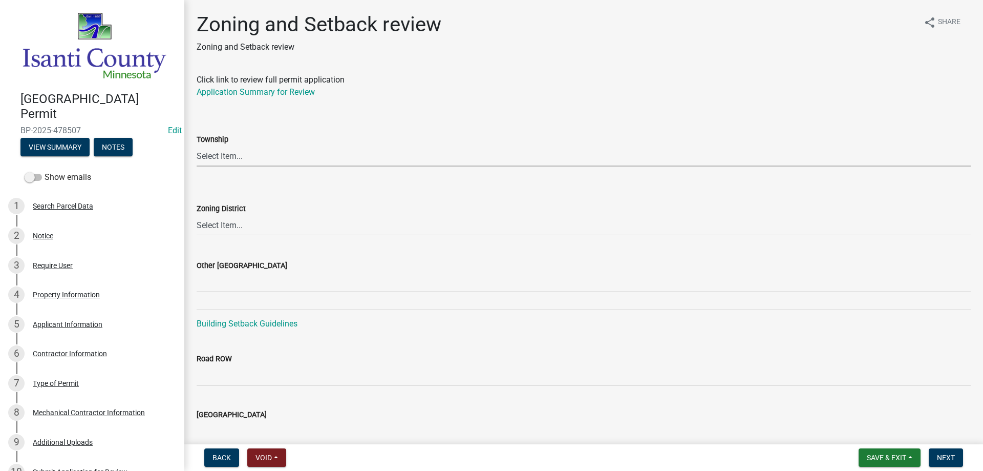
click at [234, 156] on select "Select Item... [PERSON_NAME] Cambridge [PERSON_NAME] Isanti [GEOGRAPHIC_DATA] […" at bounding box center [584, 155] width 774 height 21
click at [197, 145] on select "Select Item... [PERSON_NAME] Cambridge [PERSON_NAME] Isanti [GEOGRAPHIC_DATA] […" at bounding box center [584, 155] width 774 height 21
click at [223, 228] on select "Select Item... Agricultural/Residential (A/R) Tier 1 General Business (B) Indus…" at bounding box center [584, 225] width 774 height 21
click at [197, 215] on select "Select Item... Agricultural/Residential (A/R) Tier 1 General Business (B) Indus…" at bounding box center [584, 225] width 774 height 21
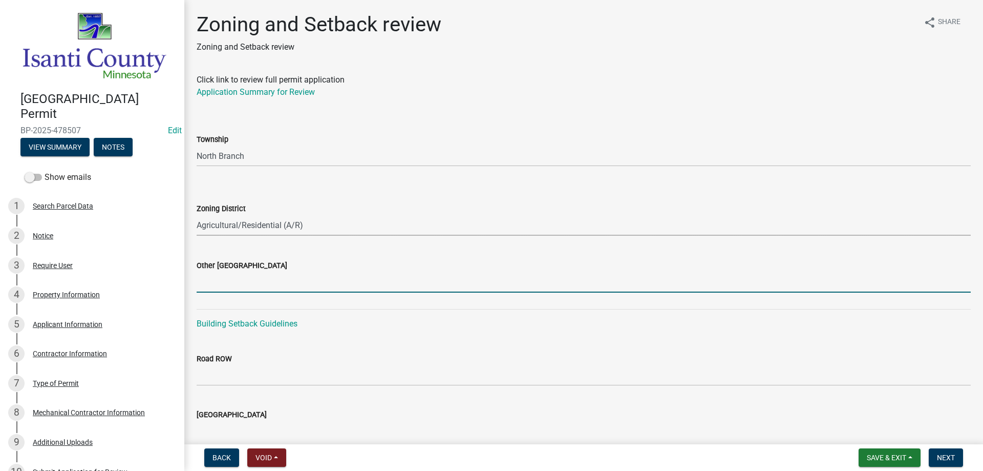
click at [209, 289] on input "Other [GEOGRAPHIC_DATA]" at bounding box center [584, 281] width 774 height 21
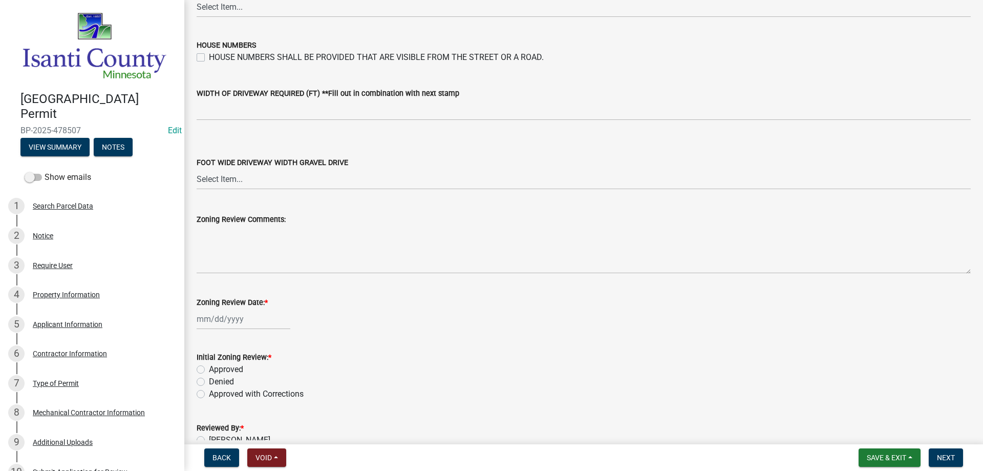
scroll to position [1738, 0]
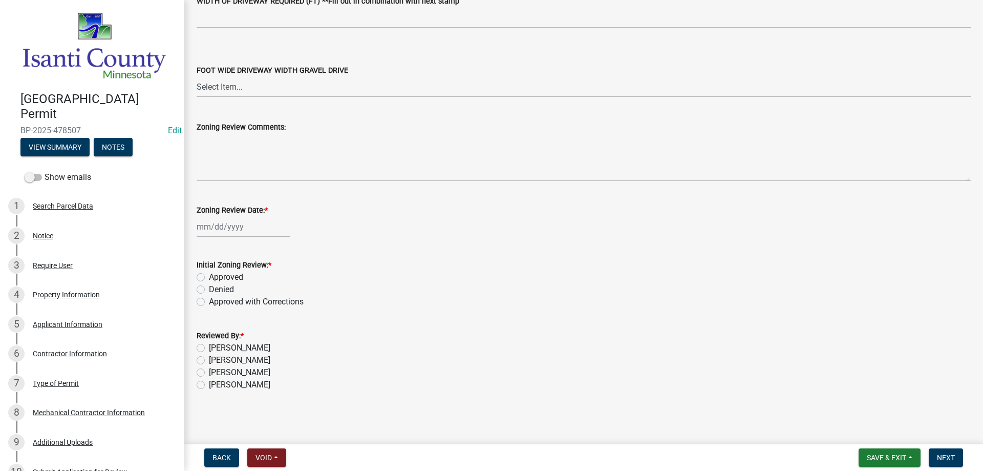
click at [202, 225] on div at bounding box center [244, 226] width 94 height 21
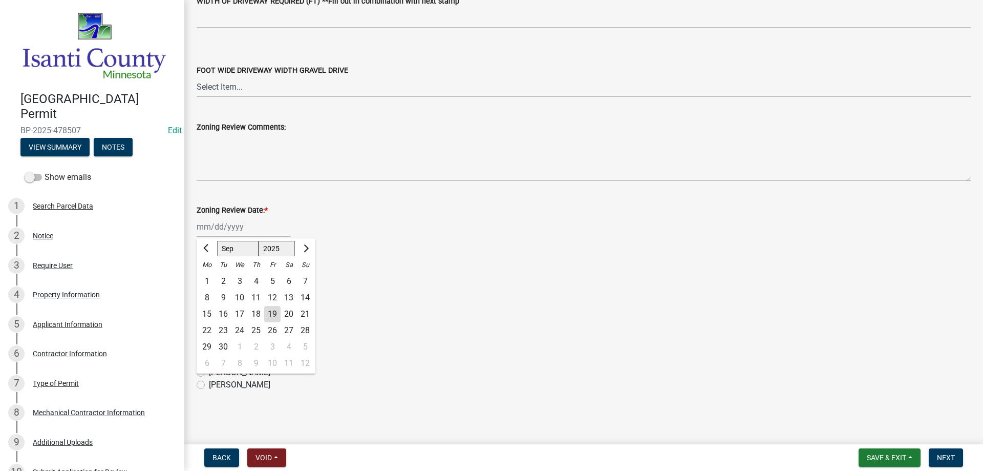
click at [272, 307] on div "19" at bounding box center [272, 314] width 16 height 16
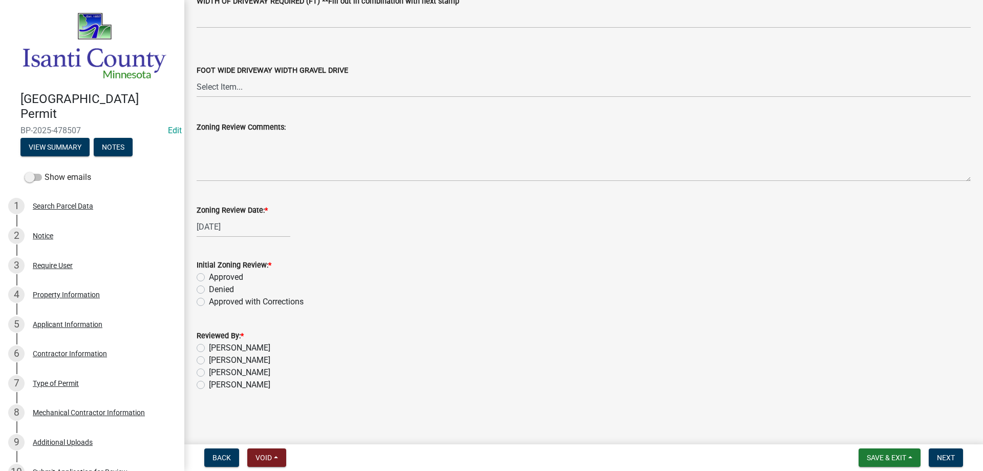
click at [209, 274] on label "Approved" at bounding box center [226, 277] width 34 height 12
click at [209, 274] on input "Approved" at bounding box center [212, 274] width 7 height 7
click at [209, 384] on label "[PERSON_NAME]" at bounding box center [239, 384] width 61 height 12
click at [209, 384] on input "[PERSON_NAME]" at bounding box center [212, 381] width 7 height 7
click at [952, 460] on span "Next" at bounding box center [946, 457] width 18 height 8
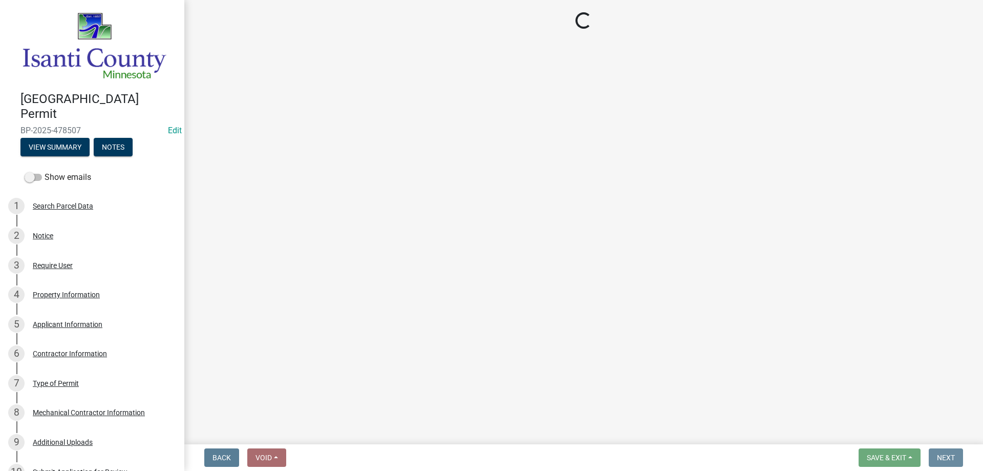
scroll to position [0, 0]
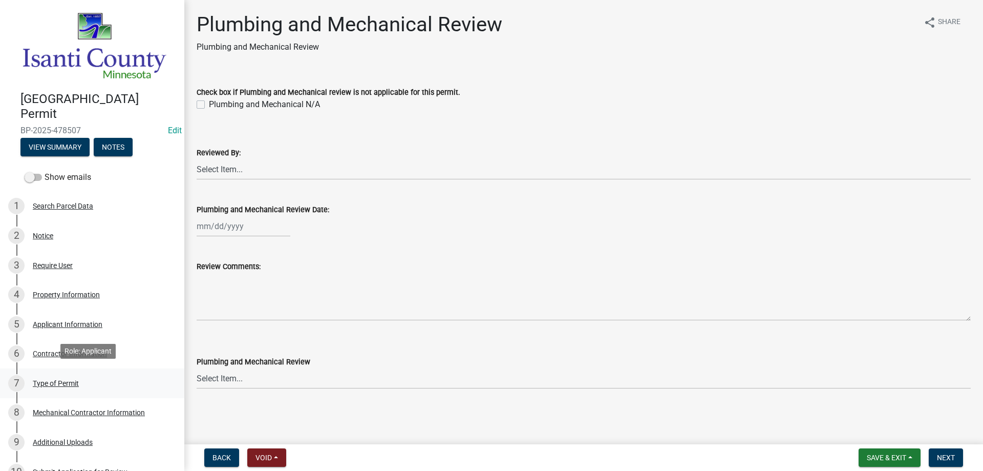
click at [52, 379] on div "Type of Permit" at bounding box center [56, 382] width 46 height 7
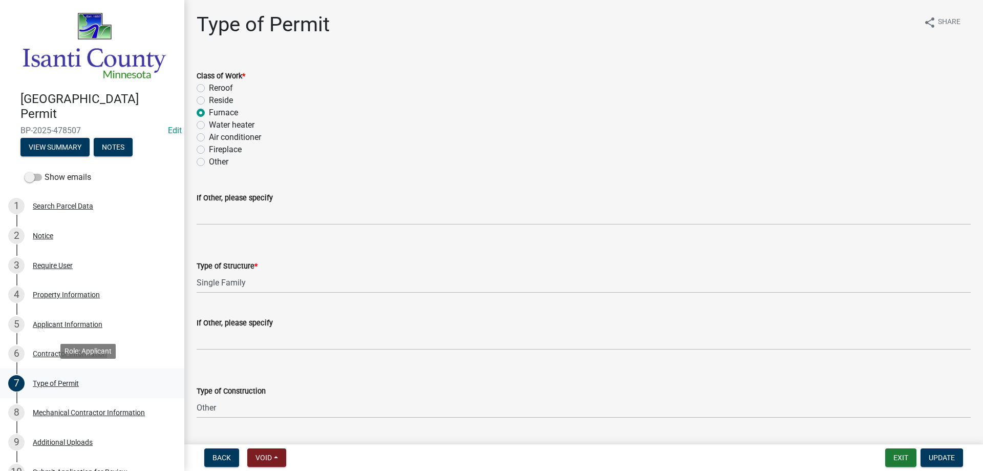
scroll to position [231, 0]
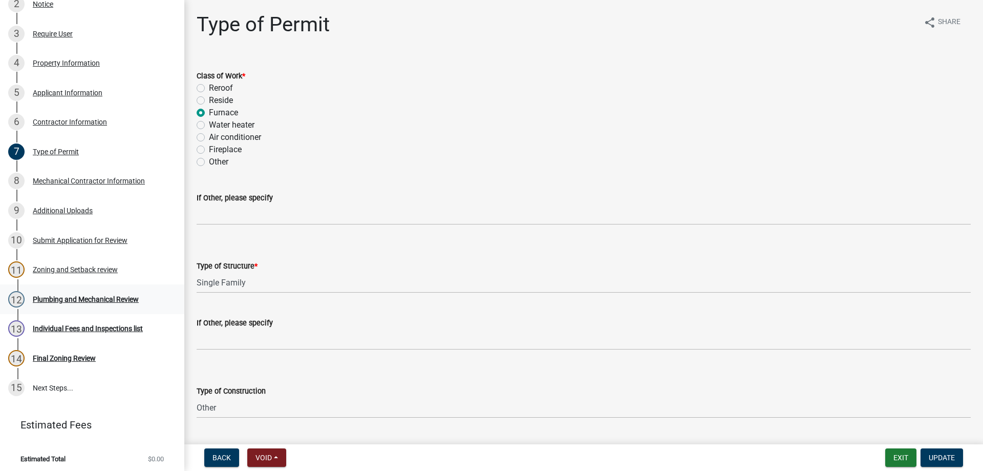
click at [71, 296] on div "Plumbing and Mechanical Review" at bounding box center [86, 298] width 106 height 7
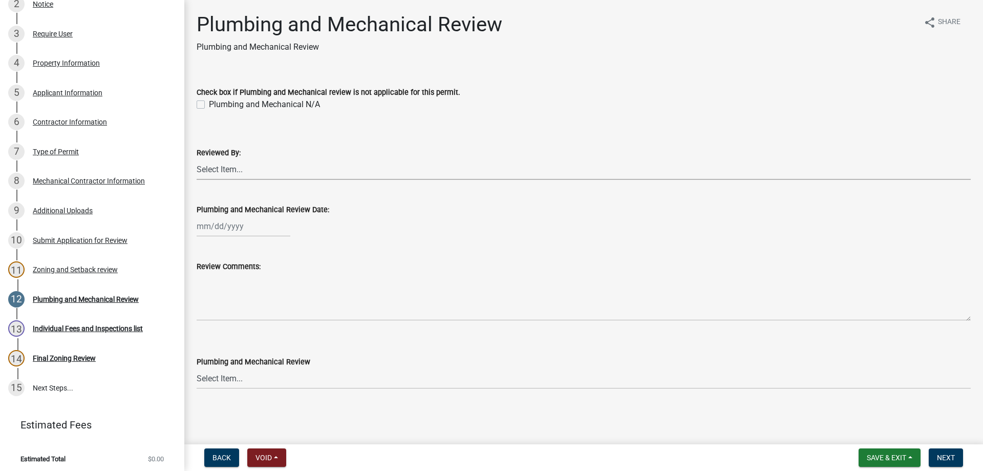
click at [214, 167] on select "Select Item... [PERSON_NAME] [PERSON_NAME] [PERSON_NAME] [PERSON_NAME] [PERSON_…" at bounding box center [584, 169] width 774 height 21
click at [197, 159] on select "Select Item... [PERSON_NAME] [PERSON_NAME] [PERSON_NAME] [PERSON_NAME] [PERSON_…" at bounding box center [584, 169] width 774 height 21
click at [226, 222] on div "[PERSON_NAME] Feb Mar Apr [PERSON_NAME][DATE] Oct Nov [DATE] 1526 1527 1528 152…" at bounding box center [244, 226] width 94 height 21
click at [271, 312] on div "19" at bounding box center [272, 313] width 16 height 16
click at [204, 381] on select "Select Item... Approved Denied Approved with Corrections" at bounding box center [584, 378] width 774 height 21
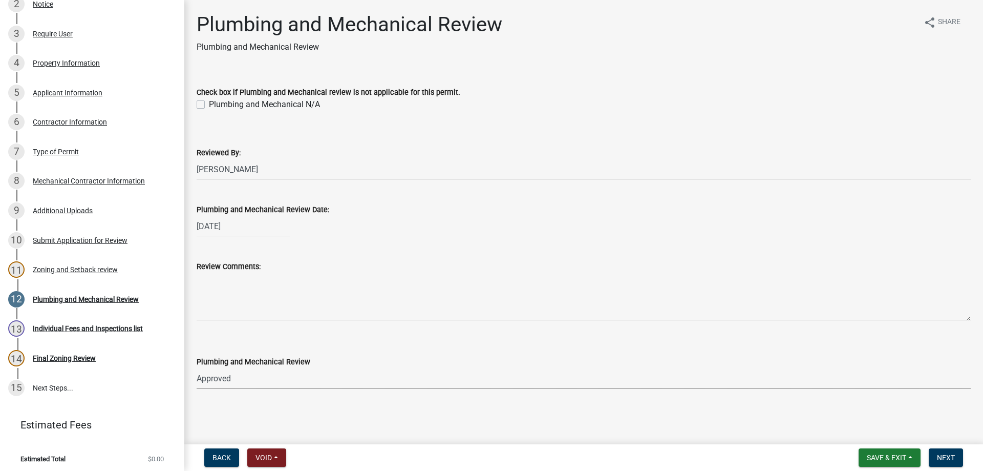
click at [197, 368] on select "Select Item... Approved Denied Approved with Corrections" at bounding box center [584, 378] width 774 height 21
click at [954, 456] on span "Next" at bounding box center [946, 457] width 18 height 8
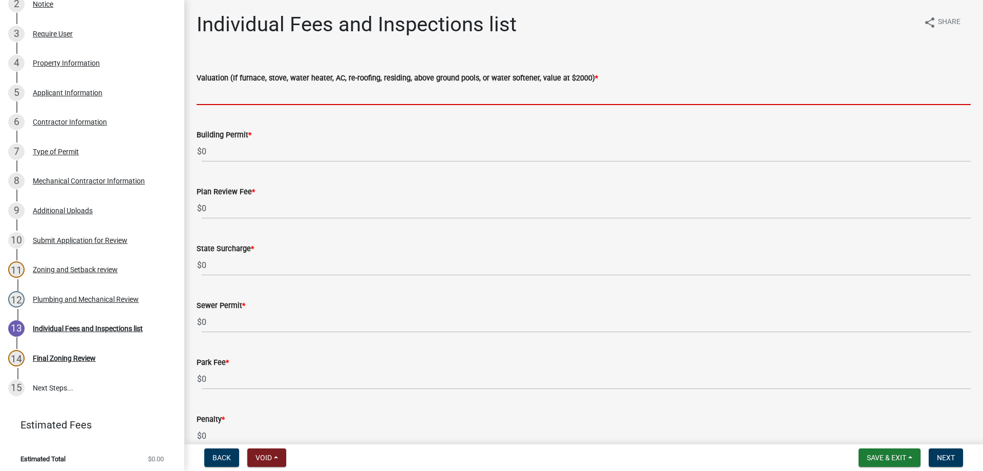
click at [225, 98] on input "text" at bounding box center [584, 94] width 774 height 21
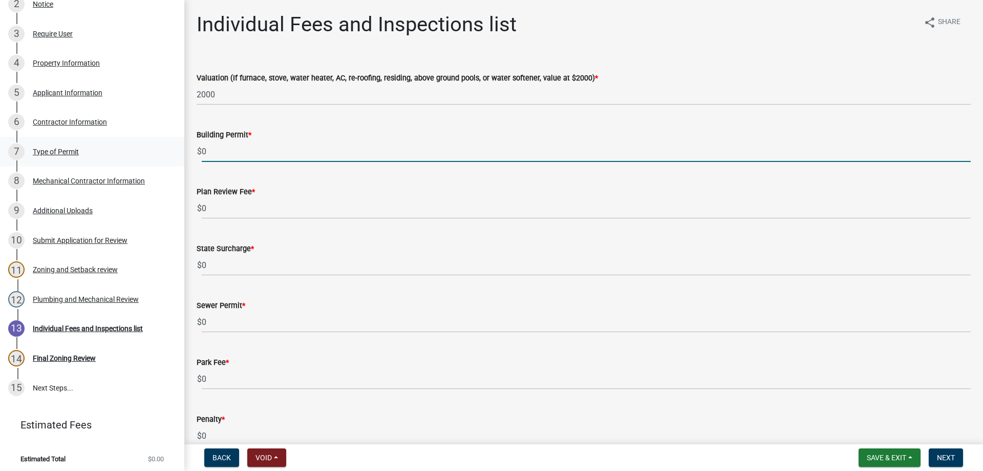
drag, startPoint x: 199, startPoint y: 158, endPoint x: 175, endPoint y: 159, distance: 24.1
click at [175, 159] on div "[GEOGRAPHIC_DATA] Permit BP-2025-478507 Edit View Summary Notes Show emails 1 S…" at bounding box center [491, 235] width 983 height 471
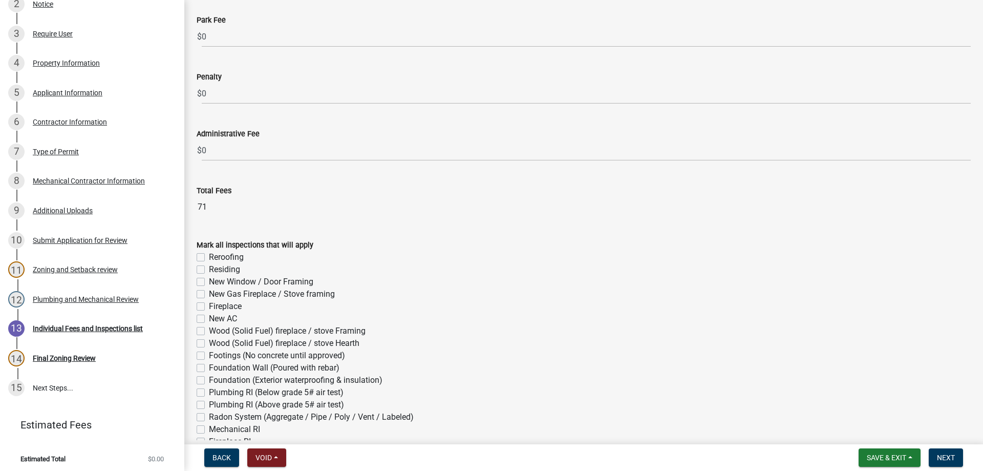
scroll to position [512, 0]
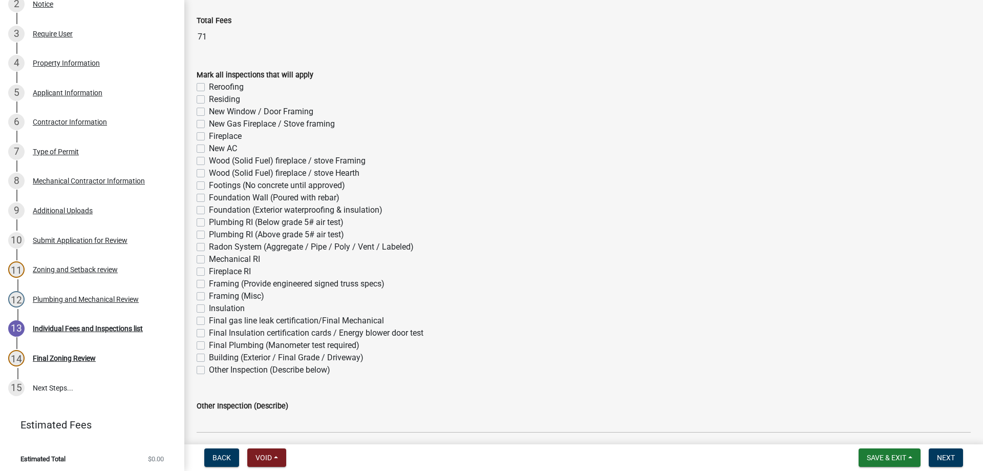
click at [209, 258] on label "Mechanical RI" at bounding box center [234, 259] width 51 height 12
click at [209, 258] on input "Mechanical RI" at bounding box center [212, 256] width 7 height 7
click at [209, 320] on label "Final gas line leak certification/Final Mechanical" at bounding box center [296, 320] width 175 height 12
click at [209, 320] on input "Final gas line leak certification/Final Mechanical" at bounding box center [212, 317] width 7 height 7
click at [949, 460] on span "Next" at bounding box center [946, 457] width 18 height 8
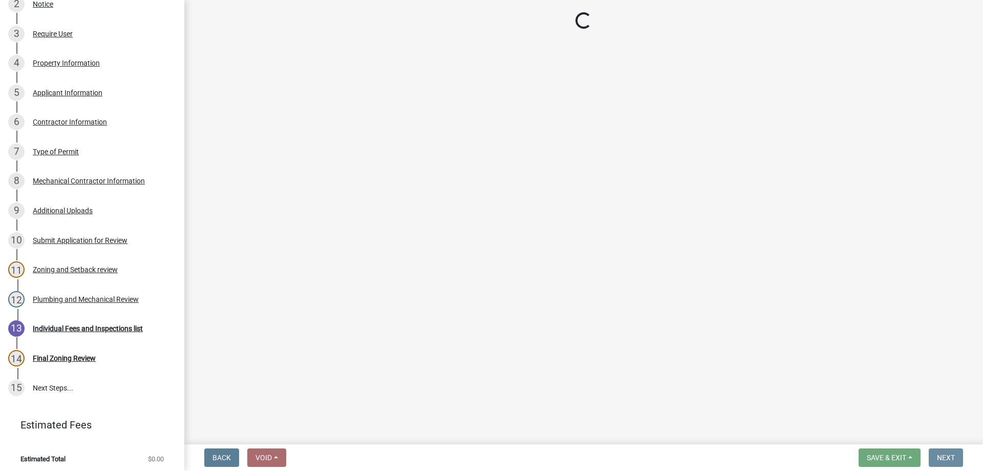
scroll to position [0, 0]
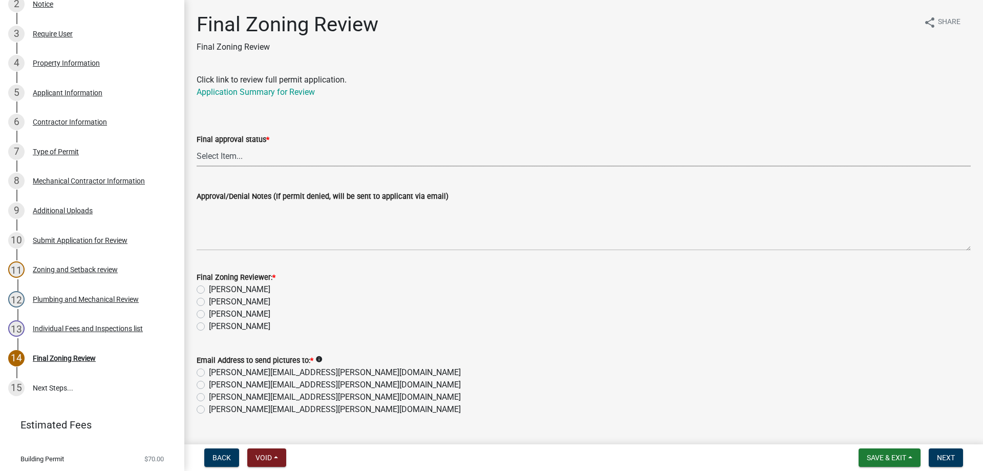
click at [227, 154] on select "Select Item... Approved Denied" at bounding box center [584, 155] width 774 height 21
click at [197, 145] on select "Select Item... Approved Denied" at bounding box center [584, 155] width 774 height 21
click at [201, 331] on div "[PERSON_NAME]" at bounding box center [584, 326] width 774 height 12
click at [198, 321] on div "[PERSON_NAME]" at bounding box center [584, 326] width 774 height 12
click at [209, 325] on label "[PERSON_NAME]" at bounding box center [239, 326] width 61 height 12
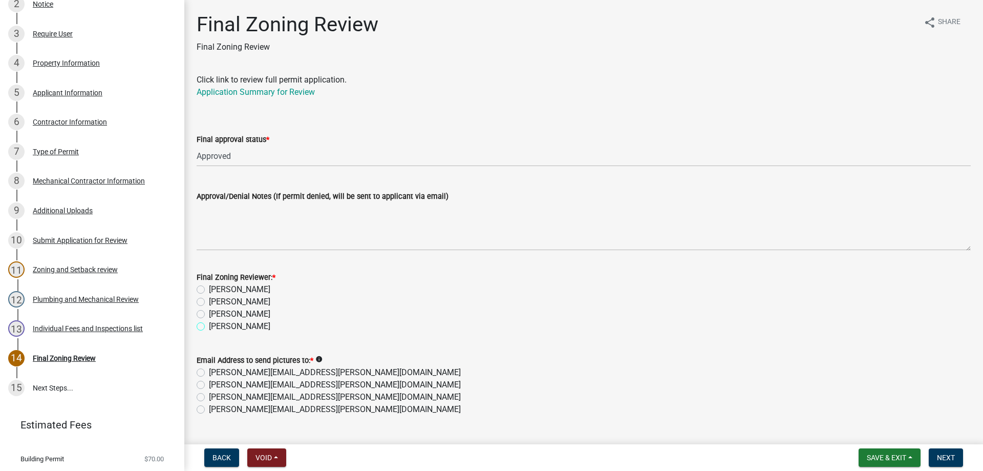
click at [209, 325] on input "[PERSON_NAME]" at bounding box center [212, 323] width 7 height 7
click at [209, 412] on label "[PERSON_NAME][EMAIL_ADDRESS][PERSON_NAME][DOMAIN_NAME]" at bounding box center [335, 409] width 252 height 12
click at [209, 410] on input "[PERSON_NAME][EMAIL_ADDRESS][PERSON_NAME][DOMAIN_NAME]" at bounding box center [212, 406] width 7 height 7
click at [946, 457] on span "Next" at bounding box center [946, 457] width 18 height 8
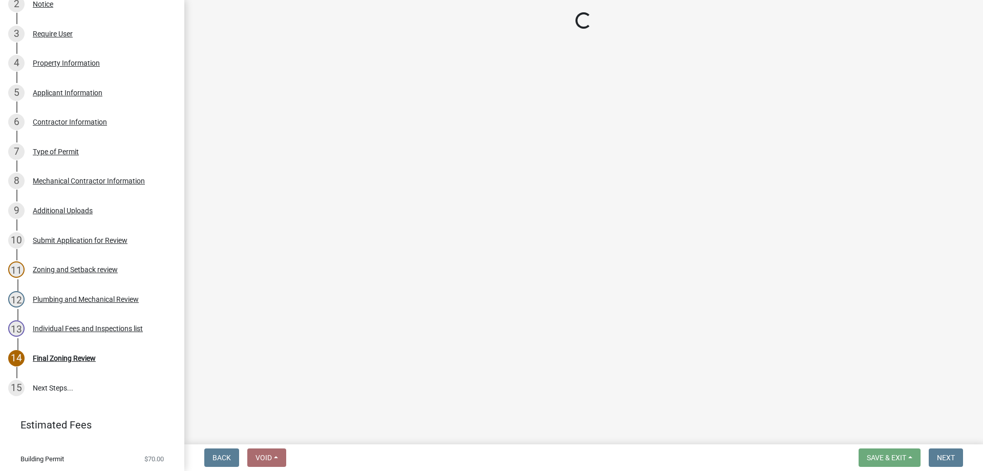
scroll to position [349, 0]
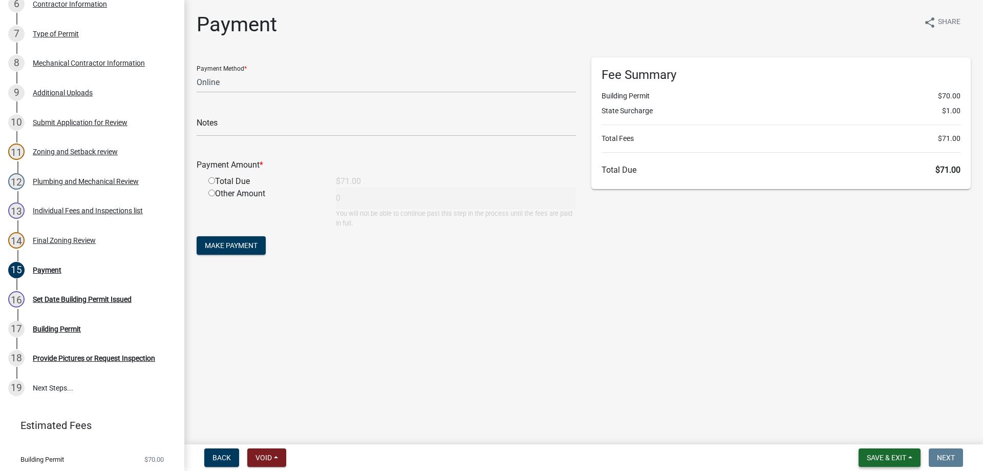
click at [867, 455] on span "Save & Exit" at bounding box center [886, 457] width 39 height 8
click at [864, 430] on button "Save & Exit" at bounding box center [880, 430] width 82 height 25
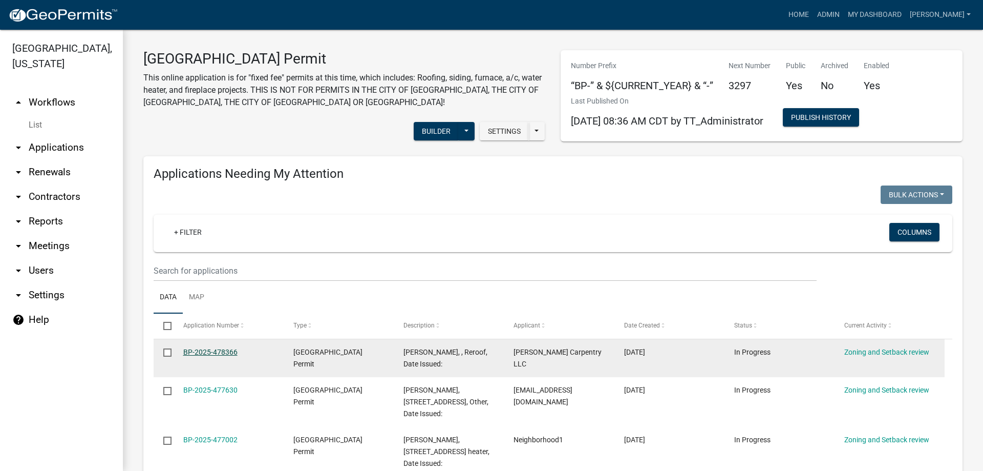
click at [227, 355] on link "BP-2025-478366" at bounding box center [210, 352] width 54 height 8
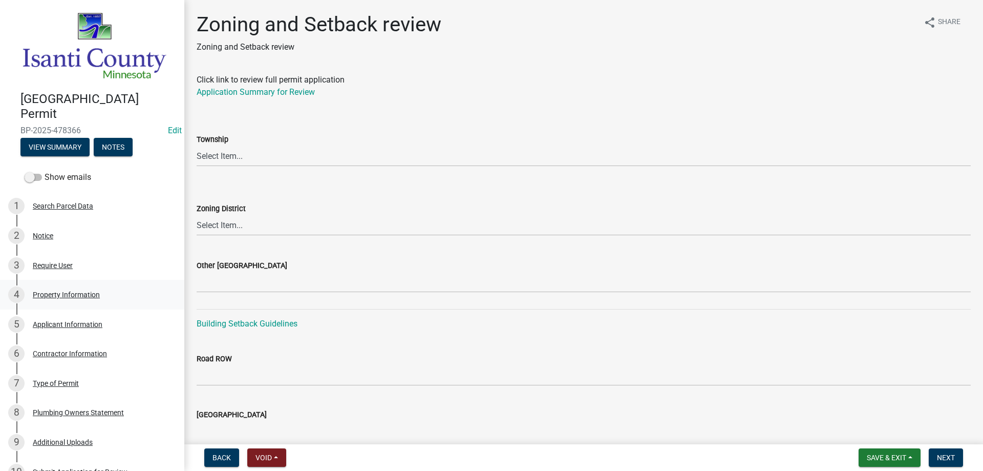
click at [73, 291] on div "Property Information" at bounding box center [66, 294] width 67 height 7
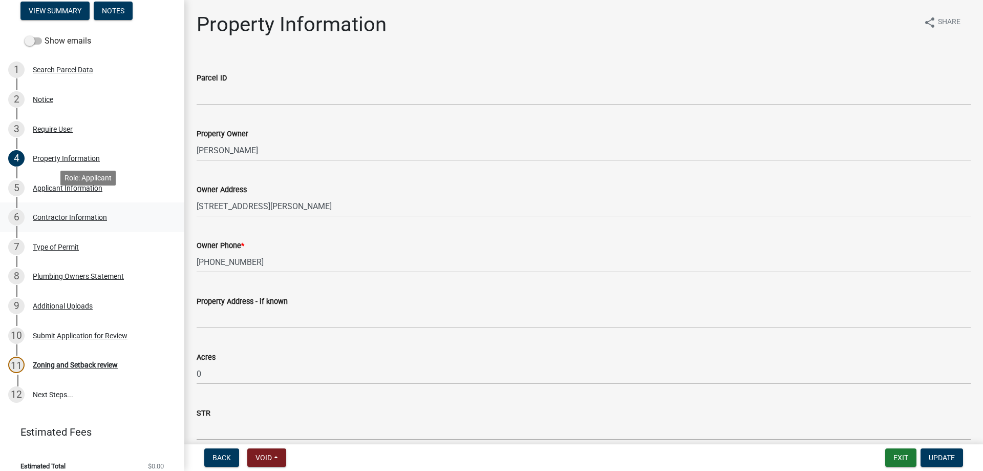
scroll to position [143, 0]
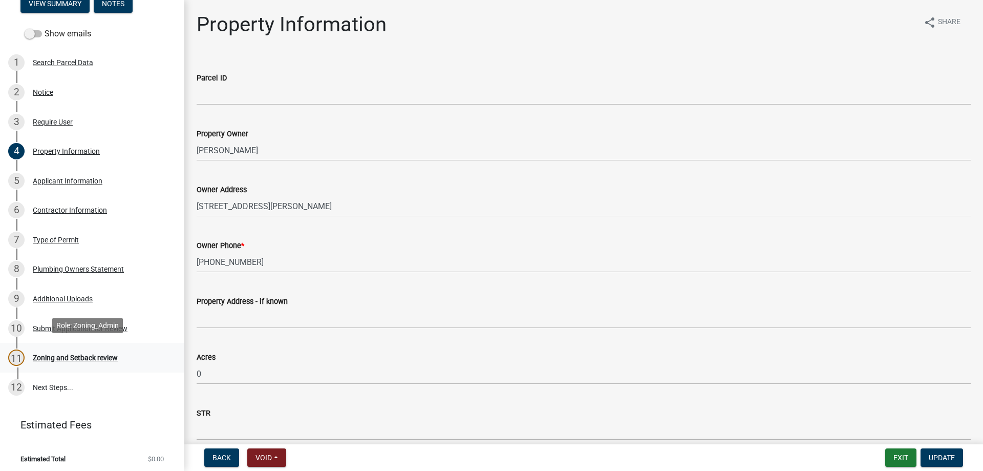
click at [91, 355] on div "Zoning and Setback review" at bounding box center [75, 357] width 85 height 7
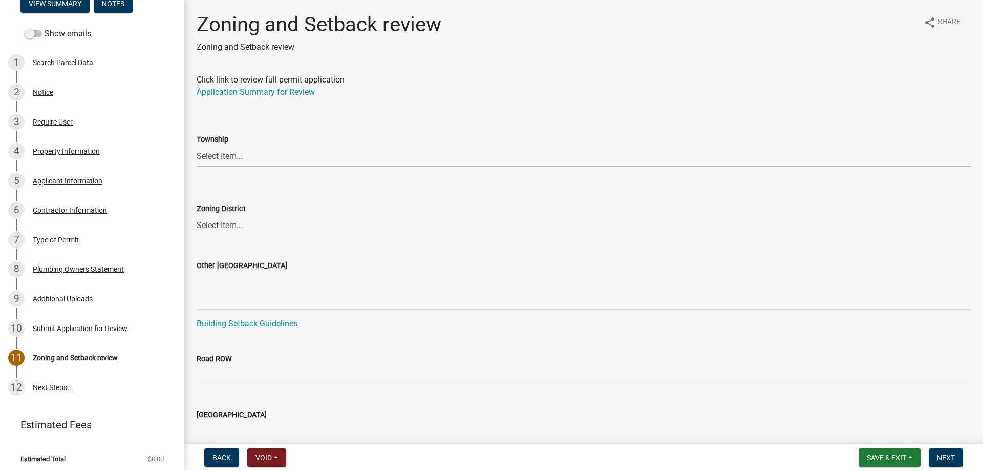
click at [203, 156] on select "Select Item... [PERSON_NAME] Cambridge [PERSON_NAME] Isanti [GEOGRAPHIC_DATA] […" at bounding box center [584, 155] width 774 height 21
click at [197, 145] on select "Select Item... [PERSON_NAME] Cambridge [PERSON_NAME] Isanti [GEOGRAPHIC_DATA] […" at bounding box center [584, 155] width 774 height 21
click at [209, 226] on select "Select Item... Agricultural/Residential (A/R) Tier 1 General Business (B) Indus…" at bounding box center [584, 225] width 774 height 21
click at [197, 215] on select "Select Item... Agricultural/Residential (A/R) Tier 1 General Business (B) Indus…" at bounding box center [584, 225] width 774 height 21
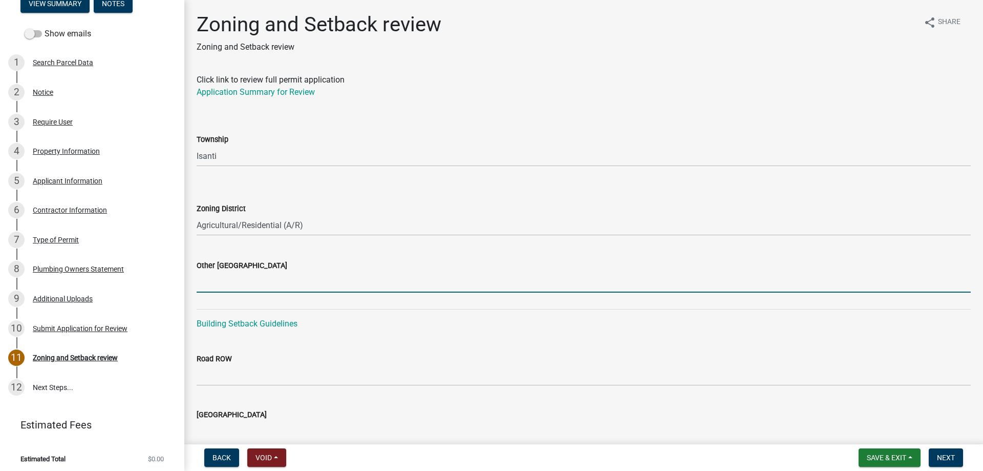
click at [228, 281] on input "Other [GEOGRAPHIC_DATA]" at bounding box center [584, 281] width 774 height 21
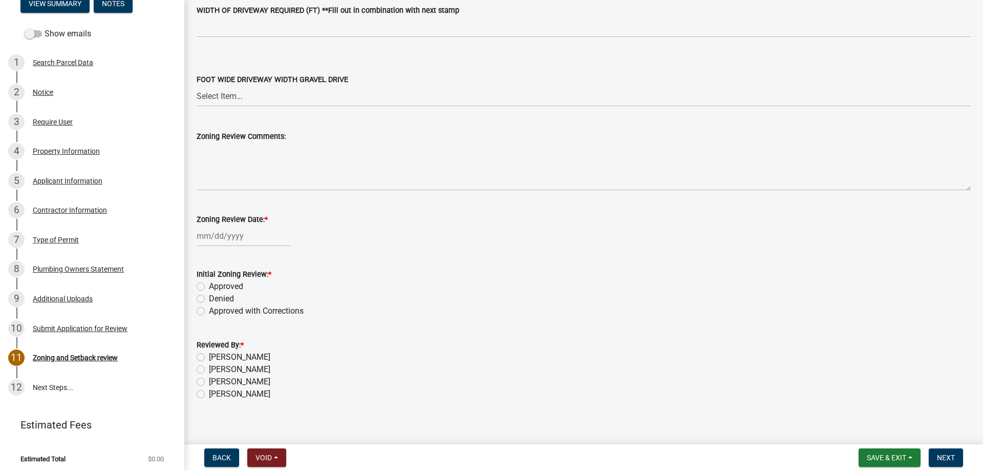
scroll to position [1738, 0]
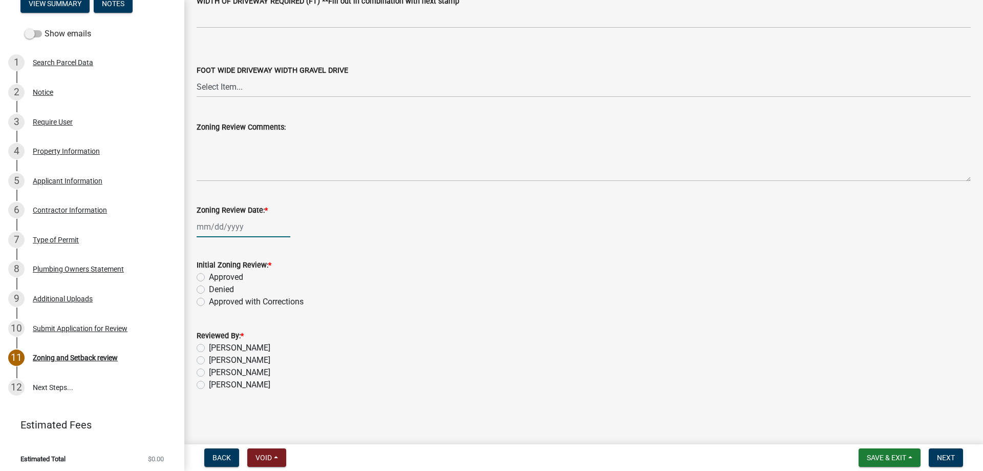
click at [237, 225] on div at bounding box center [244, 226] width 94 height 21
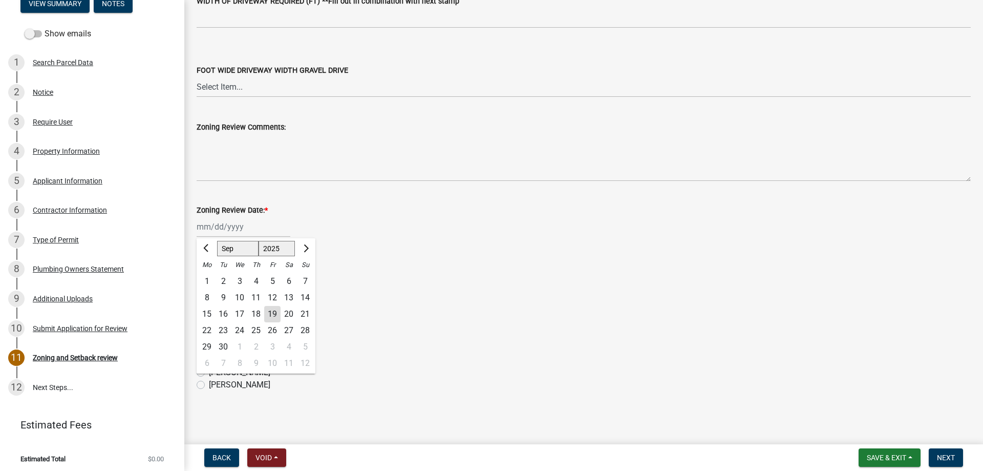
click at [277, 316] on div "19" at bounding box center [272, 314] width 16 height 16
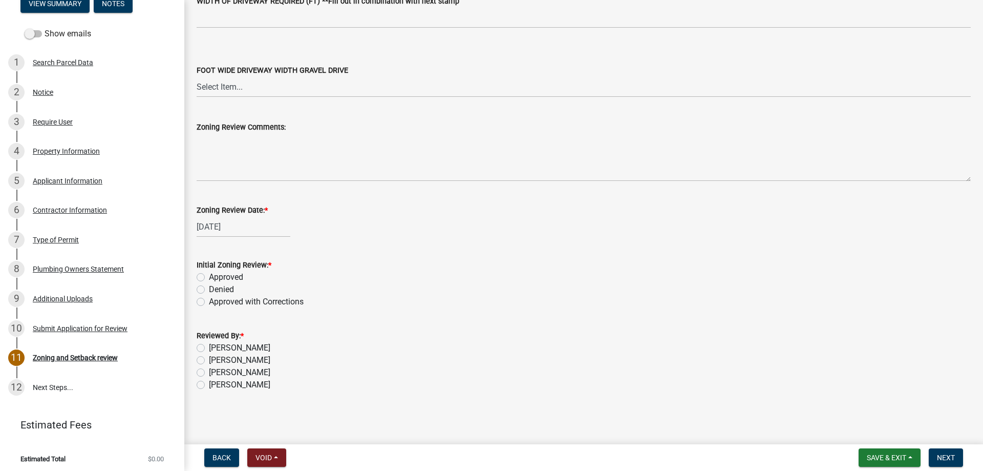
click at [209, 280] on label "Approved" at bounding box center [226, 277] width 34 height 12
click at [209, 277] on input "Approved" at bounding box center [212, 274] width 7 height 7
click at [209, 384] on label "[PERSON_NAME]" at bounding box center [239, 384] width 61 height 12
click at [209, 384] on input "[PERSON_NAME]" at bounding box center [212, 381] width 7 height 7
click at [933, 460] on button "Next" at bounding box center [946, 457] width 34 height 18
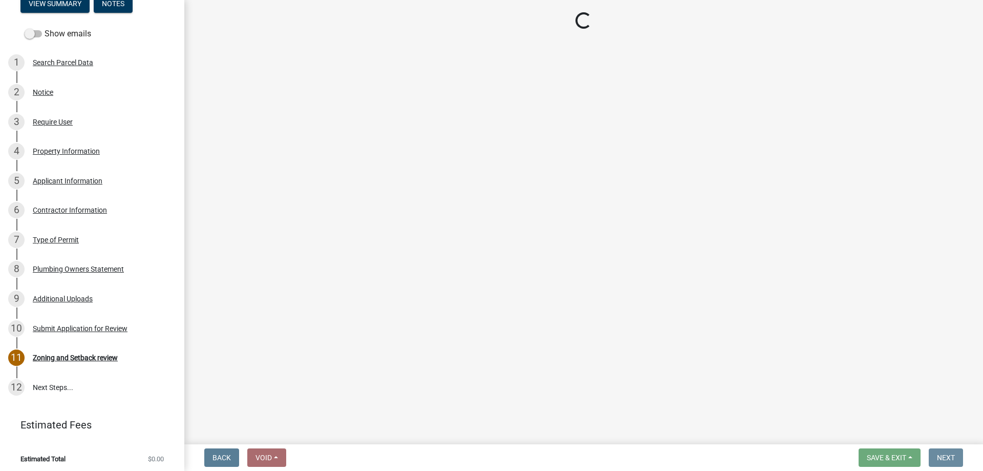
scroll to position [0, 0]
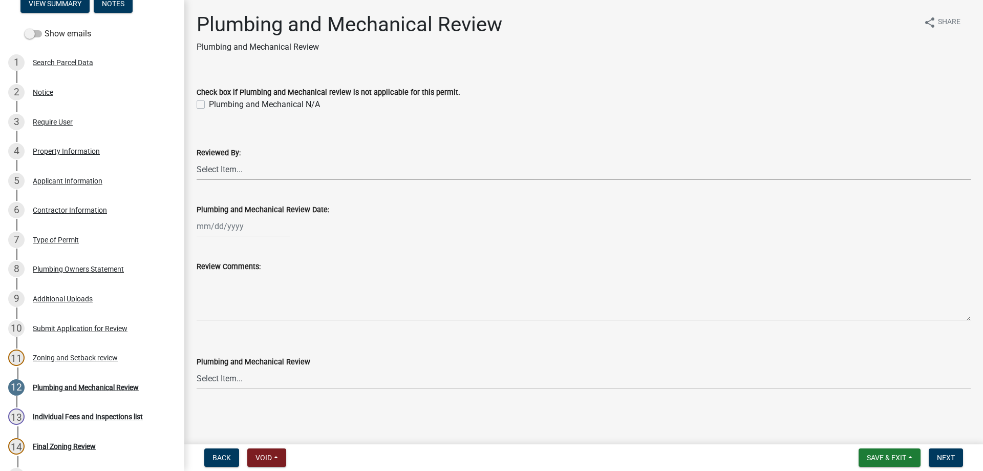
click at [217, 168] on select "Select Item... [PERSON_NAME] [PERSON_NAME] [PERSON_NAME] [PERSON_NAME] [PERSON_…" at bounding box center [584, 169] width 774 height 21
click at [197, 159] on select "Select Item... [PERSON_NAME] [PERSON_NAME] [PERSON_NAME] [PERSON_NAME] [PERSON_…" at bounding box center [584, 169] width 774 height 21
click at [210, 226] on div "[PERSON_NAME] Feb Mar Apr [PERSON_NAME][DATE] Oct Nov [DATE] 1526 1527 1528 152…" at bounding box center [244, 226] width 94 height 21
click at [279, 312] on div "19" at bounding box center [272, 313] width 16 height 16
click at [216, 379] on select "Select Item... Approved Denied Approved with Corrections" at bounding box center [584, 378] width 774 height 21
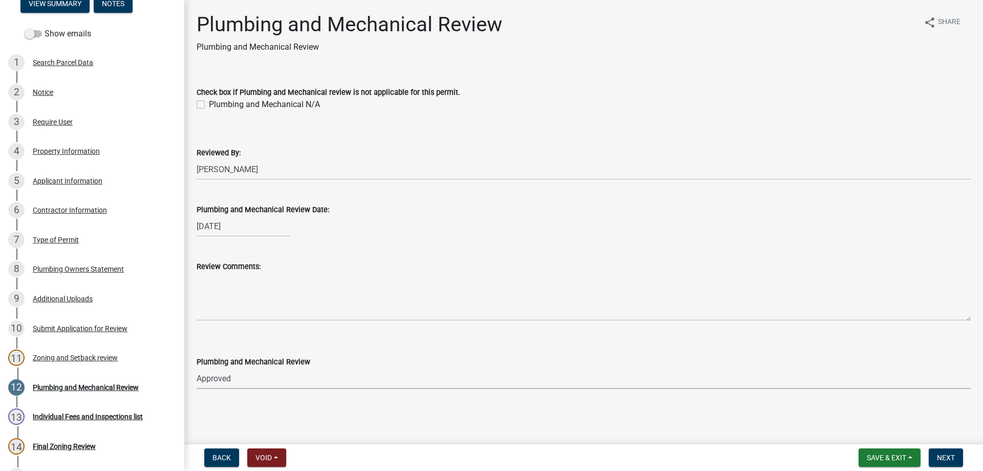
click at [197, 368] on select "Select Item... Approved Denied Approved with Corrections" at bounding box center [584, 378] width 774 height 21
click at [943, 454] on span "Next" at bounding box center [946, 457] width 18 height 8
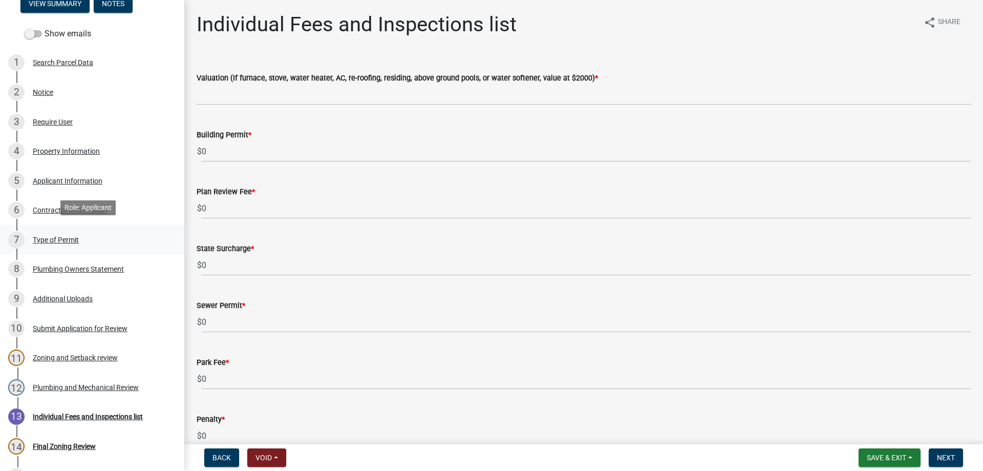
click at [74, 236] on div "Type of Permit" at bounding box center [56, 239] width 46 height 7
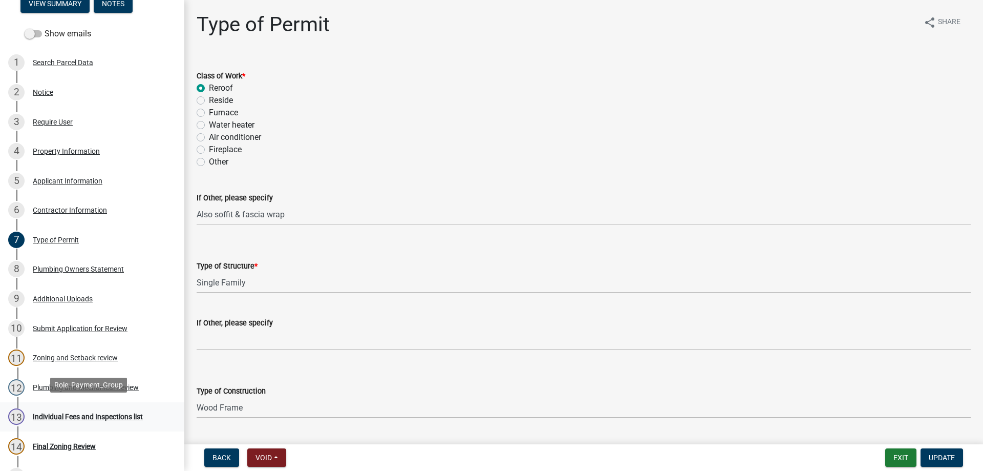
click at [52, 413] on div "Individual Fees and Inspections list" at bounding box center [88, 416] width 110 height 7
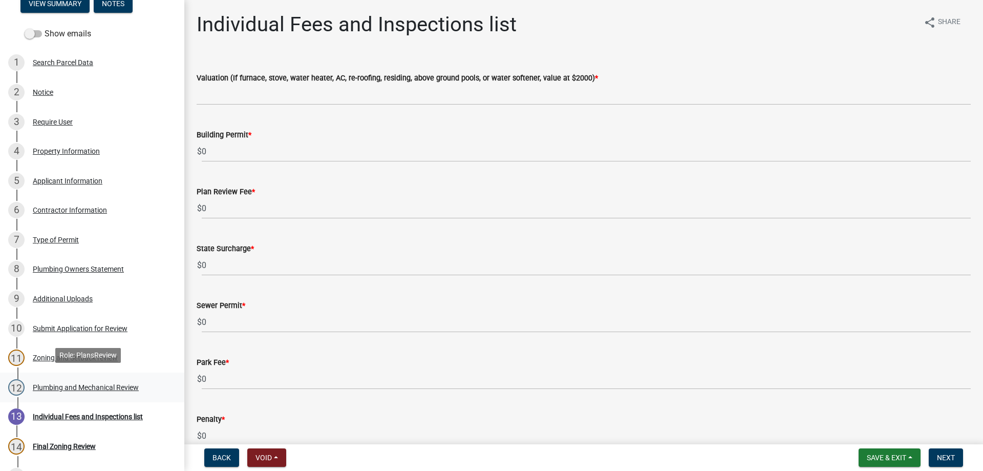
click at [62, 383] on div "Plumbing and Mechanical Review" at bounding box center [86, 386] width 106 height 7
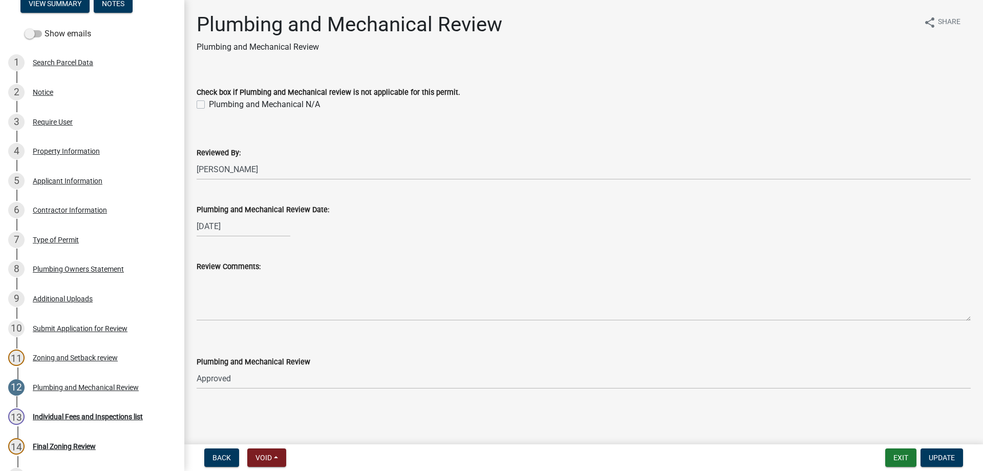
click at [209, 104] on label "Plumbing and Mechanical N/A" at bounding box center [264, 104] width 111 height 12
click at [209, 104] on input "Plumbing and Mechanical N/A" at bounding box center [212, 101] width 7 height 7
click at [929, 456] on span "Update" at bounding box center [942, 457] width 26 height 8
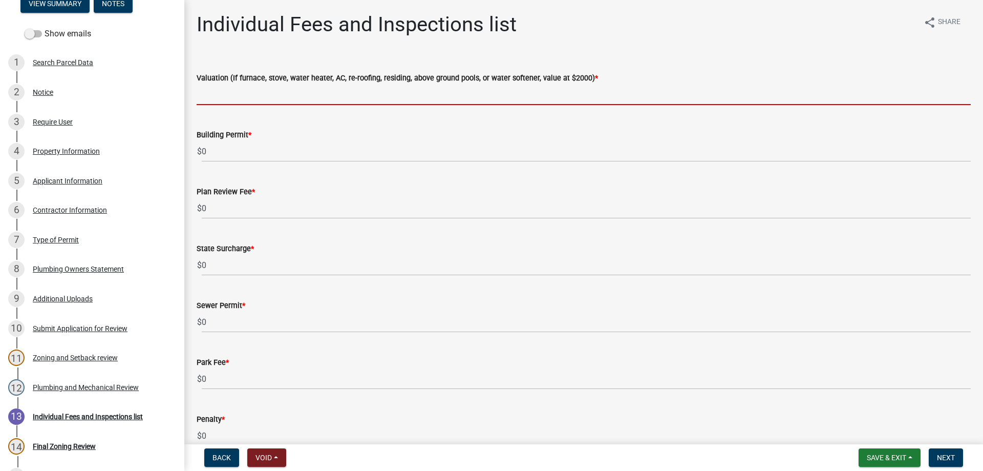
click at [220, 99] on input "text" at bounding box center [584, 94] width 774 height 21
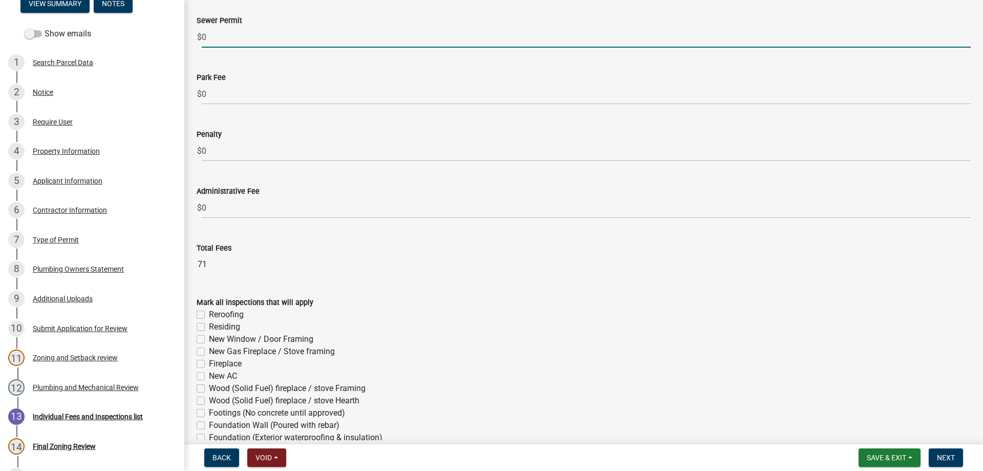
scroll to position [358, 0]
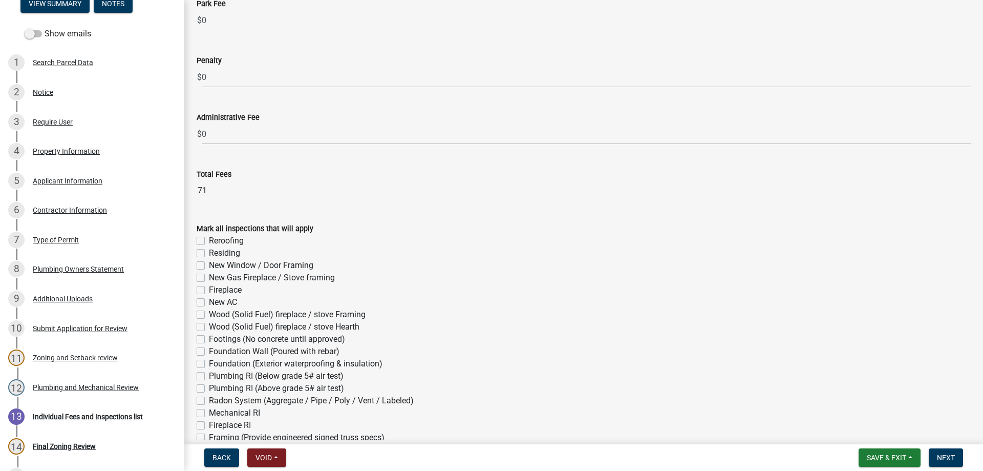
click at [209, 239] on label "Reroofing" at bounding box center [226, 240] width 35 height 12
click at [209, 239] on input "Reroofing" at bounding box center [212, 237] width 7 height 7
click at [941, 457] on span "Next" at bounding box center [946, 457] width 18 height 8
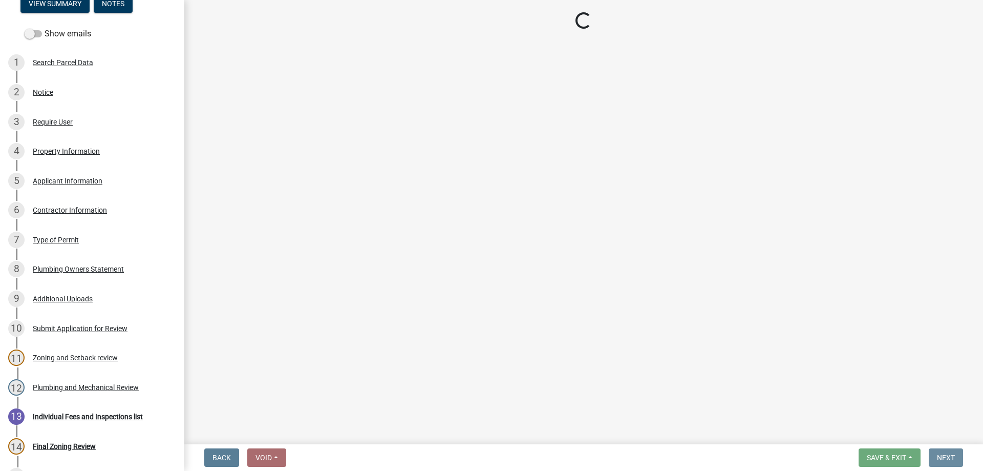
scroll to position [0, 0]
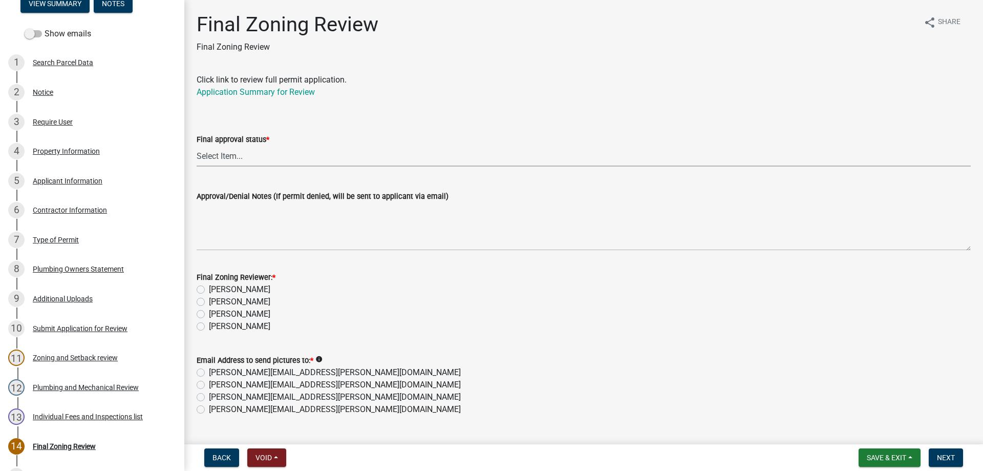
click at [210, 158] on select "Select Item... Approved Denied" at bounding box center [584, 155] width 774 height 21
click at [197, 145] on select "Select Item... Approved Denied" at bounding box center [584, 155] width 774 height 21
click at [209, 325] on label "[PERSON_NAME]" at bounding box center [239, 326] width 61 height 12
click at [209, 325] on input "[PERSON_NAME]" at bounding box center [212, 323] width 7 height 7
click at [209, 412] on label "[PERSON_NAME][EMAIL_ADDRESS][PERSON_NAME][DOMAIN_NAME]" at bounding box center [335, 409] width 252 height 12
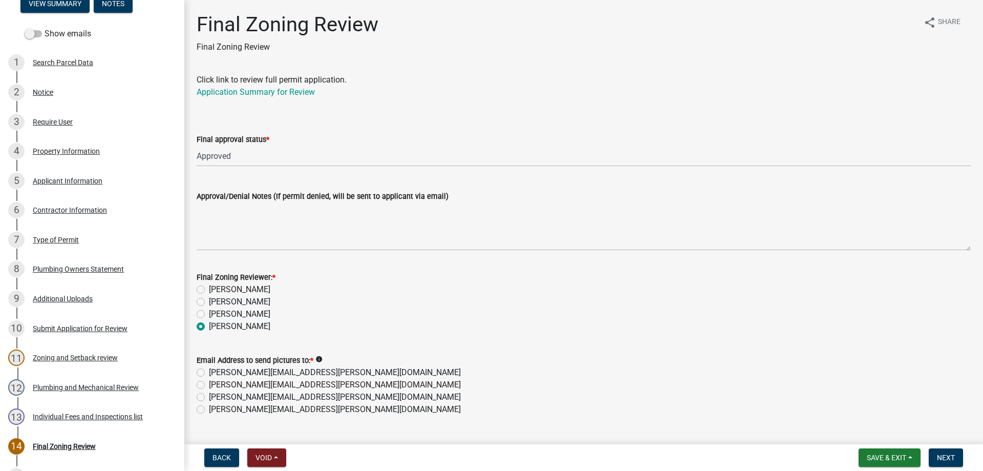
click at [209, 410] on input "[PERSON_NAME][EMAIL_ADDRESS][PERSON_NAME][DOMAIN_NAME]" at bounding box center [212, 406] width 7 height 7
click at [947, 457] on span "Next" at bounding box center [946, 457] width 18 height 8
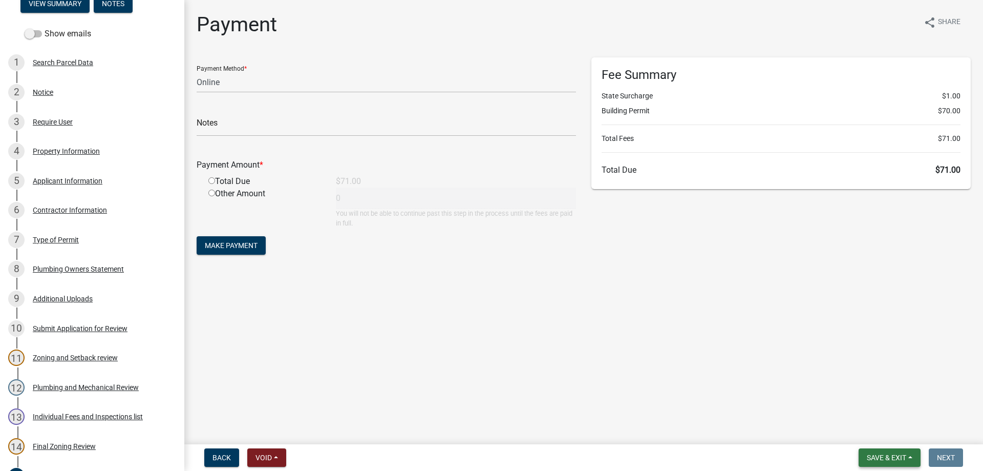
click at [869, 456] on span "Save & Exit" at bounding box center [886, 457] width 39 height 8
click at [868, 434] on button "Save & Exit" at bounding box center [880, 430] width 82 height 25
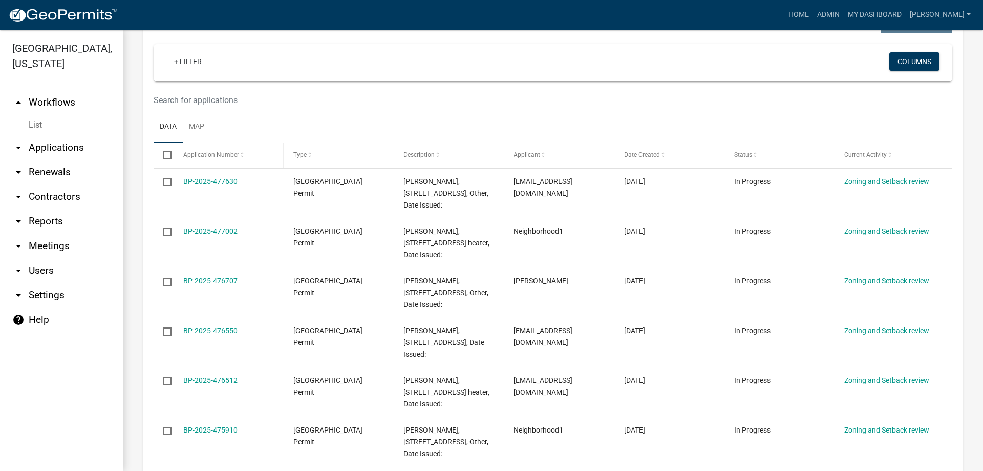
scroll to position [154, 0]
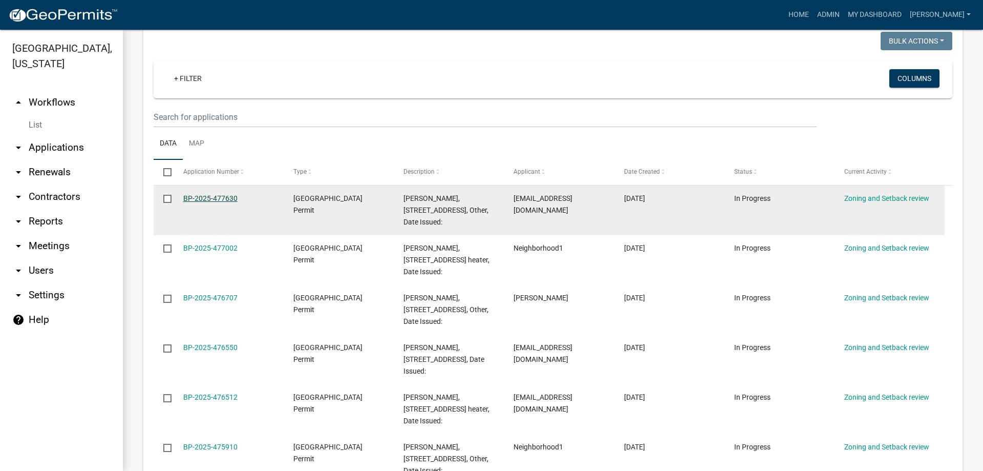
click at [227, 197] on link "BP-2025-477630" at bounding box center [210, 198] width 54 height 8
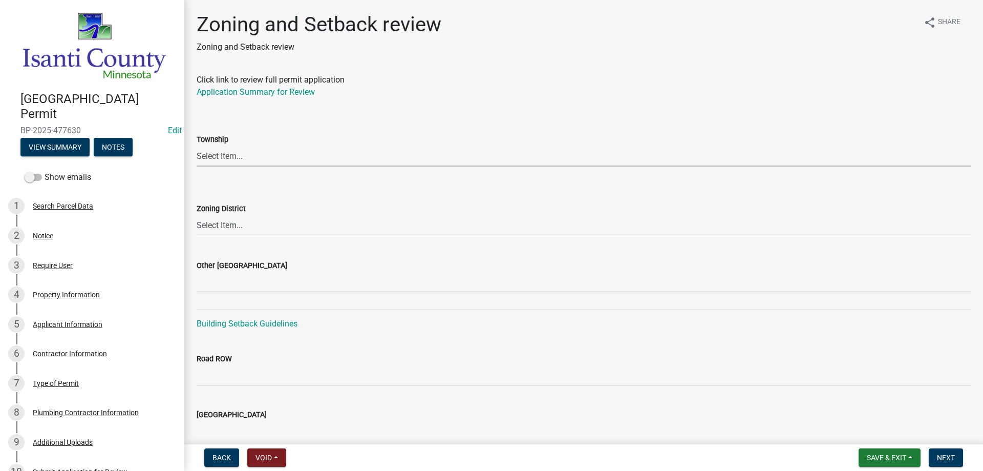
click at [225, 155] on select "Select Item... [PERSON_NAME] Cambridge [PERSON_NAME] Isanti [GEOGRAPHIC_DATA] […" at bounding box center [584, 155] width 774 height 21
click at [197, 145] on select "Select Item... [PERSON_NAME] Cambridge [PERSON_NAME] Isanti [GEOGRAPHIC_DATA] […" at bounding box center [584, 155] width 774 height 21
click at [207, 223] on select "Select Item... Agricultural/Residential (A/R) Tier 1 General Business (B) Indus…" at bounding box center [584, 225] width 774 height 21
click at [197, 215] on select "Select Item... Agricultural/Residential (A/R) Tier 1 General Business (B) Indus…" at bounding box center [584, 225] width 774 height 21
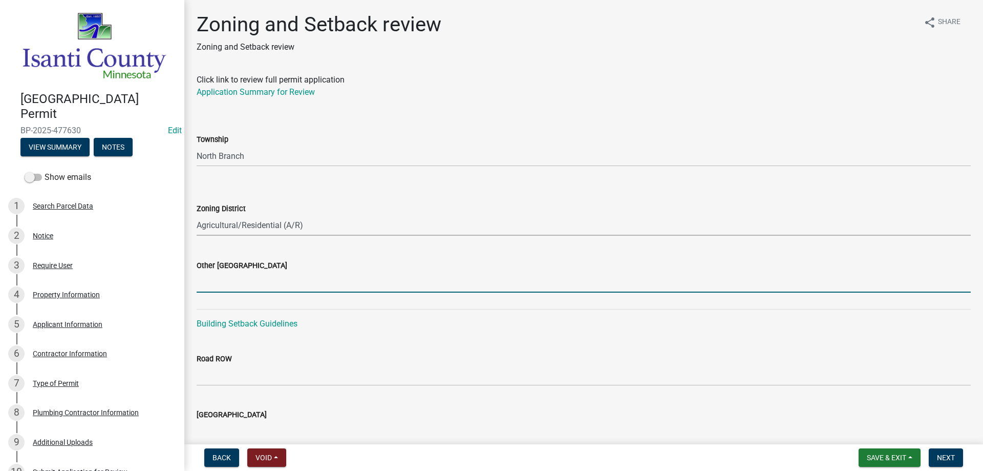
click at [224, 280] on input "Other [GEOGRAPHIC_DATA]" at bounding box center [584, 281] width 774 height 21
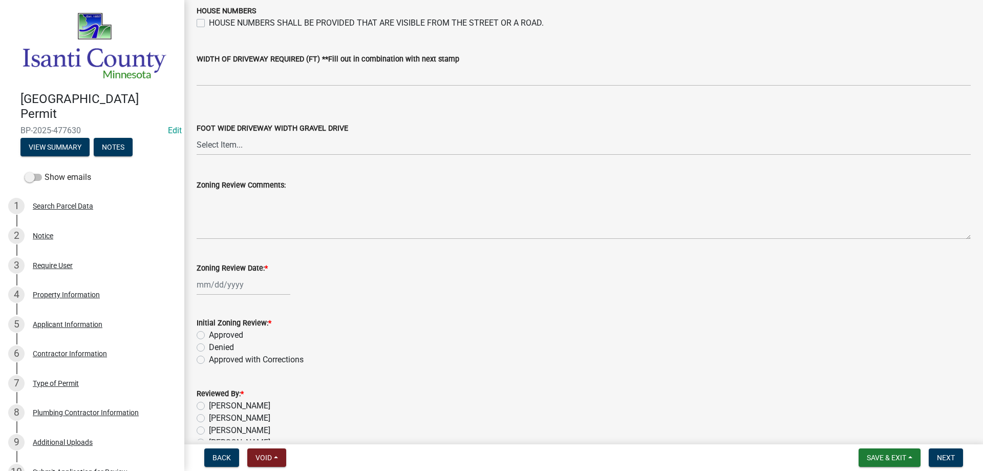
scroll to position [1738, 0]
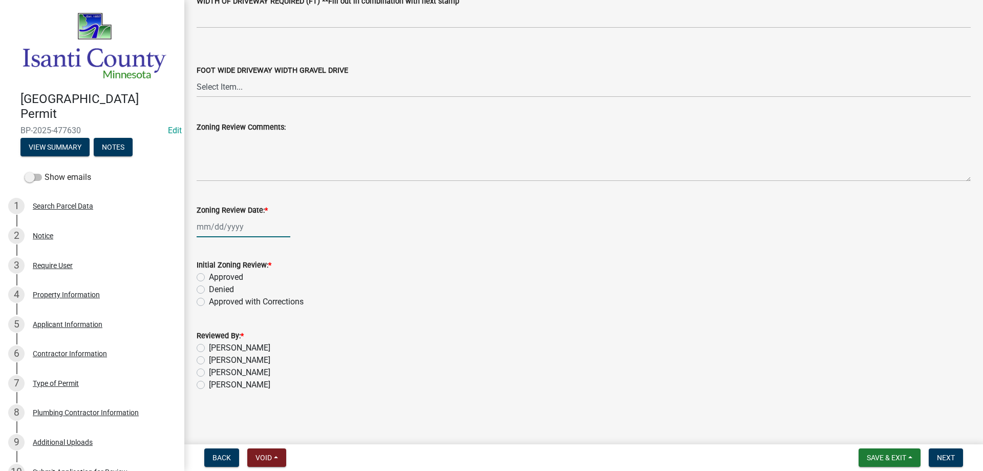
click at [205, 229] on div at bounding box center [244, 226] width 94 height 21
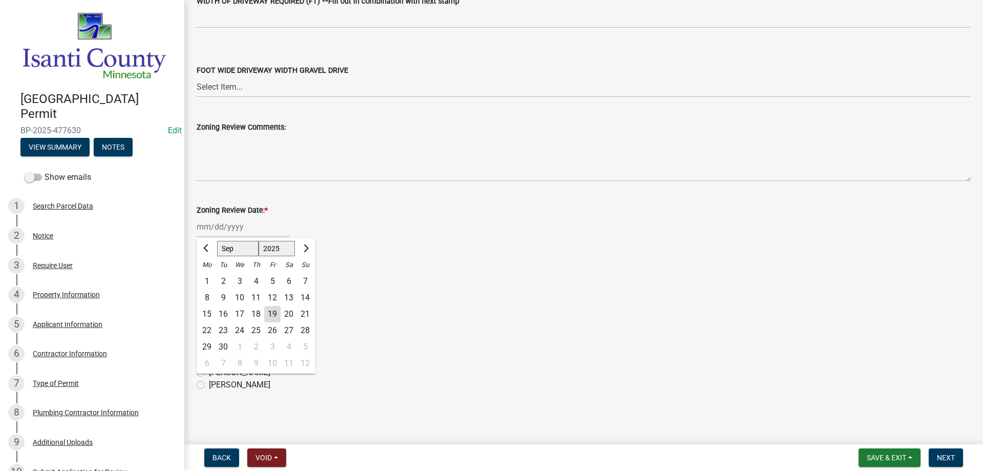
click at [270, 319] on div "19" at bounding box center [272, 314] width 16 height 16
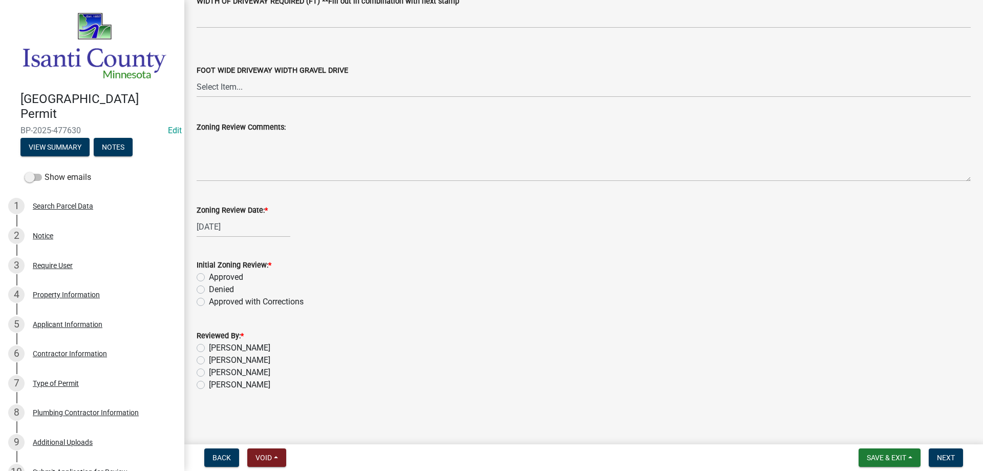
click at [209, 276] on label "Approved" at bounding box center [226, 277] width 34 height 12
click at [209, 276] on input "Approved" at bounding box center [212, 274] width 7 height 7
click at [209, 386] on label "[PERSON_NAME]" at bounding box center [239, 384] width 61 height 12
click at [209, 385] on input "[PERSON_NAME]" at bounding box center [212, 381] width 7 height 7
click at [937, 458] on span "Next" at bounding box center [946, 457] width 18 height 8
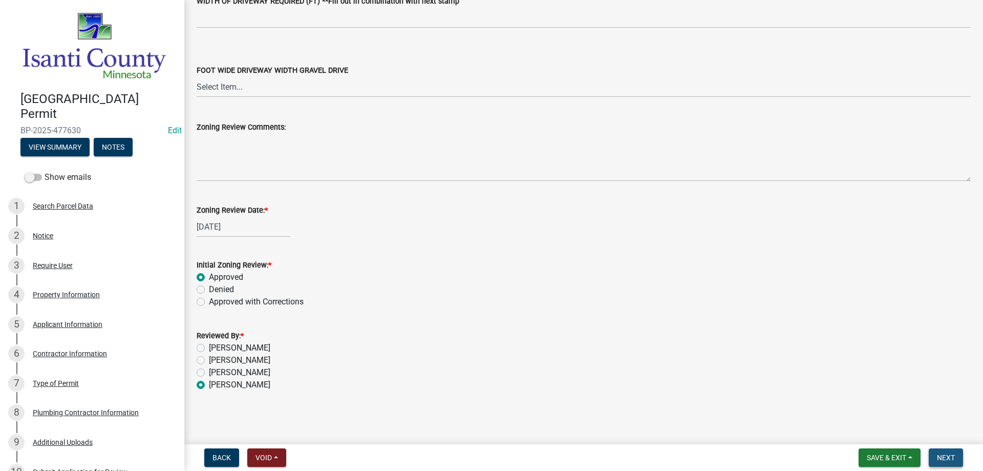
scroll to position [0, 0]
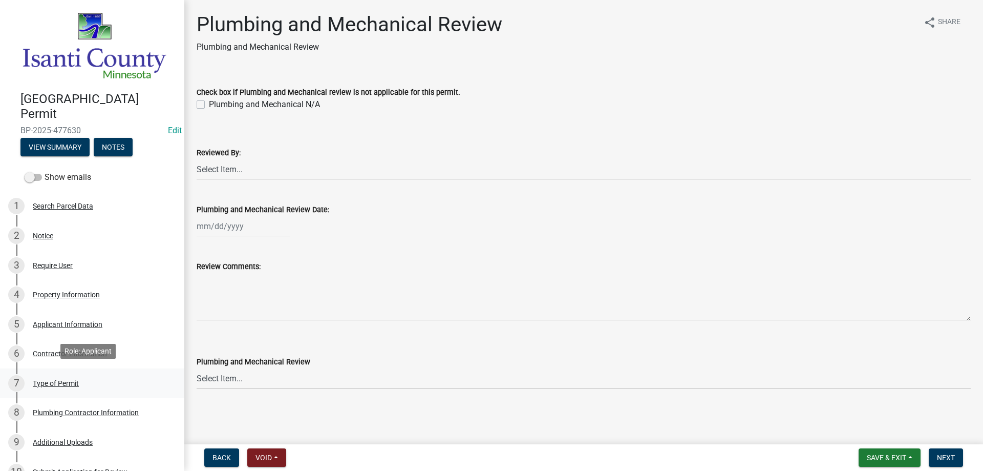
click at [43, 381] on div "Type of Permit" at bounding box center [56, 382] width 46 height 7
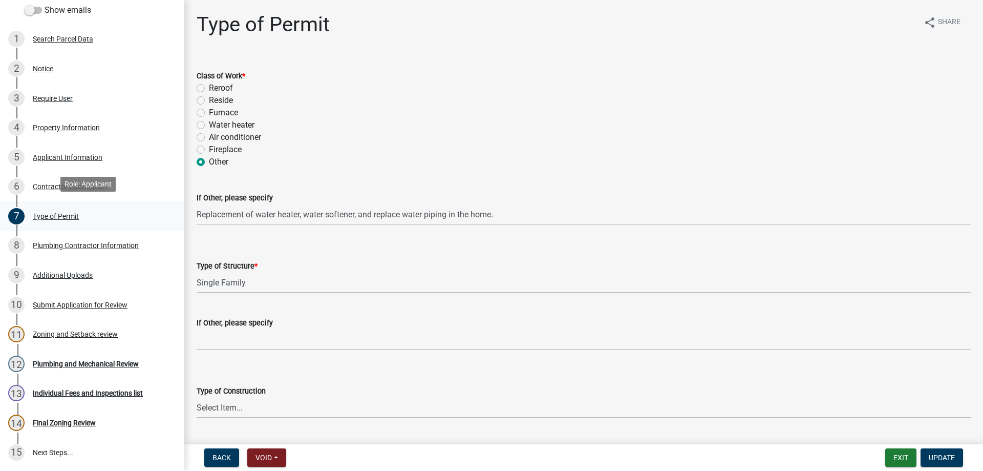
scroll to position [205, 0]
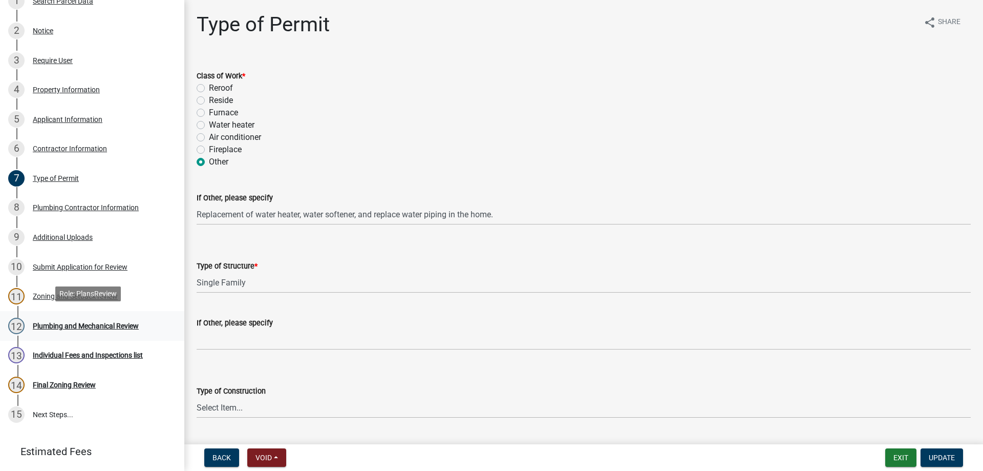
click at [67, 322] on div "Plumbing and Mechanical Review" at bounding box center [86, 325] width 106 height 7
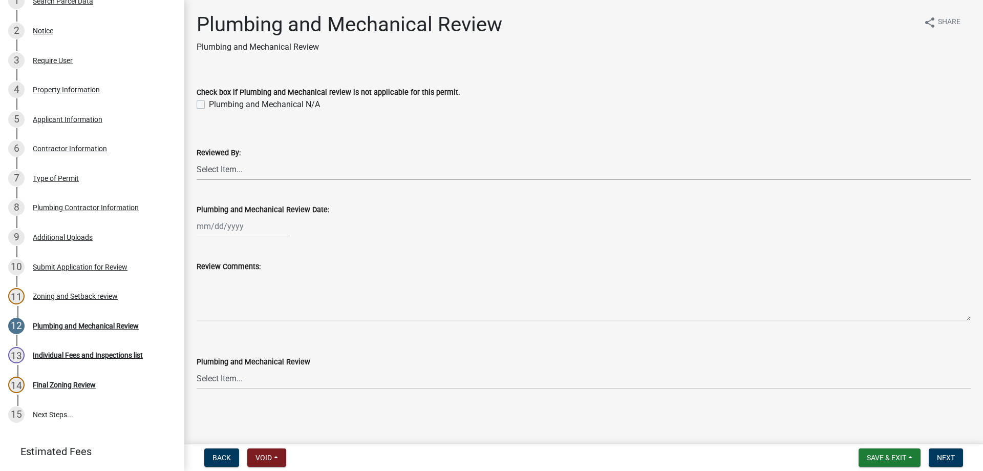
click at [215, 168] on select "Select Item... [PERSON_NAME] [PERSON_NAME] [PERSON_NAME] [PERSON_NAME] [PERSON_…" at bounding box center [584, 169] width 774 height 21
click at [197, 159] on select "Select Item... [PERSON_NAME] [PERSON_NAME] [PERSON_NAME] [PERSON_NAME] [PERSON_…" at bounding box center [584, 169] width 774 height 21
click at [221, 226] on div at bounding box center [244, 226] width 94 height 21
click at [268, 314] on div "19" at bounding box center [272, 313] width 16 height 16
click at [204, 383] on select "Select Item... Approved Denied Approved with Corrections" at bounding box center [584, 378] width 774 height 21
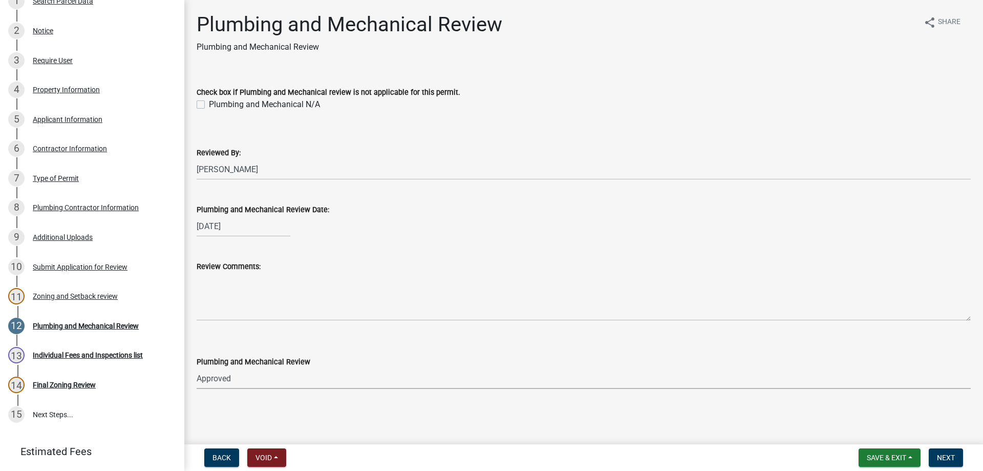
click at [197, 368] on select "Select Item... Approved Denied Approved with Corrections" at bounding box center [584, 378] width 774 height 21
click at [943, 459] on span "Next" at bounding box center [946, 457] width 18 height 8
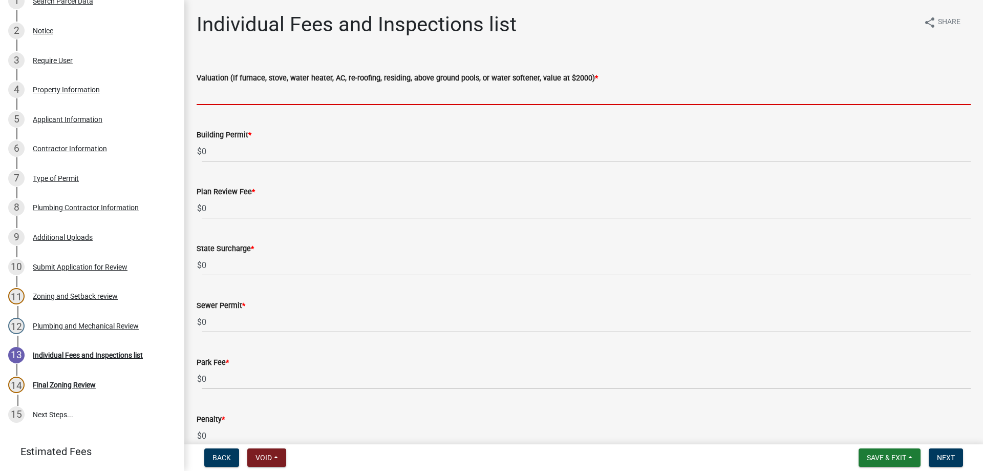
click at [227, 98] on input "text" at bounding box center [584, 94] width 774 height 21
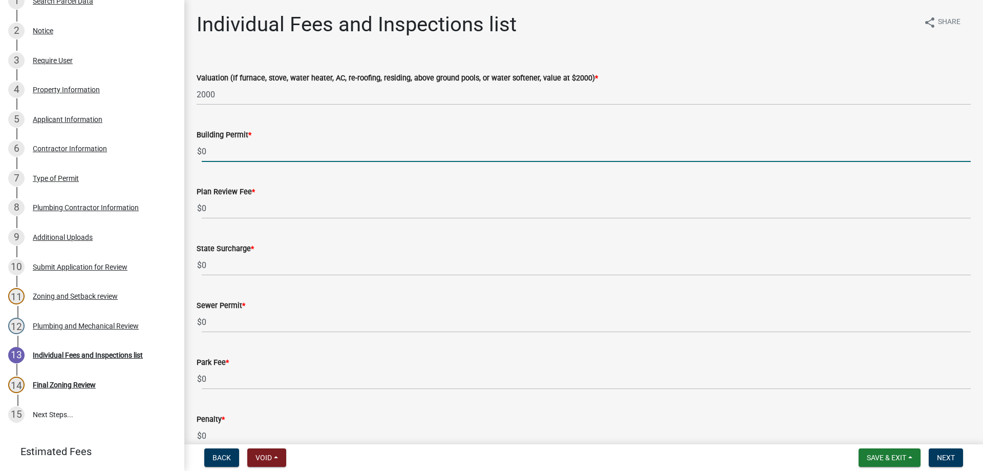
drag, startPoint x: 203, startPoint y: 153, endPoint x: 194, endPoint y: 155, distance: 9.8
click at [194, 155] on div "Building Permit * $ 0" at bounding box center [583, 138] width 789 height 48
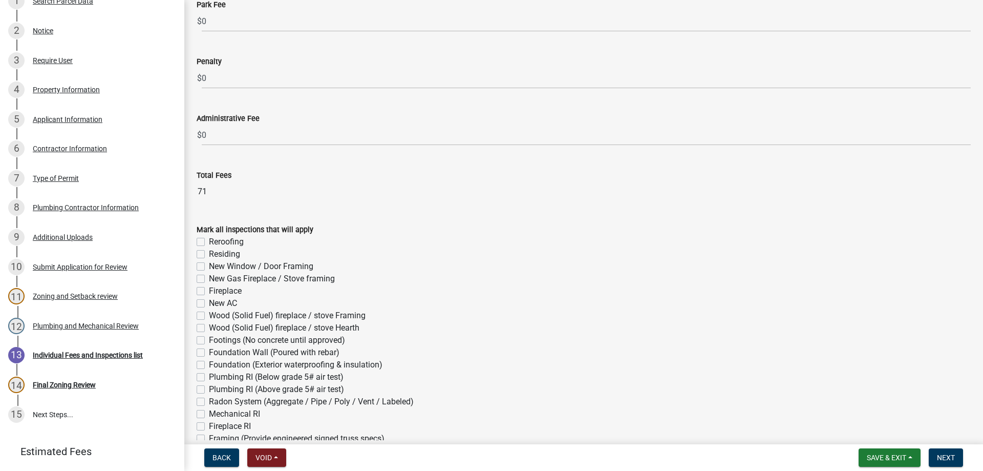
scroll to position [461, 0]
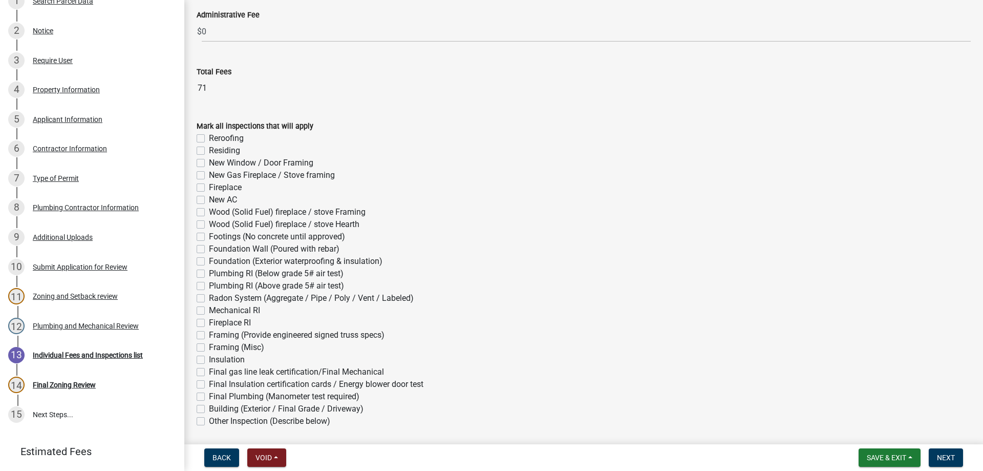
click at [209, 309] on label "Mechanical RI" at bounding box center [234, 310] width 51 height 12
click at [209, 309] on input "Mechanical RI" at bounding box center [212, 307] width 7 height 7
click at [209, 371] on label "Final gas line leak certification/Final Mechanical" at bounding box center [296, 372] width 175 height 12
click at [209, 371] on input "Final gas line leak certification/Final Mechanical" at bounding box center [212, 369] width 7 height 7
click at [945, 458] on span "Next" at bounding box center [946, 457] width 18 height 8
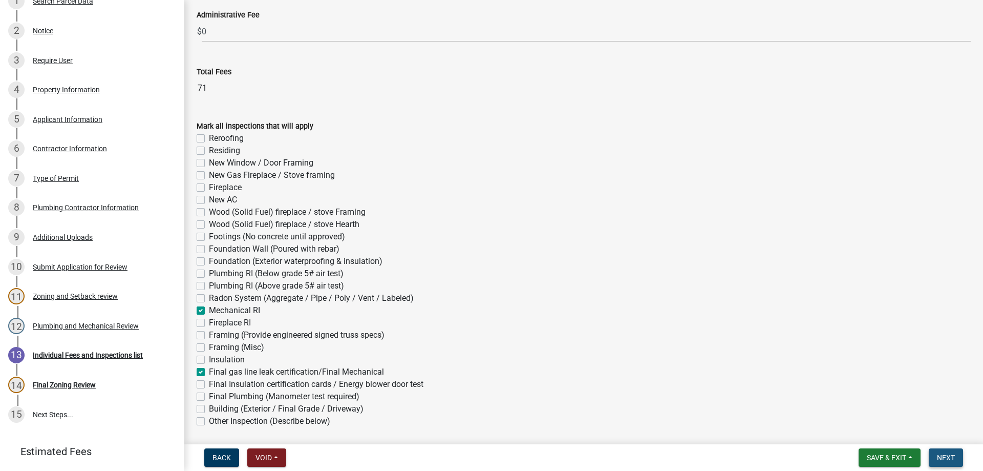
scroll to position [0, 0]
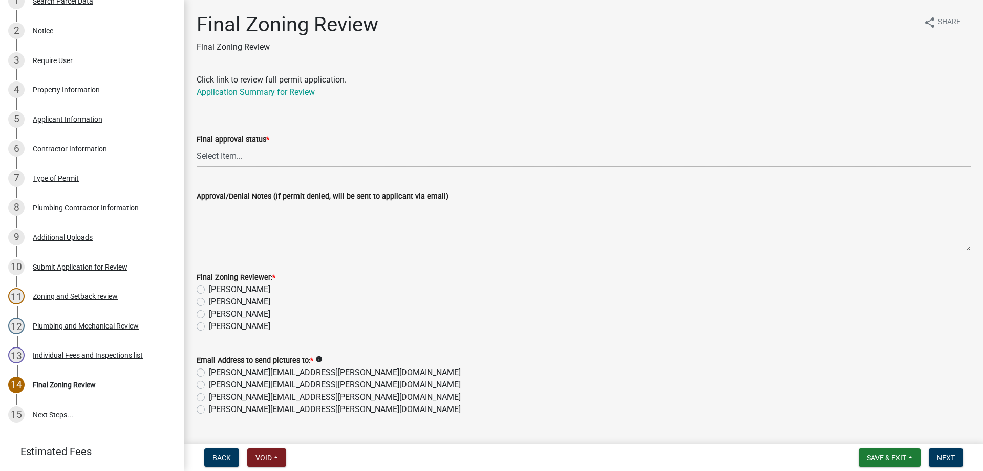
click at [224, 154] on select "Select Item... Approved Denied" at bounding box center [584, 155] width 774 height 21
click at [197, 145] on select "Select Item... Approved Denied" at bounding box center [584, 155] width 774 height 21
click at [209, 330] on label "[PERSON_NAME]" at bounding box center [239, 326] width 61 height 12
click at [209, 327] on input "[PERSON_NAME]" at bounding box center [212, 323] width 7 height 7
click at [209, 411] on label "[PERSON_NAME][EMAIL_ADDRESS][PERSON_NAME][DOMAIN_NAME]" at bounding box center [335, 409] width 252 height 12
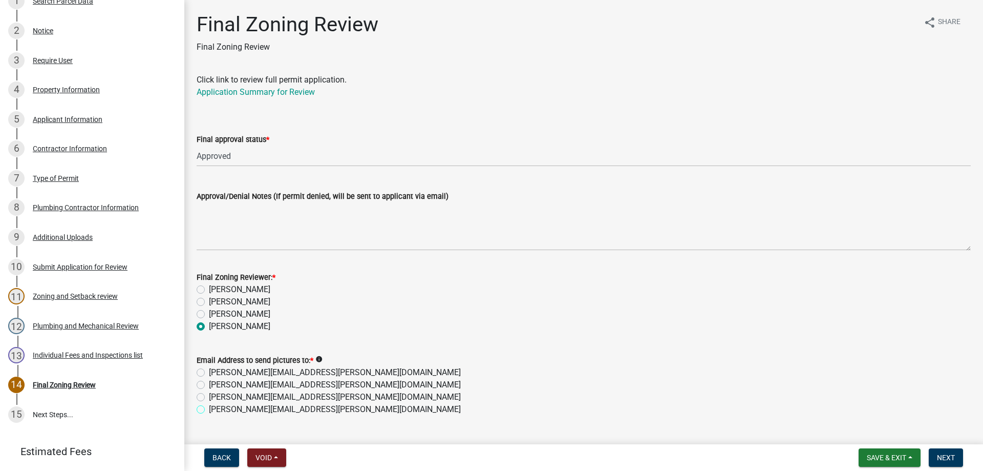
click at [209, 410] on input "[PERSON_NAME][EMAIL_ADDRESS][PERSON_NAME][DOMAIN_NAME]" at bounding box center [212, 406] width 7 height 7
click at [937, 451] on button "Next" at bounding box center [946, 457] width 34 height 18
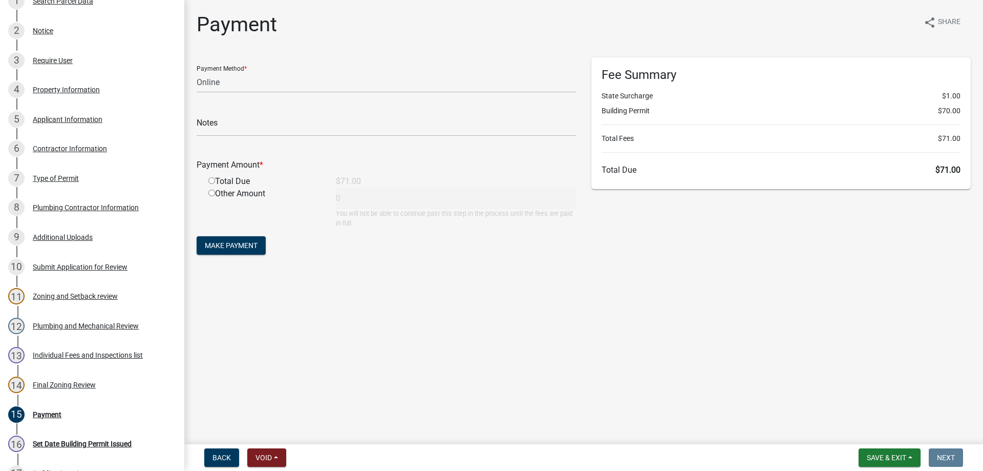
scroll to position [323, 0]
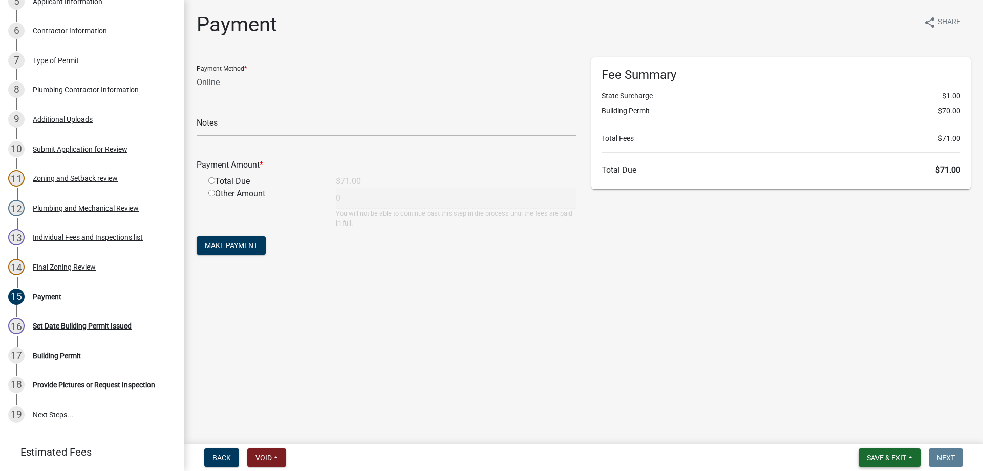
click at [870, 453] on span "Save & Exit" at bounding box center [886, 457] width 39 height 8
click at [865, 435] on button "Save & Exit" at bounding box center [880, 430] width 82 height 25
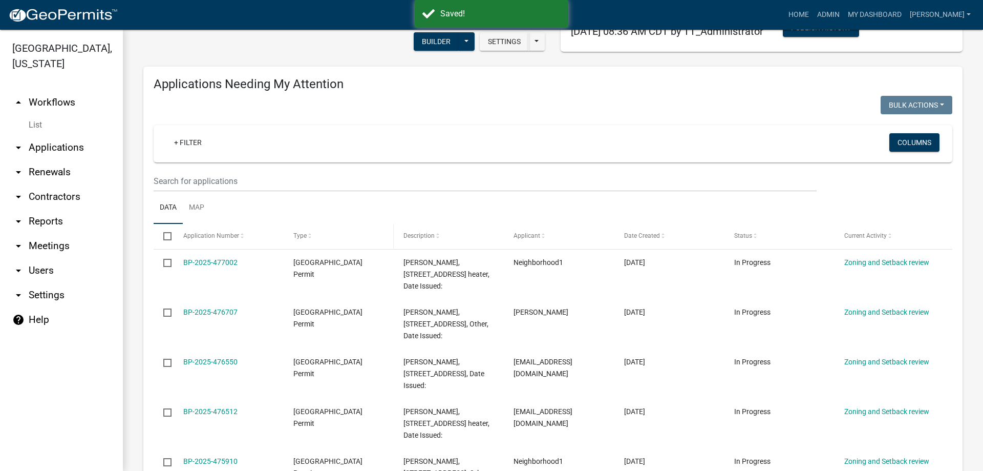
scroll to position [102, 0]
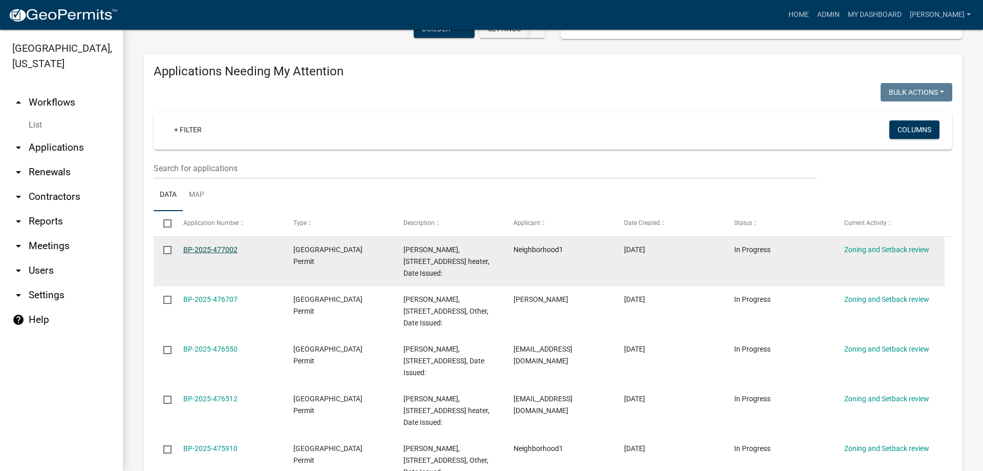
click at [228, 249] on link "BP-2025-477002" at bounding box center [210, 249] width 54 height 8
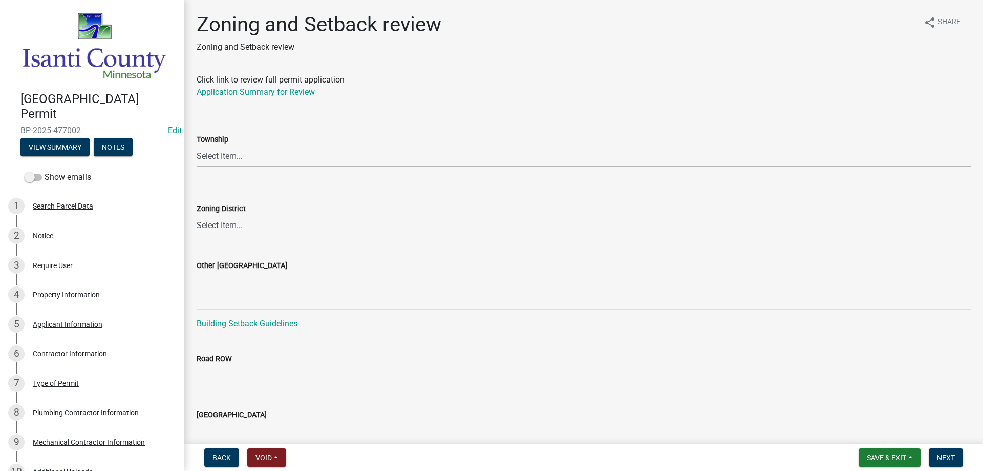
click at [222, 157] on select "Select Item... [PERSON_NAME] Cambridge [PERSON_NAME] Isanti [GEOGRAPHIC_DATA] […" at bounding box center [584, 155] width 774 height 21
click at [197, 145] on select "Select Item... [PERSON_NAME] Cambridge [PERSON_NAME] Isanti [GEOGRAPHIC_DATA] […" at bounding box center [584, 155] width 774 height 21
click at [231, 222] on select "Select Item... Agricultural/Residential (A/R) Tier 1 General Business (B) Indus…" at bounding box center [584, 225] width 774 height 21
click at [197, 215] on select "Select Item... Agricultural/Residential (A/R) Tier 1 General Business (B) Indus…" at bounding box center [584, 225] width 774 height 21
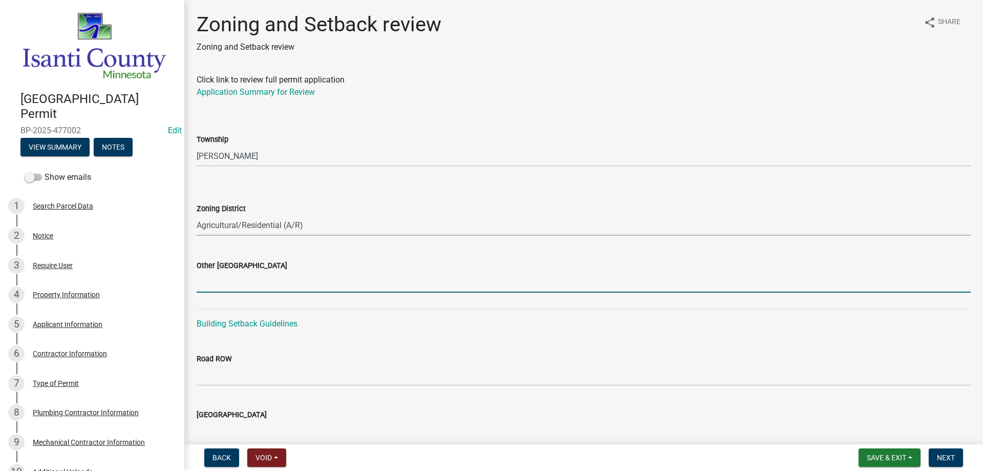
click at [220, 286] on input "Other [GEOGRAPHIC_DATA]" at bounding box center [584, 281] width 774 height 21
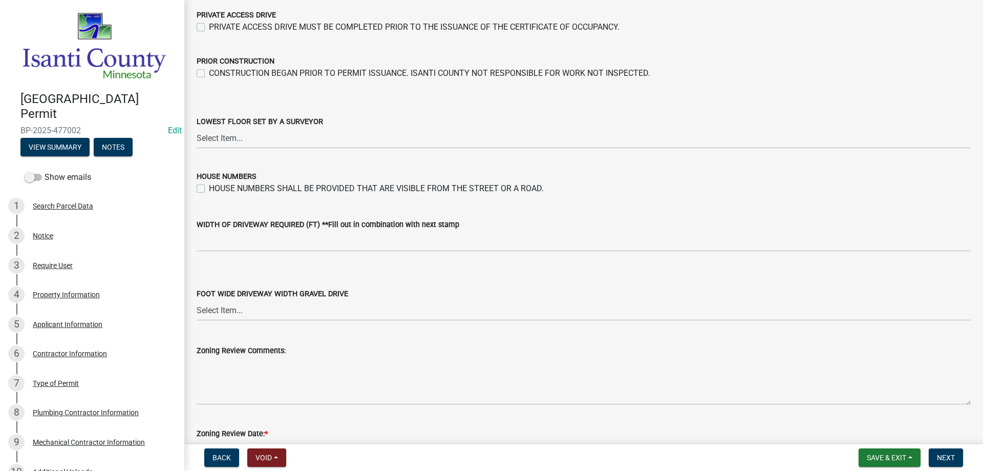
scroll to position [1690, 0]
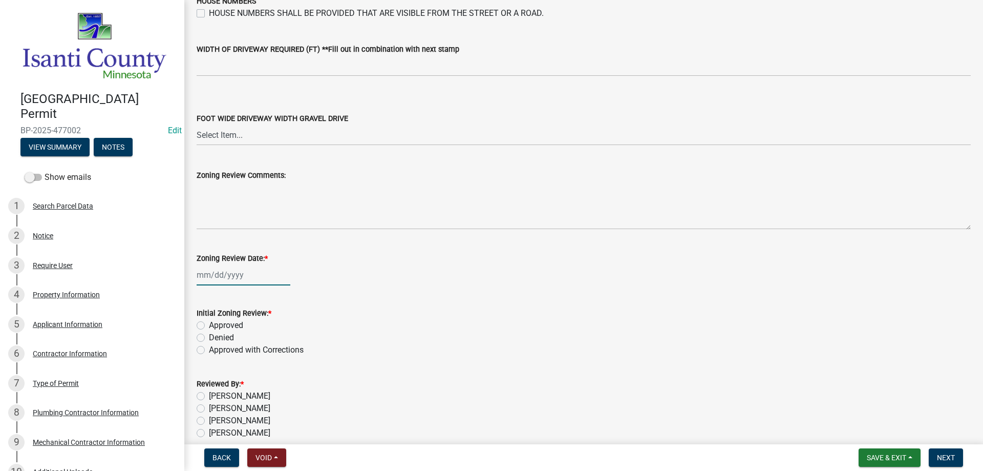
click at [227, 277] on div at bounding box center [244, 274] width 94 height 21
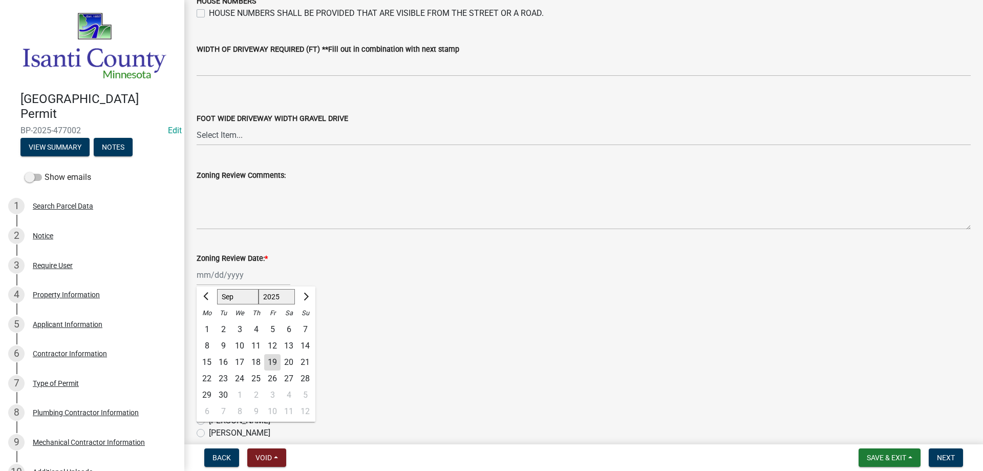
click at [274, 357] on div "19" at bounding box center [272, 362] width 16 height 16
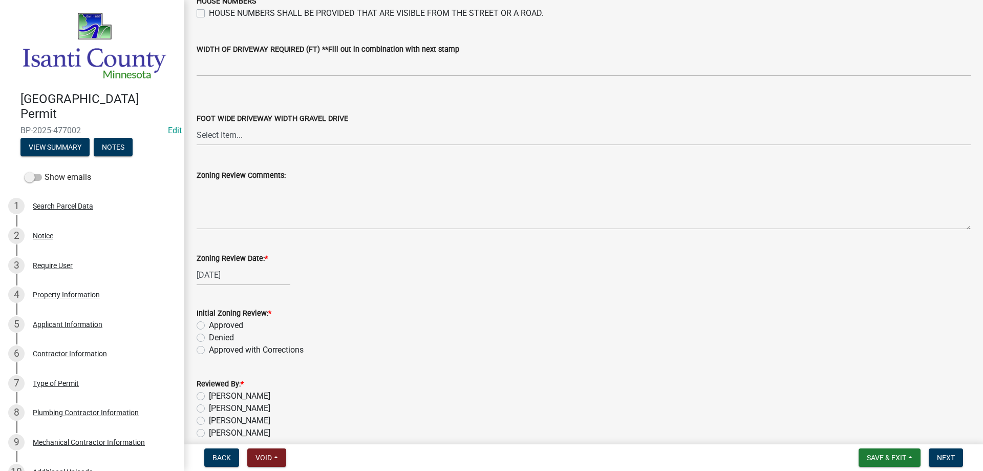
click at [209, 325] on label "Approved" at bounding box center [226, 325] width 34 height 12
click at [209, 325] on input "Approved" at bounding box center [212, 322] width 7 height 7
click at [209, 433] on label "[PERSON_NAME]" at bounding box center [239, 432] width 61 height 12
click at [209, 433] on input "[PERSON_NAME]" at bounding box center [212, 429] width 7 height 7
click at [951, 458] on span "Next" at bounding box center [946, 457] width 18 height 8
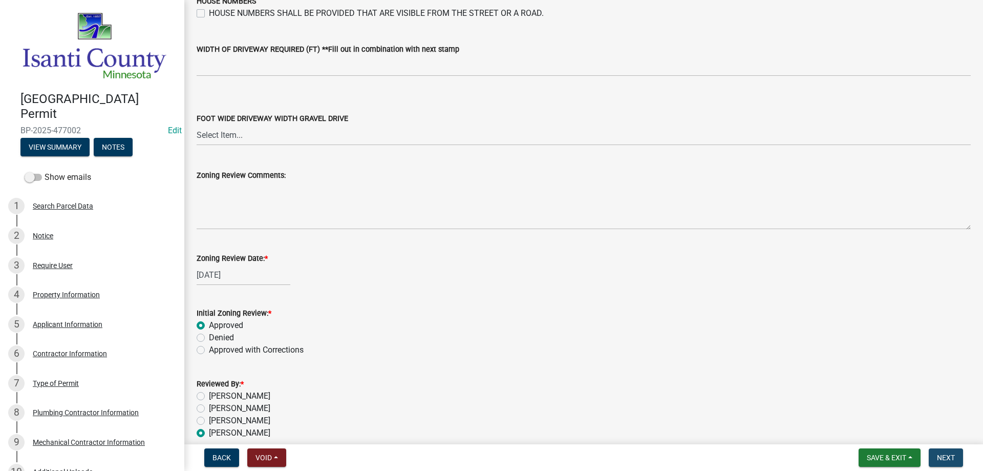
scroll to position [0, 0]
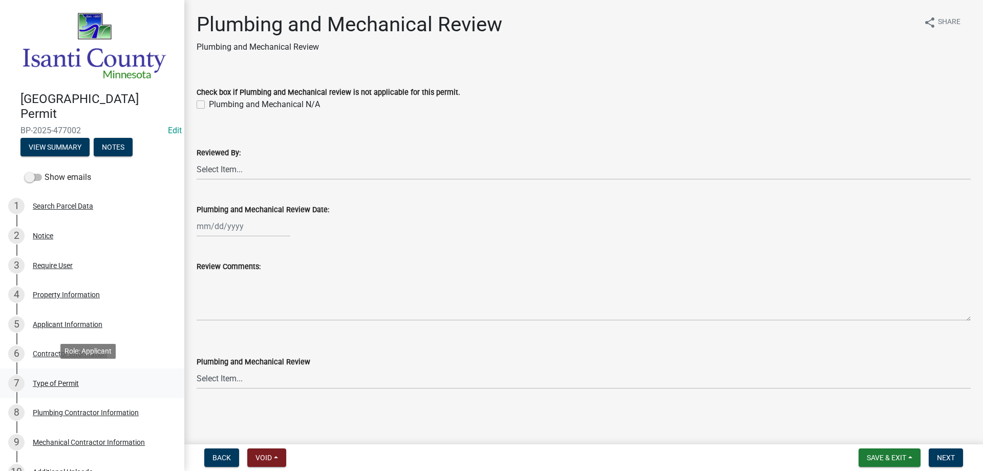
click at [65, 379] on div "Type of Permit" at bounding box center [56, 382] width 46 height 7
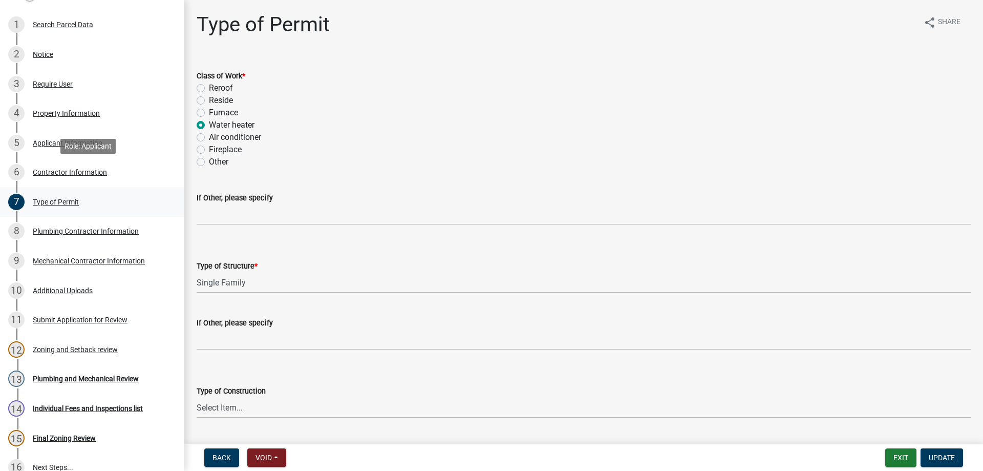
scroll to position [205, 0]
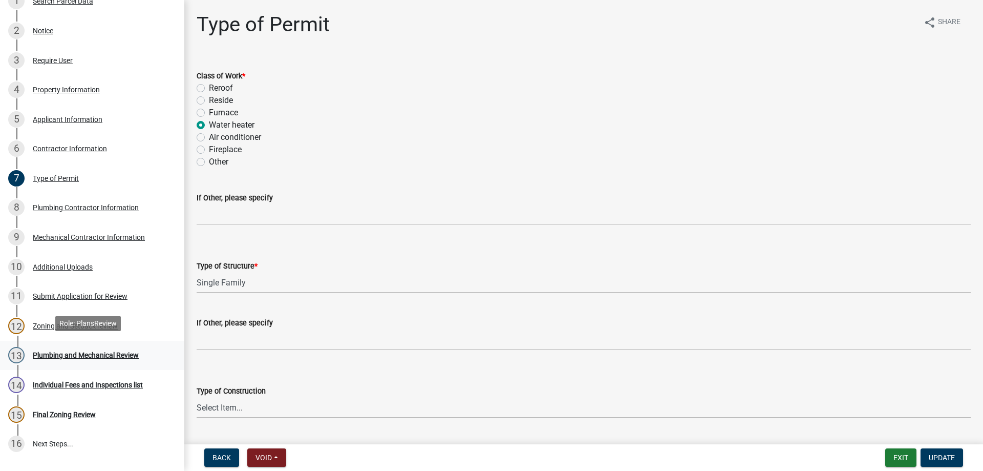
click at [73, 351] on div "Plumbing and Mechanical Review" at bounding box center [86, 354] width 106 height 7
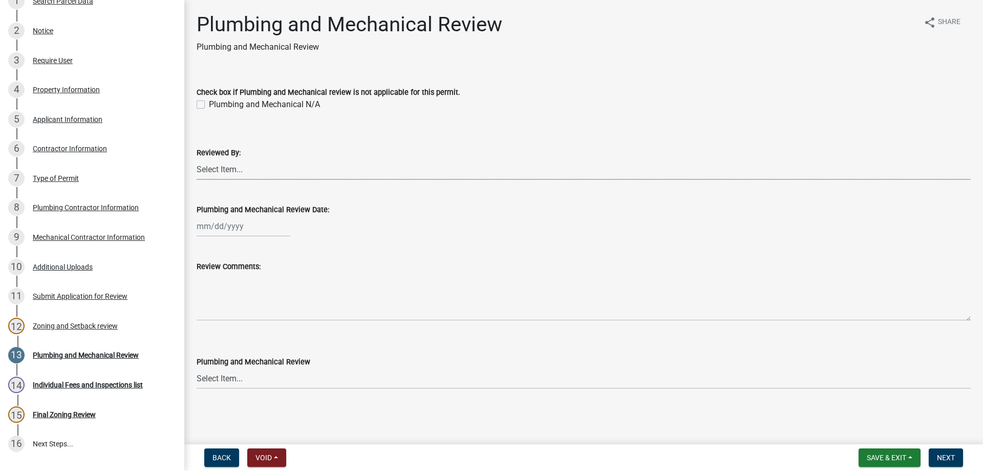
click at [209, 167] on select "Select Item... [PERSON_NAME] [PERSON_NAME] [PERSON_NAME] [PERSON_NAME] [PERSON_…" at bounding box center [584, 169] width 774 height 21
click at [197, 159] on select "Select Item... [PERSON_NAME] [PERSON_NAME] [PERSON_NAME] [PERSON_NAME] [PERSON_…" at bounding box center [584, 169] width 774 height 21
click at [208, 229] on div at bounding box center [244, 226] width 94 height 21
click at [275, 313] on div "19" at bounding box center [272, 313] width 16 height 16
click at [209, 376] on select "Select Item... Approved Denied Approved with Corrections" at bounding box center [584, 378] width 774 height 21
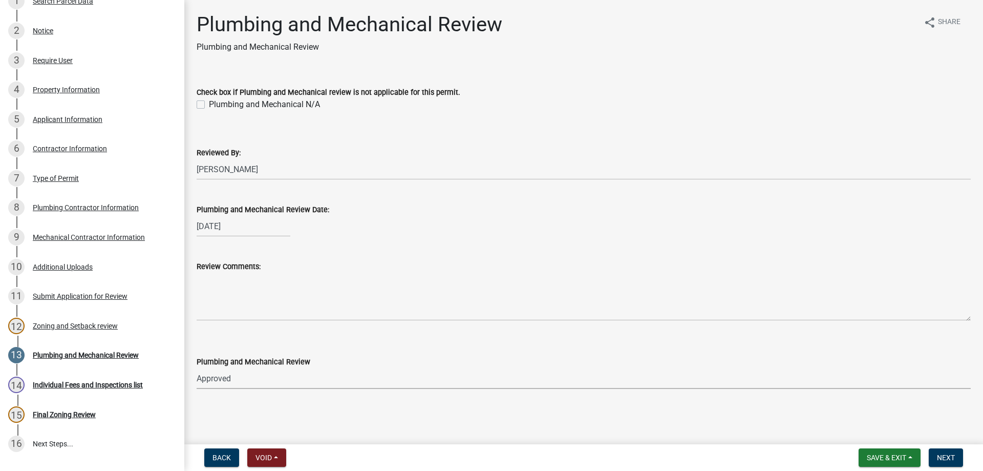
click at [197, 368] on select "Select Item... Approved Denied Approved with Corrections" at bounding box center [584, 378] width 774 height 21
click at [951, 459] on span "Next" at bounding box center [946, 457] width 18 height 8
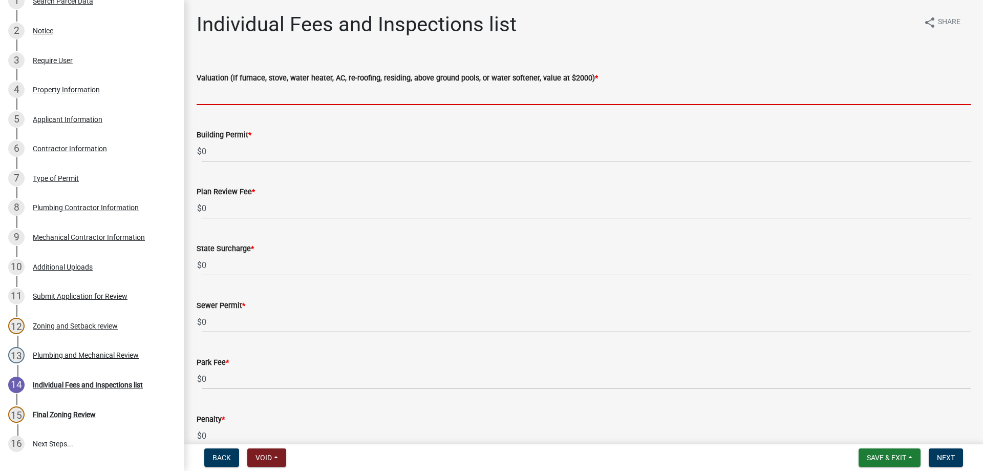
click at [219, 99] on input "text" at bounding box center [584, 94] width 774 height 21
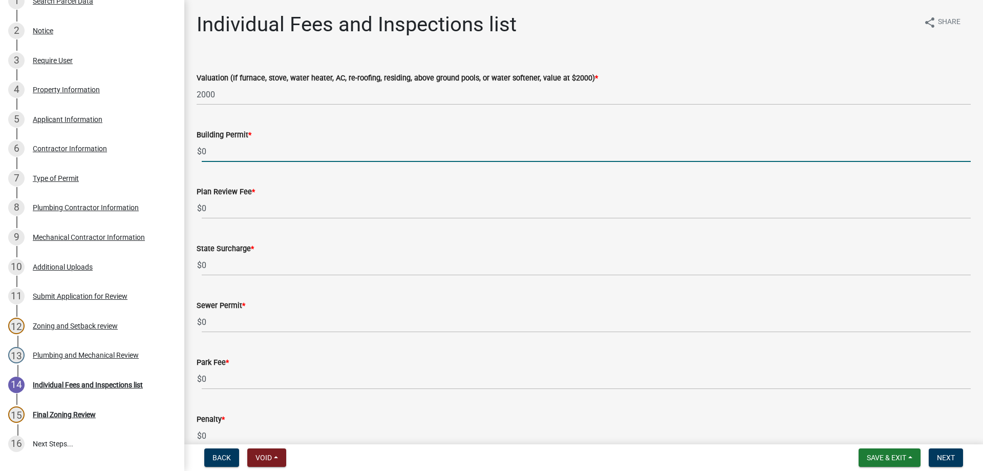
drag, startPoint x: 220, startPoint y: 153, endPoint x: 184, endPoint y: 153, distance: 36.4
click at [184, 153] on div "[GEOGRAPHIC_DATA] Permit BP-2025-477002 Edit View Summary Notes Show emails 1 S…" at bounding box center [491, 235] width 983 height 471
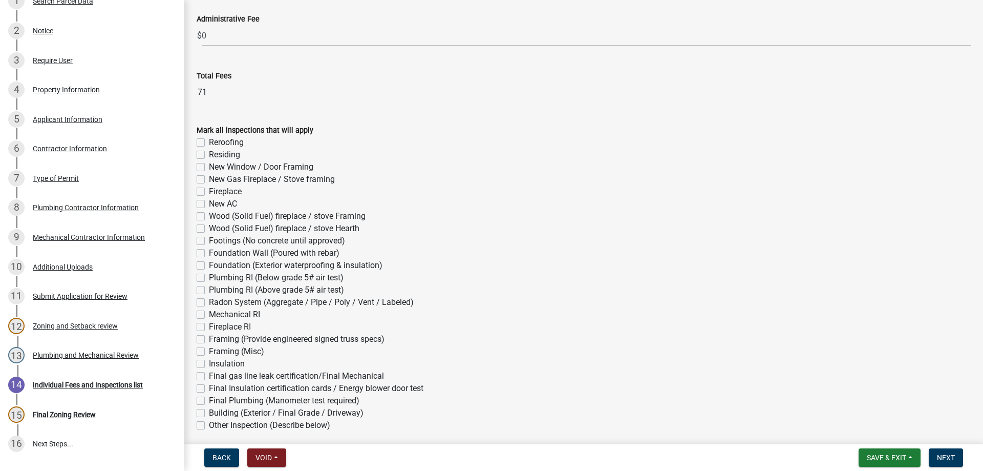
scroll to position [461, 0]
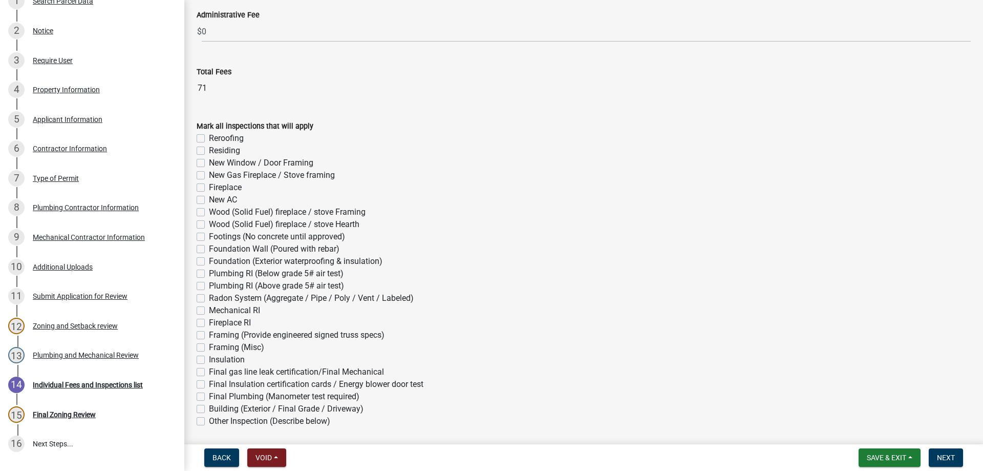
click at [209, 312] on label "Mechanical RI" at bounding box center [234, 310] width 51 height 12
click at [209, 311] on input "Mechanical RI" at bounding box center [212, 307] width 7 height 7
click at [209, 374] on label "Final gas line leak certification/Final Mechanical" at bounding box center [296, 372] width 175 height 12
click at [209, 372] on input "Final gas line leak certification/Final Mechanical" at bounding box center [212, 369] width 7 height 7
click at [943, 462] on button "Next" at bounding box center [946, 457] width 34 height 18
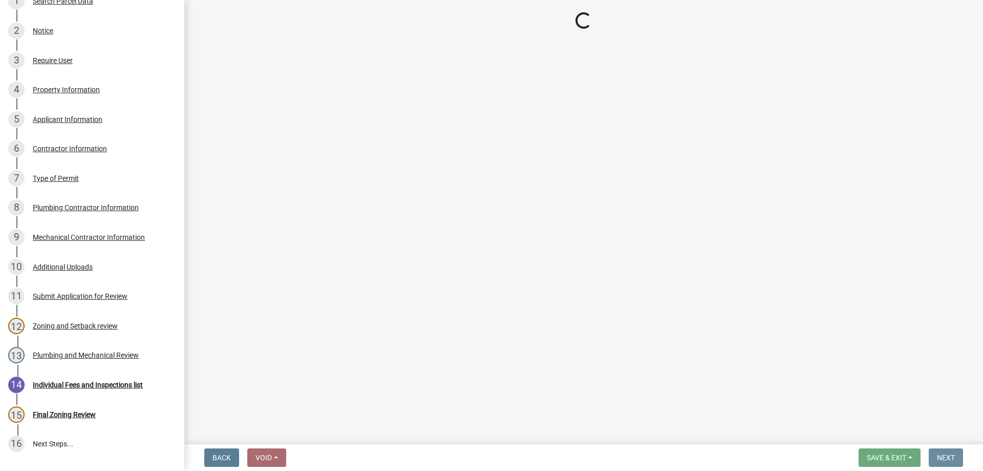
scroll to position [0, 0]
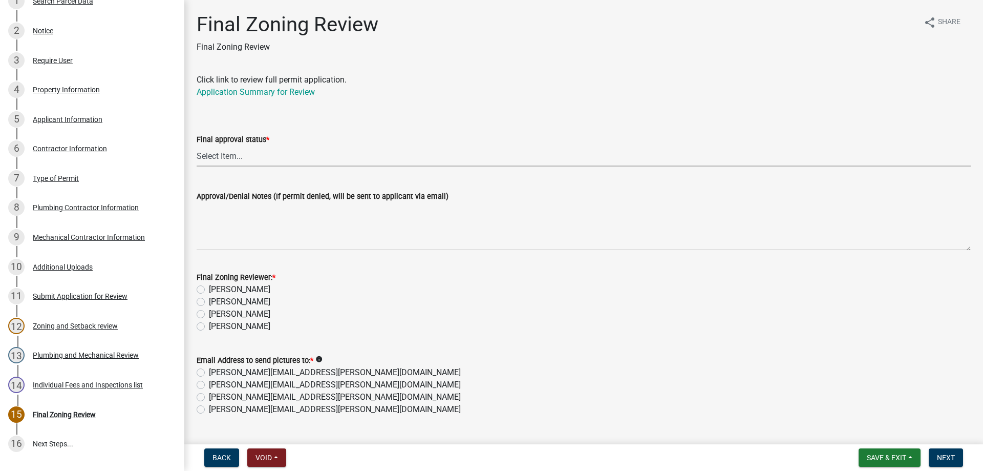
click at [217, 155] on select "Select Item... Approved Denied" at bounding box center [584, 155] width 774 height 21
click at [197, 145] on select "Select Item... Approved Denied" at bounding box center [584, 155] width 774 height 21
click at [209, 325] on label "[PERSON_NAME]" at bounding box center [239, 326] width 61 height 12
click at [209, 325] on input "[PERSON_NAME]" at bounding box center [212, 323] width 7 height 7
click at [209, 409] on label "[PERSON_NAME][EMAIL_ADDRESS][PERSON_NAME][DOMAIN_NAME]" at bounding box center [335, 409] width 252 height 12
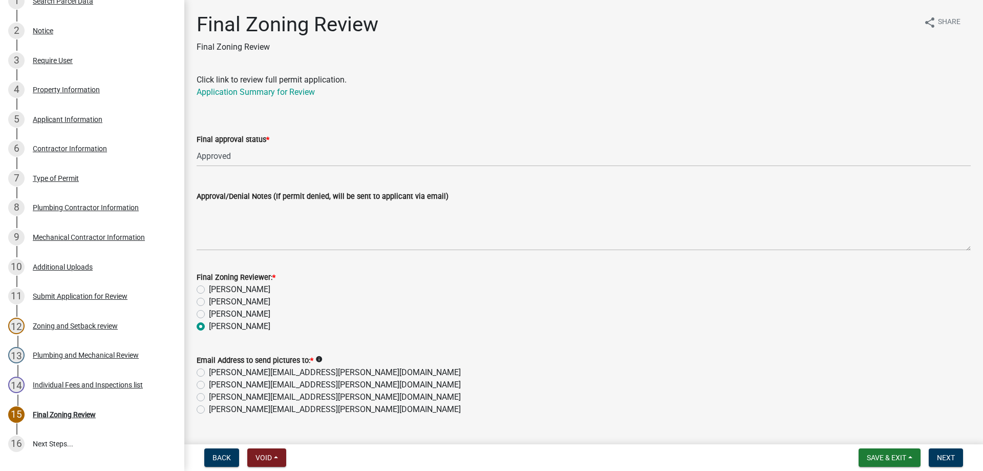
click at [209, 409] on input "[PERSON_NAME][EMAIL_ADDRESS][PERSON_NAME][DOMAIN_NAME]" at bounding box center [212, 406] width 7 height 7
click at [944, 454] on span "Next" at bounding box center [946, 457] width 18 height 8
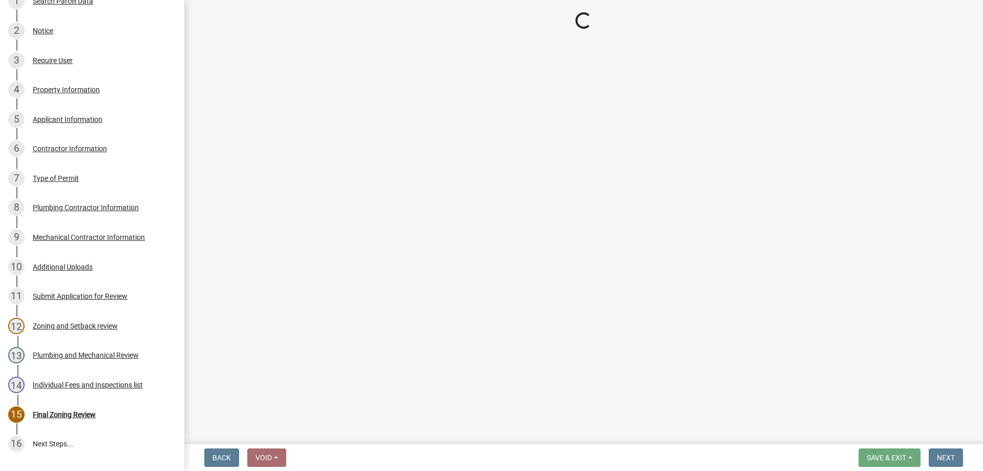
scroll to position [323, 0]
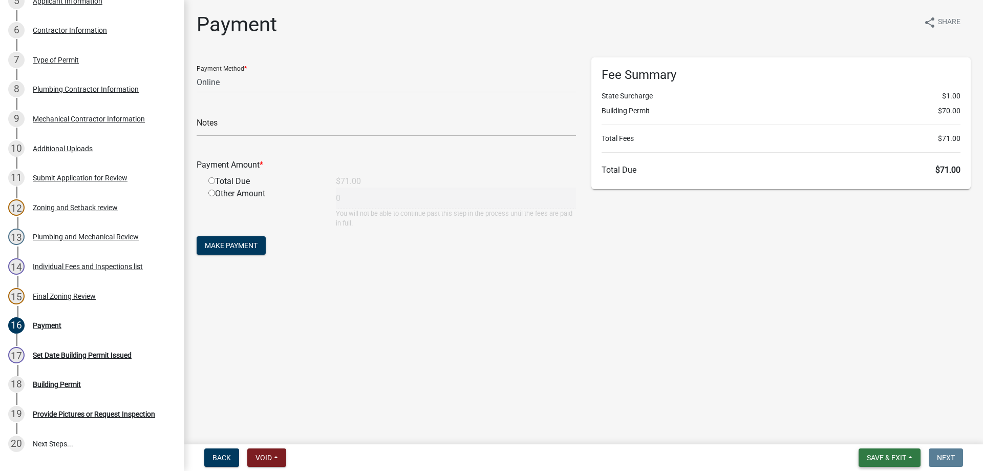
click at [879, 452] on button "Save & Exit" at bounding box center [890, 457] width 62 height 18
click at [852, 435] on button "Save & Exit" at bounding box center [880, 430] width 82 height 25
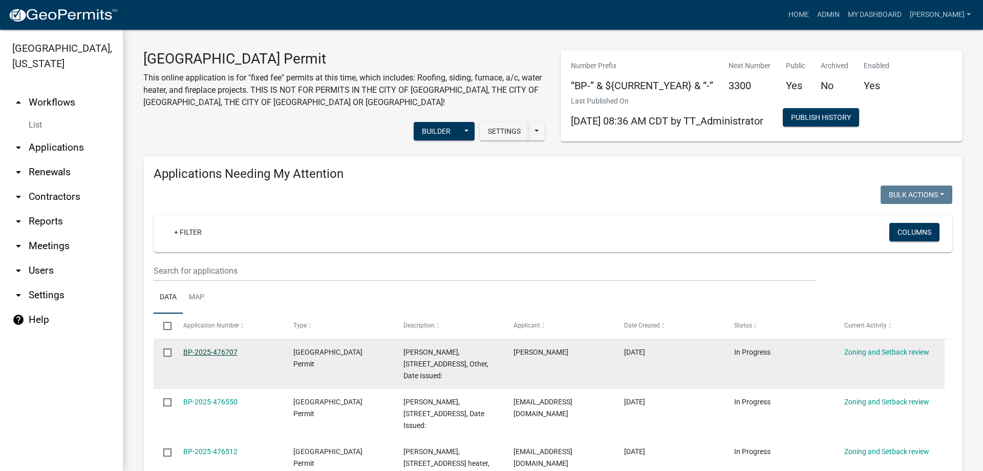
click at [218, 350] on link "BP-2025-476707" at bounding box center [210, 352] width 54 height 8
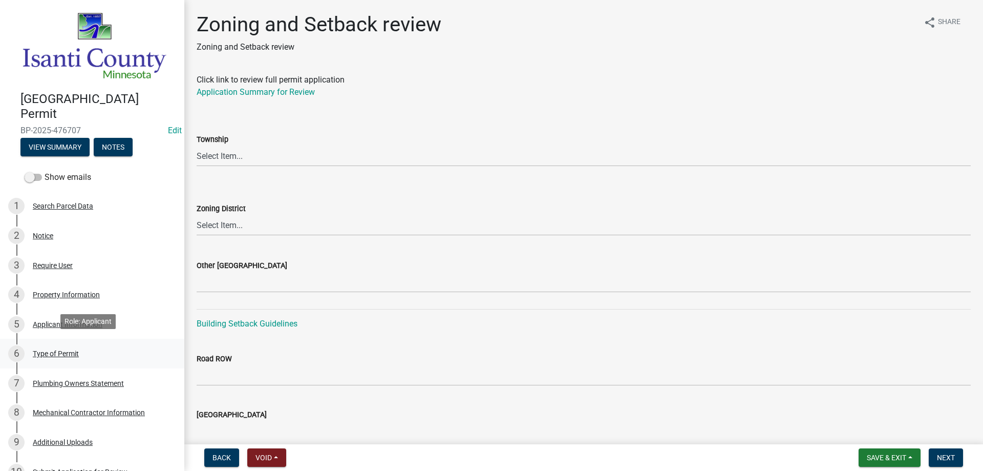
click at [61, 350] on div "Type of Permit" at bounding box center [56, 353] width 46 height 7
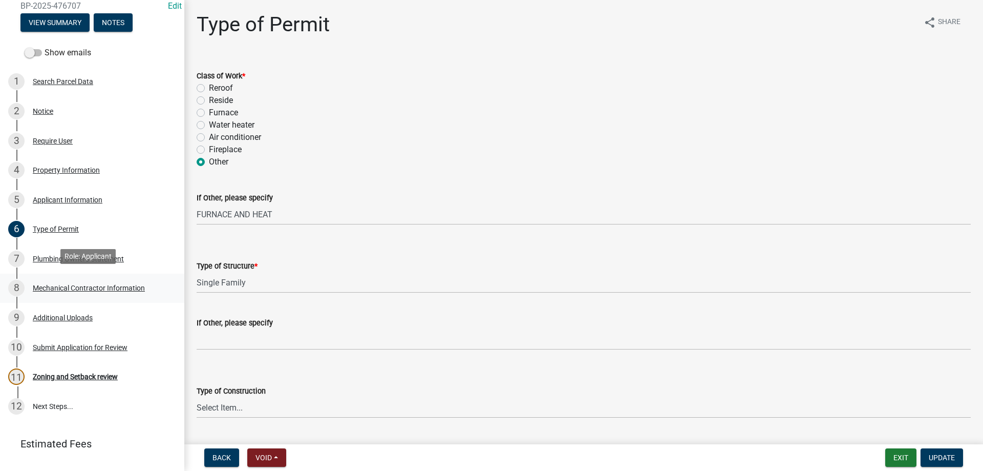
scroll to position [143, 0]
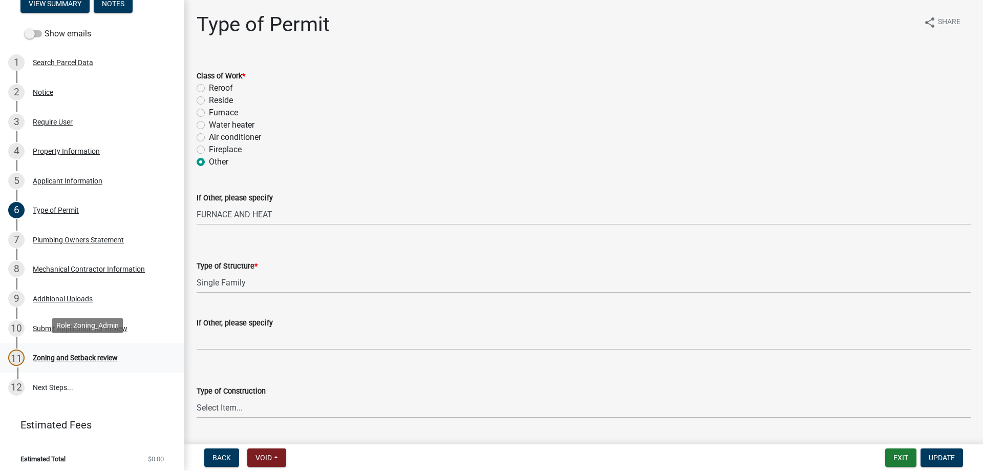
click at [70, 355] on div "Zoning and Setback review" at bounding box center [75, 357] width 85 height 7
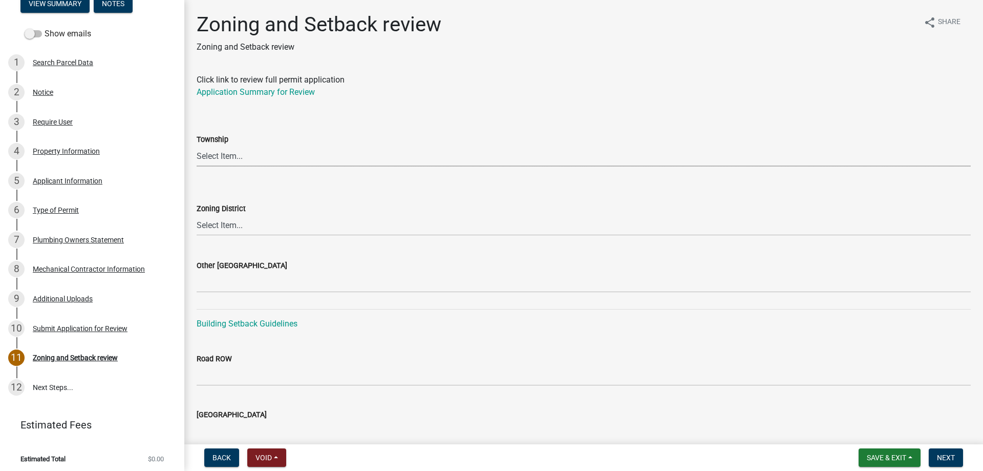
click at [213, 159] on select "Select Item... [PERSON_NAME] Cambridge [PERSON_NAME] Isanti [GEOGRAPHIC_DATA] […" at bounding box center [584, 155] width 774 height 21
click at [197, 145] on select "Select Item... [PERSON_NAME] Cambridge [PERSON_NAME] Isanti [GEOGRAPHIC_DATA] […" at bounding box center [584, 155] width 774 height 21
click at [228, 226] on select "Select Item... Agricultural/Residential (A/R) Tier 1 General Business (B) Indus…" at bounding box center [584, 225] width 774 height 21
click at [197, 215] on select "Select Item... Agricultural/Residential (A/R) Tier 1 General Business (B) Indus…" at bounding box center [584, 225] width 774 height 21
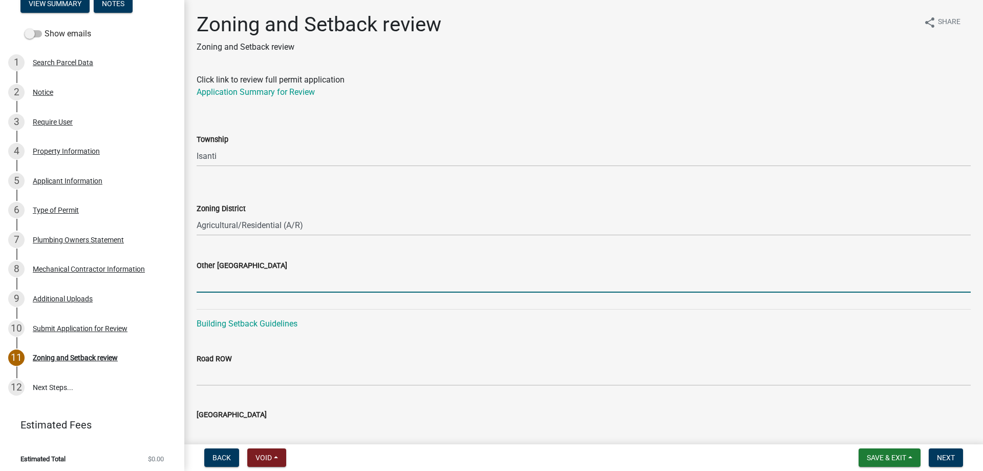
click at [228, 285] on input "Other [GEOGRAPHIC_DATA]" at bounding box center [584, 281] width 774 height 21
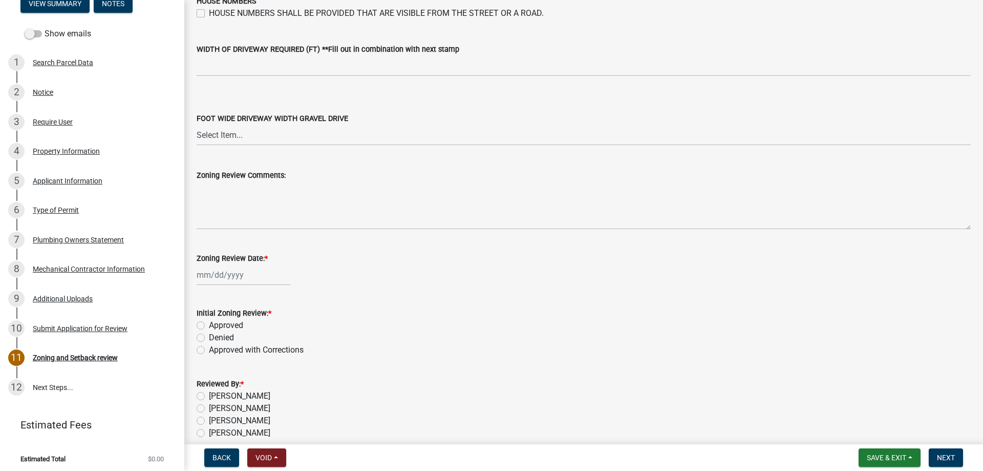
scroll to position [1738, 0]
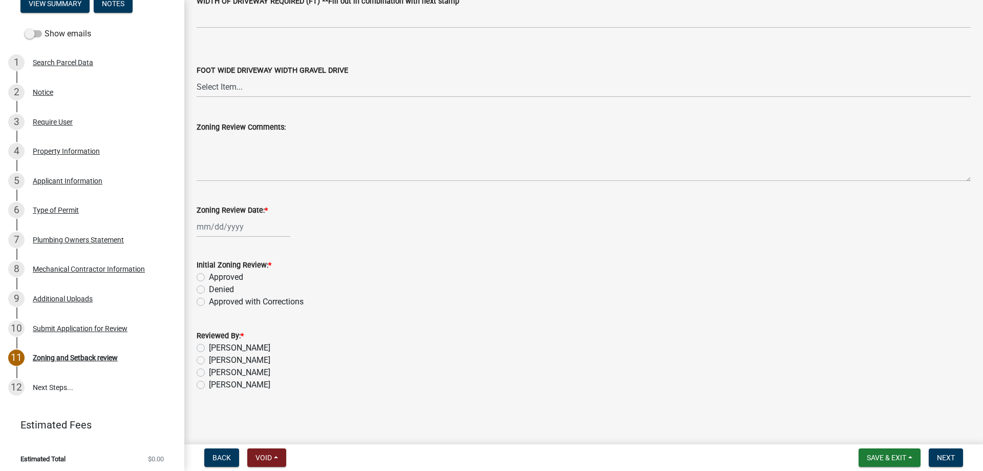
click at [211, 224] on div at bounding box center [244, 226] width 94 height 21
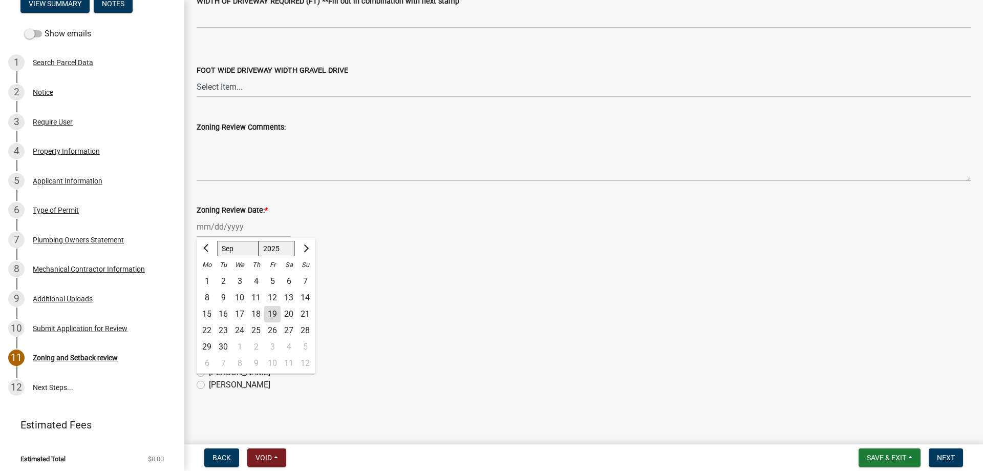
click at [277, 313] on div "19" at bounding box center [272, 314] width 16 height 16
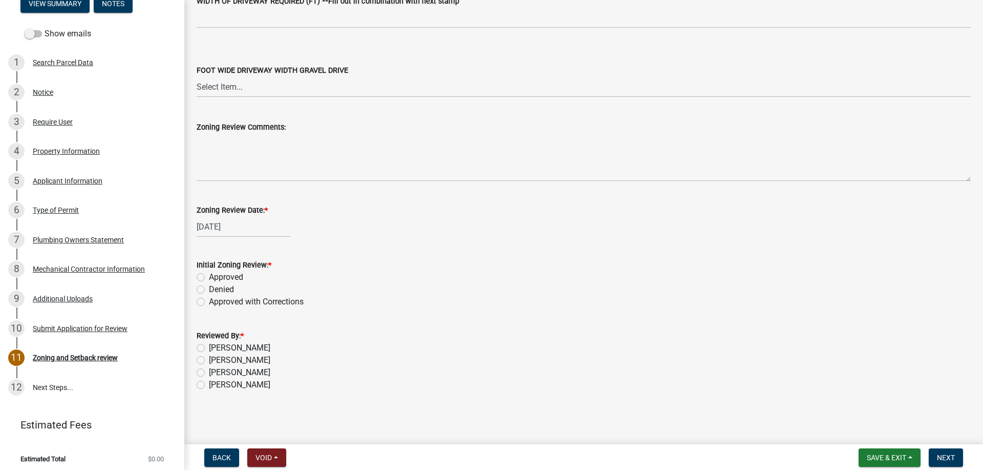
click at [209, 277] on label "Approved" at bounding box center [226, 277] width 34 height 12
click at [209, 277] on input "Approved" at bounding box center [212, 274] width 7 height 7
click at [209, 383] on label "[PERSON_NAME]" at bounding box center [239, 384] width 61 height 12
click at [209, 383] on input "[PERSON_NAME]" at bounding box center [212, 381] width 7 height 7
click at [949, 457] on span "Next" at bounding box center [946, 457] width 18 height 8
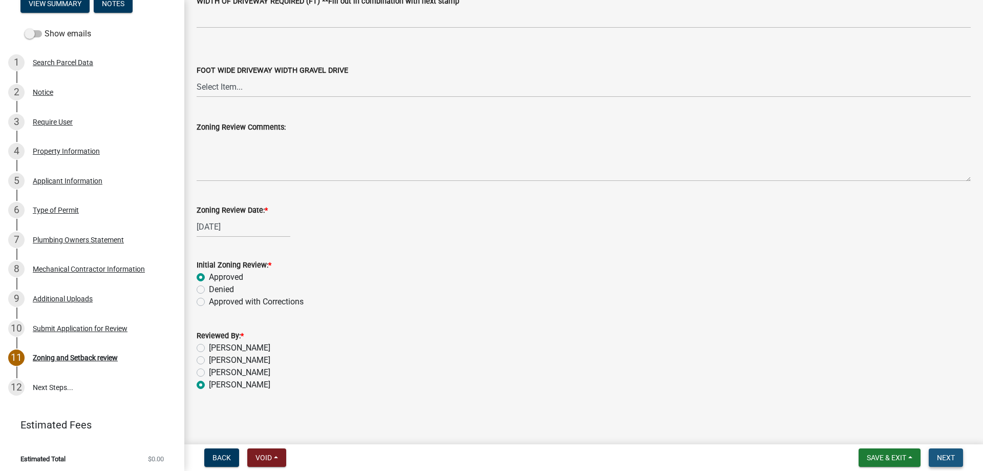
scroll to position [0, 0]
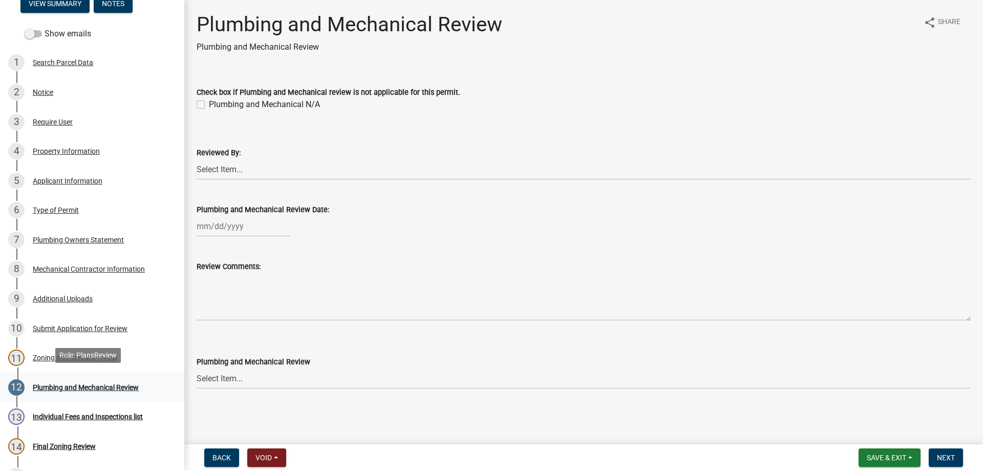
click at [82, 383] on div "Plumbing and Mechanical Review" at bounding box center [86, 386] width 106 height 7
click at [62, 206] on div "Type of Permit" at bounding box center [56, 209] width 46 height 7
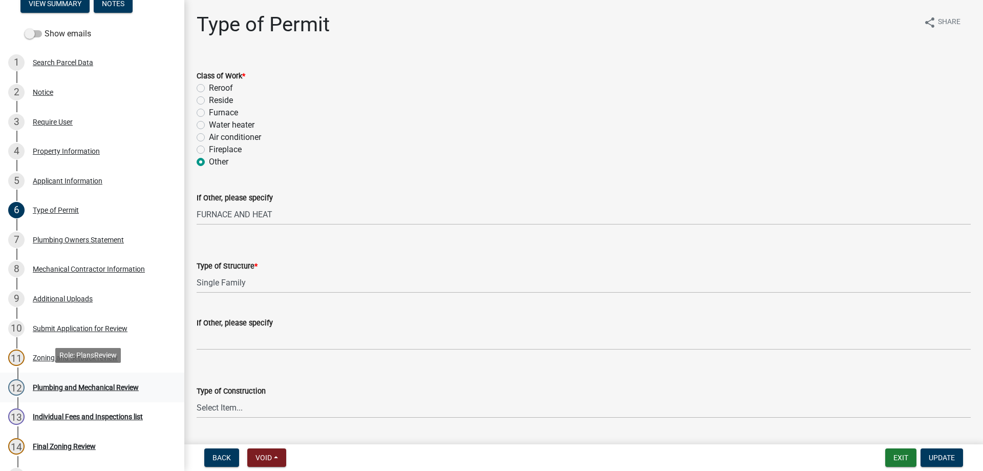
click at [80, 387] on div "Plumbing and Mechanical Review" at bounding box center [86, 386] width 106 height 7
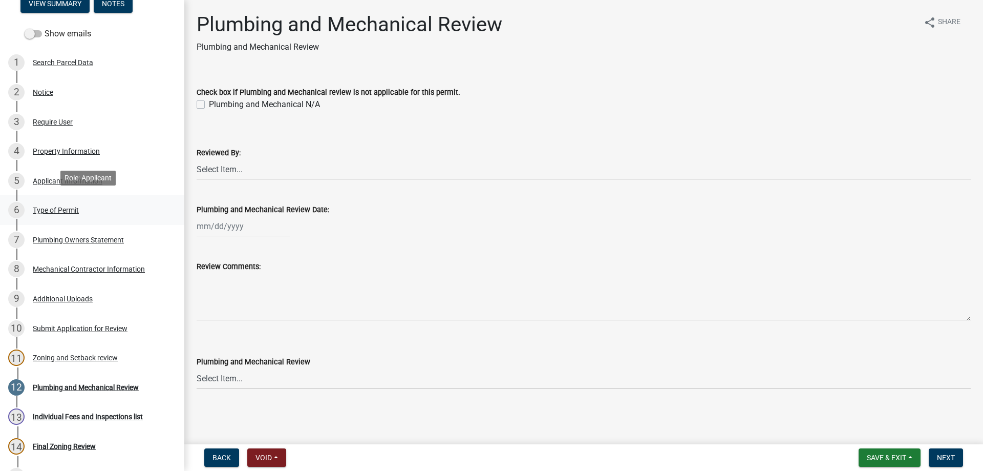
click at [65, 206] on div "Type of Permit" at bounding box center [56, 209] width 46 height 7
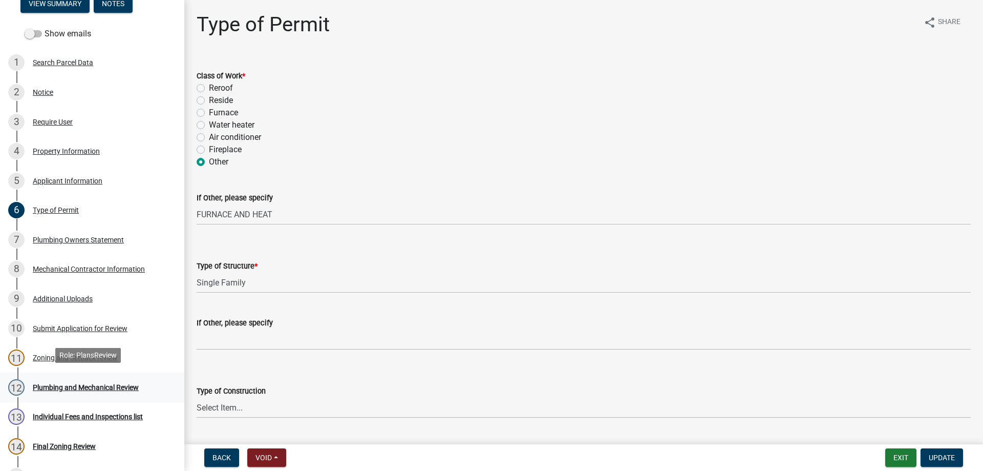
click at [49, 383] on div "Plumbing and Mechanical Review" at bounding box center [86, 386] width 106 height 7
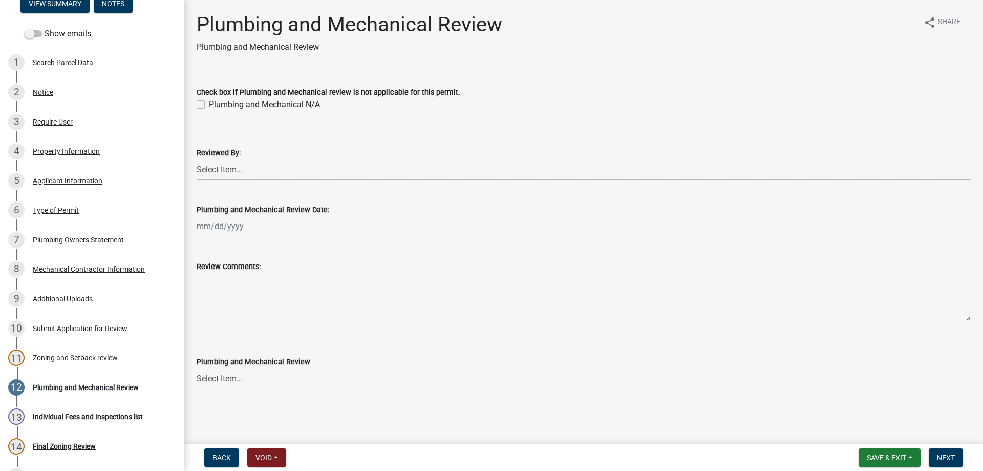
click at [215, 168] on select "Select Item... [PERSON_NAME] [PERSON_NAME] [PERSON_NAME] [PERSON_NAME] [PERSON_…" at bounding box center [584, 169] width 774 height 21
click at [197, 159] on select "Select Item... [PERSON_NAME] [PERSON_NAME] [PERSON_NAME] [PERSON_NAME] [PERSON_…" at bounding box center [584, 169] width 774 height 21
click at [213, 226] on div at bounding box center [244, 226] width 94 height 21
click at [271, 313] on div "19" at bounding box center [272, 313] width 16 height 16
click at [213, 379] on select "Select Item... Approved Denied Approved with Corrections" at bounding box center [584, 378] width 774 height 21
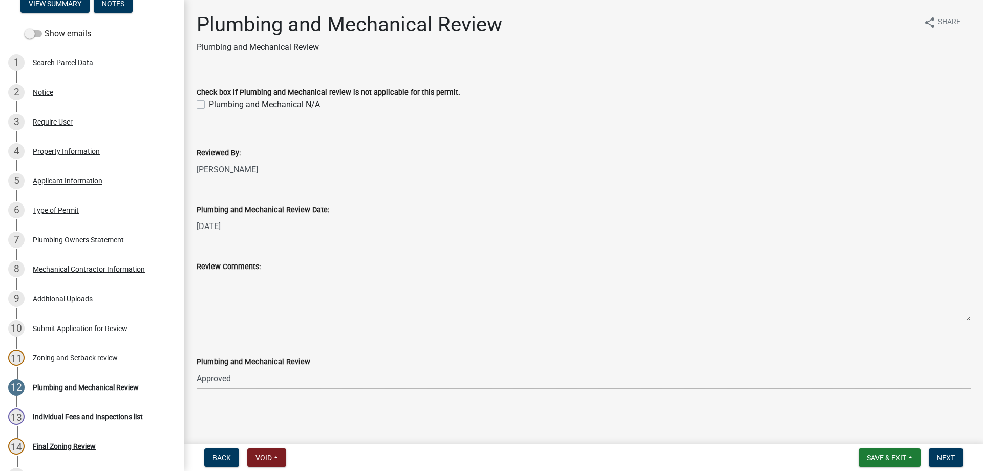
click at [197, 368] on select "Select Item... Approved Denied Approved with Corrections" at bounding box center [584, 378] width 774 height 21
click at [942, 463] on button "Next" at bounding box center [946, 457] width 34 height 18
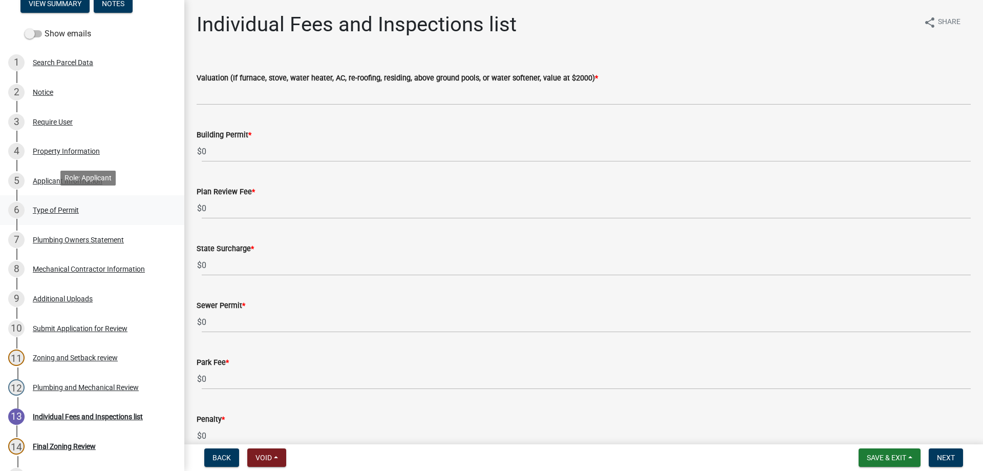
click at [62, 207] on div "Type of Permit" at bounding box center [56, 209] width 46 height 7
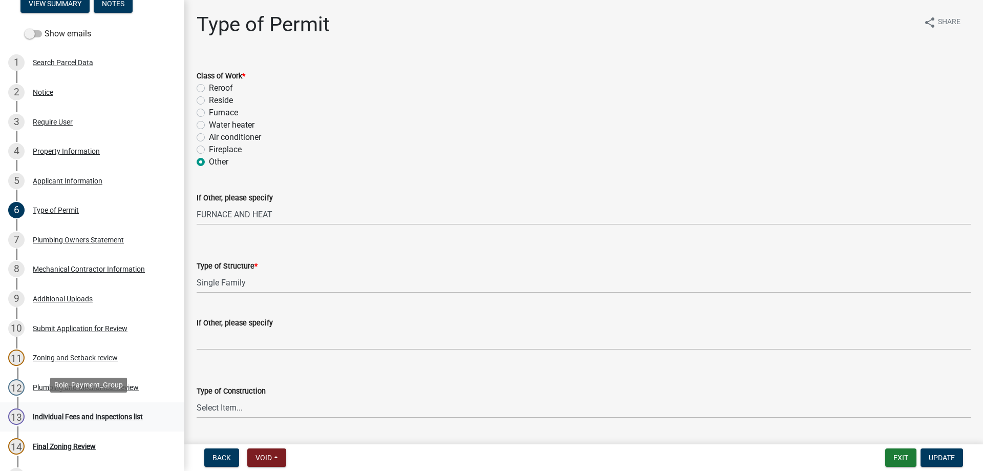
click at [58, 413] on div "Individual Fees and Inspections list" at bounding box center [88, 416] width 110 height 7
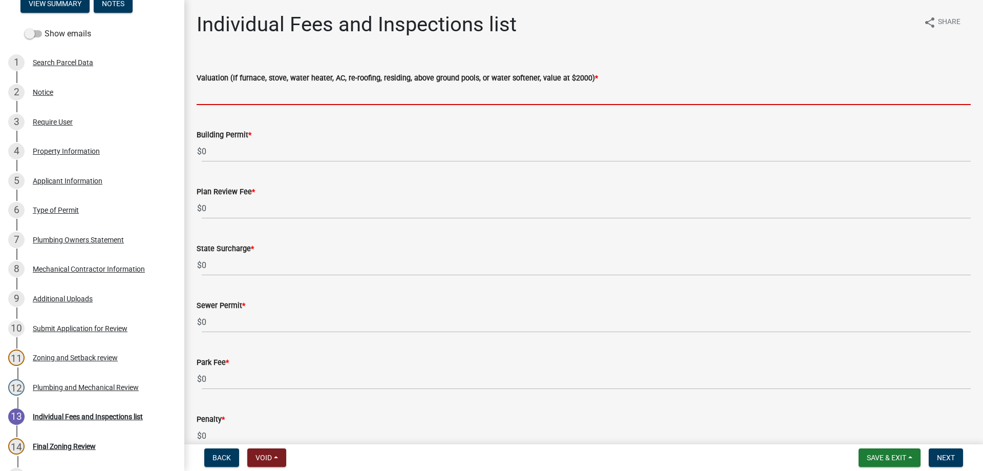
click at [220, 97] on input "text" at bounding box center [584, 94] width 774 height 21
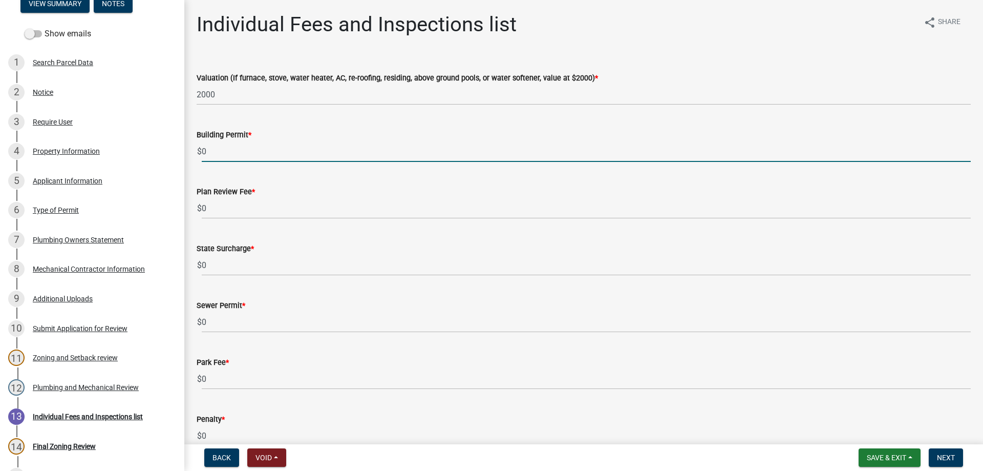
drag, startPoint x: 218, startPoint y: 155, endPoint x: 180, endPoint y: 156, distance: 37.9
click at [180, 156] on div "[GEOGRAPHIC_DATA] Permit BP-2025-476707 Edit View Summary Notes Show emails 1 S…" at bounding box center [491, 235] width 983 height 471
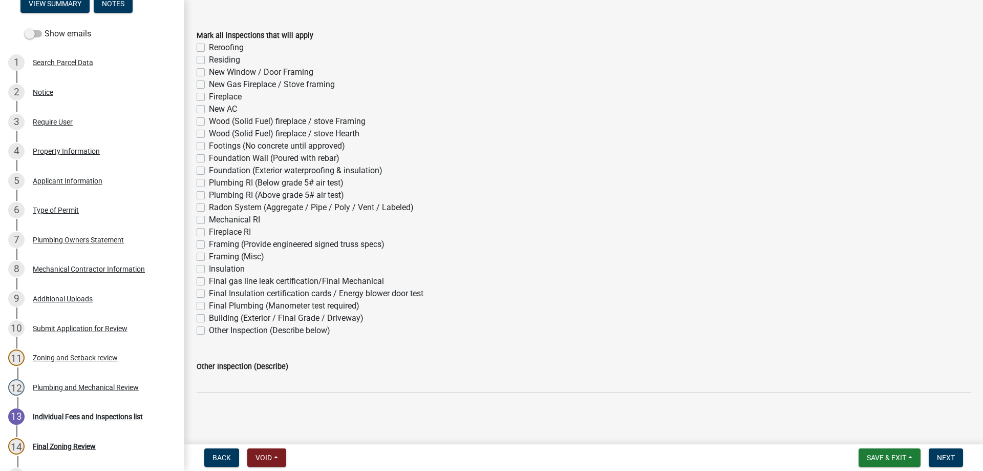
scroll to position [553, 0]
click at [209, 219] on label "Mechanical RI" at bounding box center [234, 218] width 51 height 12
click at [209, 219] on input "Mechanical RI" at bounding box center [212, 215] width 7 height 7
click at [209, 276] on label "Final gas line leak certification/Final Mechanical" at bounding box center [296, 279] width 175 height 12
click at [209, 276] on input "Final gas line leak certification/Final Mechanical" at bounding box center [212, 276] width 7 height 7
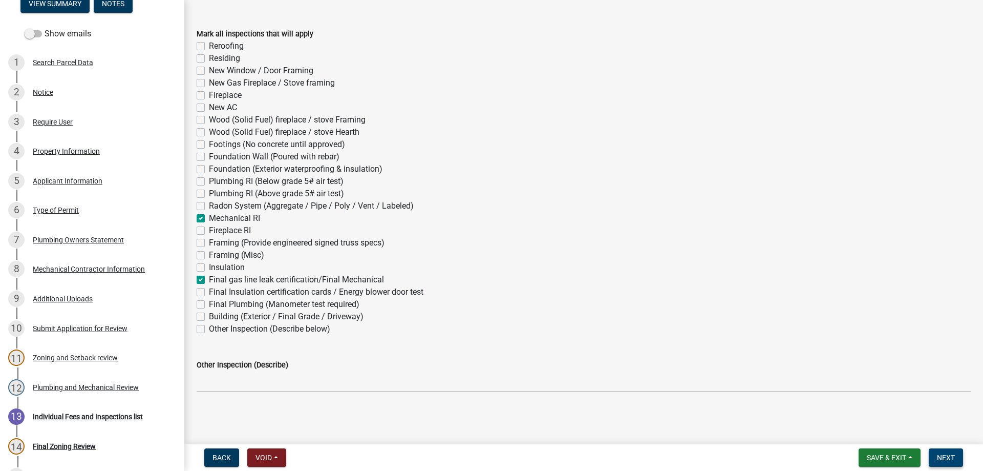
click at [949, 455] on span "Next" at bounding box center [946, 457] width 18 height 8
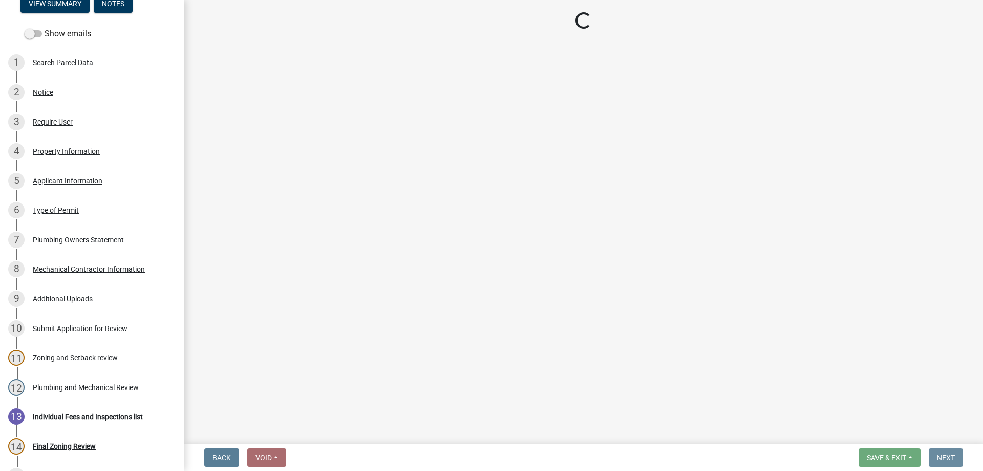
scroll to position [0, 0]
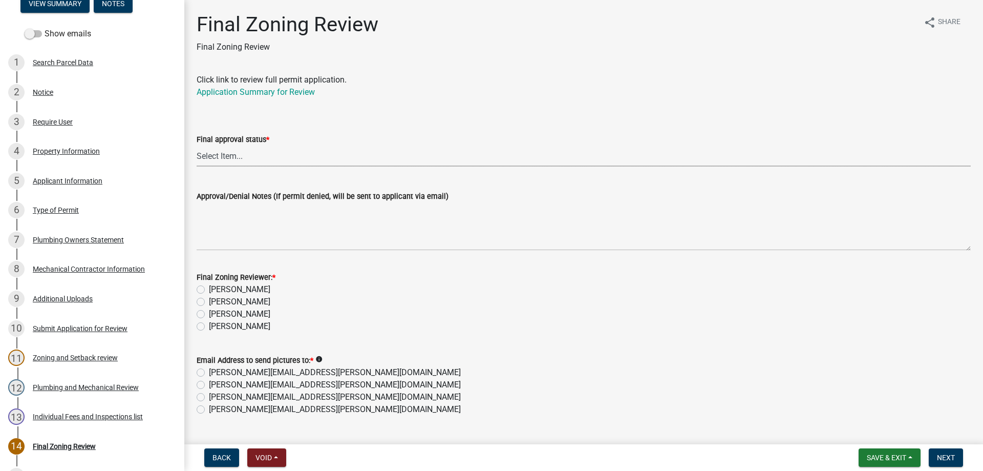
click at [219, 157] on select "Select Item... Approved Denied" at bounding box center [584, 155] width 774 height 21
click at [197, 145] on select "Select Item... Approved Denied" at bounding box center [584, 155] width 774 height 21
click at [209, 326] on label "[PERSON_NAME]" at bounding box center [239, 326] width 61 height 12
click at [209, 326] on input "[PERSON_NAME]" at bounding box center [212, 323] width 7 height 7
click at [209, 407] on label "[PERSON_NAME][EMAIL_ADDRESS][PERSON_NAME][DOMAIN_NAME]" at bounding box center [335, 409] width 252 height 12
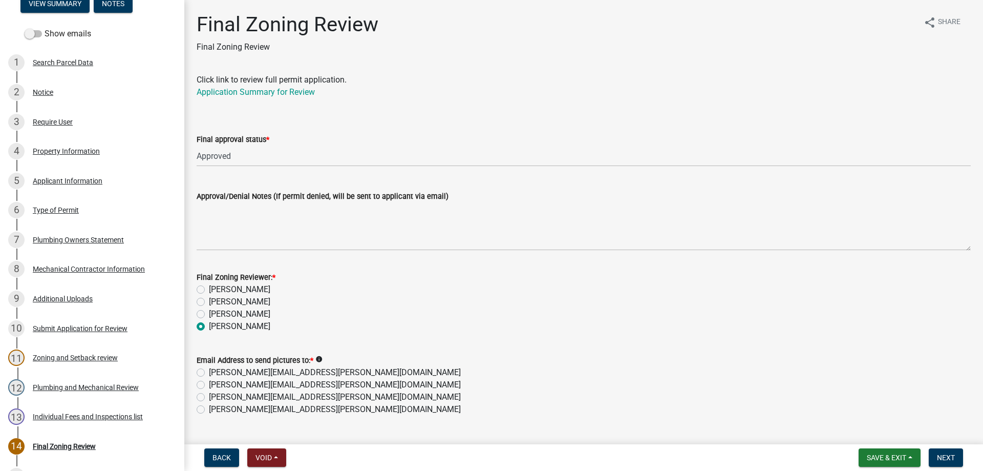
click at [209, 407] on input "[PERSON_NAME][EMAIL_ADDRESS][PERSON_NAME][DOMAIN_NAME]" at bounding box center [212, 406] width 7 height 7
click at [937, 453] on span "Next" at bounding box center [946, 457] width 18 height 8
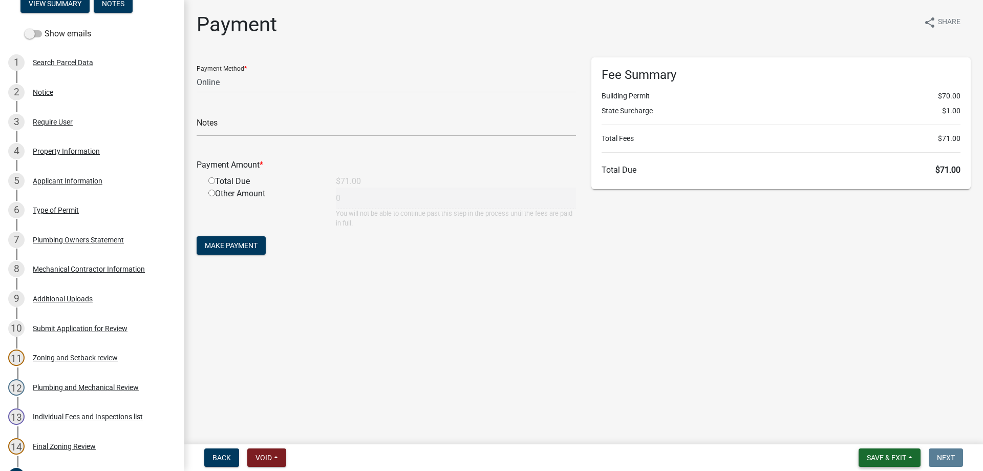
click at [869, 455] on span "Save & Exit" at bounding box center [886, 457] width 39 height 8
click at [861, 437] on button "Save & Exit" at bounding box center [880, 430] width 82 height 25
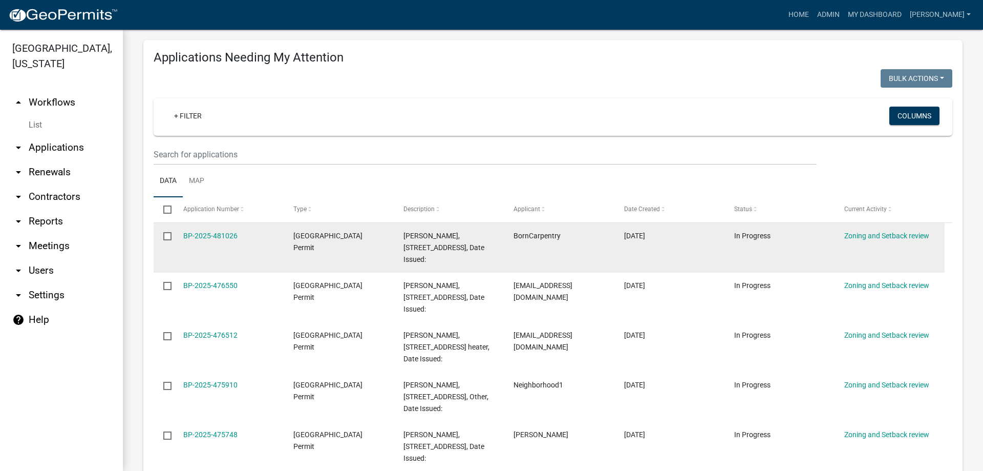
scroll to position [154, 0]
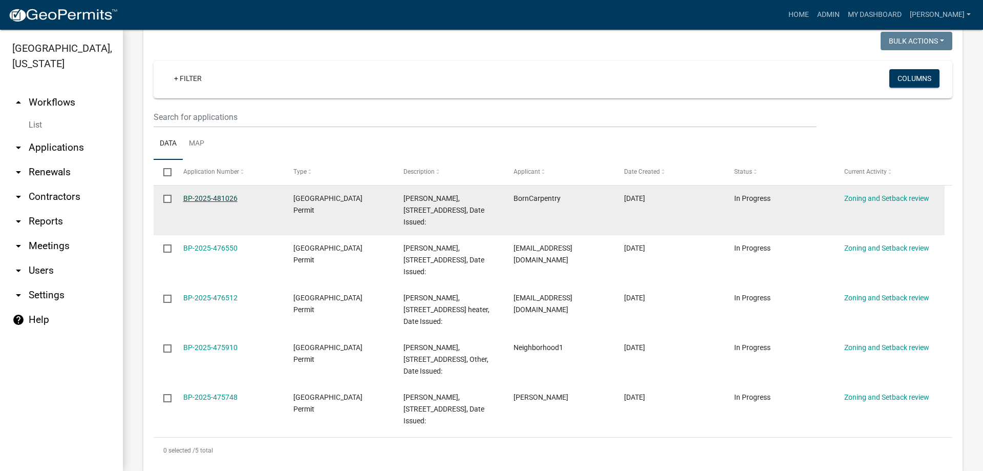
click at [225, 198] on link "BP-2025-481026" at bounding box center [210, 198] width 54 height 8
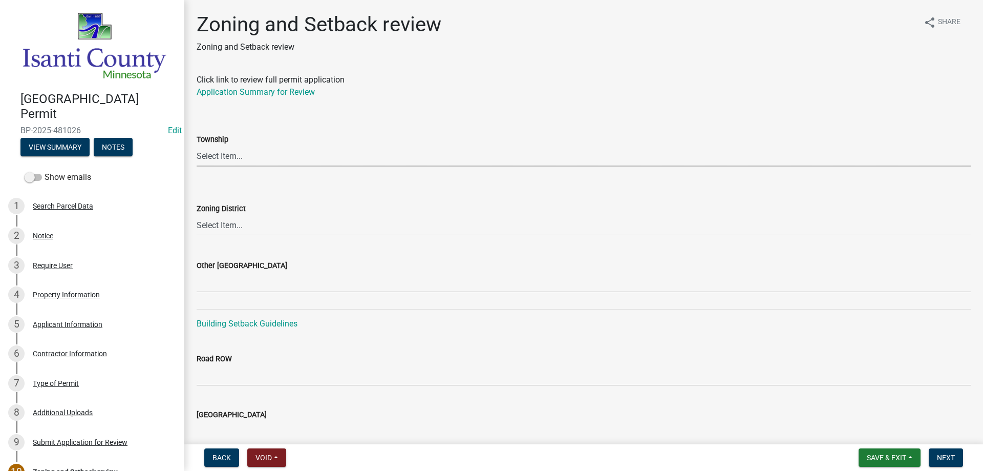
click at [227, 156] on select "Select Item... [PERSON_NAME] Cambridge [PERSON_NAME] Isanti [GEOGRAPHIC_DATA] […" at bounding box center [584, 155] width 774 height 21
click at [197, 145] on select "Select Item... [PERSON_NAME] Cambridge [PERSON_NAME] Isanti [GEOGRAPHIC_DATA] […" at bounding box center [584, 155] width 774 height 21
click at [237, 229] on select "Select Item... Agricultural/Residential (A/R) Tier 1 General Business (B) Indus…" at bounding box center [584, 225] width 774 height 21
click at [197, 215] on select "Select Item... Agricultural/Residential (A/R) Tier 1 General Business (B) Indus…" at bounding box center [584, 225] width 774 height 21
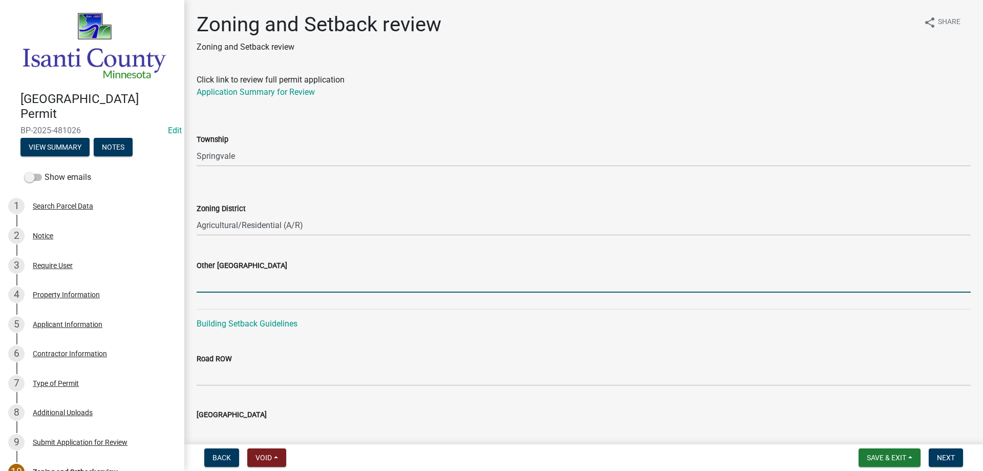
click at [223, 279] on input "Other [GEOGRAPHIC_DATA]" at bounding box center [584, 281] width 774 height 21
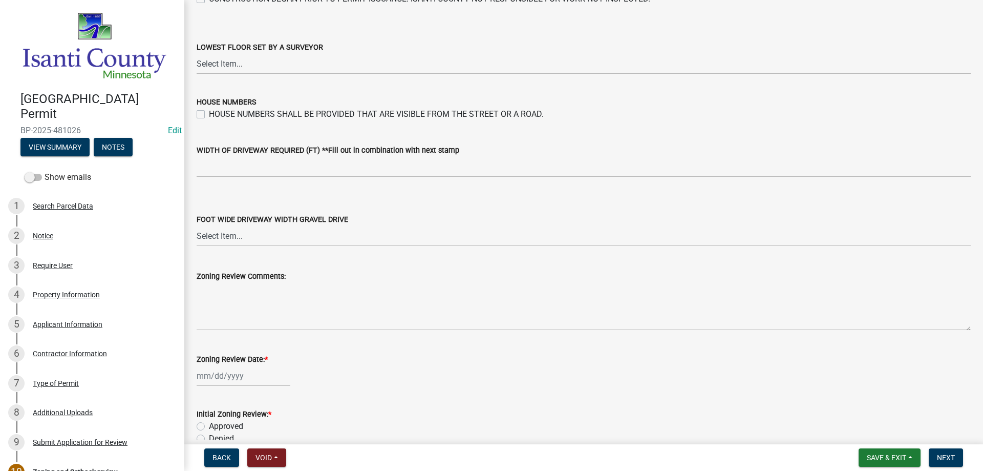
scroll to position [1738, 0]
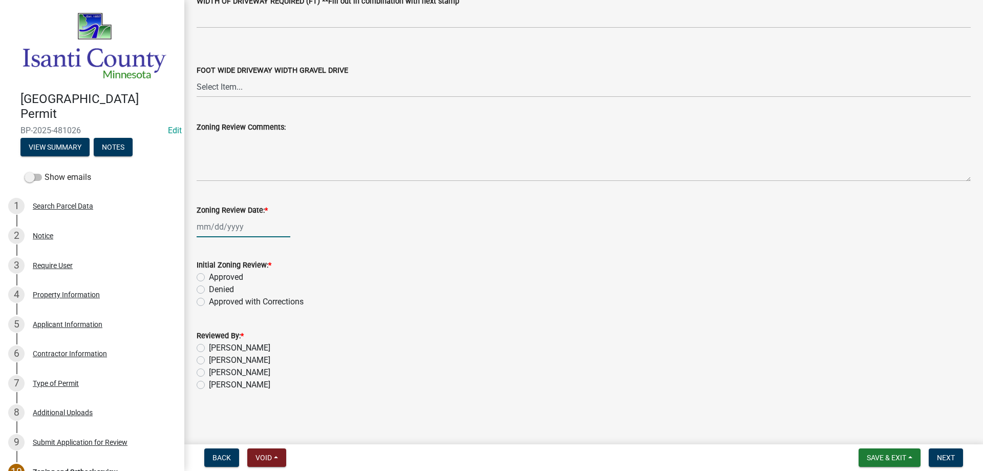
click at [219, 226] on div at bounding box center [244, 226] width 94 height 21
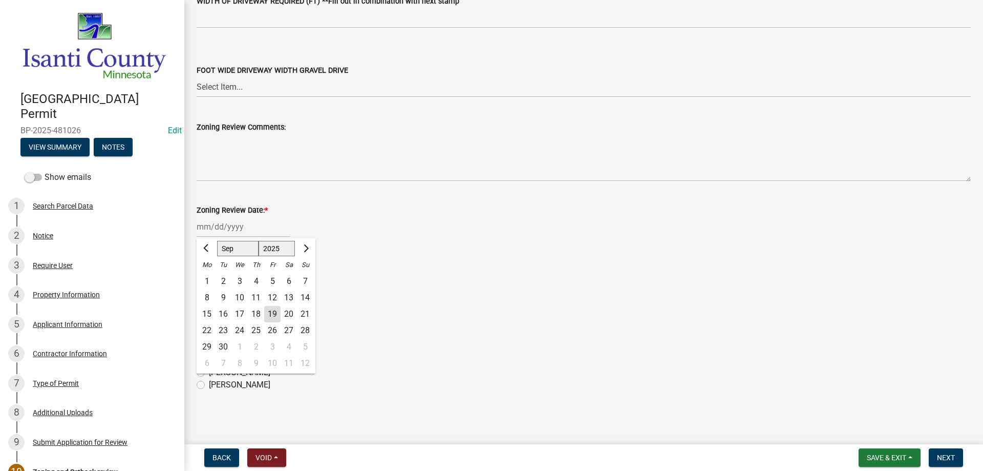
click at [271, 312] on div "19" at bounding box center [272, 314] width 16 height 16
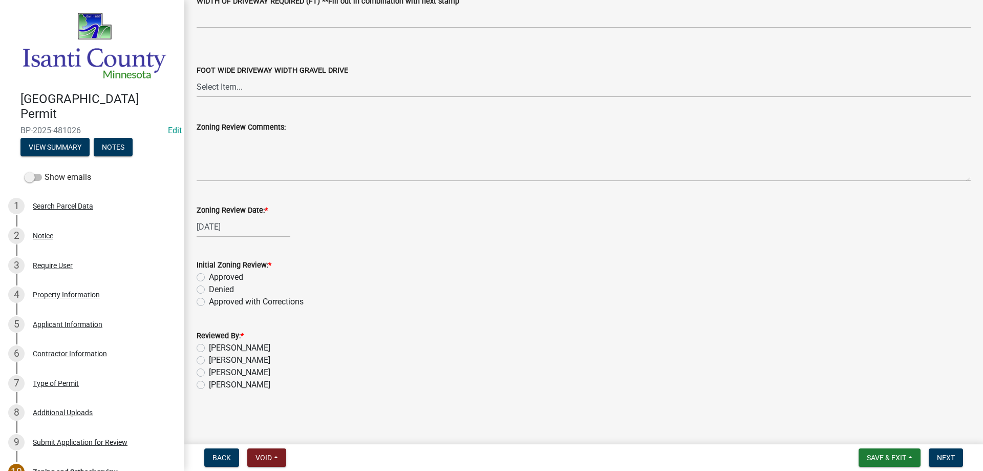
click at [209, 277] on label "Approved" at bounding box center [226, 277] width 34 height 12
click at [209, 277] on input "Approved" at bounding box center [212, 274] width 7 height 7
click at [209, 386] on label "[PERSON_NAME]" at bounding box center [239, 384] width 61 height 12
click at [209, 385] on input "[PERSON_NAME]" at bounding box center [212, 381] width 7 height 7
click at [946, 459] on span "Next" at bounding box center [946, 457] width 18 height 8
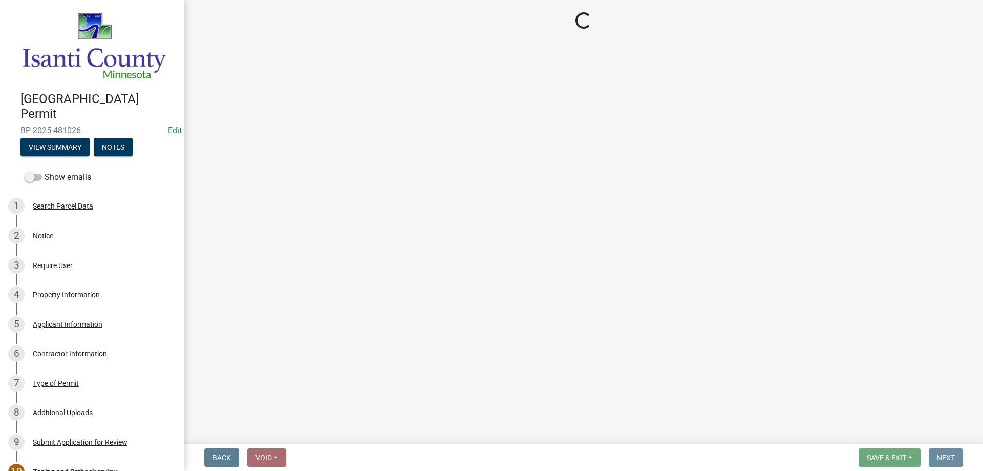
scroll to position [0, 0]
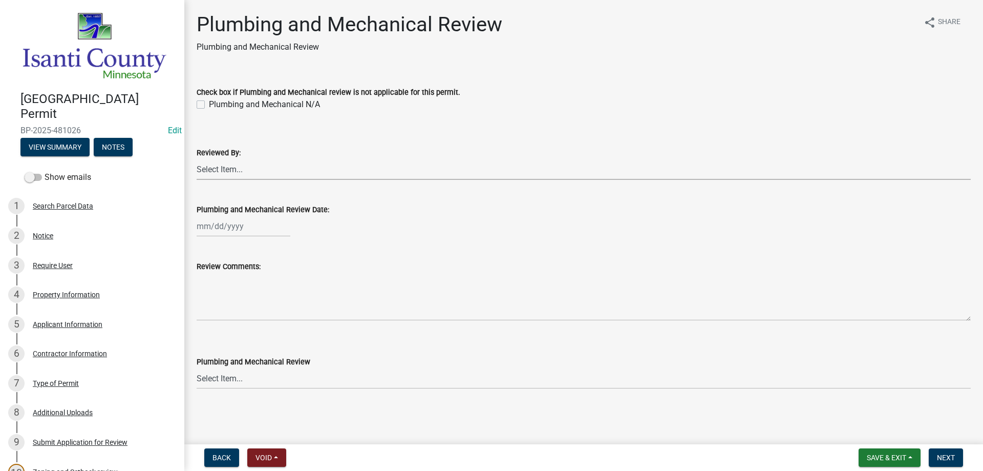
click at [228, 170] on select "Select Item... [PERSON_NAME] [PERSON_NAME] [PERSON_NAME] [PERSON_NAME] [PERSON_…" at bounding box center [584, 169] width 774 height 21
click at [197, 159] on select "Select Item... [PERSON_NAME] [PERSON_NAME] [PERSON_NAME] [PERSON_NAME] [PERSON_…" at bounding box center [584, 169] width 774 height 21
click at [233, 227] on div at bounding box center [244, 226] width 94 height 21
click at [329, 223] on div "[PERSON_NAME] Feb Mar Apr [PERSON_NAME][DATE] Oct Nov [DATE] 1526 1527 1528 152…" at bounding box center [584, 226] width 774 height 21
click at [195, 296] on div "Review Comments:" at bounding box center [583, 283] width 789 height 75
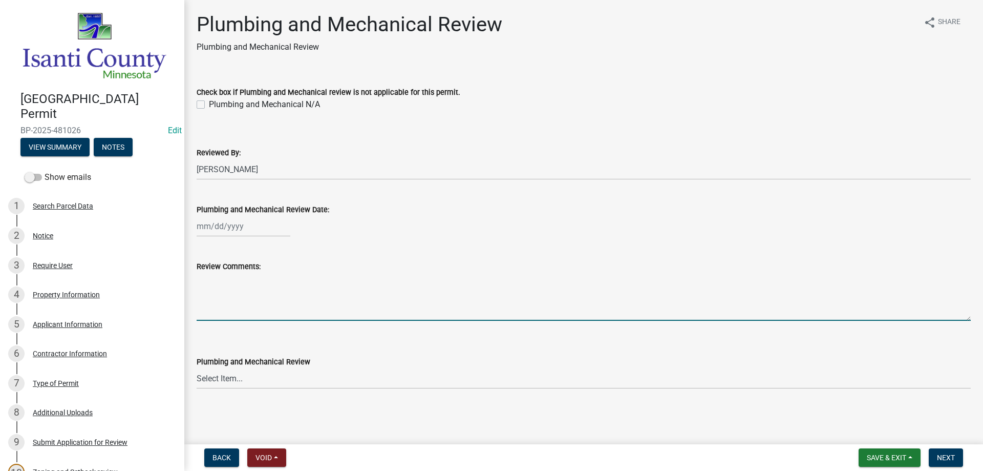
click at [199, 305] on textarea "Review Comments:" at bounding box center [584, 296] width 774 height 48
click at [223, 227] on div at bounding box center [244, 226] width 94 height 21
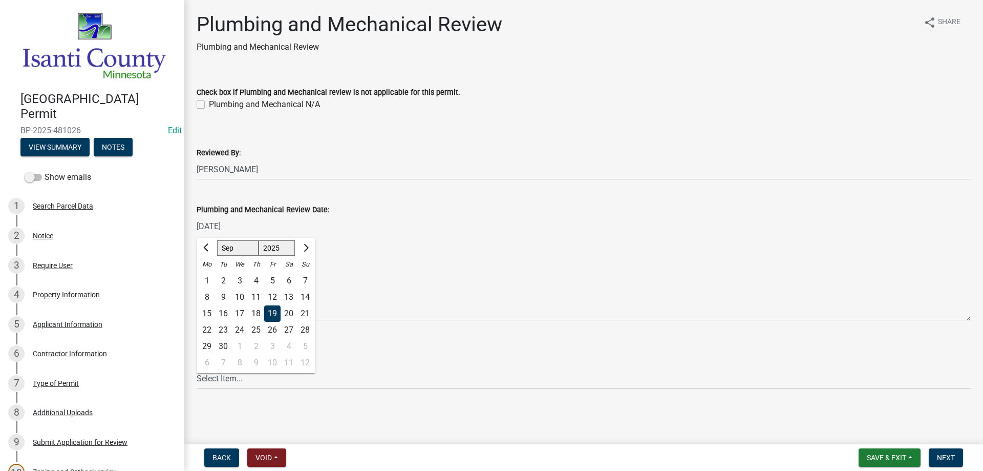
click at [268, 312] on div "19" at bounding box center [272, 313] width 16 height 16
click at [208, 378] on select "Select Item... Approved Denied Approved with Corrections" at bounding box center [584, 378] width 774 height 21
click at [197, 368] on select "Select Item... Approved Denied Approved with Corrections" at bounding box center [584, 378] width 774 height 21
click at [945, 455] on span "Next" at bounding box center [946, 457] width 18 height 8
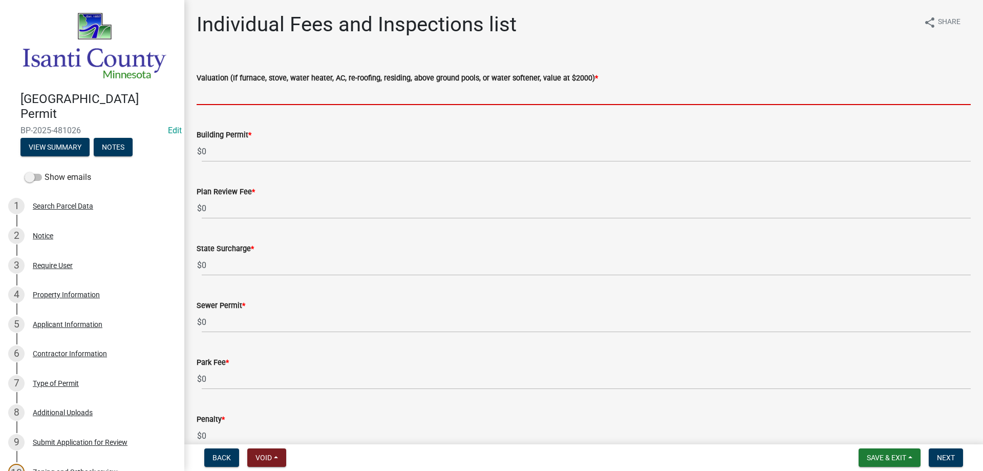
click at [223, 95] on input "text" at bounding box center [584, 94] width 774 height 21
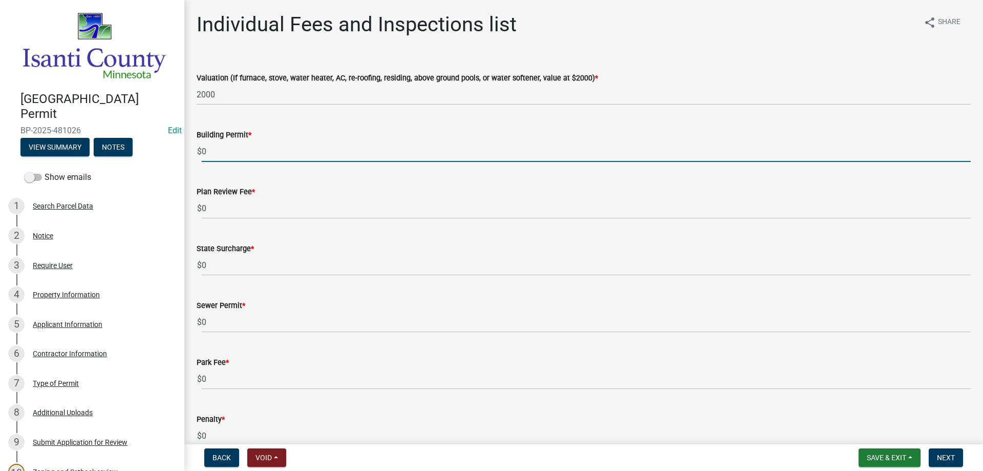
drag, startPoint x: 210, startPoint y: 153, endPoint x: 202, endPoint y: 142, distance: 13.2
click at [197, 153] on div "$ 0" at bounding box center [584, 151] width 774 height 21
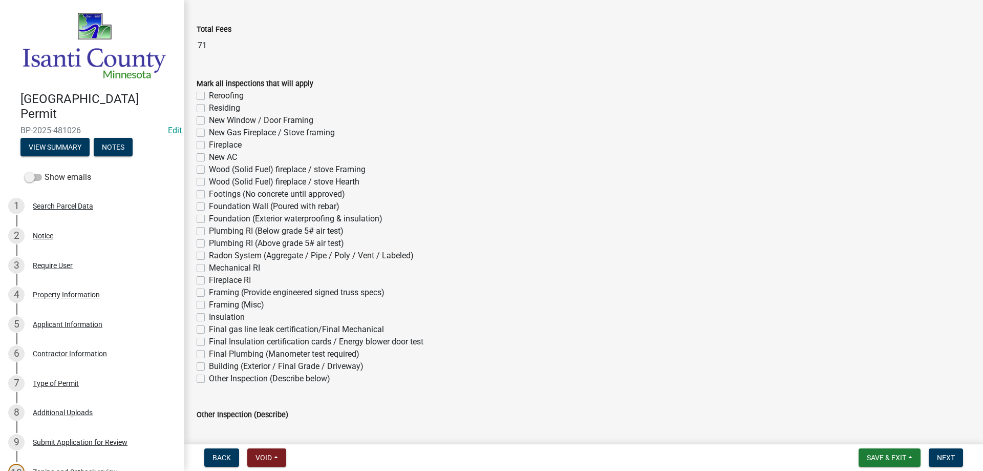
scroll to position [553, 0]
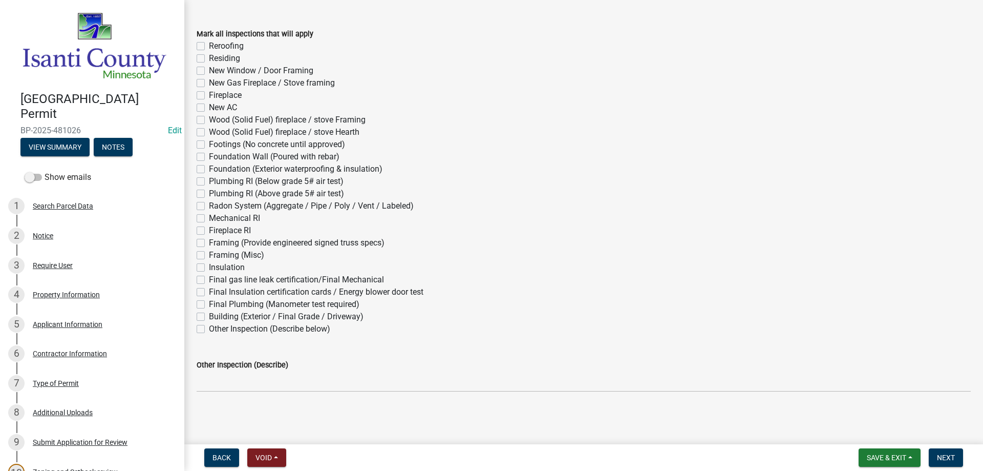
click at [209, 216] on label "Mechanical RI" at bounding box center [234, 218] width 51 height 12
click at [209, 216] on input "Mechanical RI" at bounding box center [212, 215] width 7 height 7
click at [209, 280] on label "Final gas line leak certification/Final Mechanical" at bounding box center [296, 279] width 175 height 12
click at [209, 280] on input "Final gas line leak certification/Final Mechanical" at bounding box center [212, 276] width 7 height 7
click at [942, 455] on span "Next" at bounding box center [946, 457] width 18 height 8
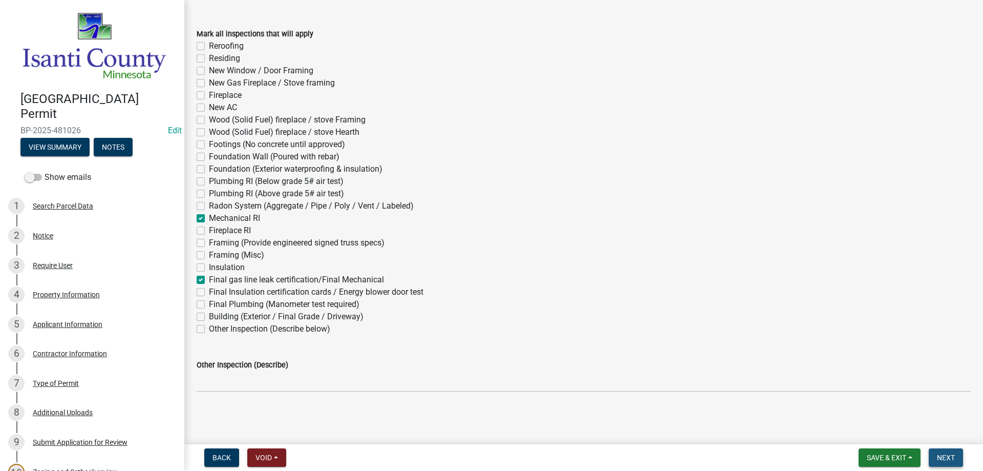
scroll to position [0, 0]
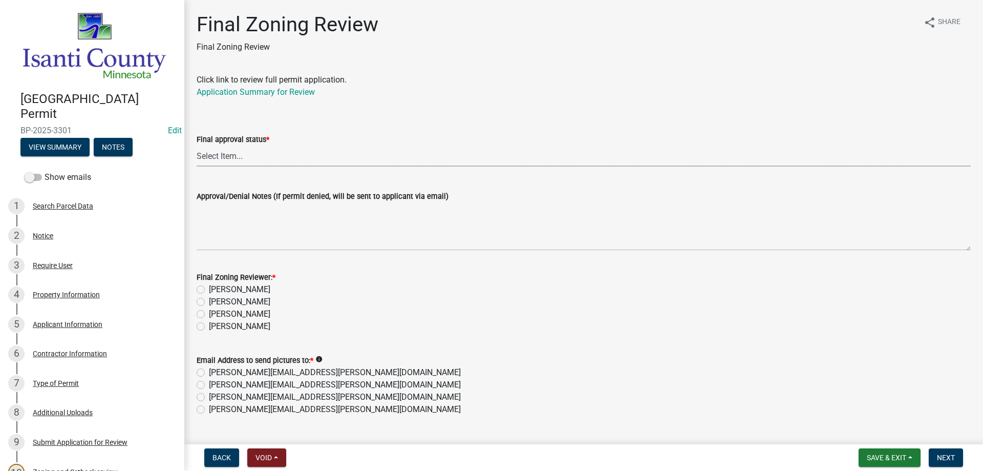
click at [220, 153] on select "Select Item... Approved Denied" at bounding box center [584, 155] width 774 height 21
click at [197, 145] on select "Select Item... Approved Denied" at bounding box center [584, 155] width 774 height 21
click at [209, 326] on label "[PERSON_NAME]" at bounding box center [239, 326] width 61 height 12
click at [209, 326] on input "[PERSON_NAME]" at bounding box center [212, 323] width 7 height 7
click at [209, 412] on label "[PERSON_NAME][EMAIL_ADDRESS][PERSON_NAME][DOMAIN_NAME]" at bounding box center [335, 409] width 252 height 12
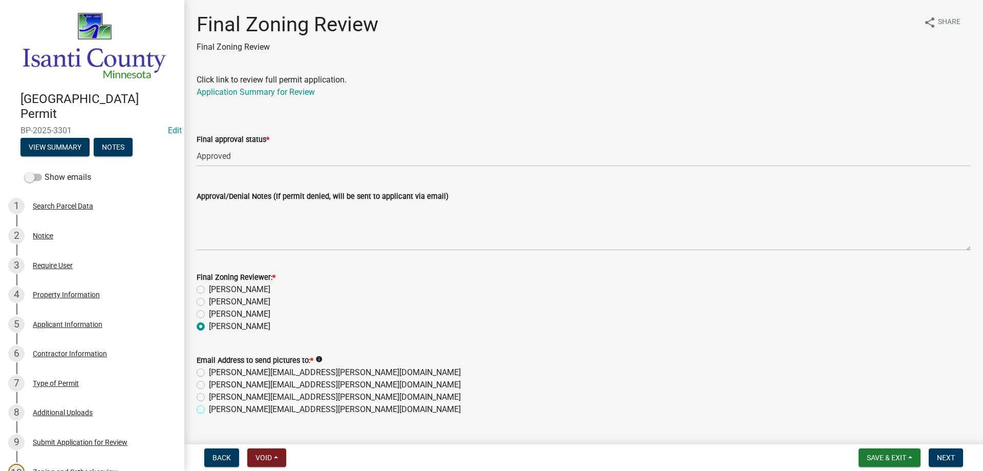
click at [209, 410] on input "[PERSON_NAME][EMAIL_ADDRESS][PERSON_NAME][DOMAIN_NAME]" at bounding box center [212, 406] width 7 height 7
click at [951, 453] on span "Next" at bounding box center [946, 457] width 18 height 8
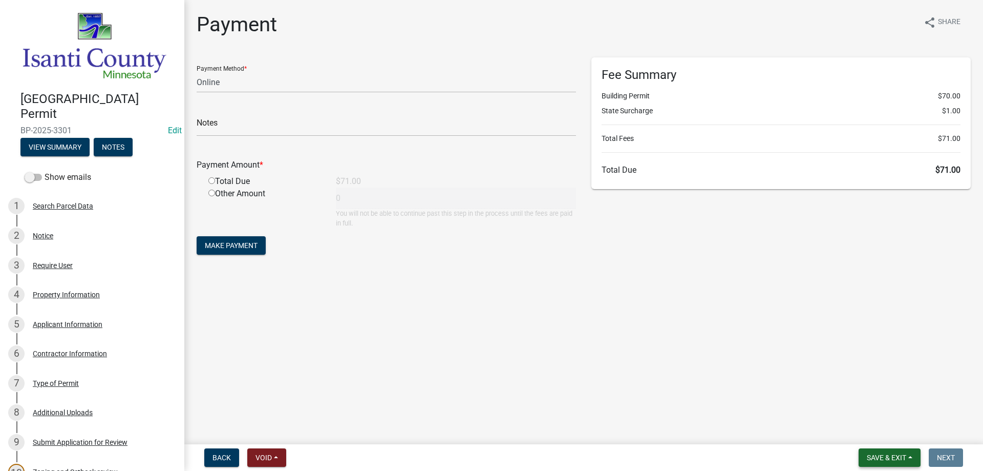
click at [879, 457] on span "Save & Exit" at bounding box center [886, 457] width 39 height 8
click at [879, 435] on button "Save & Exit" at bounding box center [880, 430] width 82 height 25
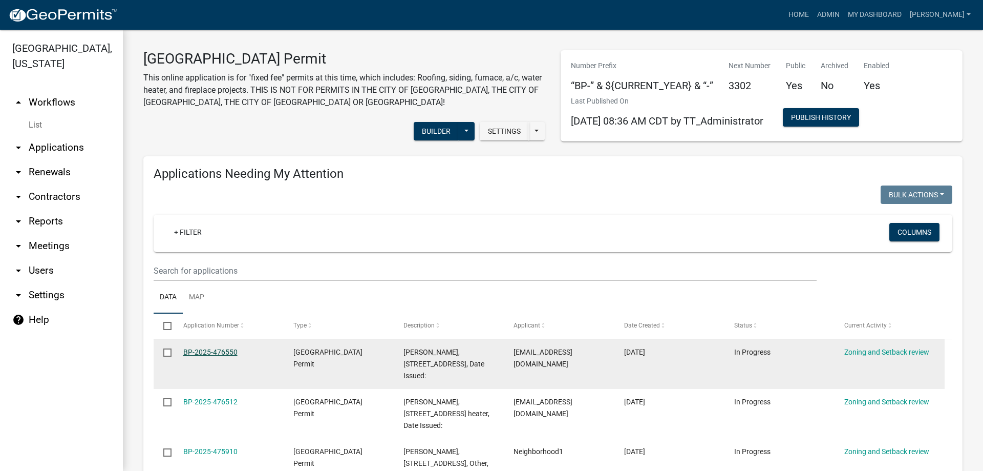
click at [211, 350] on link "BP-2025-476550" at bounding box center [210, 352] width 54 height 8
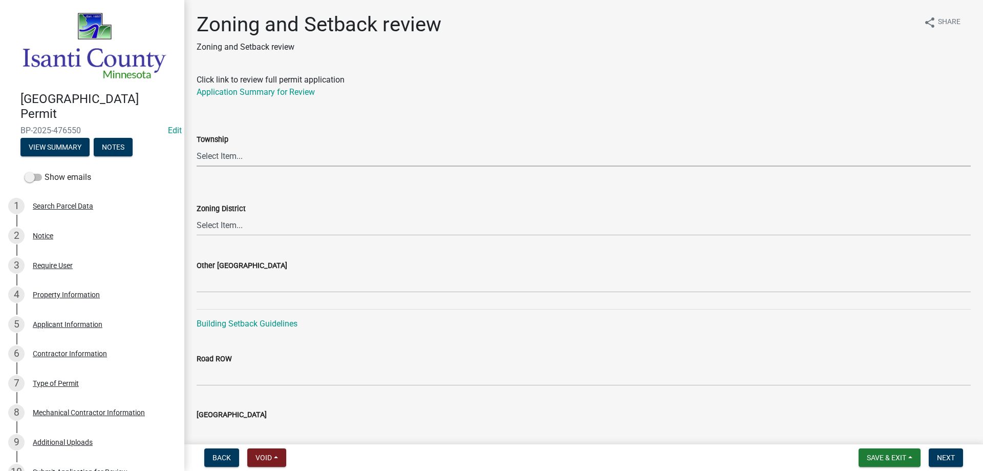
click at [218, 158] on select "Select Item... [PERSON_NAME] Cambridge [PERSON_NAME] Isanti [GEOGRAPHIC_DATA] […" at bounding box center [584, 155] width 774 height 21
click at [197, 145] on select "Select Item... [PERSON_NAME] Cambridge [PERSON_NAME] Isanti [GEOGRAPHIC_DATA] […" at bounding box center [584, 155] width 774 height 21
click at [232, 229] on select "Select Item... Agricultural/Residential (A/R) Tier 1 General Business (B) Indus…" at bounding box center [584, 225] width 774 height 21
click at [197, 215] on select "Select Item... Agricultural/Residential (A/R) Tier 1 General Business (B) Indus…" at bounding box center [584, 225] width 774 height 21
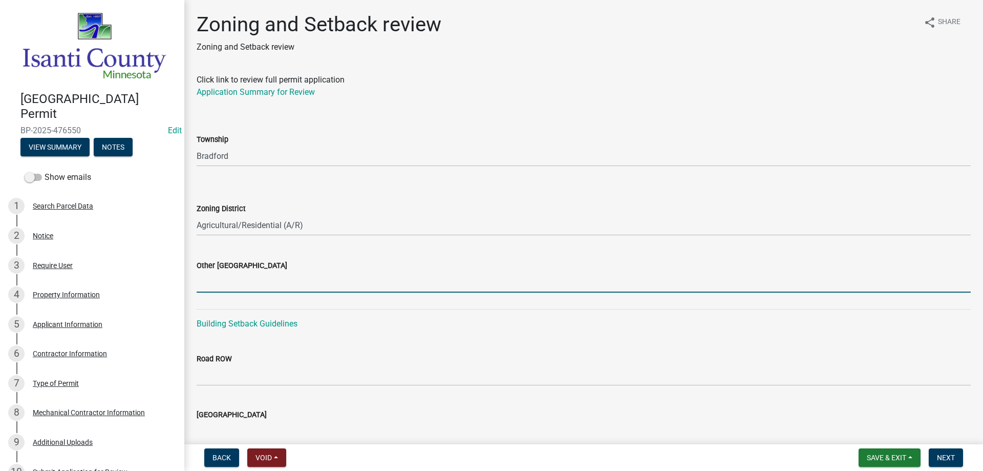
click at [228, 279] on input "Other [GEOGRAPHIC_DATA]" at bounding box center [584, 281] width 774 height 21
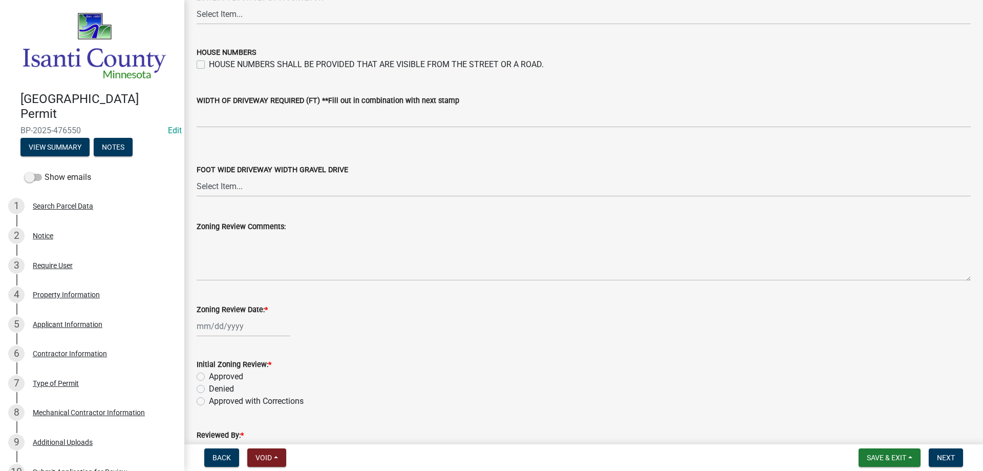
scroll to position [1738, 0]
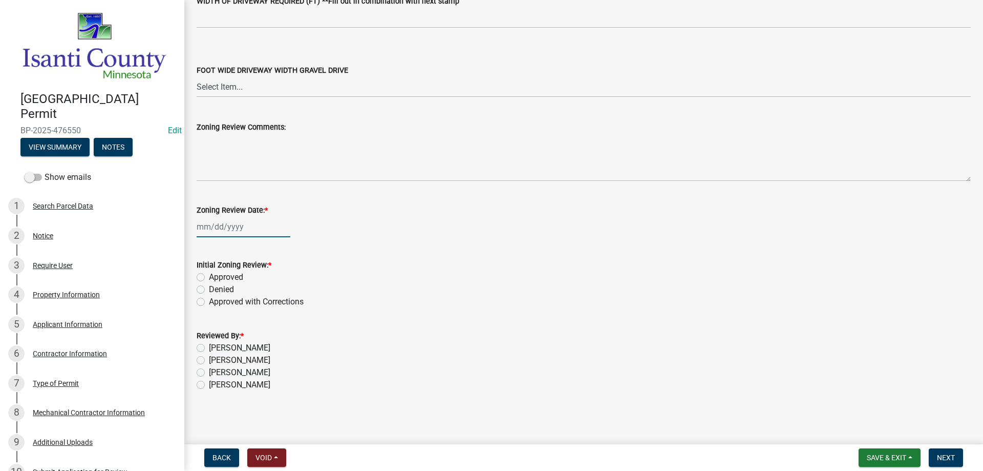
click at [235, 226] on div at bounding box center [244, 226] width 94 height 21
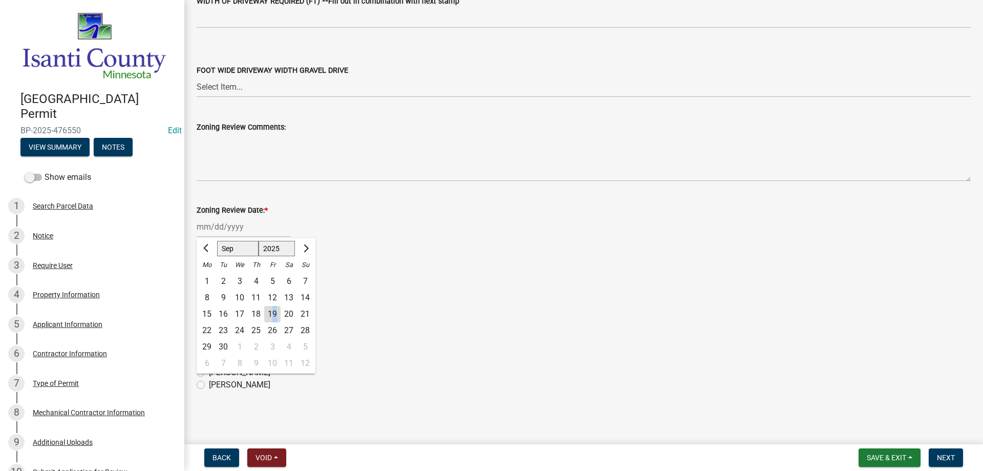
click at [275, 316] on div "19" at bounding box center [272, 314] width 16 height 16
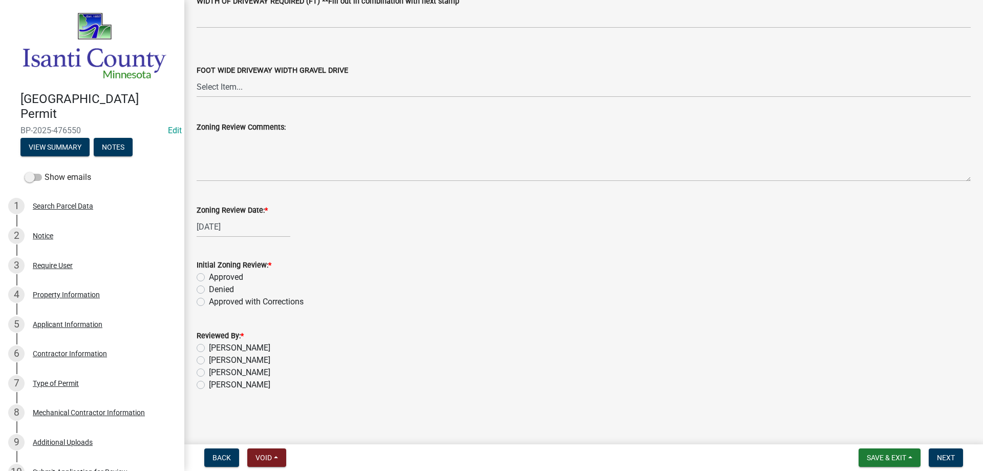
click at [209, 280] on label "Approved" at bounding box center [226, 277] width 34 height 12
click at [209, 277] on input "Approved" at bounding box center [212, 274] width 7 height 7
click at [209, 384] on label "[PERSON_NAME]" at bounding box center [239, 384] width 61 height 12
click at [209, 384] on input "[PERSON_NAME]" at bounding box center [212, 381] width 7 height 7
click at [950, 456] on span "Next" at bounding box center [946, 457] width 18 height 8
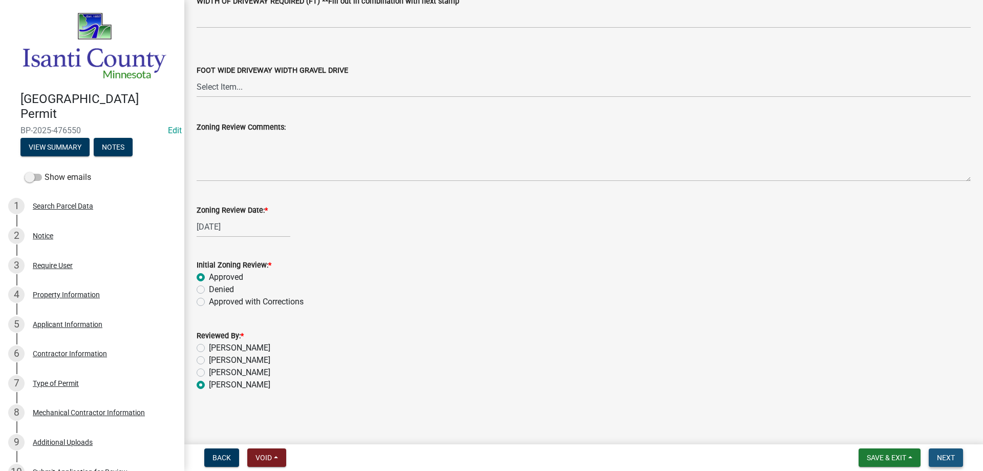
scroll to position [0, 0]
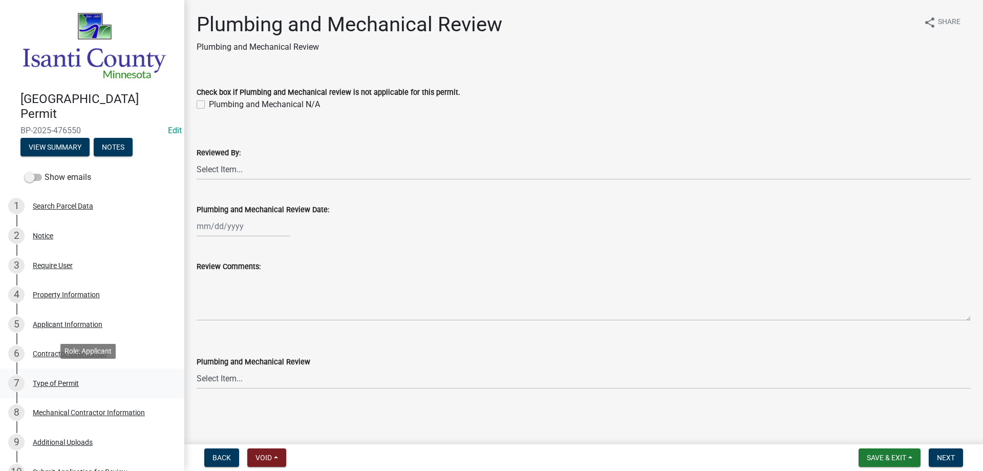
click at [47, 380] on div "Type of Permit" at bounding box center [56, 382] width 46 height 7
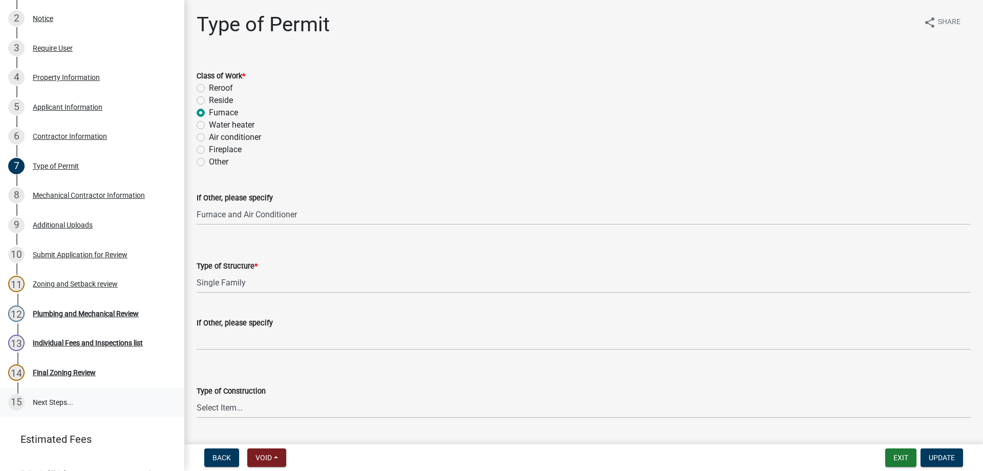
scroll to position [231, 0]
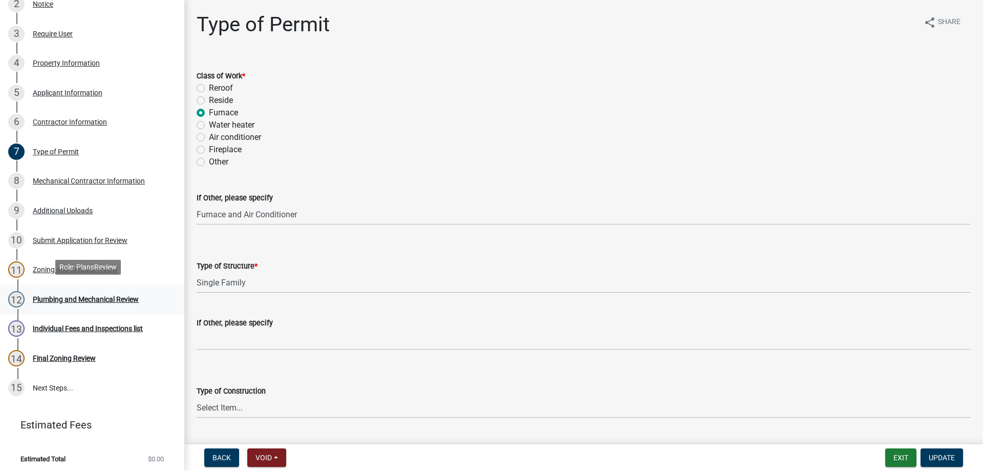
click at [73, 295] on div "Plumbing and Mechanical Review" at bounding box center [86, 298] width 106 height 7
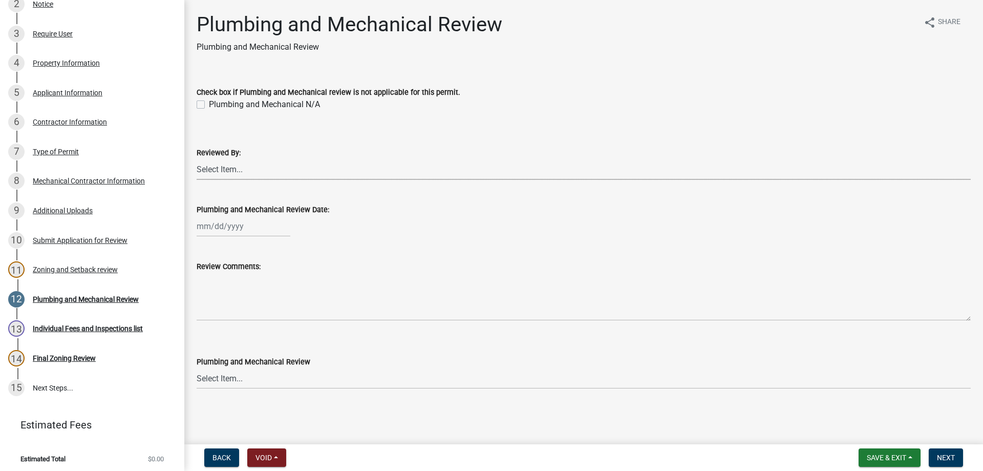
click at [206, 166] on select "Select Item... [PERSON_NAME] [PERSON_NAME] [PERSON_NAME] [PERSON_NAME] [PERSON_…" at bounding box center [584, 169] width 774 height 21
click at [197, 159] on select "Select Item... [PERSON_NAME] [PERSON_NAME] [PERSON_NAME] [PERSON_NAME] [PERSON_…" at bounding box center [584, 169] width 774 height 21
click at [215, 228] on div "[PERSON_NAME] Feb Mar Apr [PERSON_NAME][DATE] Oct Nov [DATE] 1526 1527 1528 152…" at bounding box center [244, 226] width 94 height 21
click at [277, 315] on div "19" at bounding box center [272, 313] width 16 height 16
click at [215, 371] on select "Select Item... Approved Denied Approved with Corrections" at bounding box center [584, 378] width 774 height 21
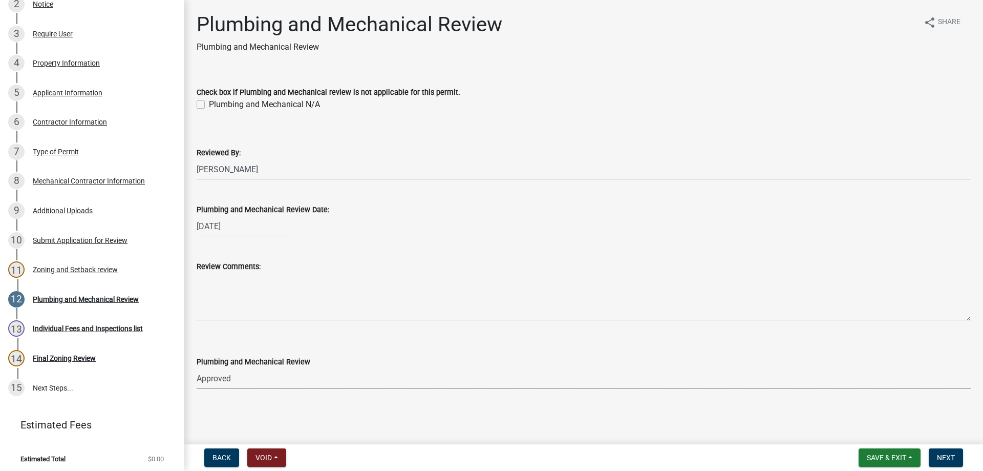
click at [197, 368] on select "Select Item... Approved Denied Approved with Corrections" at bounding box center [584, 378] width 774 height 21
click at [943, 452] on button "Next" at bounding box center [946, 457] width 34 height 18
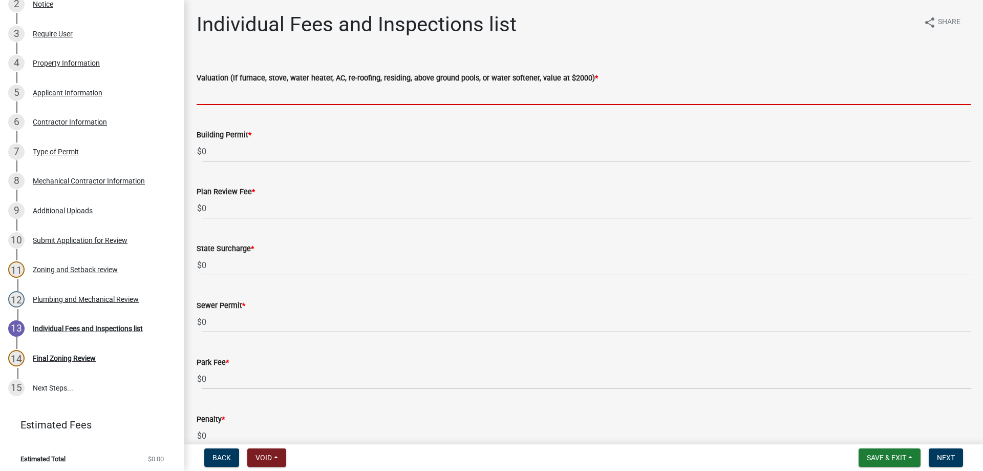
click at [223, 96] on input "text" at bounding box center [584, 94] width 774 height 21
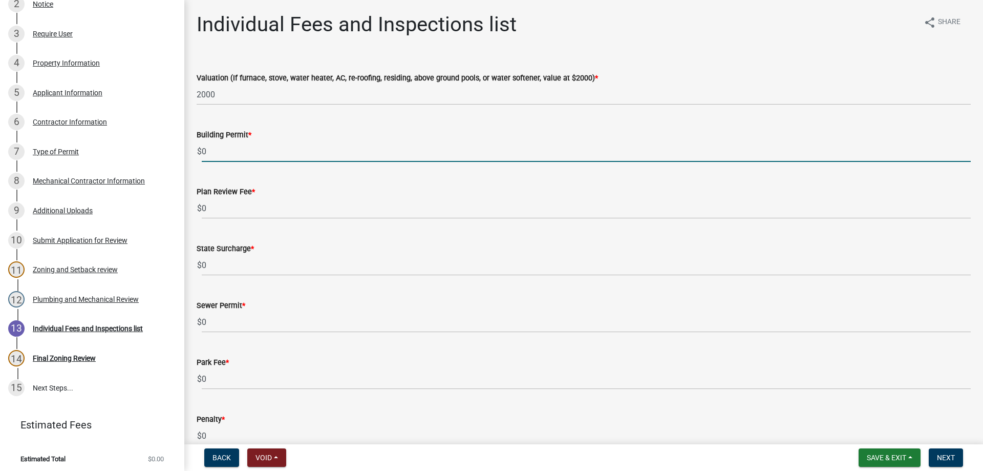
drag, startPoint x: 197, startPoint y: 152, endPoint x: 183, endPoint y: 152, distance: 13.8
click at [183, 152] on div "[GEOGRAPHIC_DATA] Permit BP-2025-476550 Edit View Summary Notes Show emails 1 S…" at bounding box center [491, 235] width 983 height 471
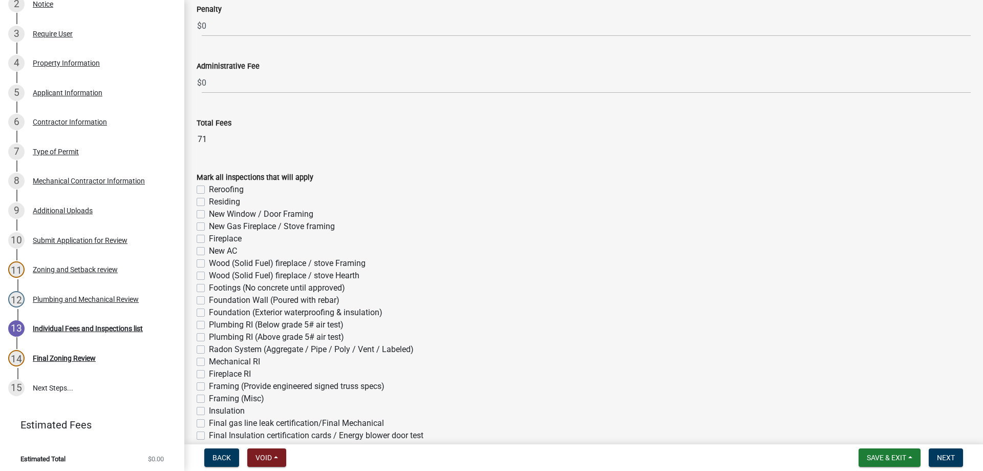
scroll to position [461, 0]
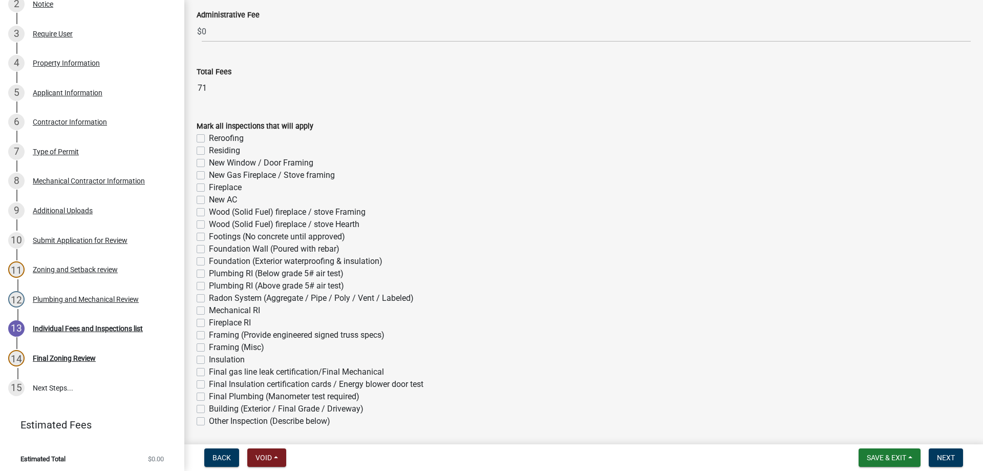
click at [209, 311] on label "Mechanical RI" at bounding box center [234, 310] width 51 height 12
click at [209, 311] on input "Mechanical RI" at bounding box center [212, 307] width 7 height 7
click at [209, 370] on label "Final gas line leak certification/Final Mechanical" at bounding box center [296, 372] width 175 height 12
click at [209, 370] on input "Final gas line leak certification/Final Mechanical" at bounding box center [212, 369] width 7 height 7
click at [943, 455] on span "Next" at bounding box center [946, 457] width 18 height 8
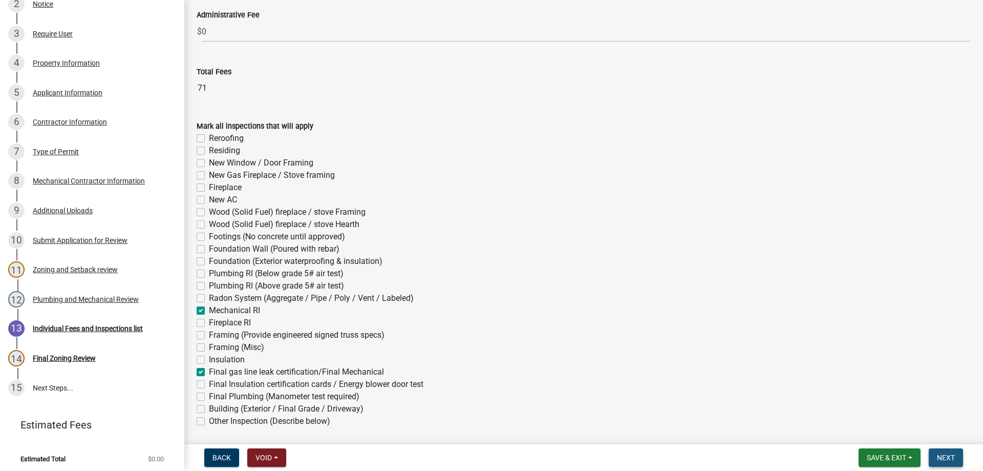
scroll to position [0, 0]
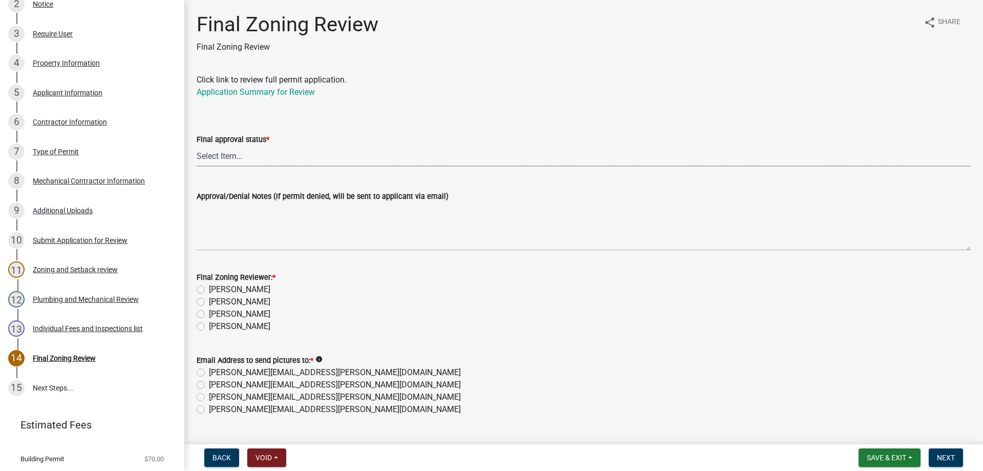
click at [215, 157] on select "Select Item... Approved Denied" at bounding box center [584, 155] width 774 height 21
click at [197, 145] on select "Select Item... Approved Denied" at bounding box center [584, 155] width 774 height 21
click at [209, 323] on label "[PERSON_NAME]" at bounding box center [239, 326] width 61 height 12
click at [209, 323] on input "[PERSON_NAME]" at bounding box center [212, 323] width 7 height 7
click at [209, 406] on label "[PERSON_NAME][EMAIL_ADDRESS][PERSON_NAME][DOMAIN_NAME]" at bounding box center [335, 409] width 252 height 12
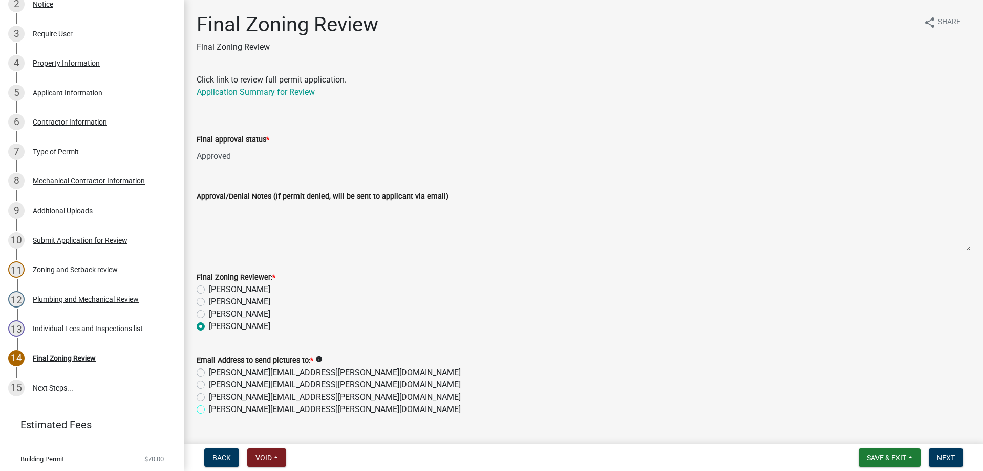
click at [209, 406] on input "[PERSON_NAME][EMAIL_ADDRESS][PERSON_NAME][DOMAIN_NAME]" at bounding box center [212, 406] width 7 height 7
click at [941, 451] on button "Next" at bounding box center [946, 457] width 34 height 18
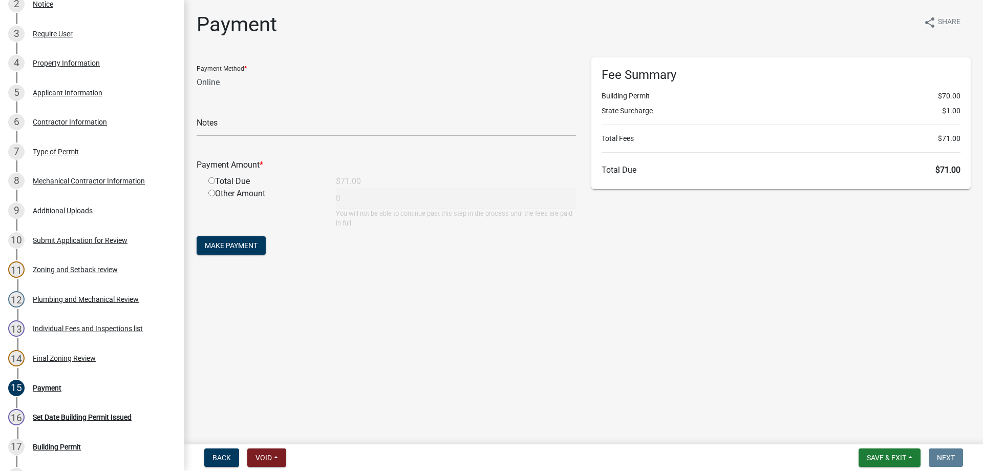
scroll to position [349, 0]
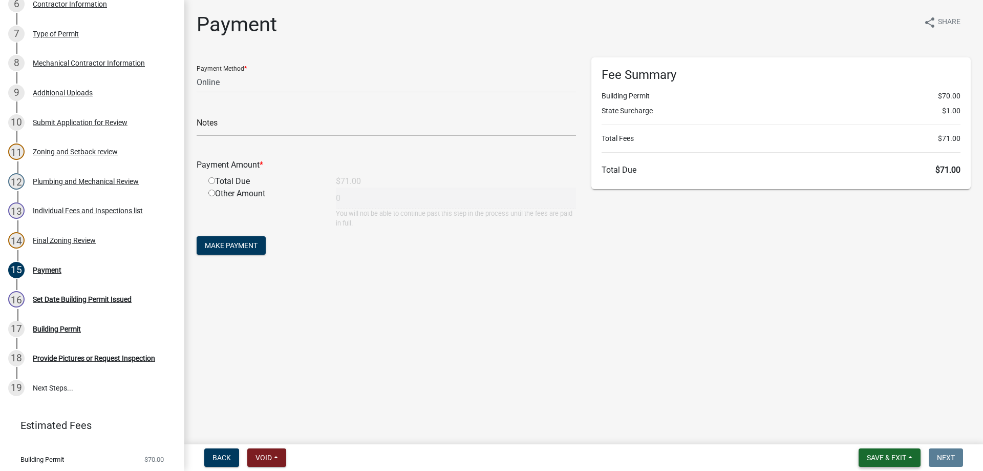
click at [884, 456] on span "Save & Exit" at bounding box center [886, 457] width 39 height 8
click at [869, 432] on button "Save & Exit" at bounding box center [880, 430] width 82 height 25
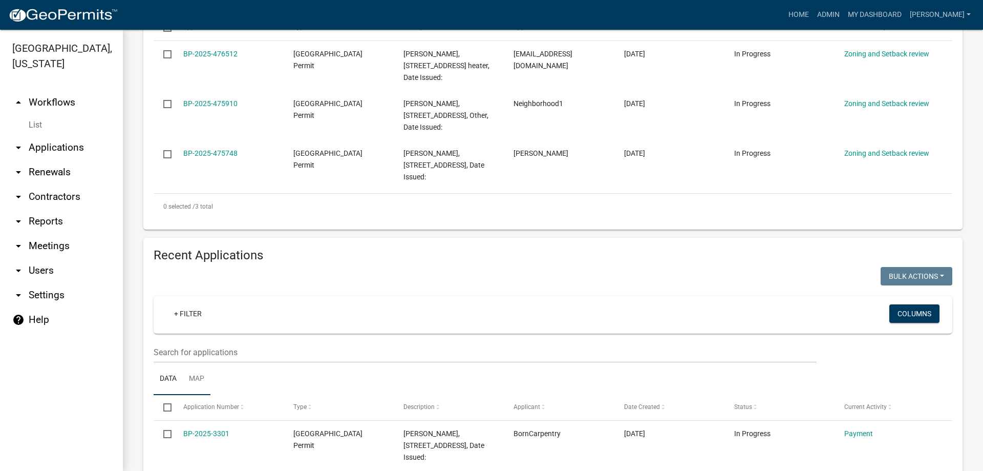
scroll to position [307, 0]
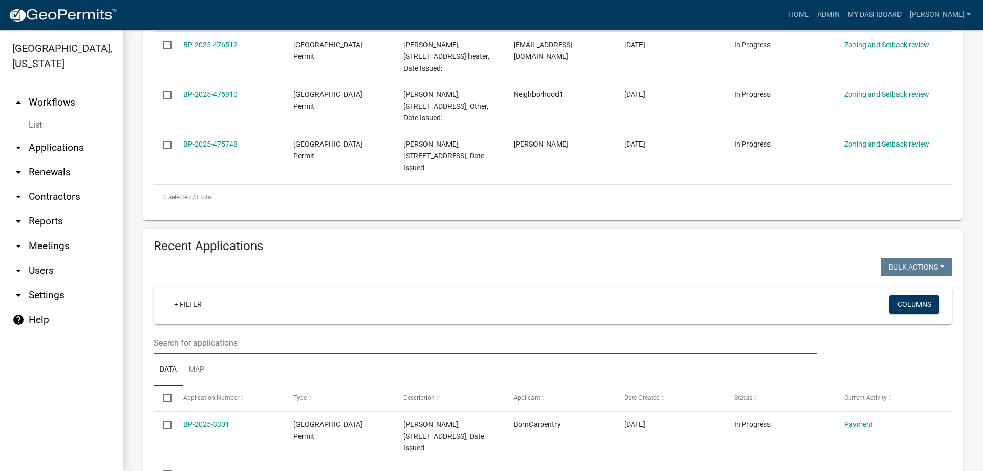
click at [191, 347] on input "text" at bounding box center [485, 342] width 663 height 21
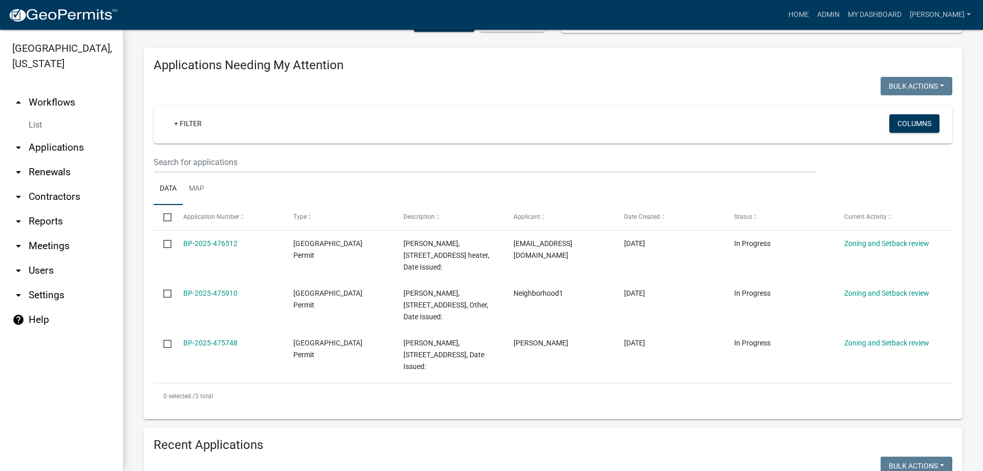
scroll to position [51, 0]
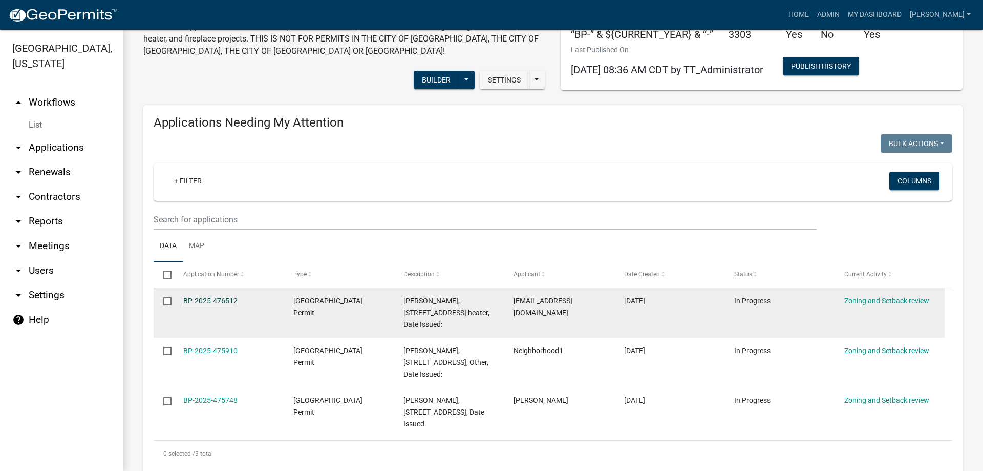
click at [212, 297] on link "BP-2025-476512" at bounding box center [210, 300] width 54 height 8
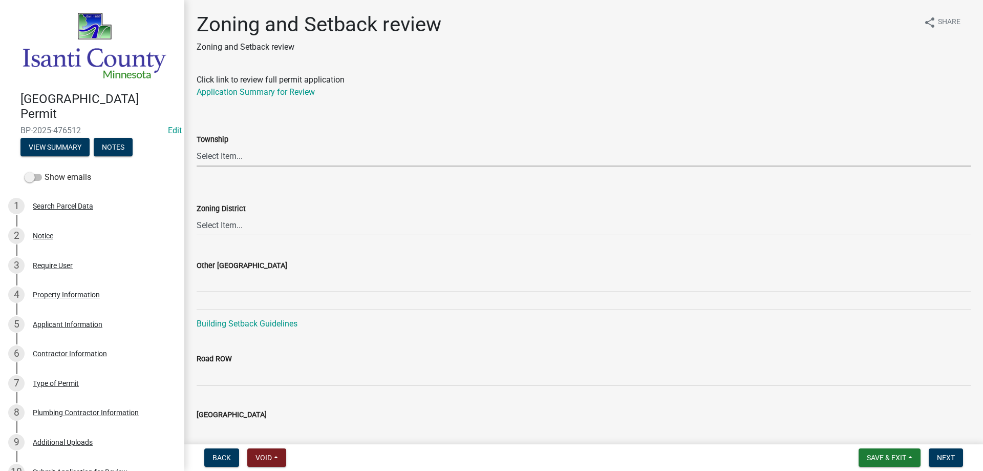
click at [233, 157] on select "Select Item... [PERSON_NAME] Cambridge [PERSON_NAME] Isanti [GEOGRAPHIC_DATA] […" at bounding box center [584, 155] width 774 height 21
click at [197, 145] on select "Select Item... [PERSON_NAME] Cambridge [PERSON_NAME] Isanti [GEOGRAPHIC_DATA] […" at bounding box center [584, 155] width 774 height 21
click at [219, 221] on select "Select Item... Agricultural/Residential (A/R) Tier 1 General Business (B) Indus…" at bounding box center [584, 225] width 774 height 21
click at [197, 215] on select "Select Item... Agricultural/Residential (A/R) Tier 1 General Business (B) Indus…" at bounding box center [584, 225] width 774 height 21
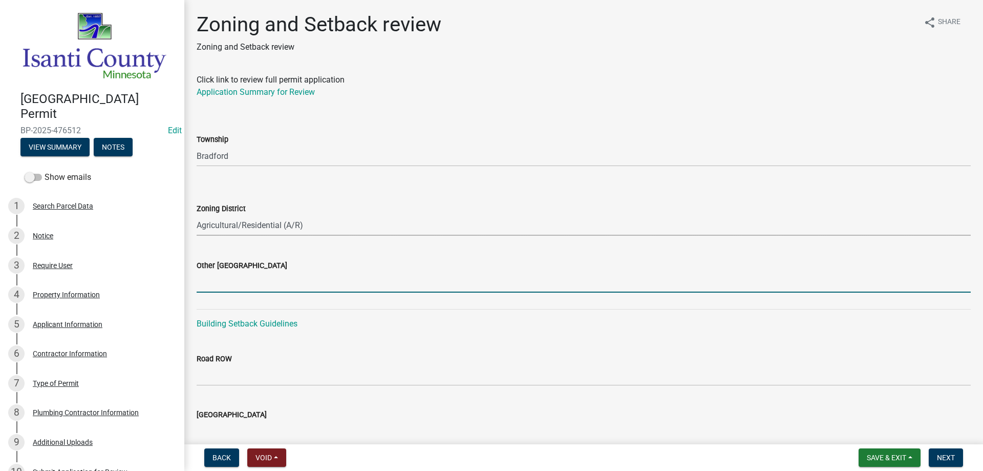
click at [237, 281] on input "Other [GEOGRAPHIC_DATA]" at bounding box center [584, 281] width 774 height 21
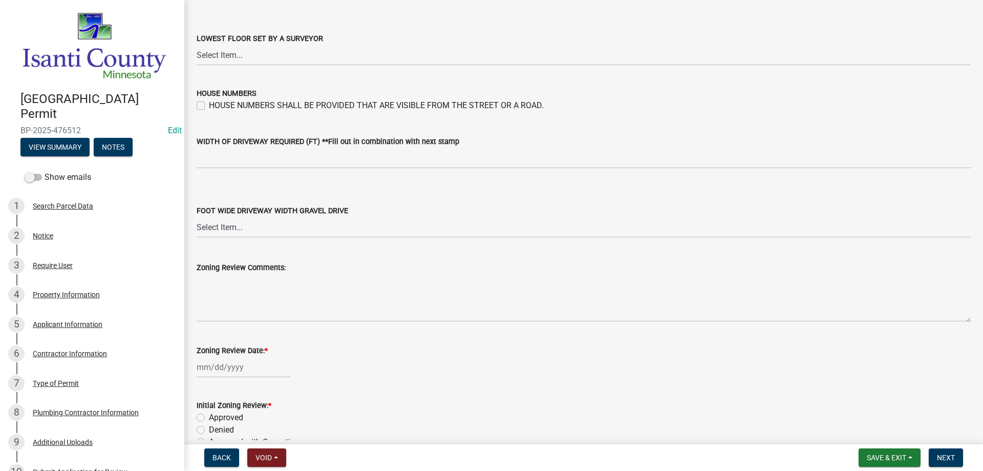
scroll to position [1738, 0]
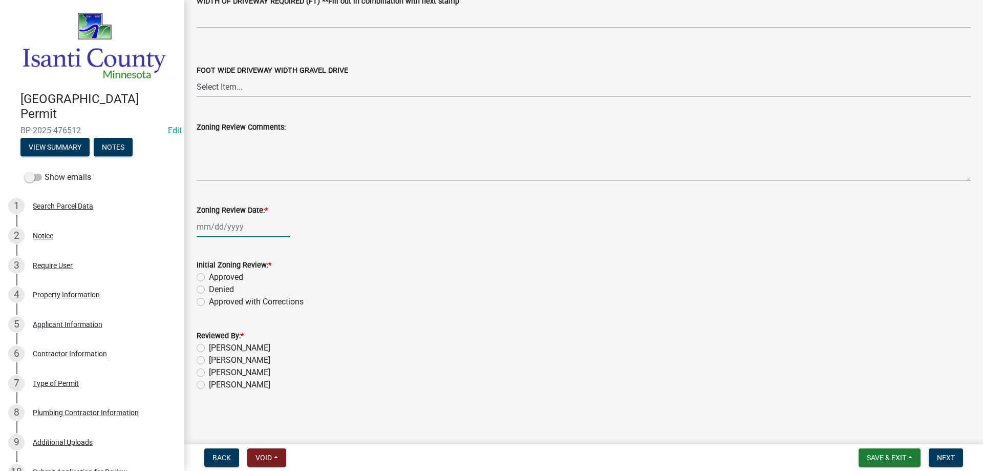
click at [224, 229] on div at bounding box center [244, 226] width 94 height 21
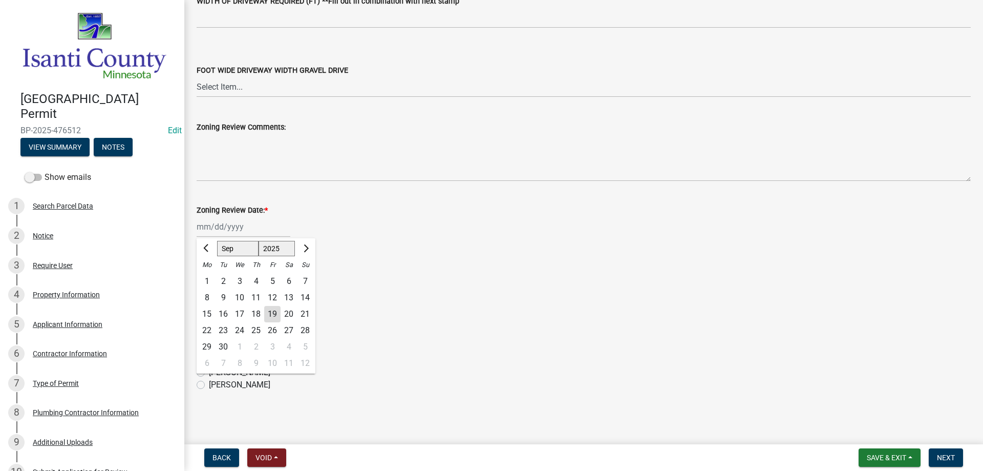
click at [267, 315] on div "19" at bounding box center [272, 314] width 16 height 16
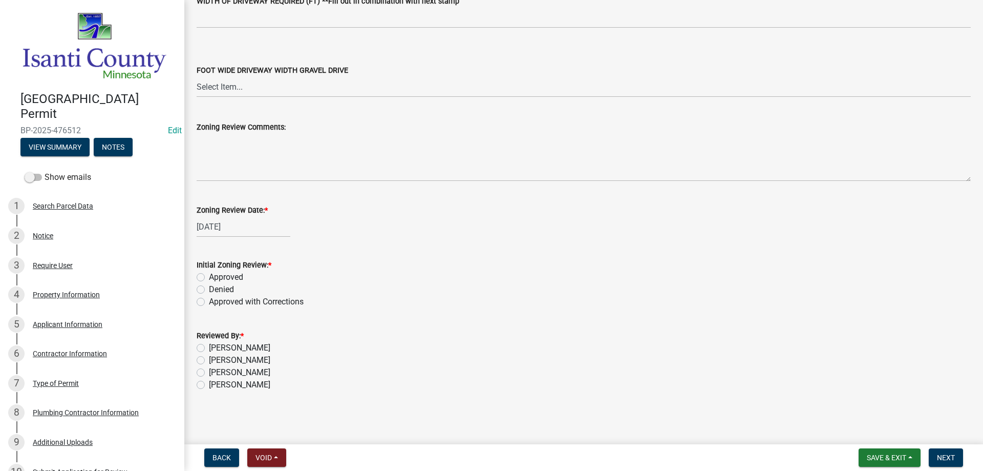
click at [209, 277] on label "Approved" at bounding box center [226, 277] width 34 height 12
click at [209, 277] on input "Approved" at bounding box center [212, 274] width 7 height 7
click at [209, 385] on label "[PERSON_NAME]" at bounding box center [239, 384] width 61 height 12
click at [209, 385] on input "[PERSON_NAME]" at bounding box center [212, 381] width 7 height 7
click at [945, 453] on span "Next" at bounding box center [946, 457] width 18 height 8
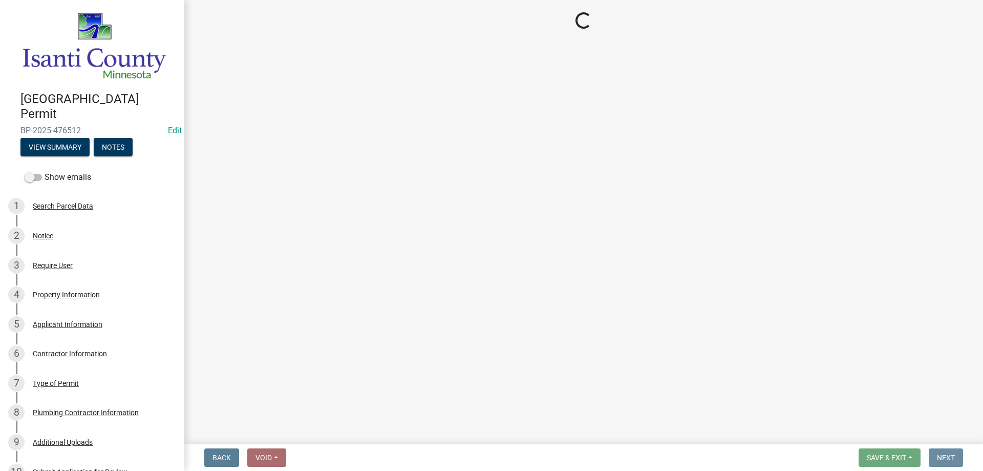
scroll to position [0, 0]
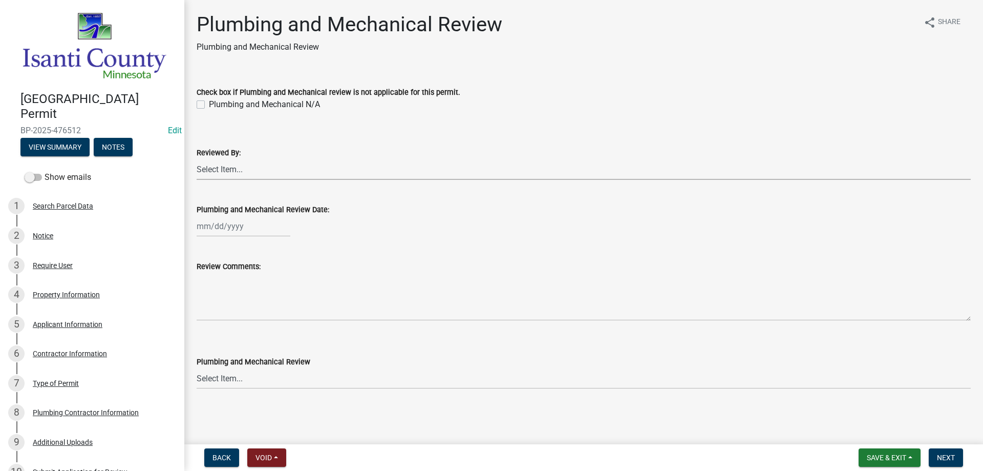
click at [207, 167] on select "Select Item... [PERSON_NAME] [PERSON_NAME] [PERSON_NAME] [PERSON_NAME] [PERSON_…" at bounding box center [584, 169] width 774 height 21
click at [197, 159] on select "Select Item... [PERSON_NAME] [PERSON_NAME] [PERSON_NAME] [PERSON_NAME] [PERSON_…" at bounding box center [584, 169] width 774 height 21
click at [222, 229] on div "[PERSON_NAME] Feb Mar Apr [PERSON_NAME][DATE] Oct Nov [DATE] 1526 1527 1528 152…" at bounding box center [244, 226] width 94 height 21
click at [270, 314] on div "19" at bounding box center [272, 313] width 16 height 16
drag, startPoint x: 220, startPoint y: 376, endPoint x: 217, endPoint y: 380, distance: 5.5
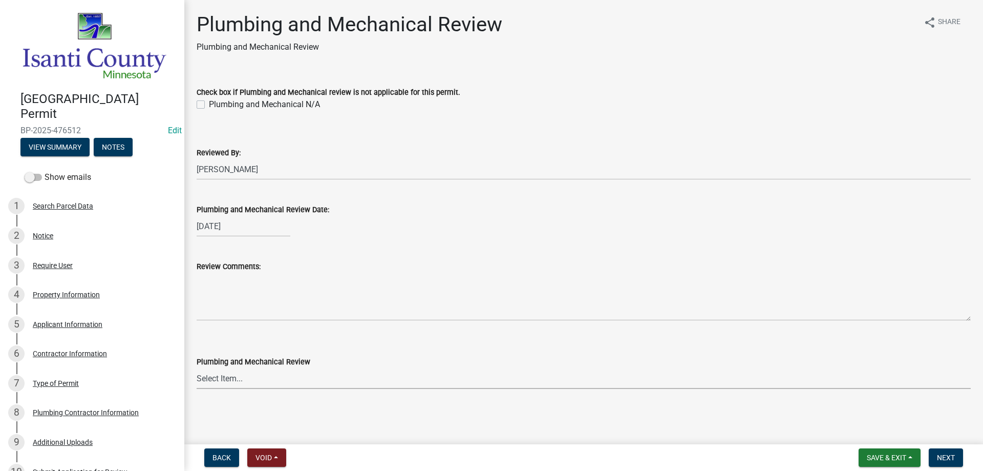
click at [220, 376] on select "Select Item... Approved Denied Approved with Corrections" at bounding box center [584, 378] width 774 height 21
click at [197, 368] on select "Select Item... Approved Denied Approved with Corrections" at bounding box center [584, 378] width 774 height 21
click at [940, 456] on span "Next" at bounding box center [946, 457] width 18 height 8
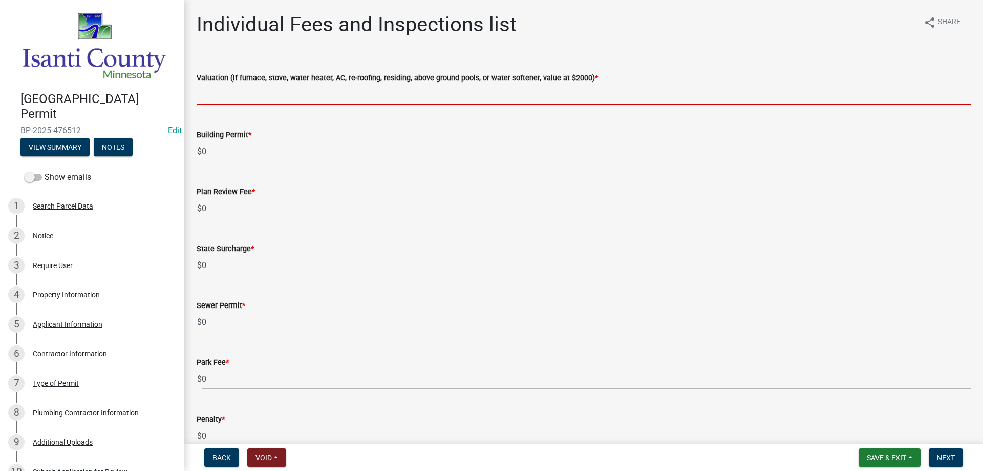
click at [229, 99] on input "text" at bounding box center [584, 94] width 774 height 21
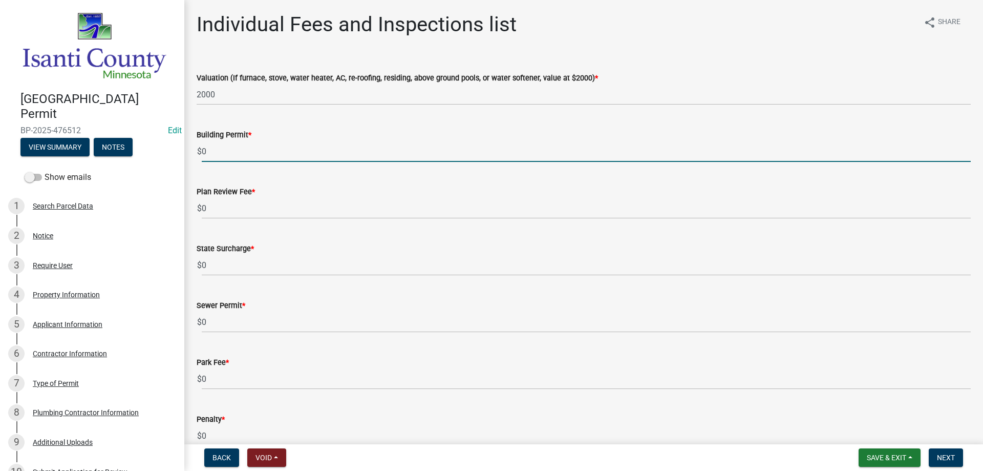
drag, startPoint x: 184, startPoint y: 145, endPoint x: 172, endPoint y: 145, distance: 12.8
click at [172, 145] on div "[GEOGRAPHIC_DATA] Permit BP-2025-476512 Edit View Summary Notes Show emails 1 S…" at bounding box center [491, 235] width 983 height 471
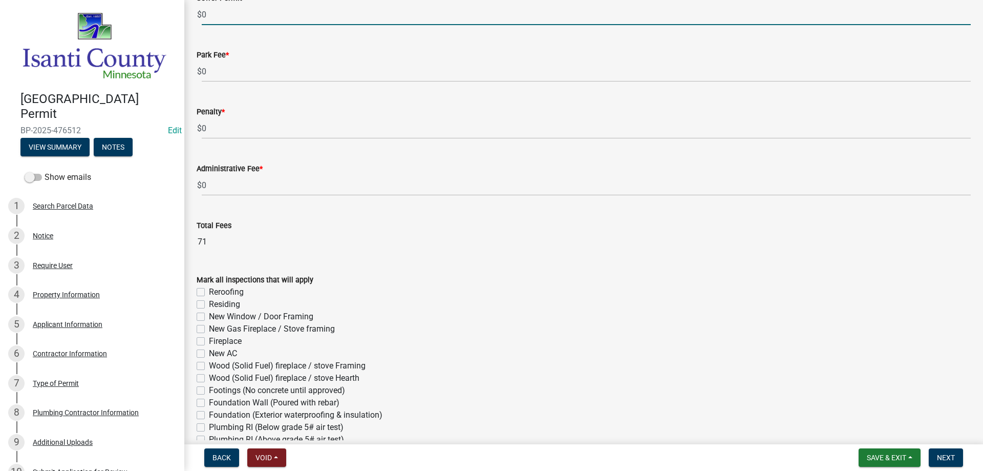
scroll to position [553, 0]
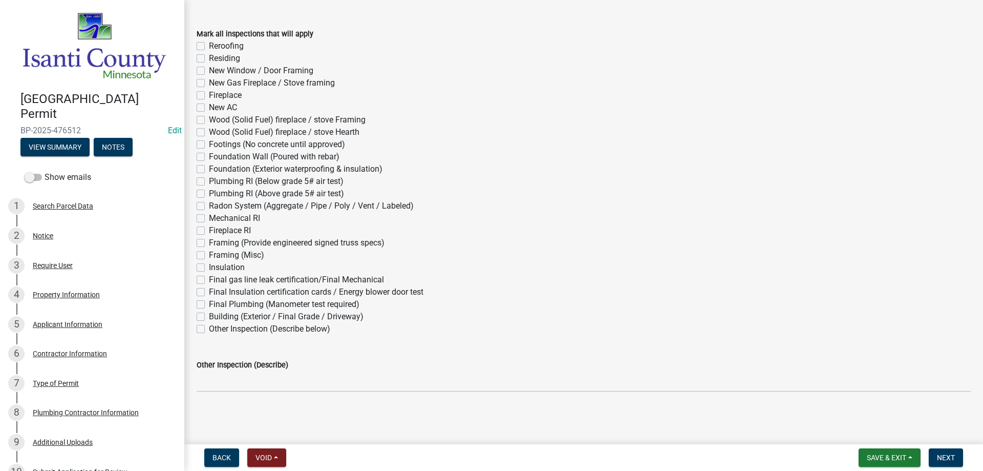
click at [209, 218] on label "Mechanical RI" at bounding box center [234, 218] width 51 height 12
click at [209, 218] on input "Mechanical RI" at bounding box center [212, 215] width 7 height 7
click at [209, 281] on label "Final gas line leak certification/Final Mechanical" at bounding box center [296, 279] width 175 height 12
click at [209, 280] on input "Final gas line leak certification/Final Mechanical" at bounding box center [212, 276] width 7 height 7
click at [952, 449] on button "Next" at bounding box center [946, 457] width 34 height 18
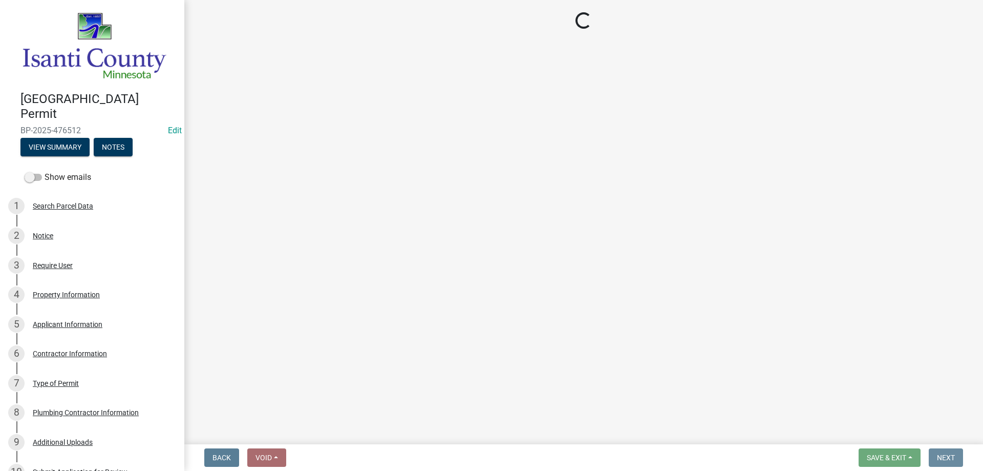
scroll to position [0, 0]
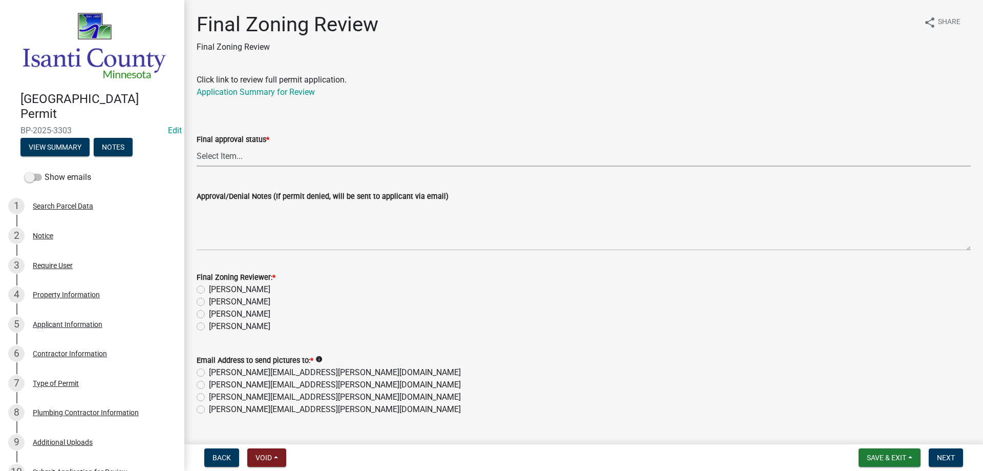
click at [197, 152] on select "Select Item... Approved Denied" at bounding box center [584, 155] width 774 height 21
click at [197, 145] on select "Select Item... Approved Denied" at bounding box center [584, 155] width 774 height 21
click at [209, 326] on label "[PERSON_NAME]" at bounding box center [239, 326] width 61 height 12
click at [209, 326] on input "[PERSON_NAME]" at bounding box center [212, 323] width 7 height 7
click at [209, 412] on label "[PERSON_NAME][EMAIL_ADDRESS][PERSON_NAME][DOMAIN_NAME]" at bounding box center [335, 409] width 252 height 12
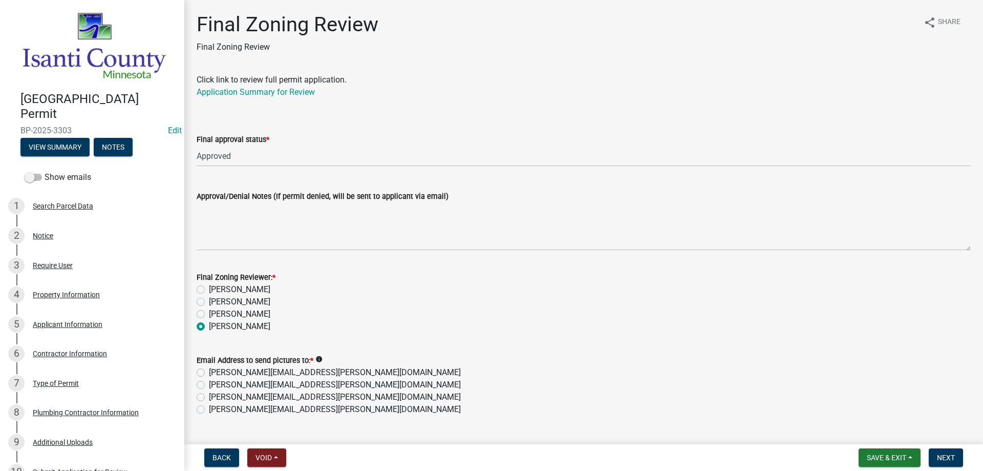
click at [209, 410] on input "[PERSON_NAME][EMAIL_ADDRESS][PERSON_NAME][DOMAIN_NAME]" at bounding box center [212, 406] width 7 height 7
click at [945, 459] on span "Next" at bounding box center [946, 457] width 18 height 8
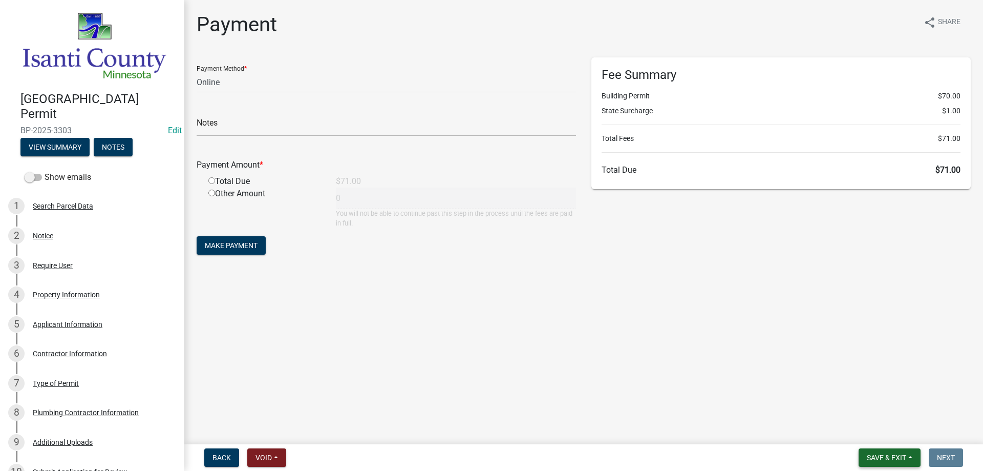
click at [871, 455] on span "Save & Exit" at bounding box center [886, 457] width 39 height 8
click at [870, 432] on button "Save & Exit" at bounding box center [880, 430] width 82 height 25
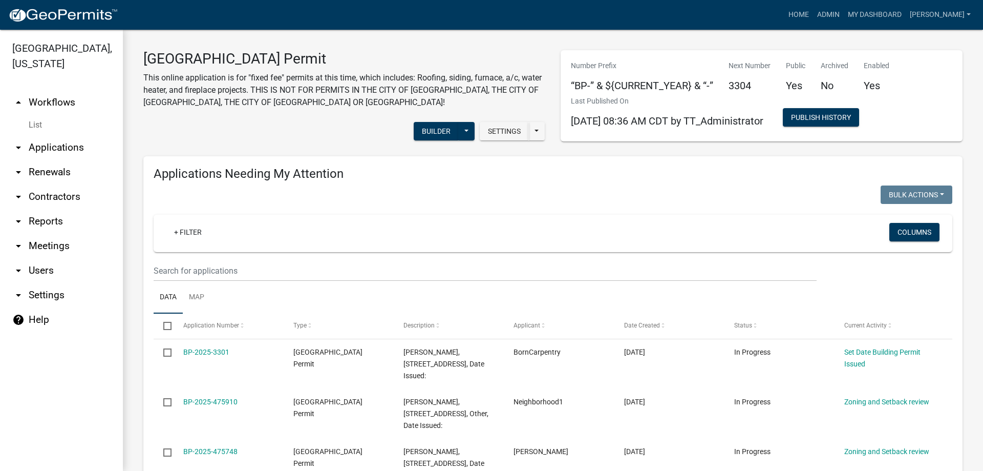
scroll to position [51, 0]
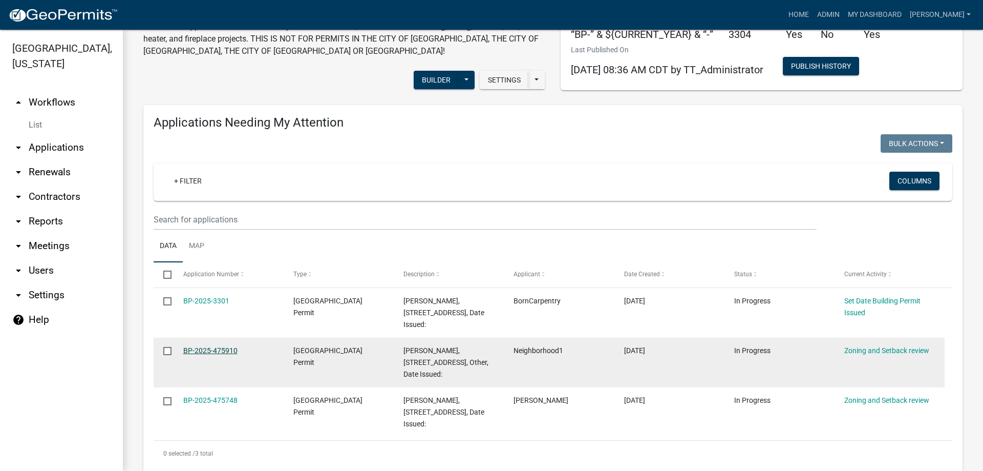
click at [228, 350] on link "BP-2025-475910" at bounding box center [210, 350] width 54 height 8
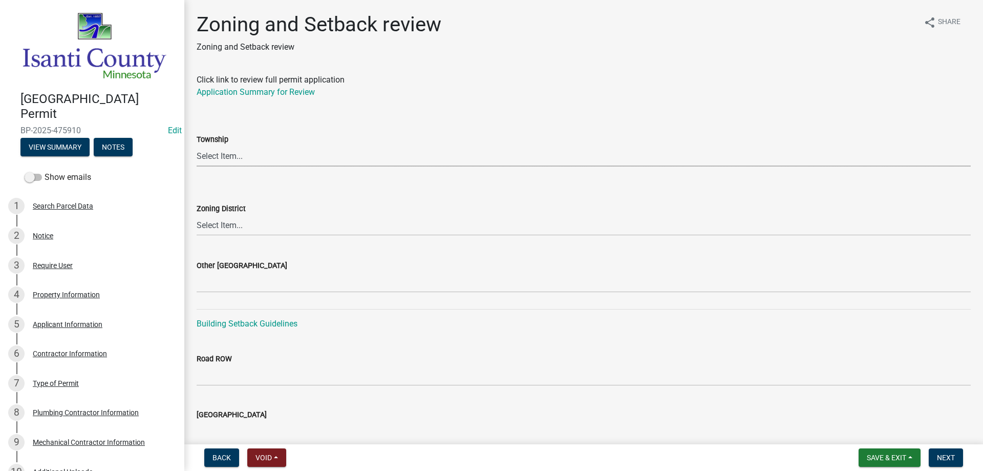
click at [221, 155] on select "Select Item... [PERSON_NAME] Cambridge [PERSON_NAME] Isanti [GEOGRAPHIC_DATA] […" at bounding box center [584, 155] width 774 height 21
click at [220, 157] on select "Select Item... [PERSON_NAME] Cambridge [PERSON_NAME] Isanti [GEOGRAPHIC_DATA] […" at bounding box center [584, 155] width 774 height 21
click at [197, 145] on select "Select Item... [PERSON_NAME] Cambridge [PERSON_NAME] Isanti [GEOGRAPHIC_DATA] […" at bounding box center [584, 155] width 774 height 21
drag, startPoint x: 210, startPoint y: 226, endPoint x: 199, endPoint y: 226, distance: 11.3
click at [210, 226] on select "Select Item... Agricultural/Residential (A/R) Tier 1 General Business (B) Indus…" at bounding box center [584, 225] width 774 height 21
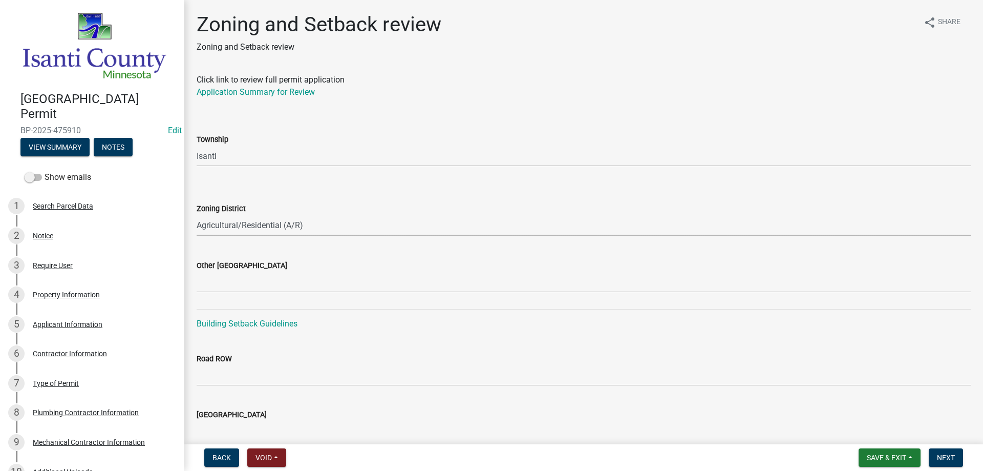
click at [197, 215] on select "Select Item... Agricultural/Residential (A/R) Tier 1 General Business (B) Indus…" at bounding box center [584, 225] width 774 height 21
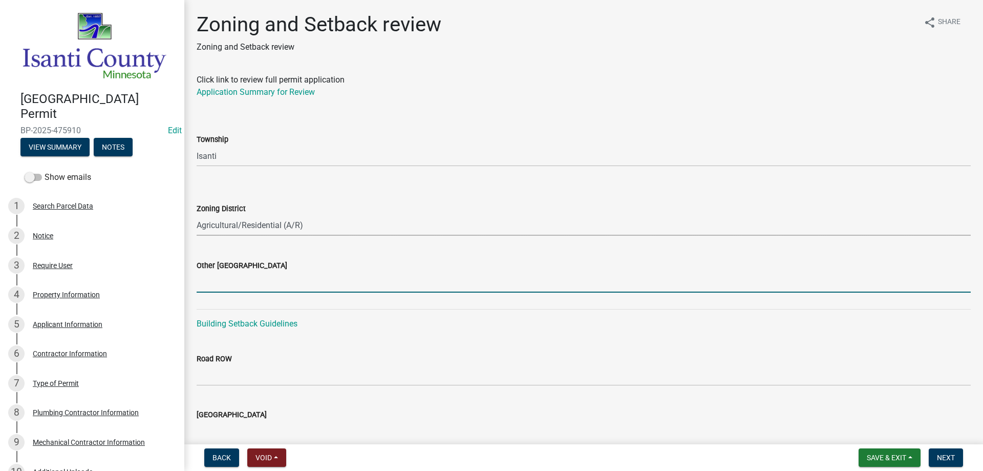
click at [216, 281] on input "Other [GEOGRAPHIC_DATA]" at bounding box center [584, 281] width 774 height 21
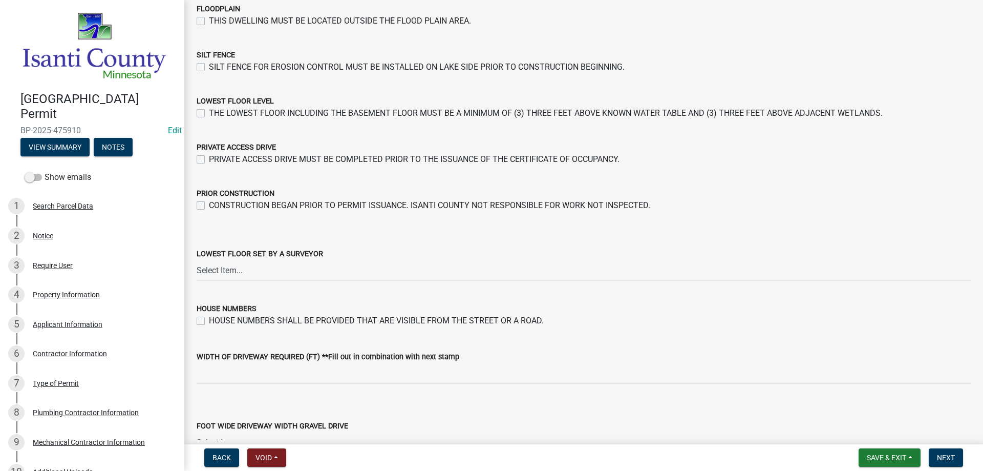
scroll to position [1738, 0]
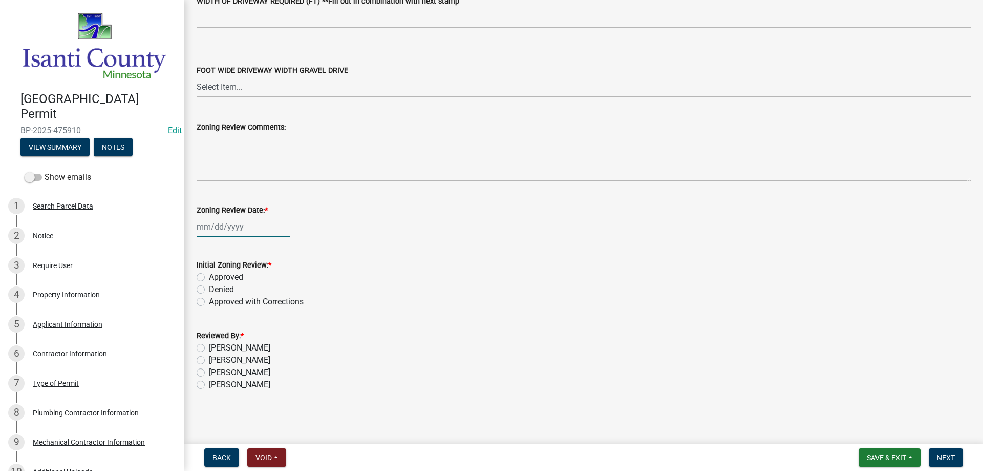
click at [217, 230] on div at bounding box center [244, 226] width 94 height 21
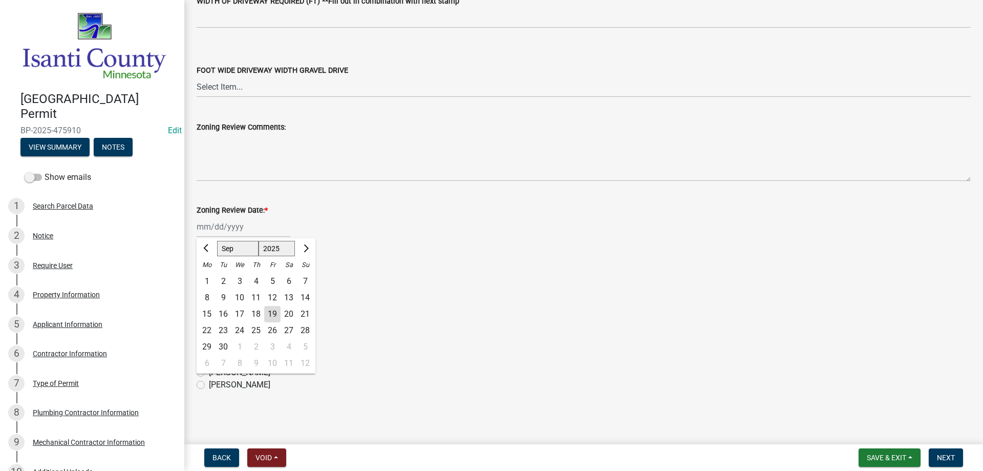
click at [273, 311] on div "19" at bounding box center [272, 314] width 16 height 16
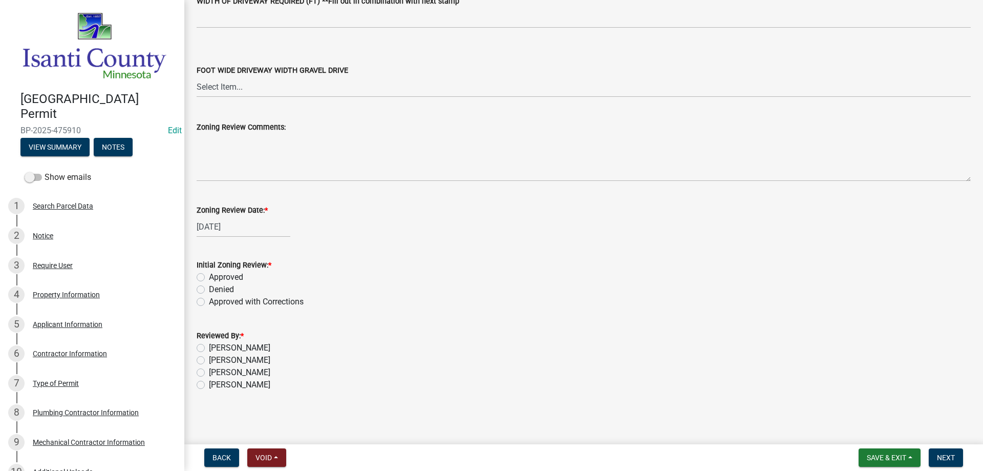
click at [209, 278] on label "Approved" at bounding box center [226, 277] width 34 height 12
click at [209, 277] on input "Approved" at bounding box center [212, 274] width 7 height 7
click at [201, 389] on div "[PERSON_NAME]" at bounding box center [584, 384] width 774 height 12
click at [209, 383] on label "[PERSON_NAME]" at bounding box center [239, 384] width 61 height 12
click at [209, 383] on input "[PERSON_NAME]" at bounding box center [212, 381] width 7 height 7
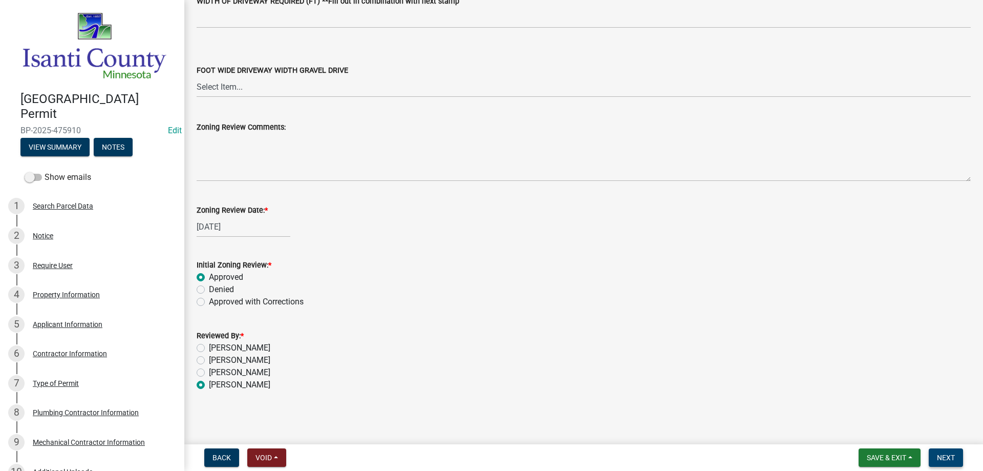
click at [939, 457] on span "Next" at bounding box center [946, 457] width 18 height 8
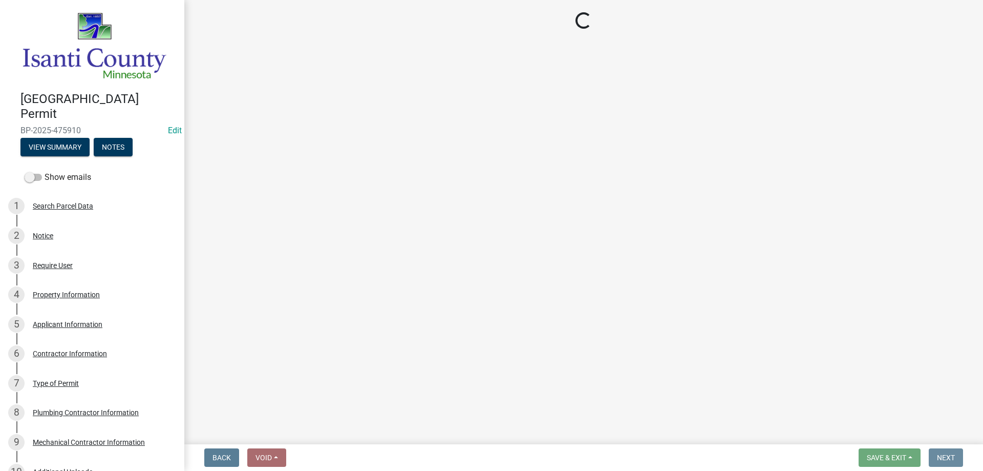
scroll to position [0, 0]
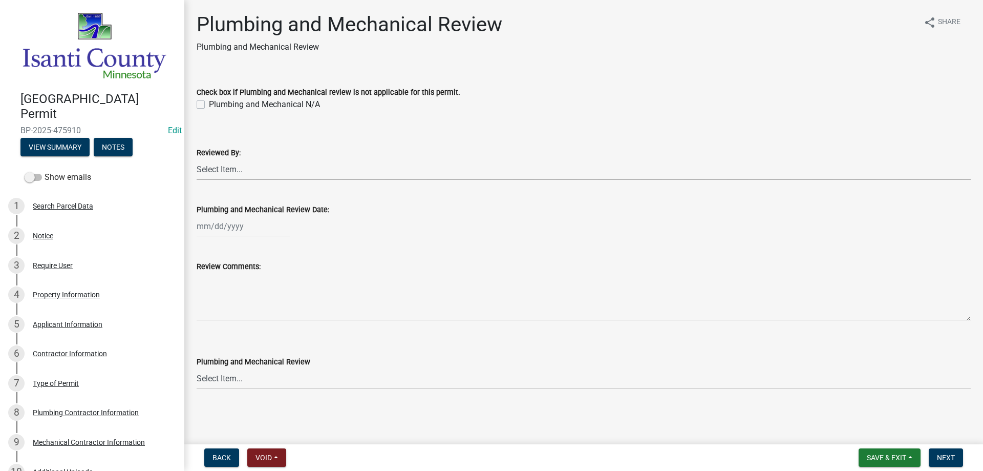
click at [203, 168] on select "Select Item... [PERSON_NAME] [PERSON_NAME] [PERSON_NAME] [PERSON_NAME] [PERSON_…" at bounding box center [584, 169] width 774 height 21
click at [197, 159] on select "Select Item... [PERSON_NAME] [PERSON_NAME] [PERSON_NAME] [PERSON_NAME] [PERSON_…" at bounding box center [584, 169] width 774 height 21
click at [219, 232] on div "[PERSON_NAME] Feb Mar Apr [PERSON_NAME][DATE] Oct Nov [DATE] 1526 1527 1528 152…" at bounding box center [244, 226] width 94 height 21
click at [272, 313] on div "19" at bounding box center [272, 313] width 16 height 16
click at [216, 376] on select "Select Item... Approved Denied Approved with Corrections" at bounding box center [584, 378] width 774 height 21
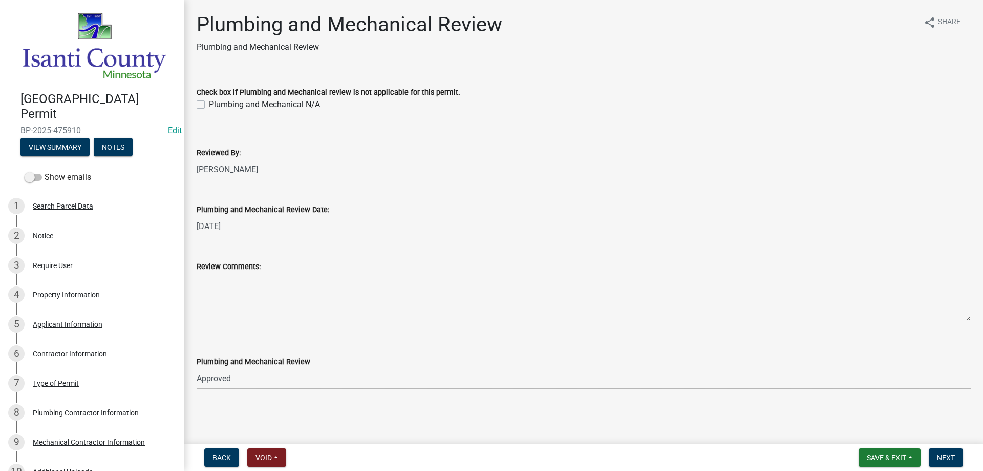
click at [197, 368] on select "Select Item... Approved Denied Approved with Corrections" at bounding box center [584, 378] width 774 height 21
click at [948, 455] on span "Next" at bounding box center [946, 457] width 18 height 8
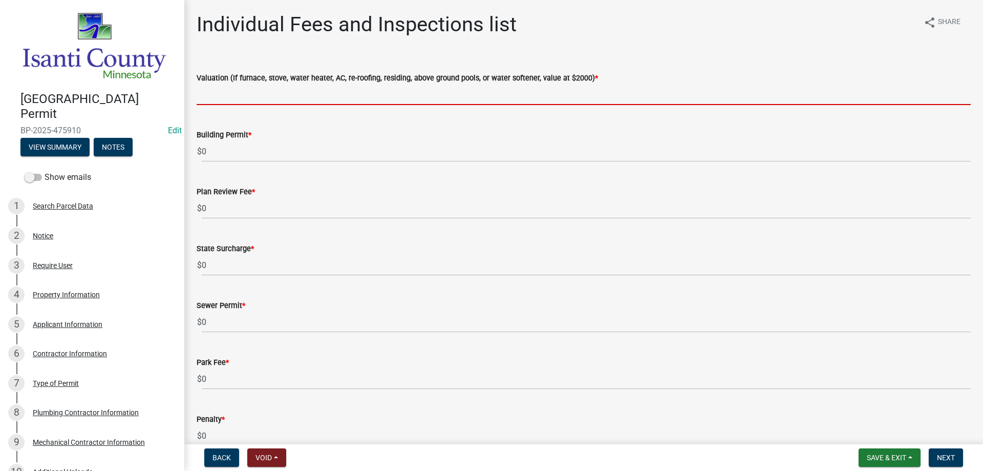
click at [213, 96] on input "text" at bounding box center [584, 94] width 774 height 21
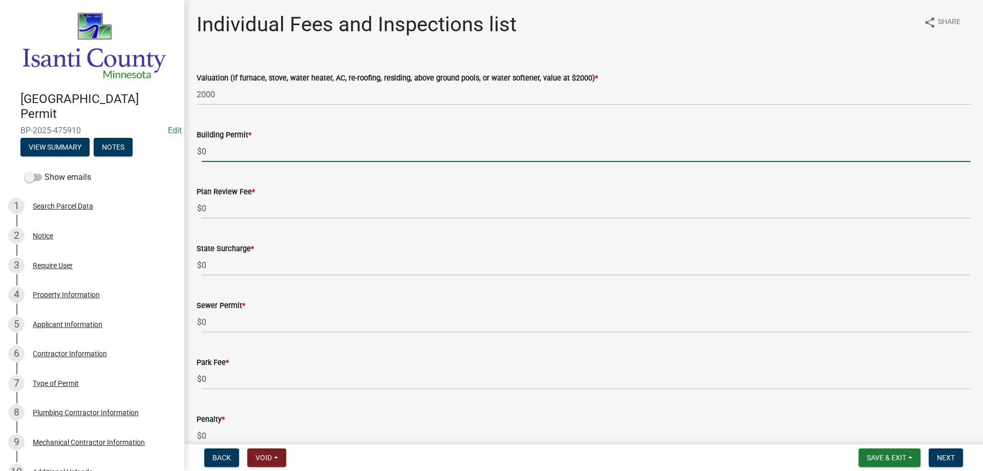
drag, startPoint x: 221, startPoint y: 150, endPoint x: 186, endPoint y: 167, distance: 38.2
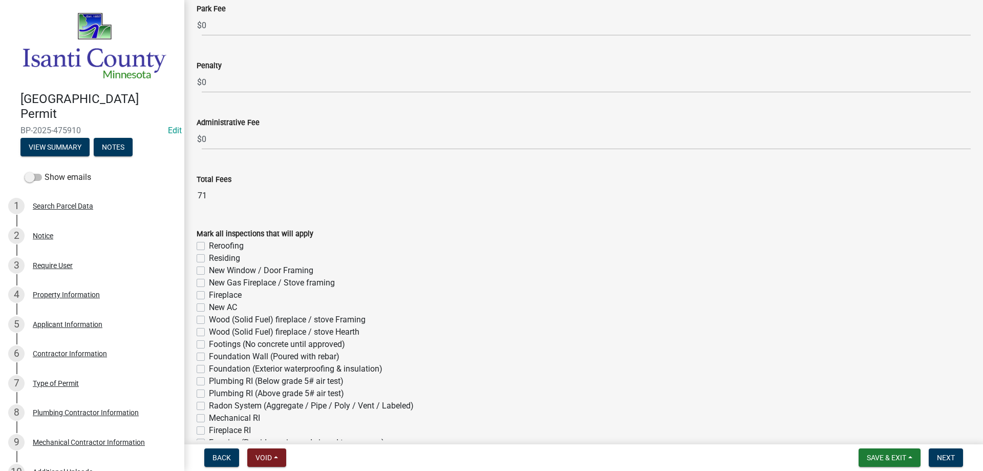
scroll to position [461, 0]
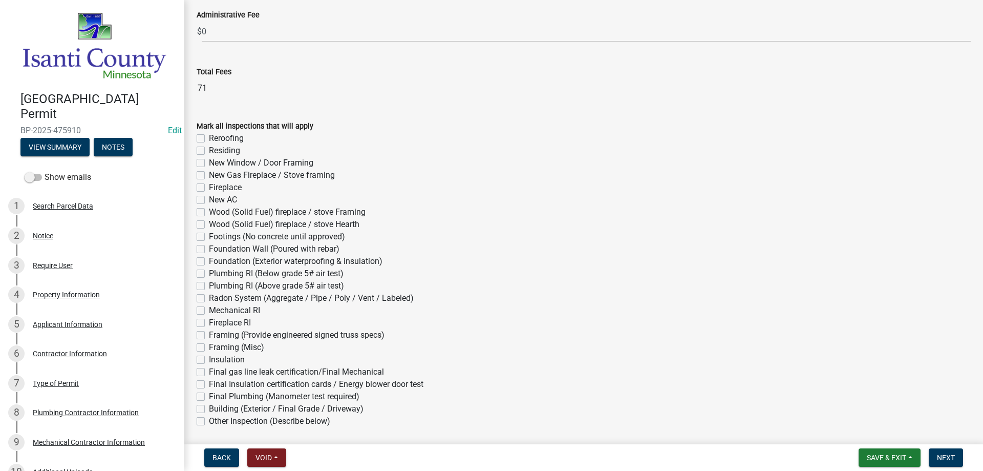
click at [209, 311] on label "Mechanical RI" at bounding box center [234, 310] width 51 height 12
click at [209, 311] on input "Mechanical RI" at bounding box center [212, 307] width 7 height 7
click at [209, 371] on label "Final gas line leak certification/Final Mechanical" at bounding box center [296, 372] width 175 height 12
click at [209, 371] on input "Final gas line leak certification/Final Mechanical" at bounding box center [212, 369] width 7 height 7
click at [938, 455] on span "Next" at bounding box center [946, 457] width 18 height 8
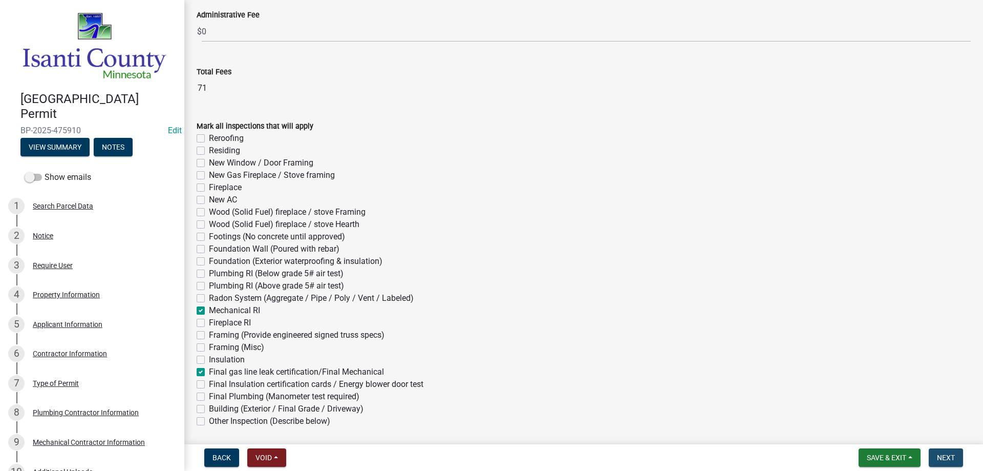
scroll to position [0, 0]
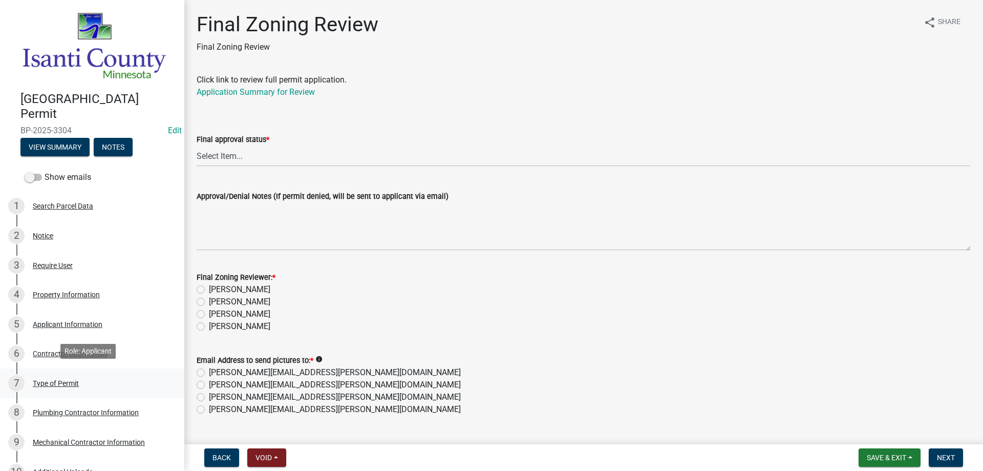
click at [60, 382] on div "Type of Permit" at bounding box center [56, 382] width 46 height 7
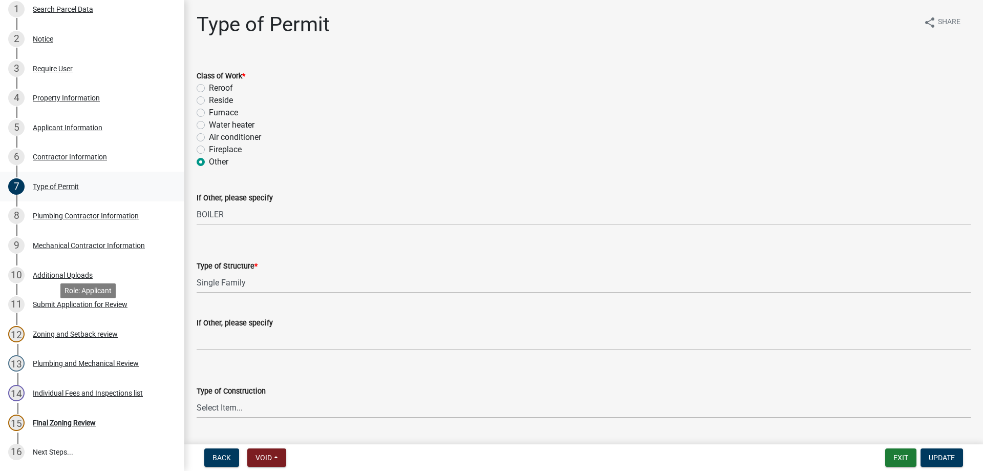
scroll to position [256, 0]
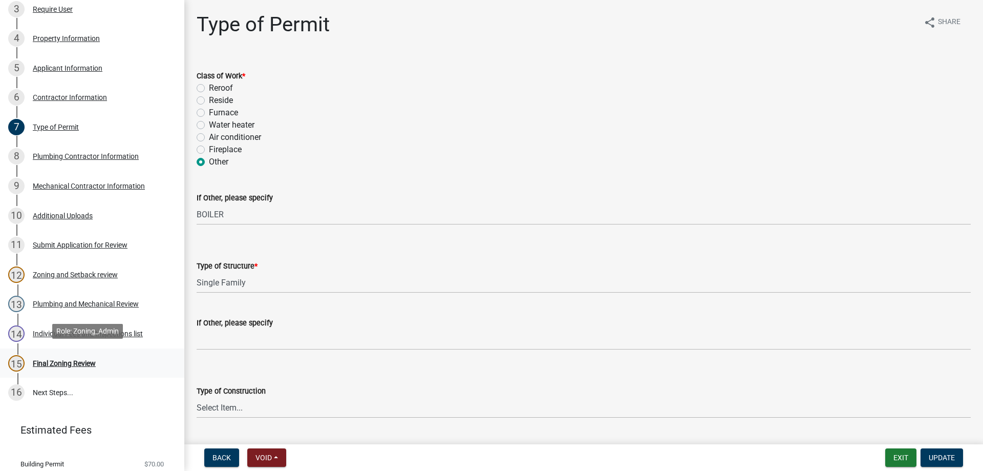
click at [69, 359] on div "Final Zoning Review" at bounding box center [64, 362] width 63 height 7
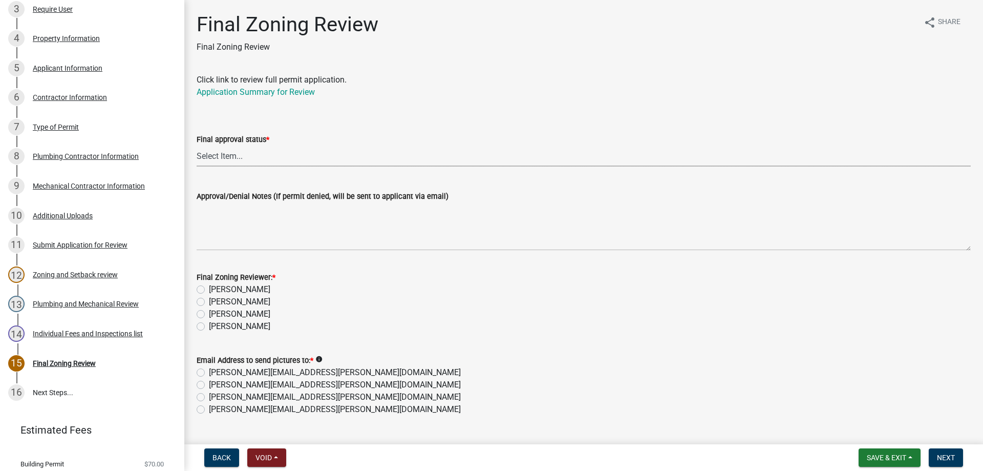
click at [206, 157] on select "Select Item... Approved Denied" at bounding box center [584, 155] width 774 height 21
click at [197, 145] on select "Select Item... Approved Denied" at bounding box center [584, 155] width 774 height 21
click at [209, 329] on label "[PERSON_NAME]" at bounding box center [239, 326] width 61 height 12
click at [209, 327] on input "[PERSON_NAME]" at bounding box center [212, 323] width 7 height 7
click at [209, 407] on label "[PERSON_NAME][EMAIL_ADDRESS][PERSON_NAME][DOMAIN_NAME]" at bounding box center [335, 409] width 252 height 12
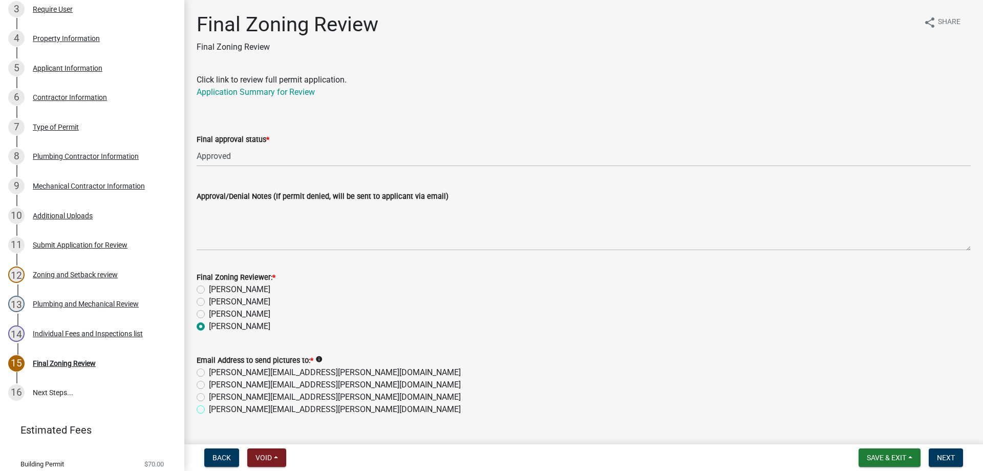
click at [209, 407] on input "[PERSON_NAME][EMAIL_ADDRESS][PERSON_NAME][DOMAIN_NAME]" at bounding box center [212, 406] width 7 height 7
click at [952, 453] on span "Next" at bounding box center [946, 457] width 18 height 8
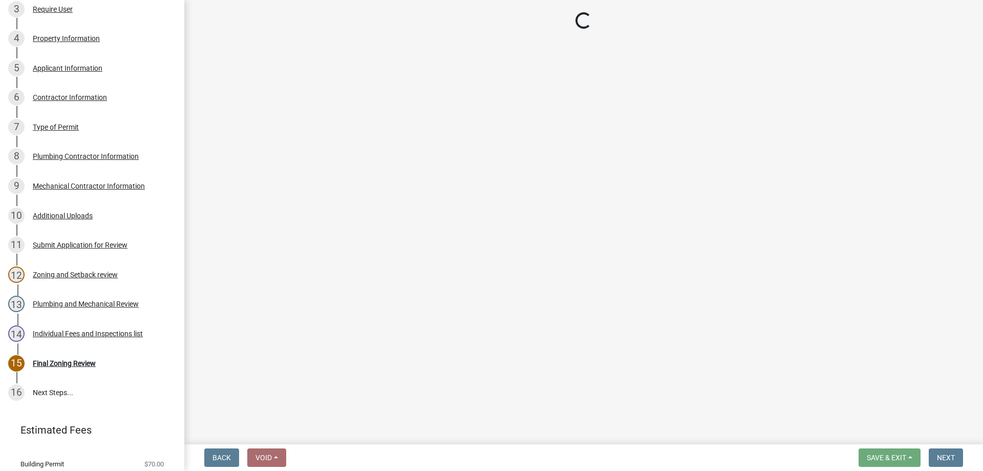
scroll to position [374, 0]
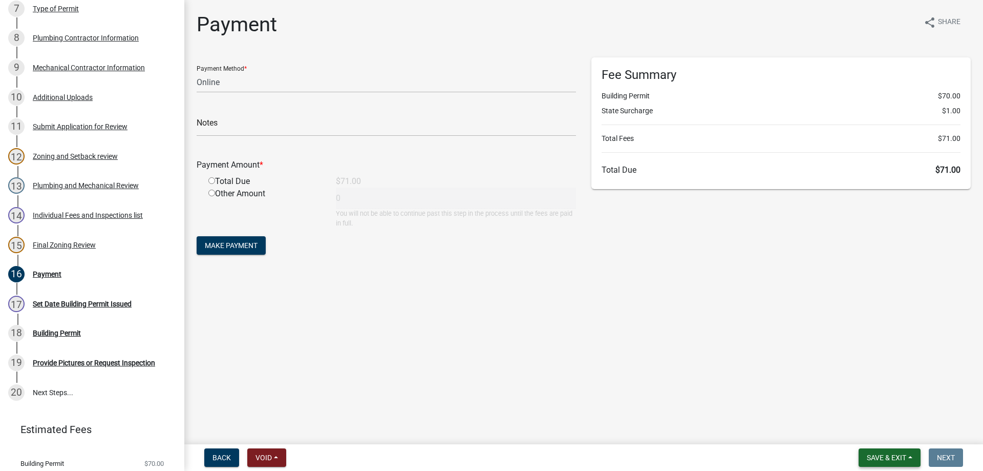
click at [893, 456] on span "Save & Exit" at bounding box center [886, 457] width 39 height 8
click at [878, 431] on button "Save & Exit" at bounding box center [880, 430] width 82 height 25
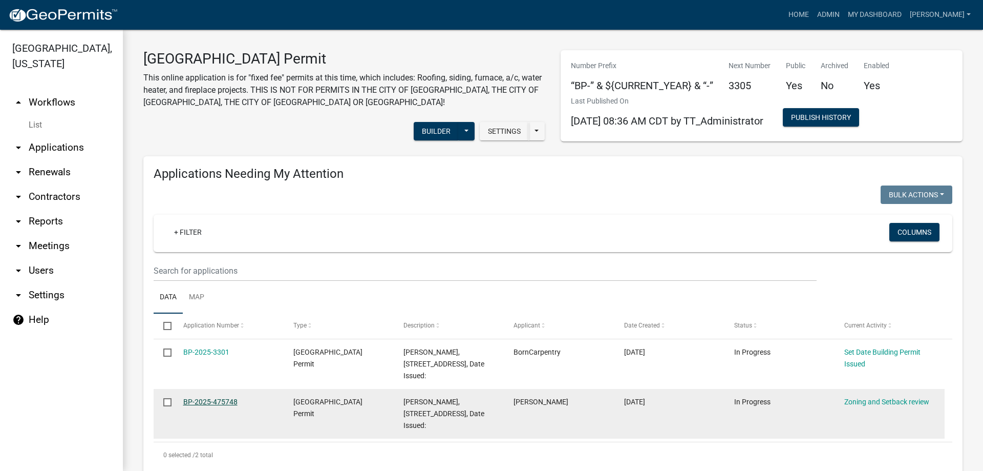
click at [228, 403] on link "BP-2025-475748" at bounding box center [210, 401] width 54 height 8
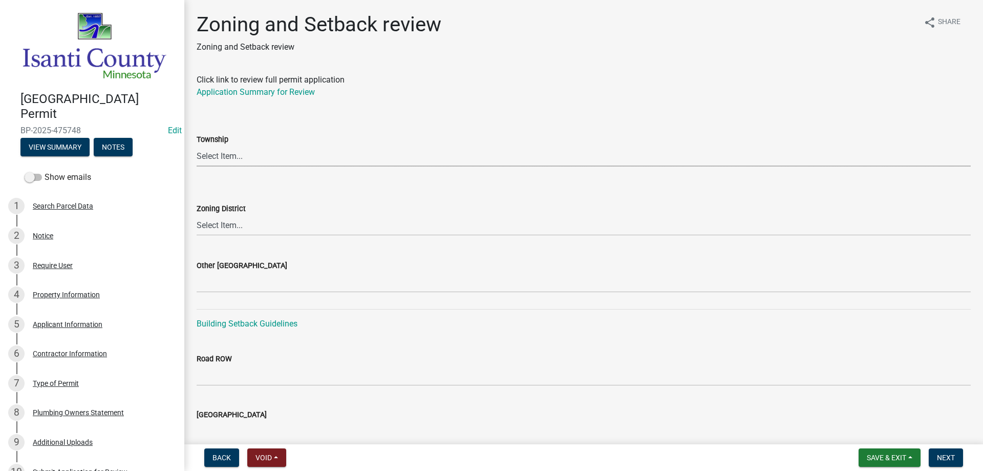
click at [216, 157] on select "Select Item... [PERSON_NAME] Cambridge [PERSON_NAME] Isanti [GEOGRAPHIC_DATA] […" at bounding box center [584, 155] width 774 height 21
click at [197, 145] on select "Select Item... [PERSON_NAME] Cambridge [PERSON_NAME] Isanti [GEOGRAPHIC_DATA] […" at bounding box center [584, 155] width 774 height 21
click at [227, 230] on select "Select Item... Agricultural/Residential (A/R) Tier 1 General Business (B) Indus…" at bounding box center [584, 225] width 774 height 21
click at [197, 215] on select "Select Item... Agricultural/Residential (A/R) Tier 1 General Business (B) Indus…" at bounding box center [584, 225] width 774 height 21
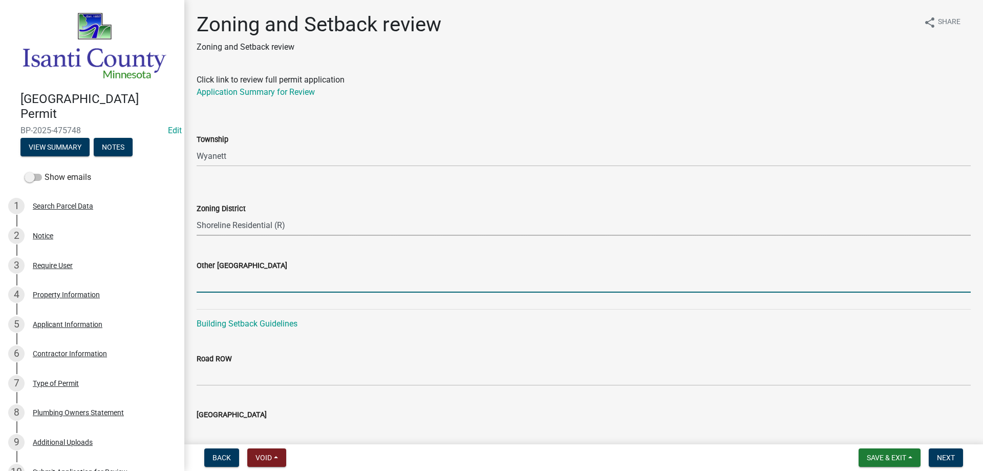
click at [213, 282] on input "Other [GEOGRAPHIC_DATA]" at bounding box center [584, 281] width 774 height 21
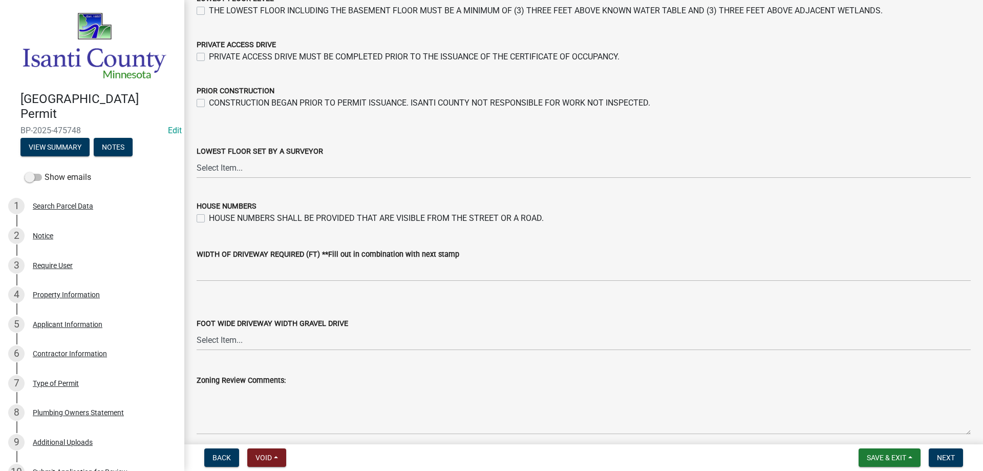
scroll to position [1738, 0]
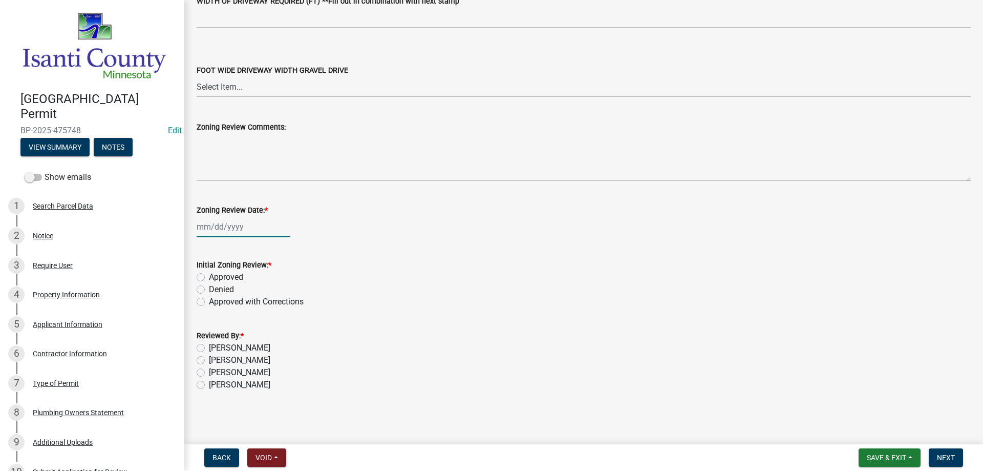
click at [211, 232] on div at bounding box center [244, 226] width 94 height 21
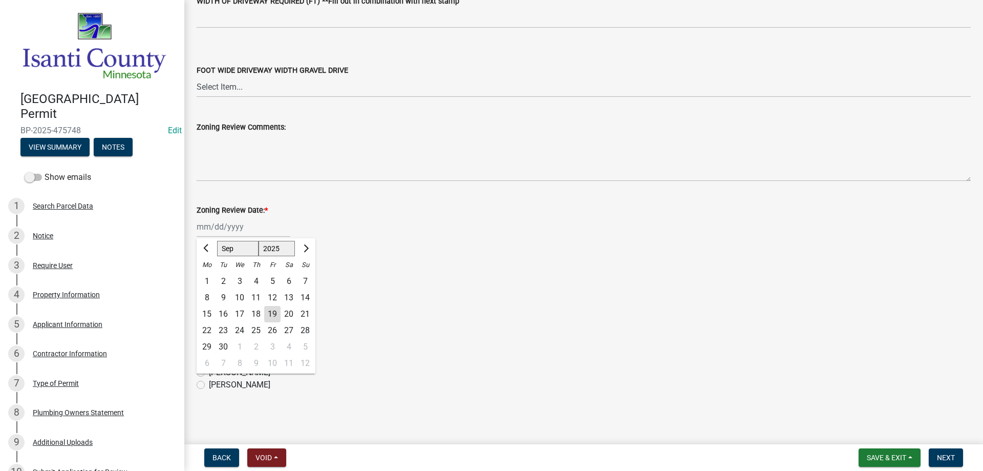
click at [274, 305] on div "12" at bounding box center [272, 297] width 16 height 16
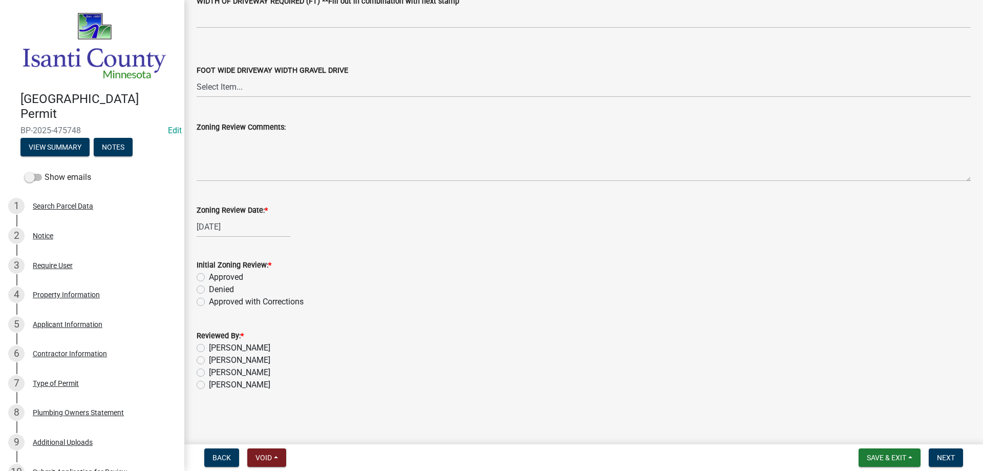
click at [218, 228] on div "[DATE]" at bounding box center [244, 226] width 94 height 21
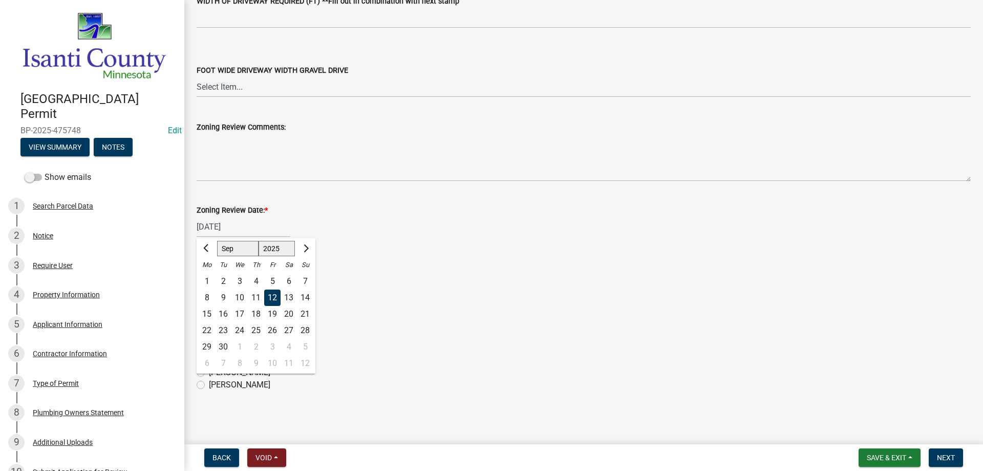
click at [273, 314] on div "19" at bounding box center [272, 314] width 16 height 16
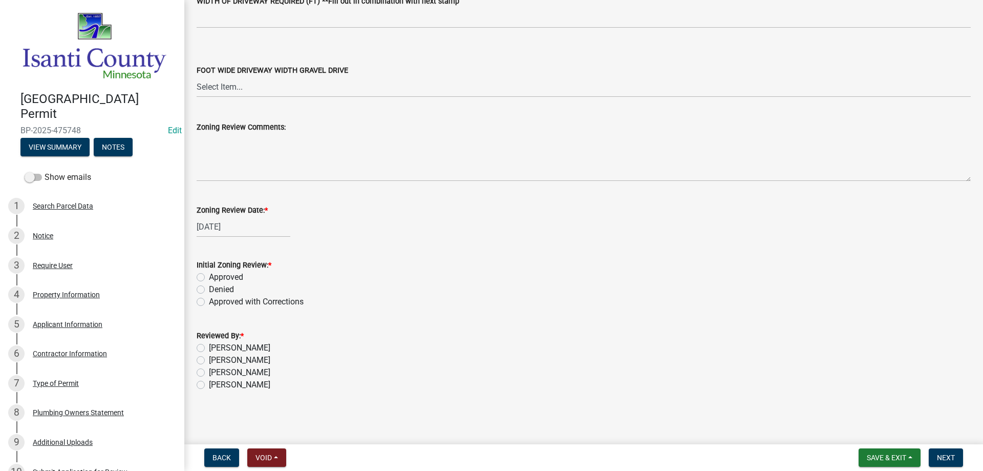
click at [209, 274] on label "Approved" at bounding box center [226, 277] width 34 height 12
click at [209, 274] on input "Approved" at bounding box center [212, 274] width 7 height 7
click at [209, 384] on label "[PERSON_NAME]" at bounding box center [239, 384] width 61 height 12
click at [209, 384] on input "[PERSON_NAME]" at bounding box center [212, 381] width 7 height 7
click at [947, 457] on span "Next" at bounding box center [946, 457] width 18 height 8
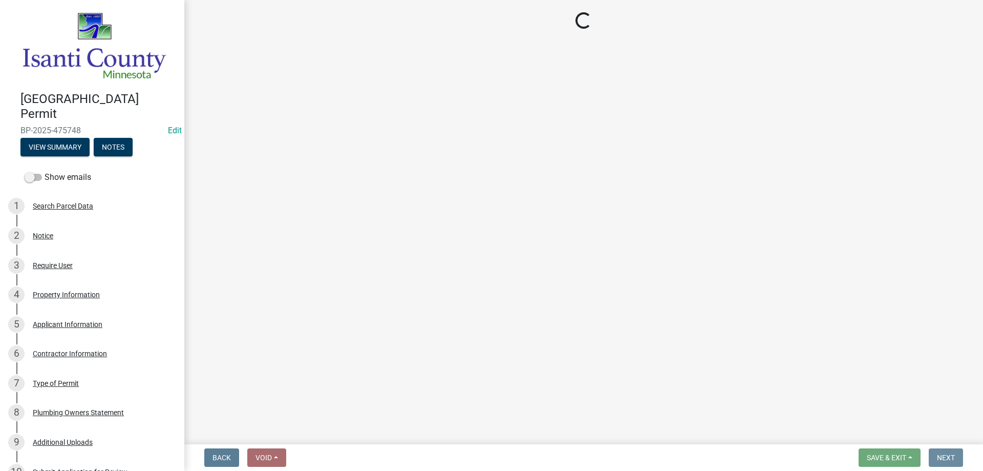
scroll to position [0, 0]
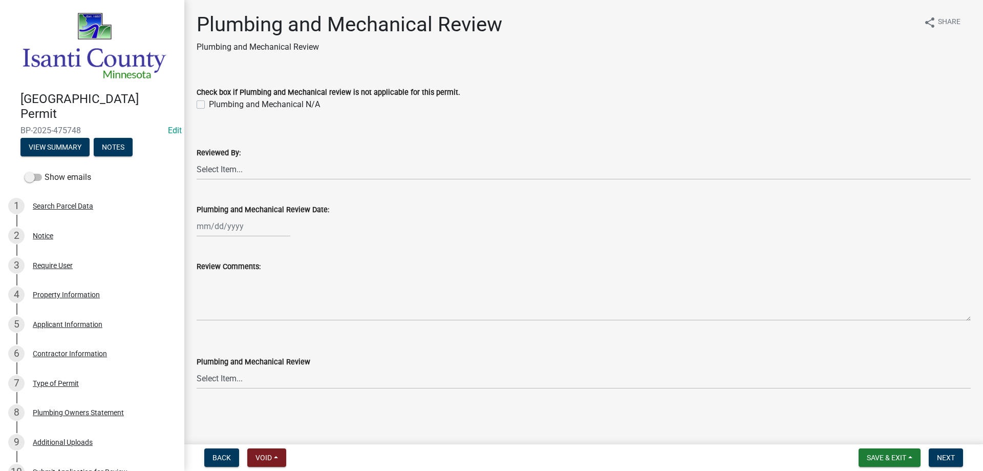
click at [209, 105] on label "Plumbing and Mechanical N/A" at bounding box center [264, 104] width 111 height 12
click at [209, 105] on input "Plumbing and Mechanical N/A" at bounding box center [212, 101] width 7 height 7
click at [209, 170] on select "Select Item... [PERSON_NAME] [PERSON_NAME] [PERSON_NAME] [PERSON_NAME] [PERSON_…" at bounding box center [584, 169] width 774 height 21
click at [197, 159] on select "Select Item... [PERSON_NAME] [PERSON_NAME] [PERSON_NAME] [PERSON_NAME] [PERSON_…" at bounding box center [584, 169] width 774 height 21
click at [208, 226] on div at bounding box center [244, 226] width 94 height 21
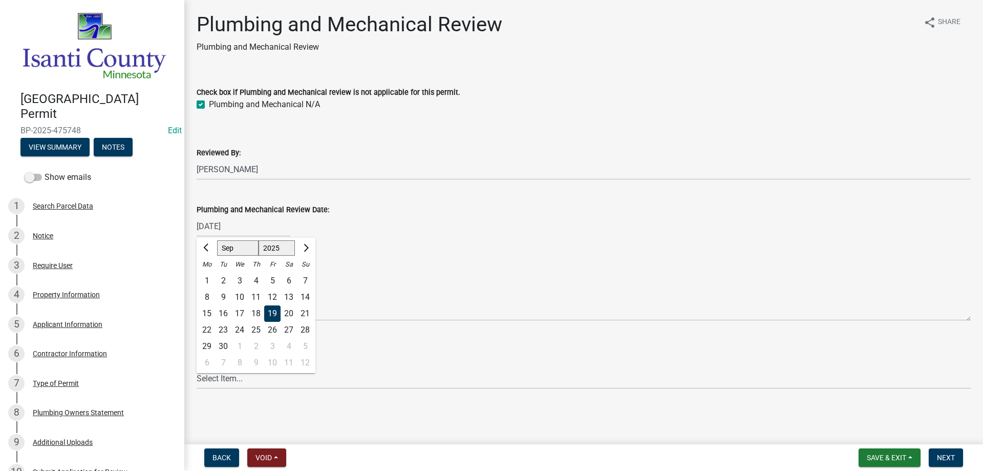
click at [267, 314] on div "19" at bounding box center [272, 313] width 16 height 16
click at [229, 377] on select "Select Item... Approved Denied Approved with Corrections" at bounding box center [584, 378] width 774 height 21
click at [197, 368] on select "Select Item... Approved Denied Approved with Corrections" at bounding box center [584, 378] width 774 height 21
click at [945, 457] on span "Next" at bounding box center [946, 457] width 18 height 8
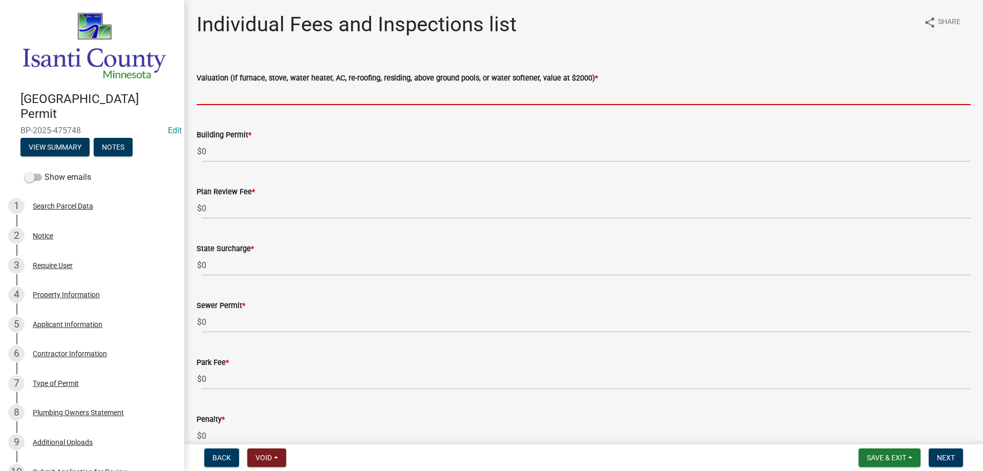
click at [216, 93] on input "text" at bounding box center [584, 94] width 774 height 21
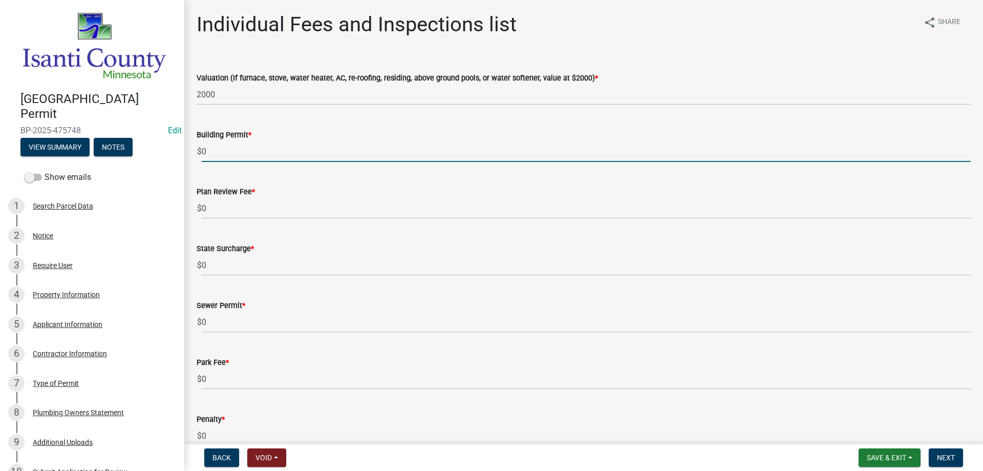
drag, startPoint x: 202, startPoint y: 149, endPoint x: 185, endPoint y: 140, distance: 19.1
click at [183, 152] on div "[GEOGRAPHIC_DATA] Permit BP-2025-475748 Edit View Summary Notes Show emails 1 S…" at bounding box center [491, 235] width 983 height 471
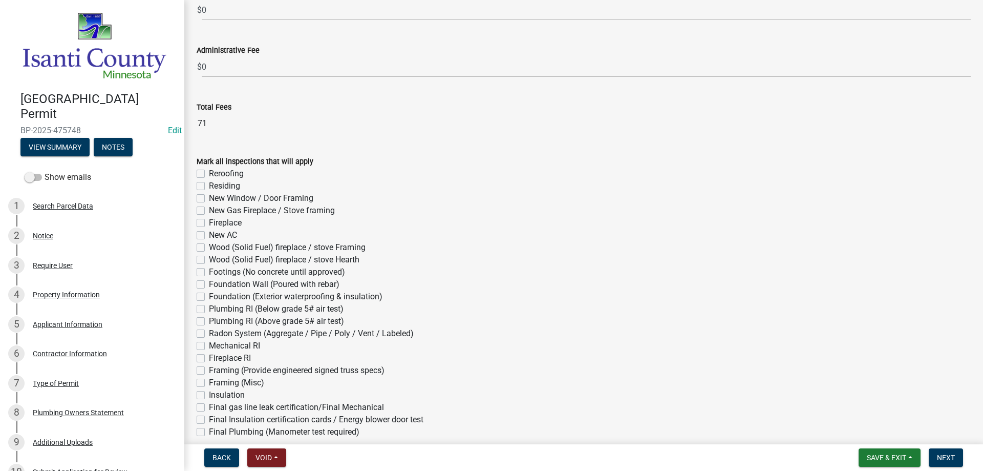
scroll to position [512, 0]
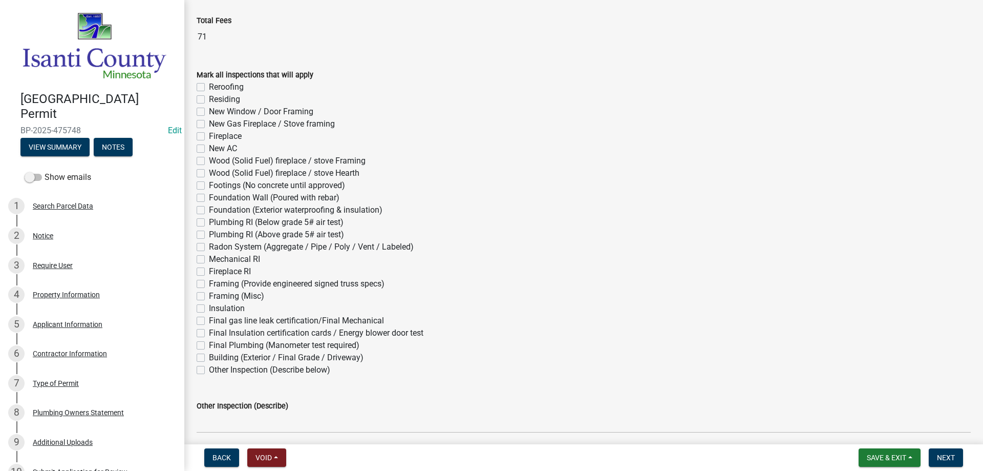
click at [209, 99] on label "Residing" at bounding box center [224, 99] width 31 height 12
click at [209, 99] on input "Residing" at bounding box center [212, 96] width 7 height 7
click at [944, 455] on span "Next" at bounding box center [946, 457] width 18 height 8
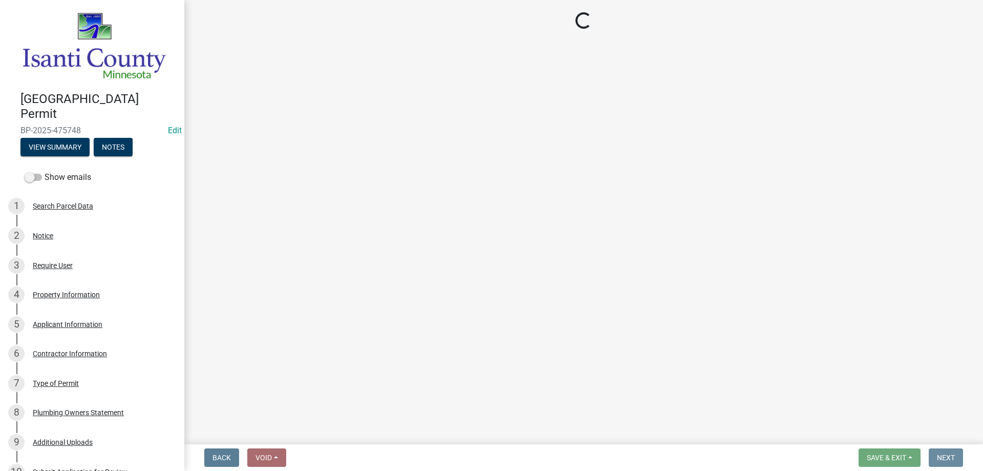
scroll to position [0, 0]
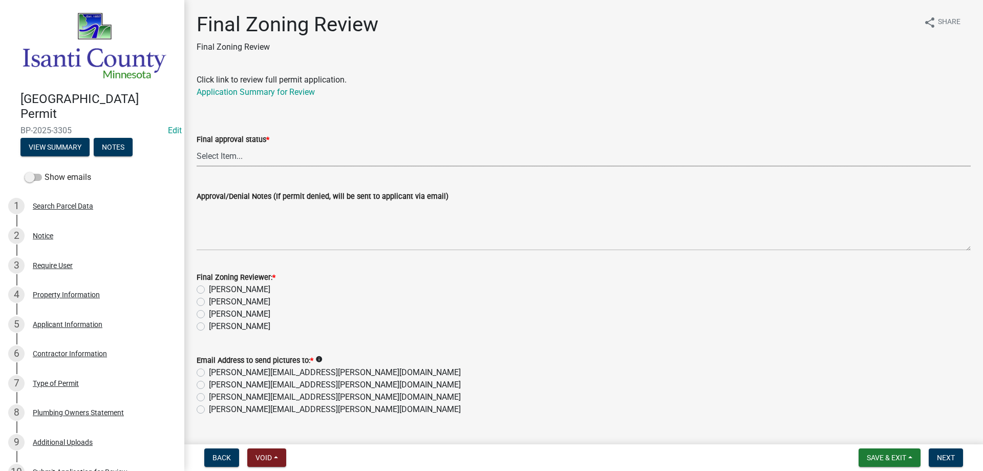
click at [229, 158] on select "Select Item... Approved Denied" at bounding box center [584, 155] width 774 height 21
click at [197, 145] on select "Select Item... Approved Denied" at bounding box center [584, 155] width 774 height 21
click at [209, 325] on label "[PERSON_NAME]" at bounding box center [239, 326] width 61 height 12
click at [209, 325] on input "[PERSON_NAME]" at bounding box center [212, 323] width 7 height 7
click at [209, 410] on label "[PERSON_NAME][EMAIL_ADDRESS][PERSON_NAME][DOMAIN_NAME]" at bounding box center [335, 409] width 252 height 12
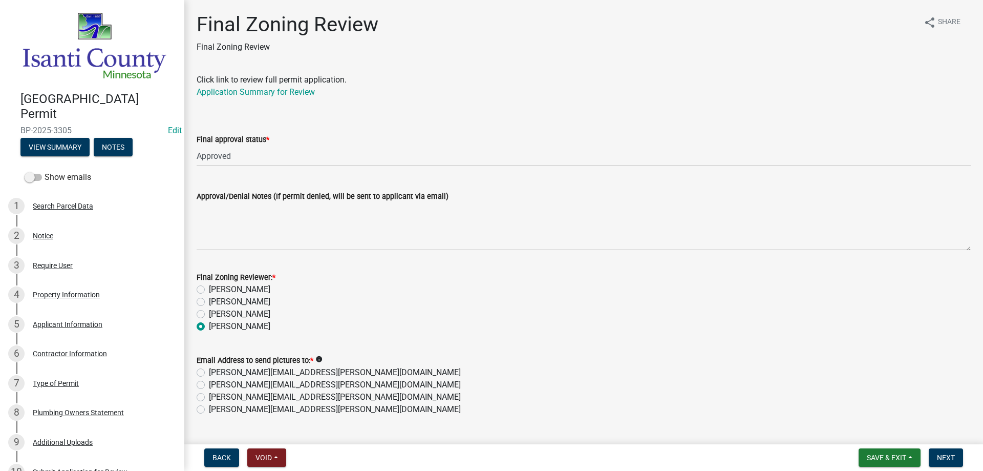
click at [209, 410] on input "[PERSON_NAME][EMAIL_ADDRESS][PERSON_NAME][DOMAIN_NAME]" at bounding box center [212, 406] width 7 height 7
click at [950, 459] on span "Next" at bounding box center [946, 457] width 18 height 8
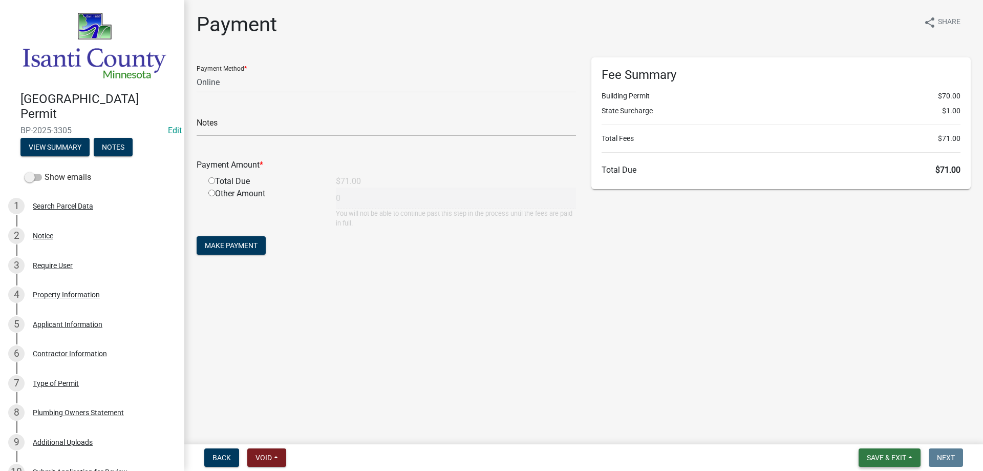
click at [872, 456] on span "Save & Exit" at bounding box center [886, 457] width 39 height 8
click at [870, 434] on button "Save & Exit" at bounding box center [880, 430] width 82 height 25
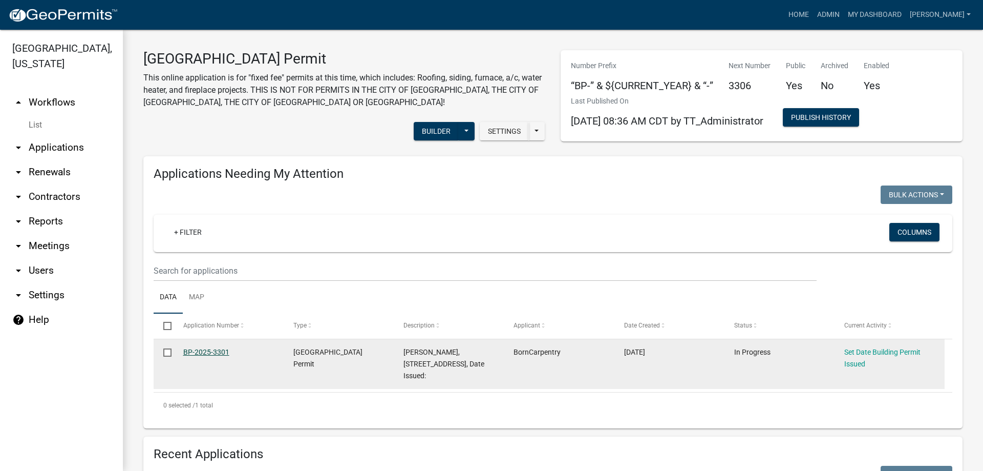
click at [202, 350] on link "BP-2025-3301" at bounding box center [206, 352] width 46 height 8
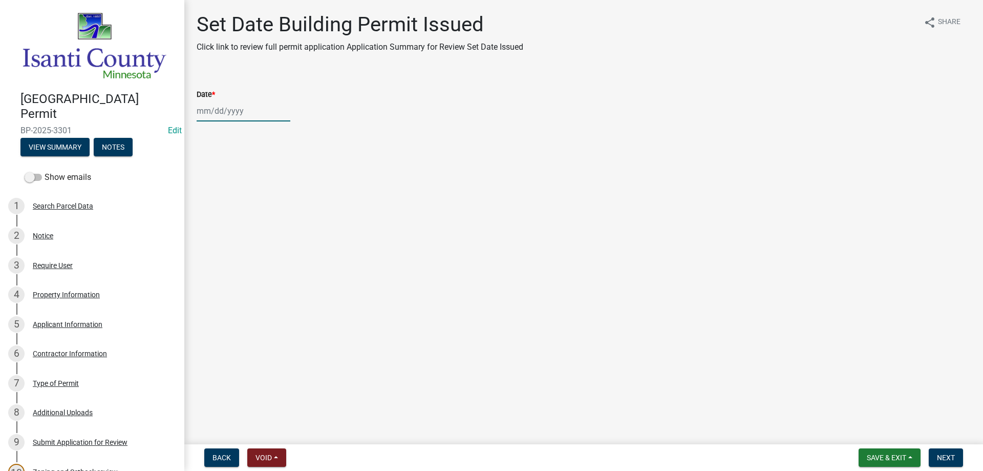
click at [220, 115] on div at bounding box center [244, 110] width 94 height 21
click at [270, 195] on div "19" at bounding box center [272, 198] width 16 height 16
click at [947, 457] on span "Next" at bounding box center [946, 457] width 18 height 8
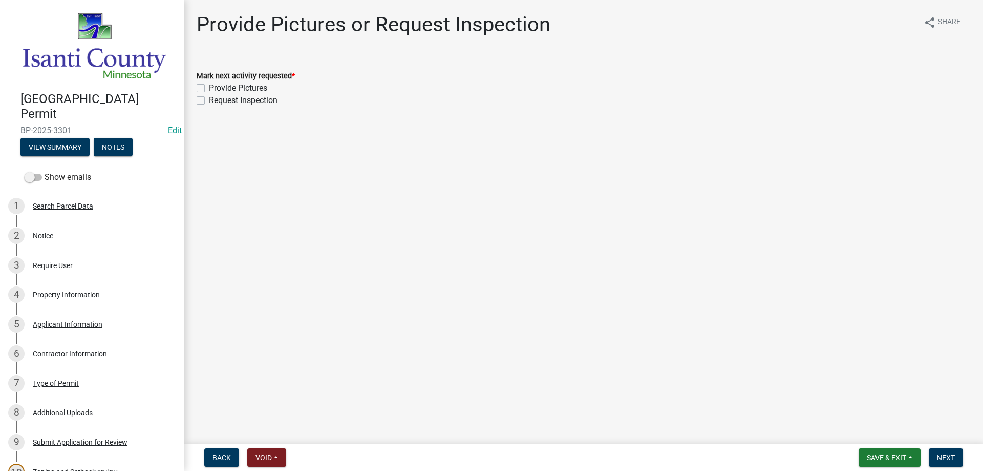
click at [209, 87] on label "Provide Pictures" at bounding box center [238, 88] width 58 height 12
click at [209, 87] on input "Provide Pictures" at bounding box center [212, 85] width 7 height 7
click at [209, 100] on label "Request Inspection" at bounding box center [243, 100] width 69 height 12
click at [209, 100] on input "Request Inspection" at bounding box center [212, 97] width 7 height 7
click at [945, 455] on span "Next" at bounding box center [946, 457] width 18 height 8
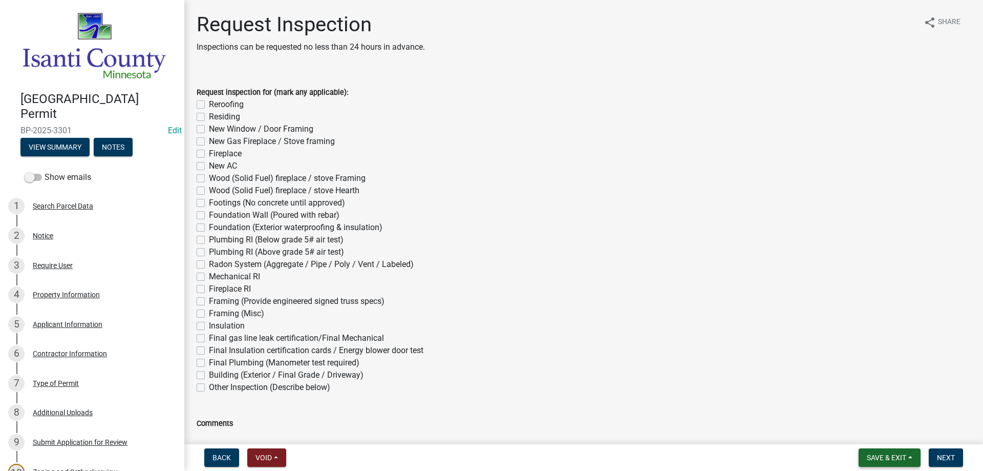
click at [900, 458] on span "Save & Exit" at bounding box center [886, 457] width 39 height 8
click at [864, 427] on button "Save & Exit" at bounding box center [880, 430] width 82 height 25
